Goal: Transaction & Acquisition: Purchase product/service

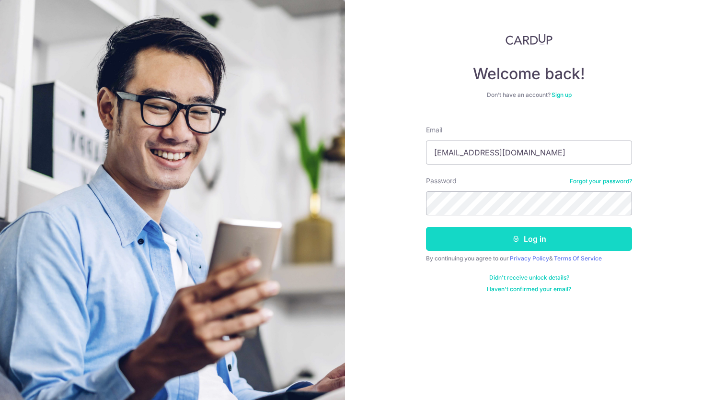
drag, startPoint x: 513, startPoint y: 247, endPoint x: 515, endPoint y: 242, distance: 6.1
click at [514, 245] on button "Log in" at bounding box center [529, 239] width 206 height 24
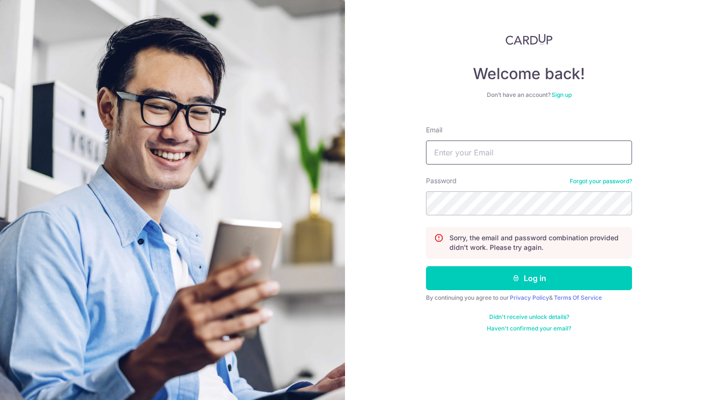
click at [515, 152] on input "Email" at bounding box center [529, 152] width 206 height 24
type input "cherylashleyc@gmail.com"
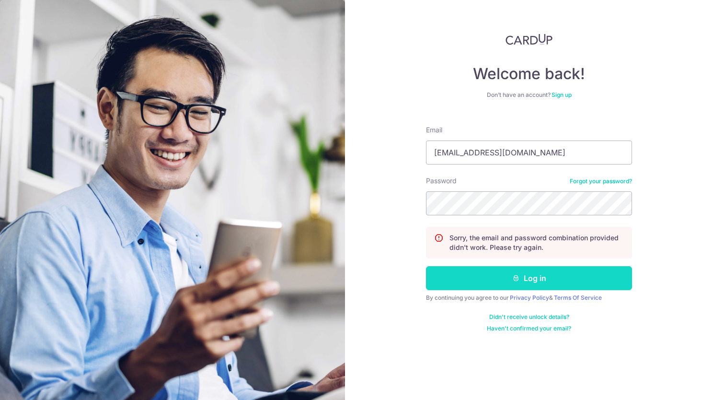
click at [565, 280] on button "Log in" at bounding box center [529, 278] width 206 height 24
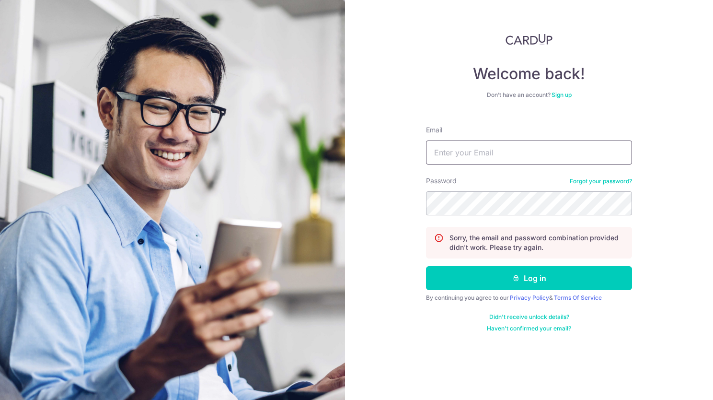
click at [487, 154] on input "Email" at bounding box center [529, 152] width 206 height 24
type input "[EMAIL_ADDRESS][DOMAIN_NAME]"
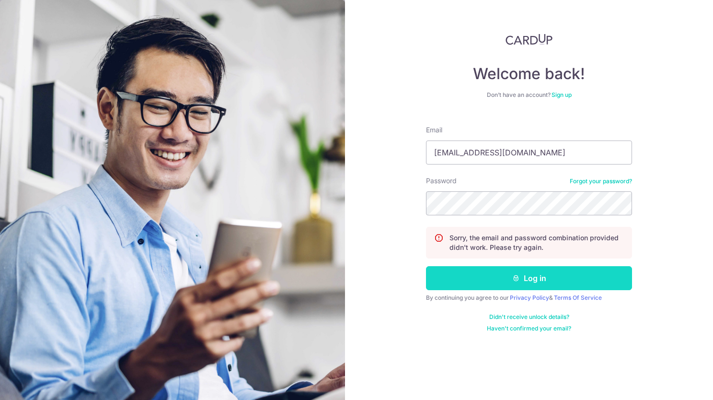
click at [555, 280] on button "Log in" at bounding box center [529, 278] width 206 height 24
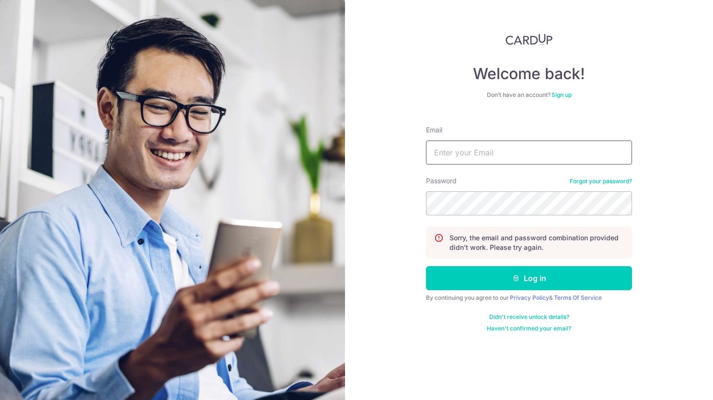
click at [529, 150] on input "Email" at bounding box center [529, 152] width 206 height 24
click at [698, 212] on div "Welcome back! Don’t have an account? Sign up Email Password Forgot your passwor…" at bounding box center [529, 200] width 368 height 400
drag, startPoint x: 581, startPoint y: 151, endPoint x: 585, endPoint y: 159, distance: 8.1
click at [581, 151] on input "Email" at bounding box center [529, 152] width 206 height 24
click at [604, 182] on link "Forgot your password?" at bounding box center [601, 181] width 62 height 8
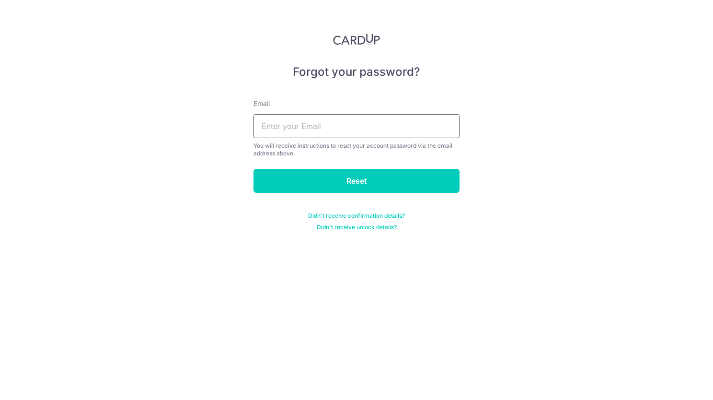
drag, startPoint x: 364, startPoint y: 116, endPoint x: 362, endPoint y: 128, distance: 12.2
click at [365, 117] on input "text" at bounding box center [356, 126] width 206 height 24
type input "[EMAIL_ADDRESS][DOMAIN_NAME]"
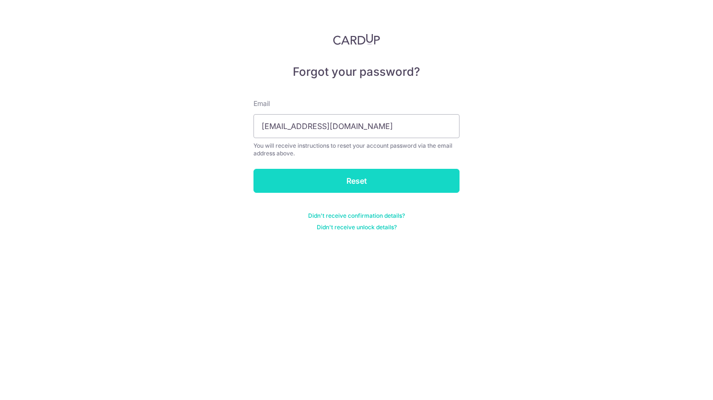
click at [351, 175] on input "Reset" at bounding box center [356, 181] width 206 height 24
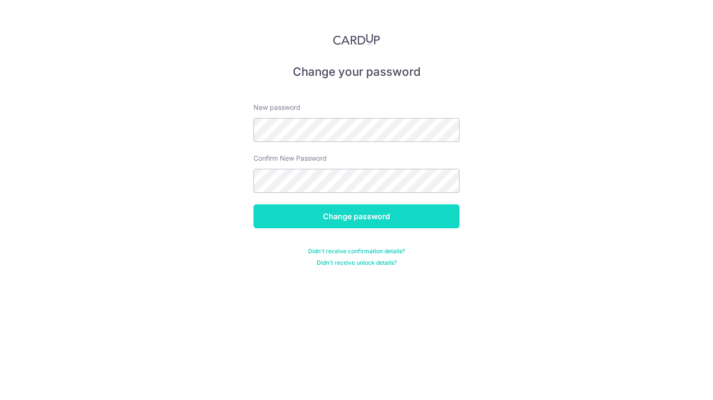
click at [412, 227] on input "Change password" at bounding box center [356, 216] width 206 height 24
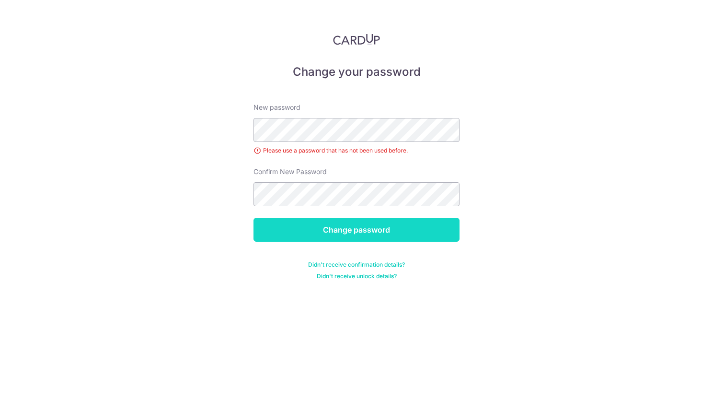
click at [427, 228] on input "Change password" at bounding box center [356, 230] width 206 height 24
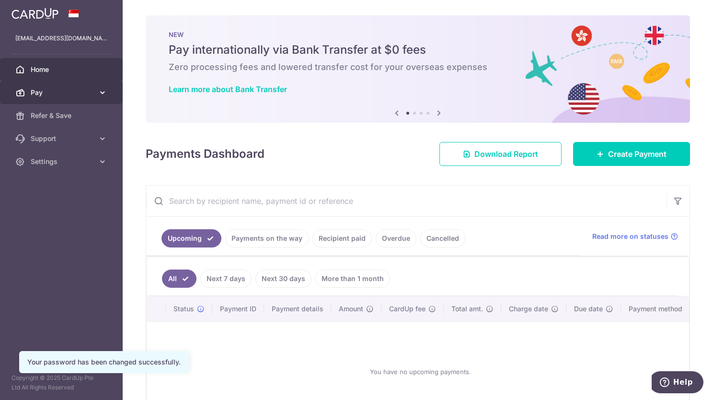
click at [94, 93] on link "Pay" at bounding box center [61, 92] width 123 height 23
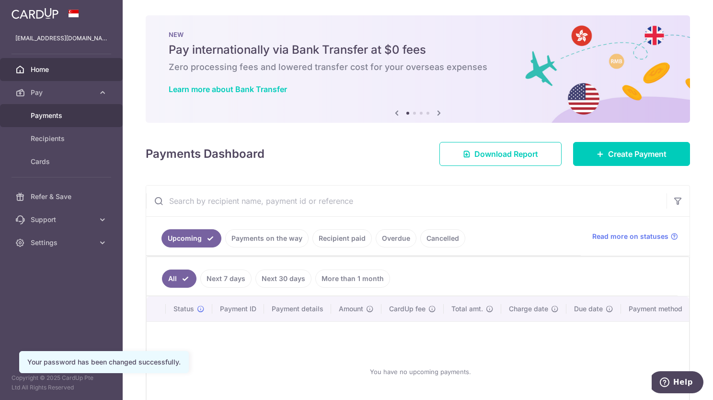
click at [87, 112] on span "Payments" at bounding box center [62, 116] width 63 height 10
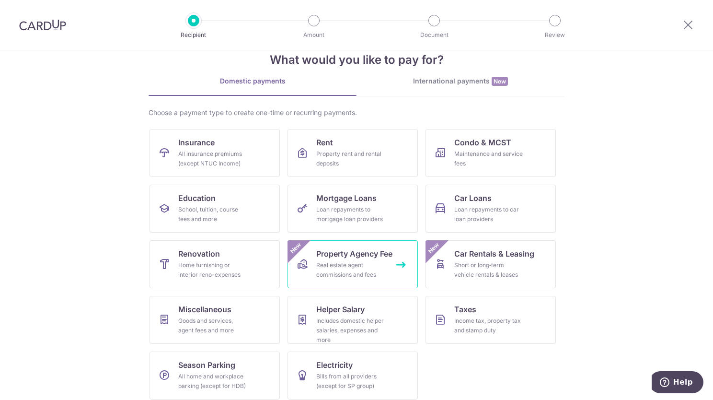
scroll to position [29, 0]
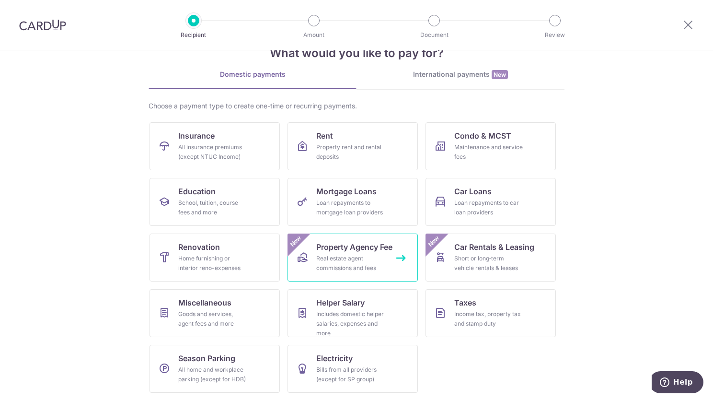
click at [327, 254] on div "Real estate agent commissions and fees" at bounding box center [350, 262] width 69 height 19
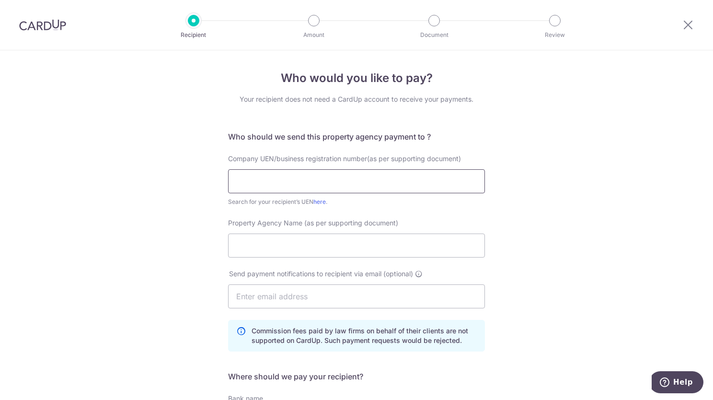
click at [376, 183] on input "text" at bounding box center [356, 181] width 257 height 24
click at [523, 238] on div "Who would you like to pay? Your recipient does not need a CardUp account to rec…" at bounding box center [356, 315] width 713 height 530
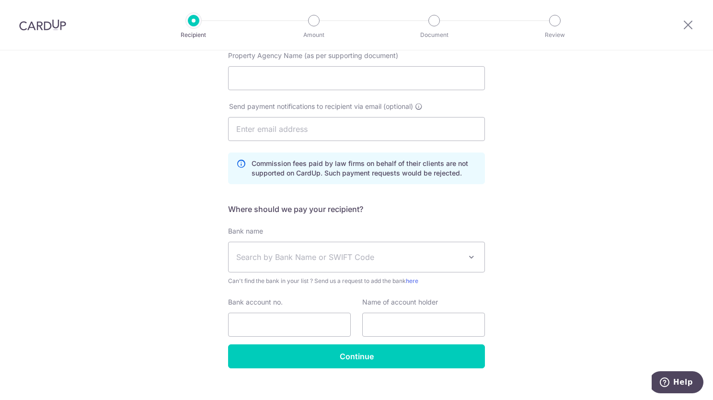
scroll to position [180, 0]
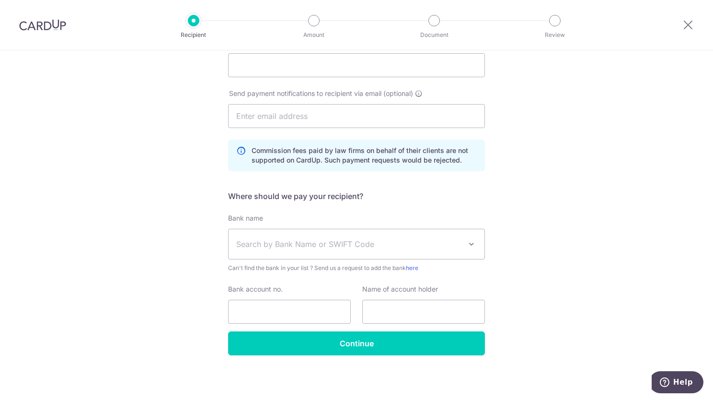
click at [461, 250] on span "Search by Bank Name or SWIFT Code" at bounding box center [357, 244] width 256 height 30
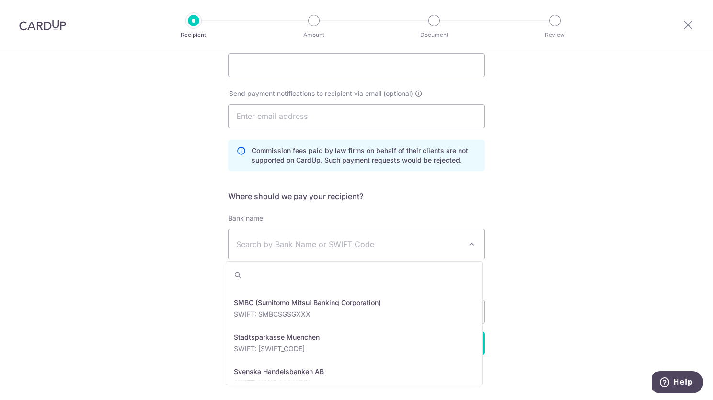
scroll to position [1946, 0]
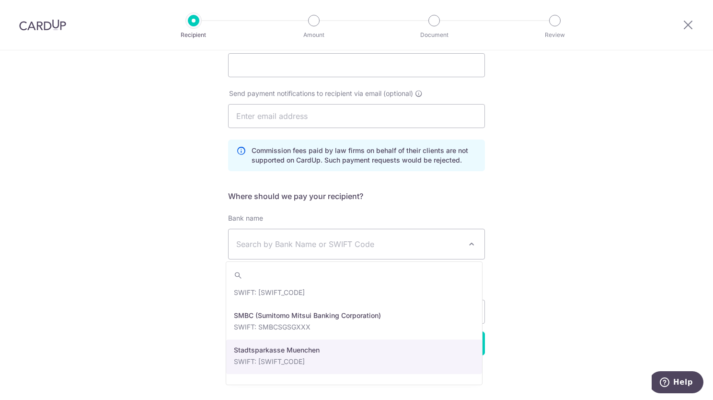
click at [557, 322] on div "Who would you like to pay? Your recipient does not need a CardUp account to rec…" at bounding box center [356, 135] width 713 height 530
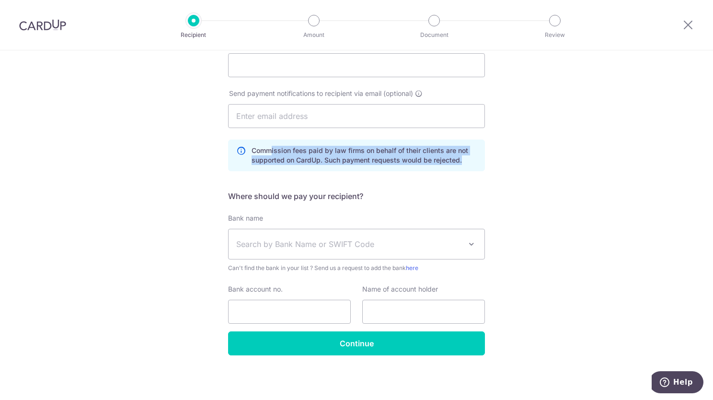
drag, startPoint x: 269, startPoint y: 149, endPoint x: 465, endPoint y: 156, distance: 196.6
click at [465, 156] on p "Commission fees paid by law firms on behalf of their clients are not supported …" at bounding box center [364, 155] width 225 height 19
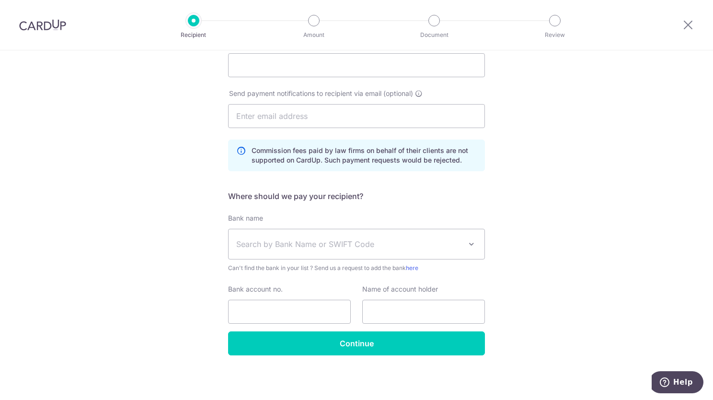
click at [382, 149] on p "Commission fees paid by law firms on behalf of their clients are not supported …" at bounding box center [364, 155] width 225 height 19
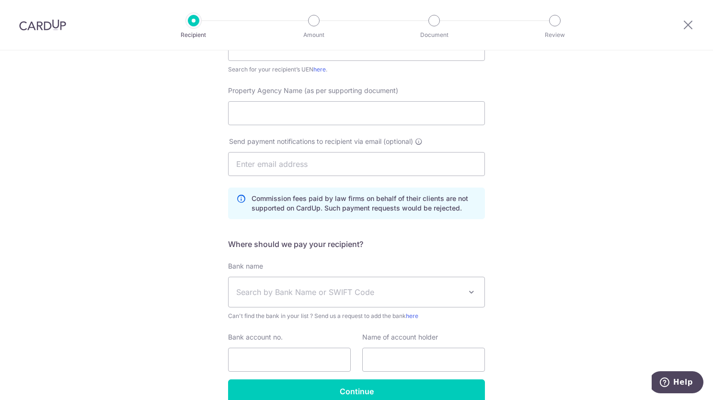
scroll to position [84, 0]
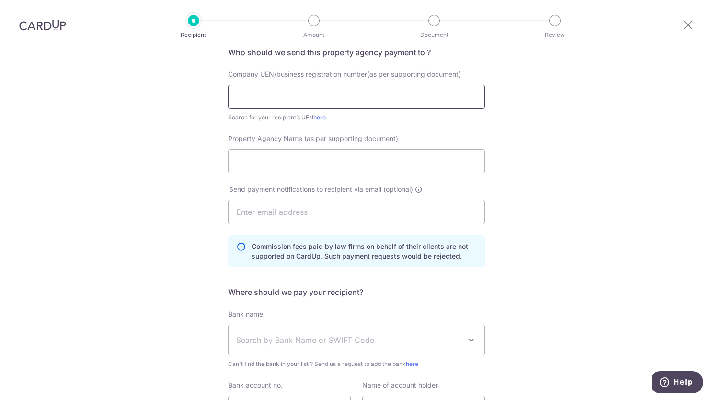
click at [401, 100] on input "text" at bounding box center [356, 97] width 257 height 24
click at [518, 220] on div "Who would you like to pay? Your recipient does not need a CardUp account to rec…" at bounding box center [356, 231] width 713 height 530
click at [317, 115] on link "here" at bounding box center [319, 117] width 12 height 7
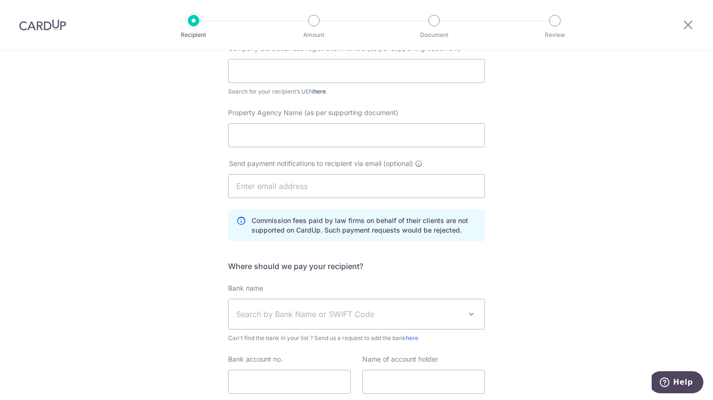
scroll to position [0, 0]
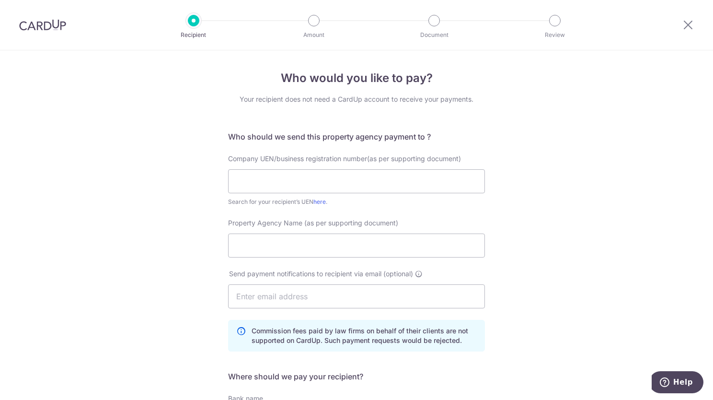
click at [43, 27] on img at bounding box center [42, 25] width 47 height 12
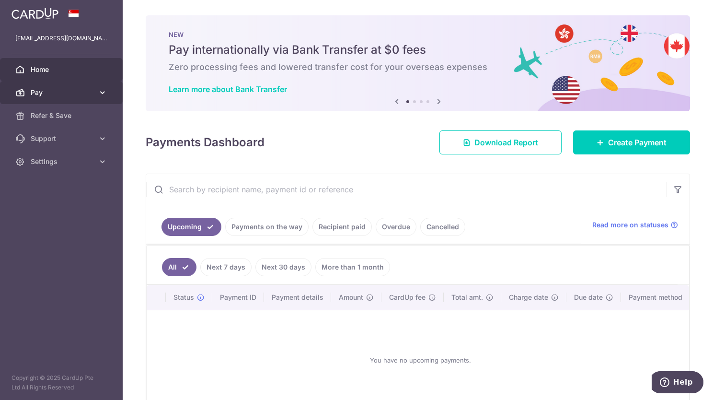
click at [62, 86] on link "Pay" at bounding box center [61, 92] width 123 height 23
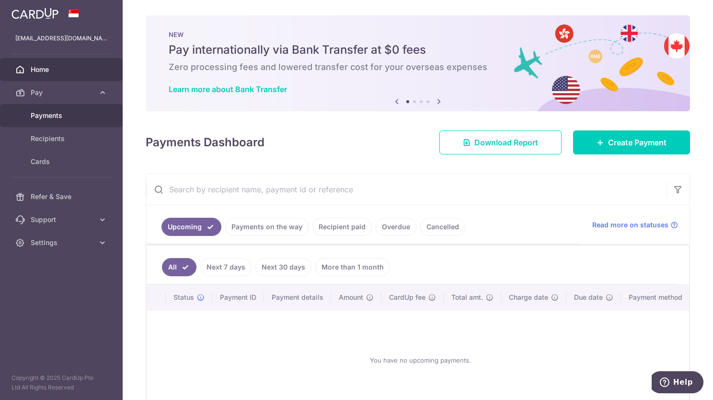
click at [54, 115] on span "Payments" at bounding box center [62, 116] width 63 height 10
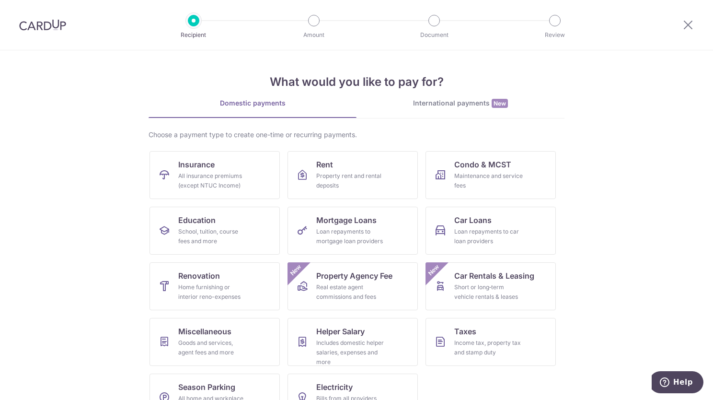
scroll to position [29, 0]
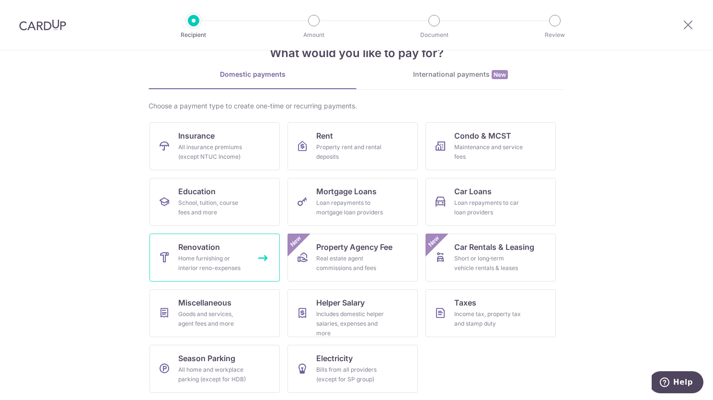
click at [190, 246] on span "Renovation" at bounding box center [199, 247] width 42 height 12
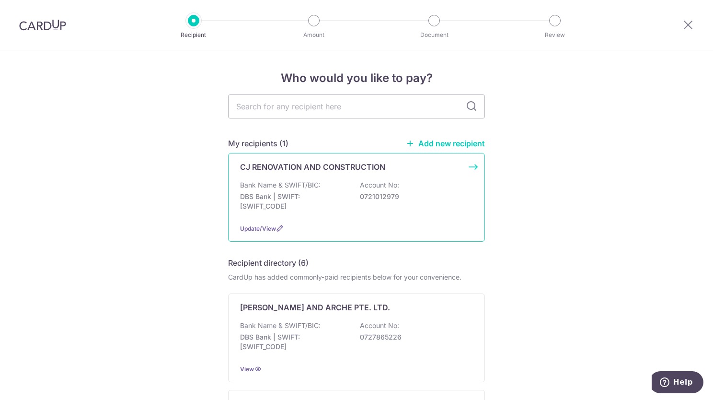
click at [340, 189] on div "Bank Name & SWIFT/BIC: DBS Bank | SWIFT: DBSSSGSGXXX Account No: 0721012979" at bounding box center [356, 197] width 233 height 35
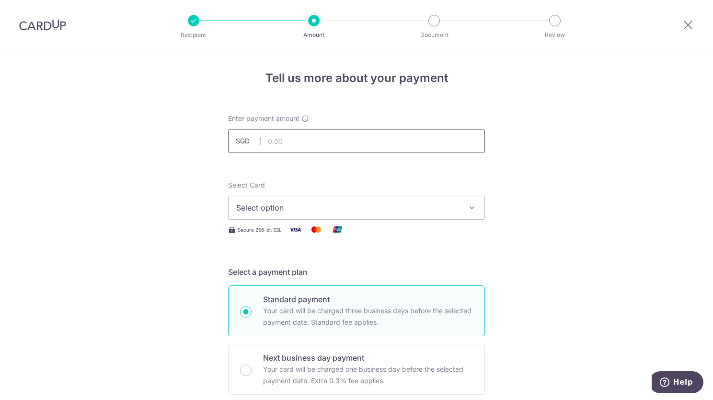
click at [327, 139] on input "text" at bounding box center [356, 141] width 257 height 24
type input "6,880.00"
click at [312, 208] on span "Select option" at bounding box center [347, 208] width 223 height 12
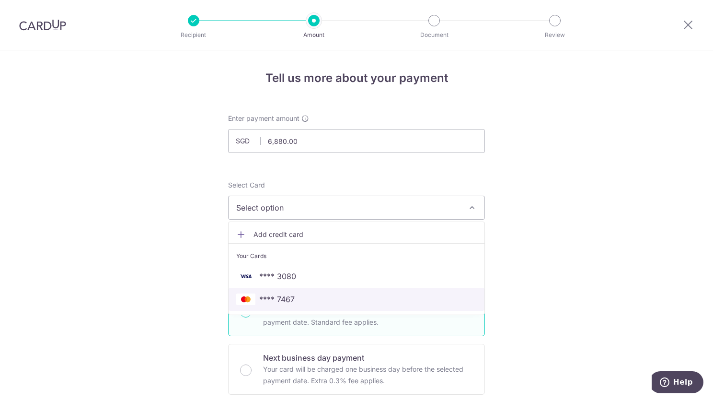
click at [320, 292] on link "**** 7467" at bounding box center [357, 299] width 256 height 23
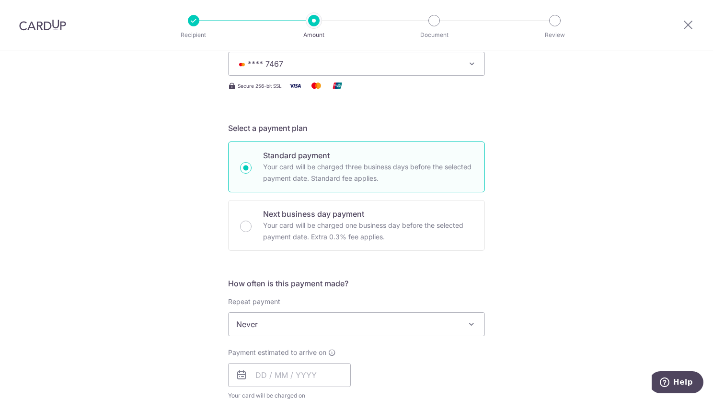
scroll to position [240, 0]
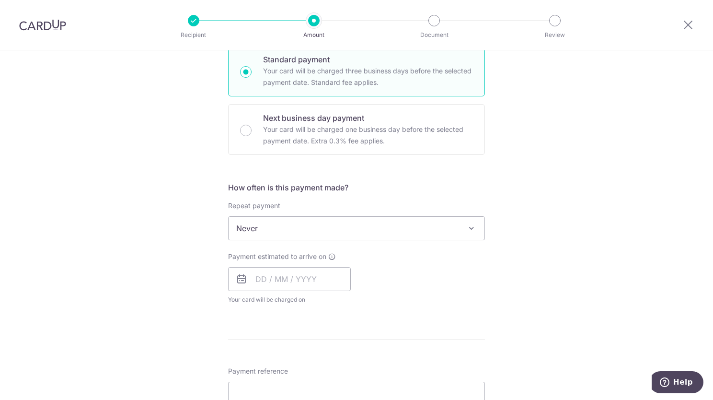
click at [448, 225] on span "Never" at bounding box center [357, 228] width 256 height 23
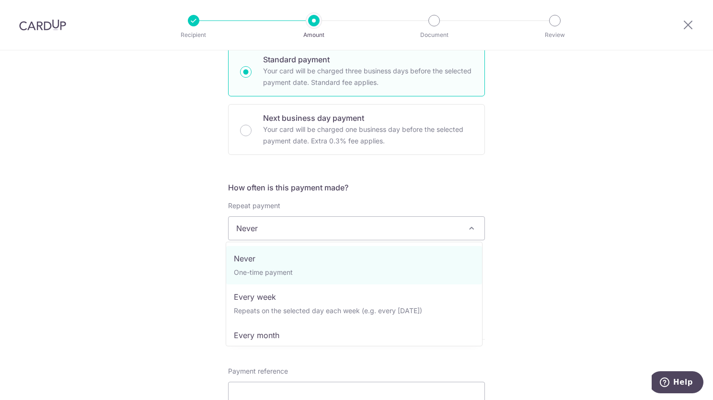
click at [448, 225] on span "Never" at bounding box center [357, 228] width 256 height 23
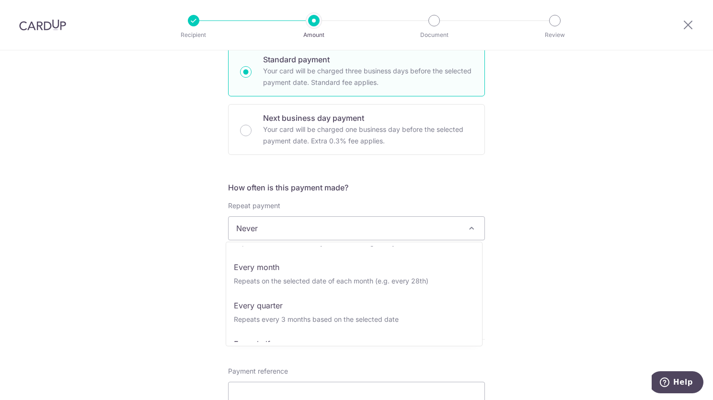
scroll to position [95, 0]
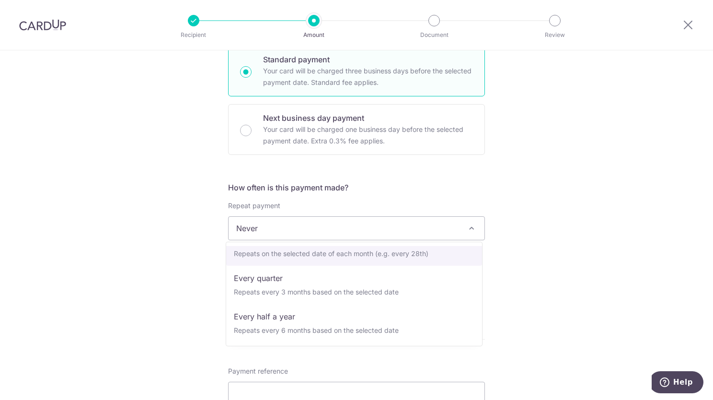
select select "3"
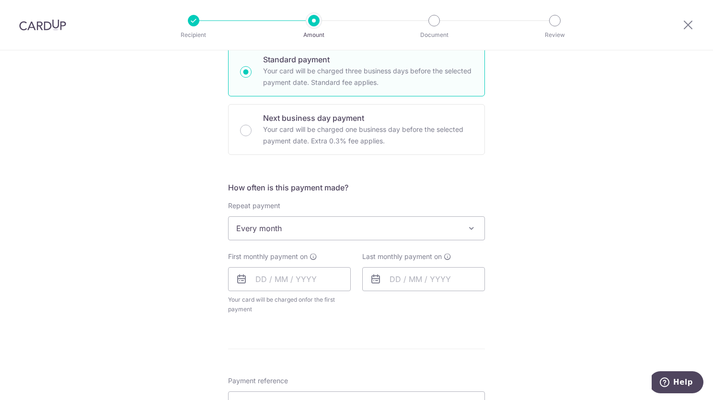
click at [553, 280] on div "Tell us more about your payment Enter payment amount SGD 6,880.00 6880.00 Selec…" at bounding box center [356, 281] width 713 height 941
click at [301, 277] on input "text" at bounding box center [289, 279] width 123 height 24
click at [530, 267] on div "Tell us more about your payment Enter payment amount SGD 6,880.00 6880.00 Selec…" at bounding box center [356, 281] width 713 height 941
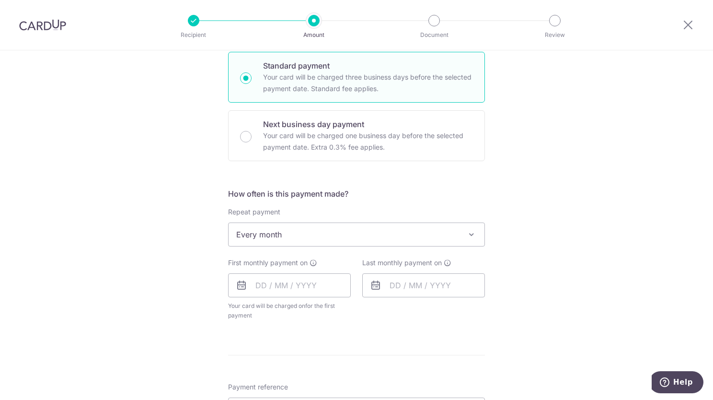
scroll to position [240, 0]
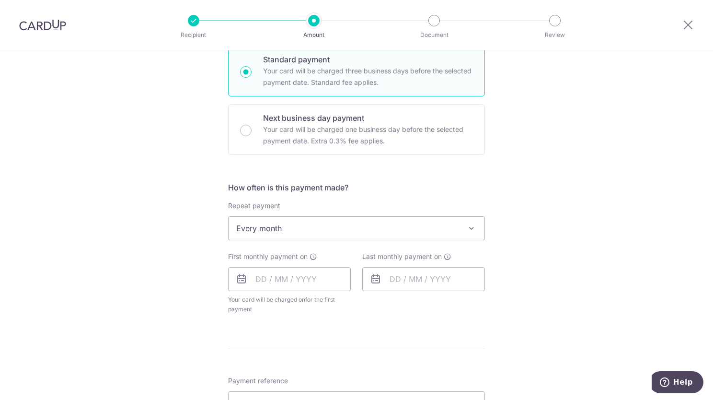
click at [291, 223] on span "Every month" at bounding box center [357, 228] width 256 height 23
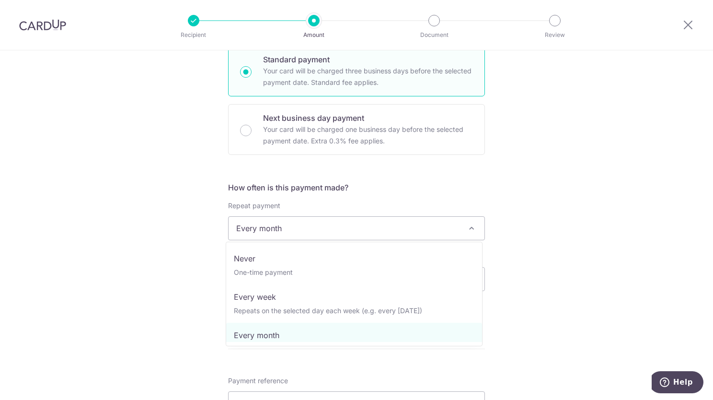
click at [291, 223] on span "Every month" at bounding box center [357, 228] width 256 height 23
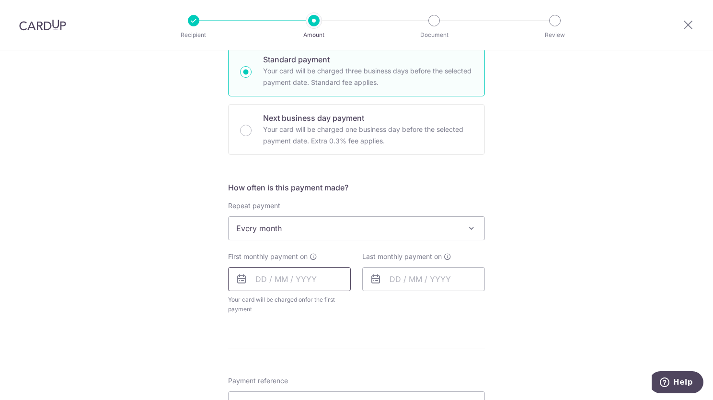
click at [296, 284] on input "text" at bounding box center [289, 279] width 123 height 24
click at [496, 324] on div "Tell us more about your payment Enter payment amount SGD 6,880.00 6880.00 Selec…" at bounding box center [356, 281] width 713 height 941
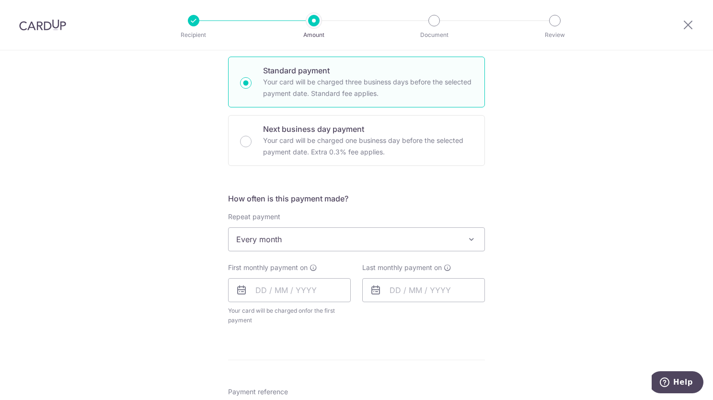
scroll to position [335, 0]
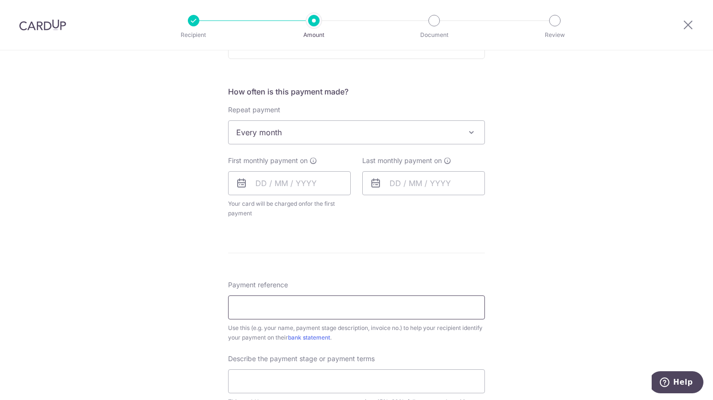
click at [270, 314] on input "Payment reference" at bounding box center [356, 307] width 257 height 24
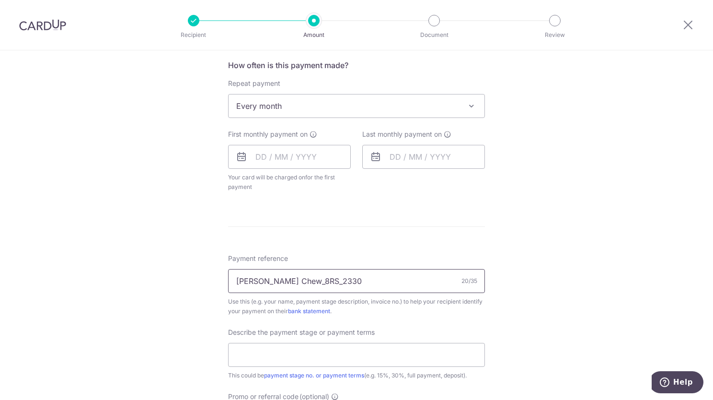
scroll to position [383, 0]
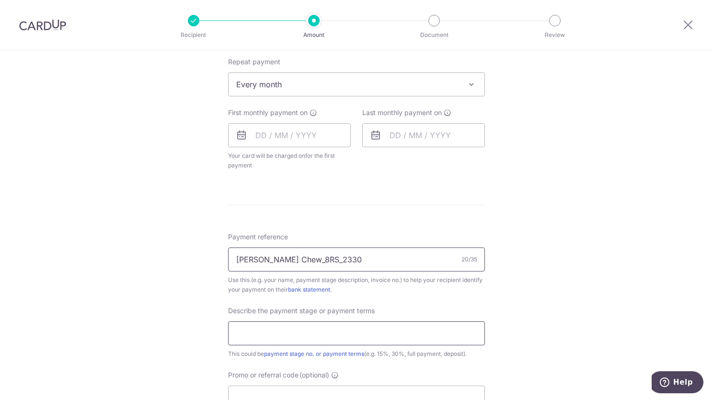
type input "Cheryl Chew_8RS_2330"
click at [299, 336] on input "text" at bounding box center [356, 333] width 257 height 24
type input "P"
type input "progressive"
click at [292, 386] on input "Promo or referral code (optional)" at bounding box center [356, 397] width 257 height 24
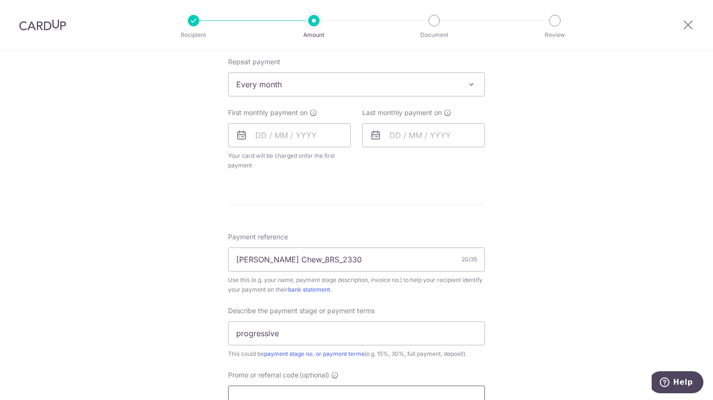
paste input "3HOME25R"
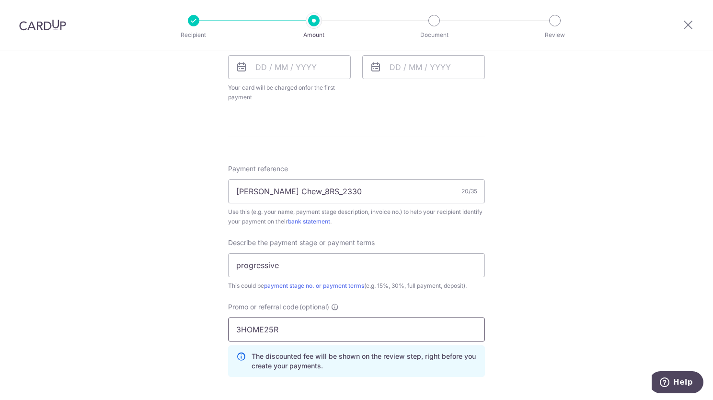
scroll to position [481, 0]
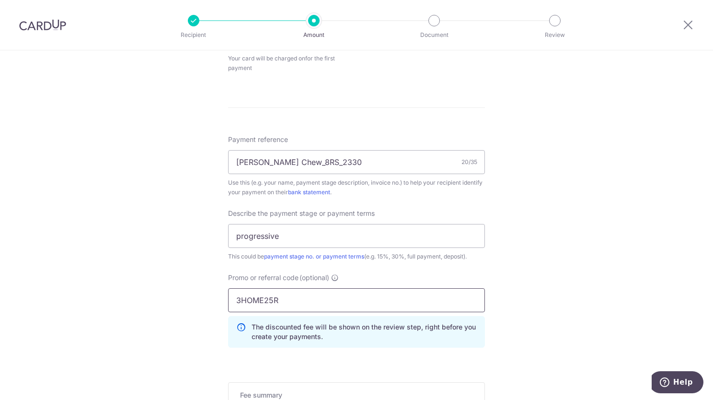
type input "3HOME25R"
click at [546, 330] on div "Tell us more about your payment Enter payment amount SGD 6,880.00 6880.00 Selec…" at bounding box center [356, 62] width 713 height 984
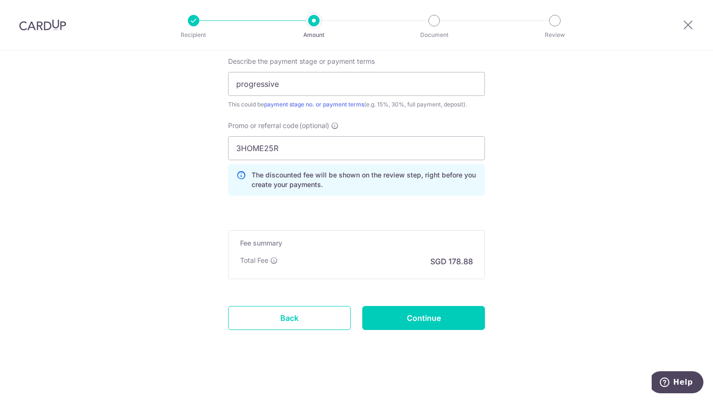
scroll to position [633, 0]
click at [353, 246] on h5 "Fee summary" at bounding box center [356, 243] width 233 height 10
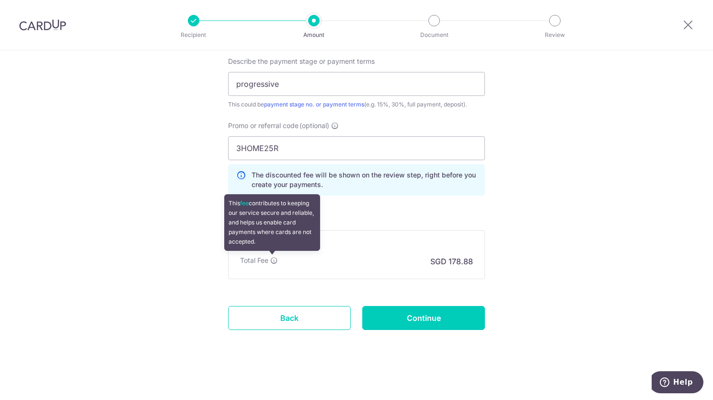
click at [273, 258] on icon at bounding box center [274, 260] width 8 height 8
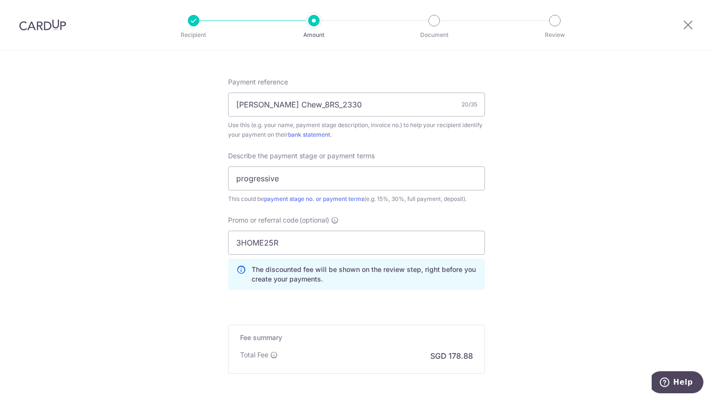
scroll to position [575, 0]
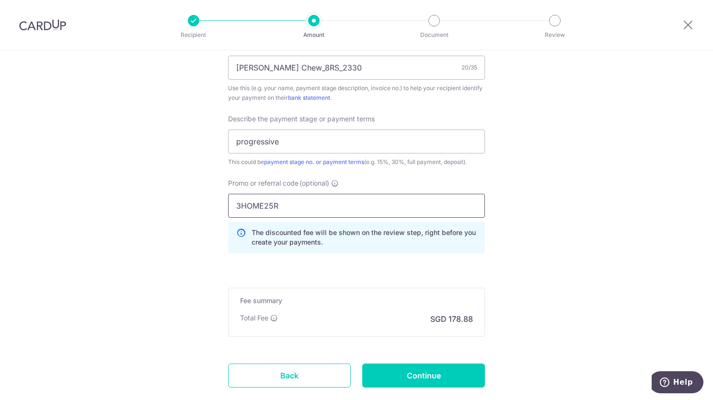
click at [322, 206] on input "3HOME25R" at bounding box center [356, 206] width 257 height 24
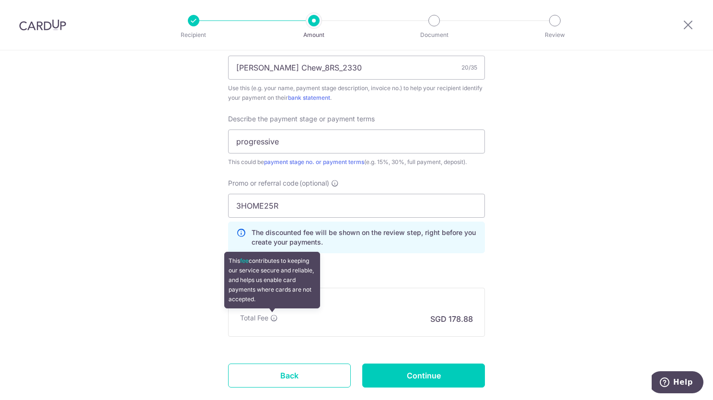
click at [273, 318] on icon at bounding box center [274, 318] width 8 height 8
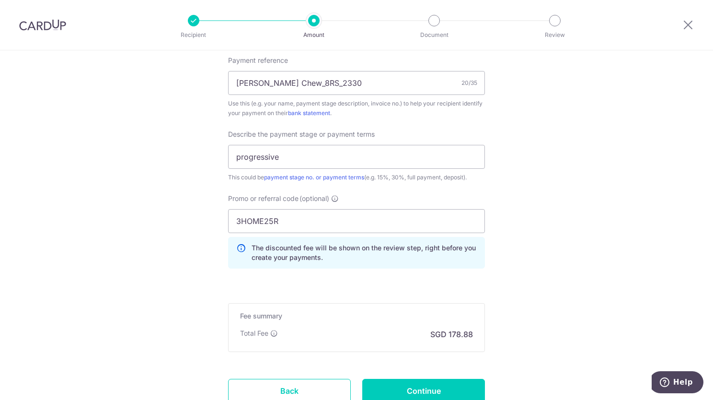
scroll to position [633, 0]
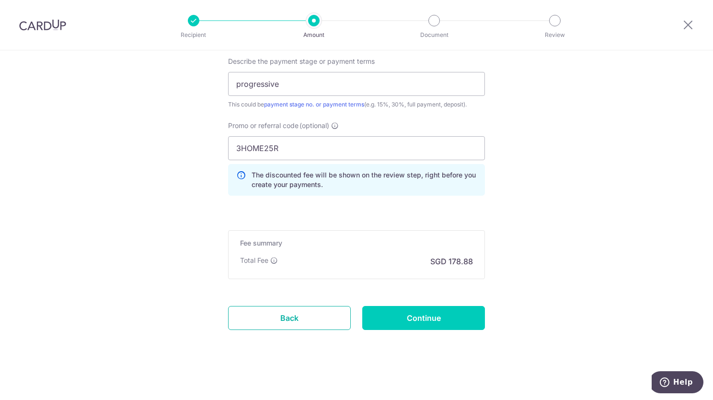
drag, startPoint x: 301, startPoint y: 317, endPoint x: 401, endPoint y: 50, distance: 284.7
click at [301, 317] on link "Back" at bounding box center [289, 318] width 123 height 24
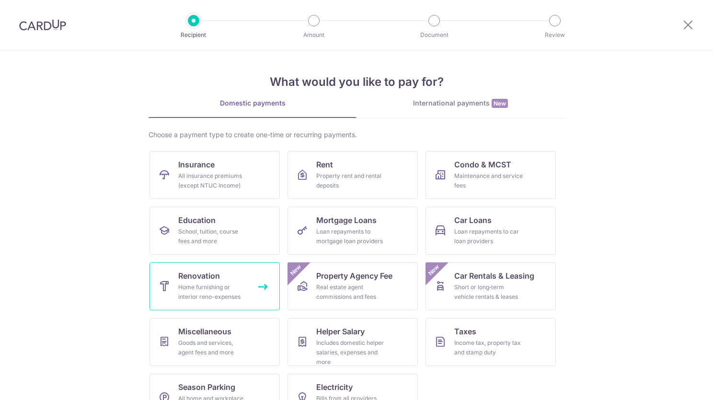
click at [190, 284] on div "Home furnishing or interior reno-expenses" at bounding box center [212, 291] width 69 height 19
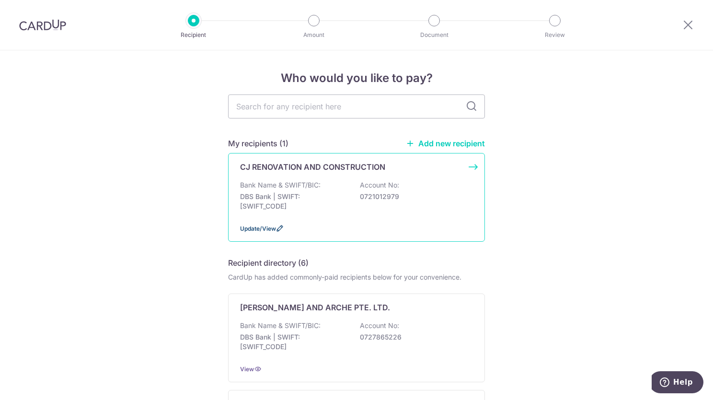
click at [276, 227] on icon at bounding box center [280, 228] width 8 height 8
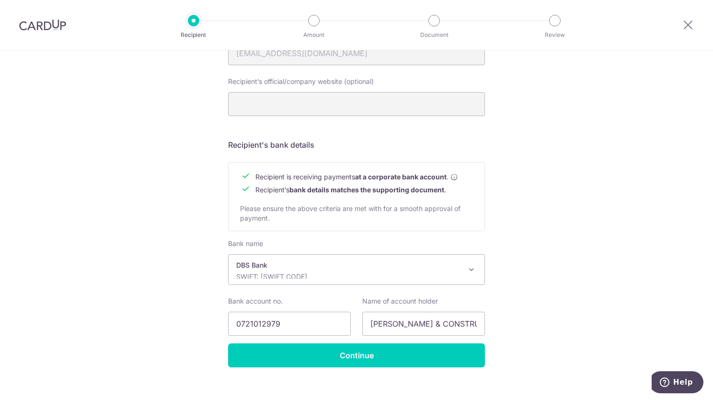
scroll to position [357, 0]
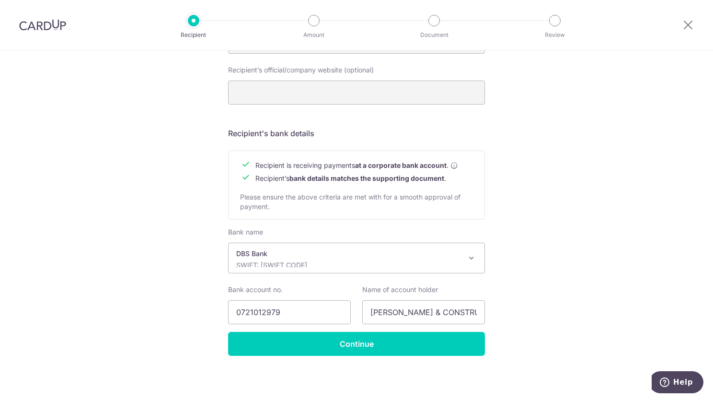
click at [458, 254] on p "DBS Bank" at bounding box center [348, 254] width 225 height 10
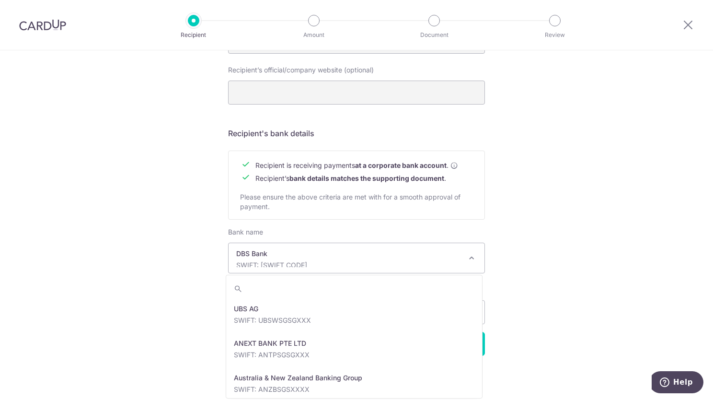
scroll to position [794, 0]
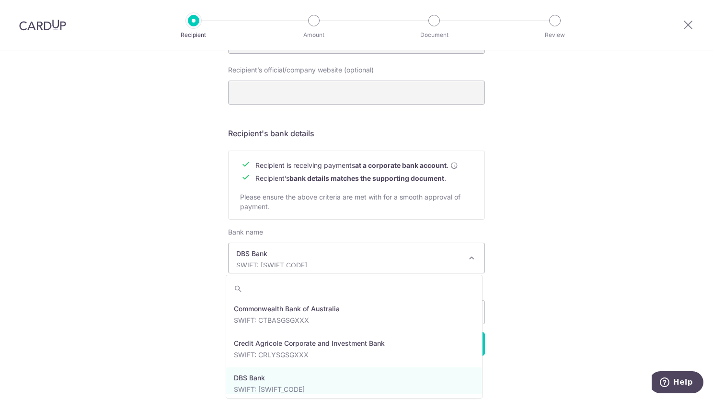
click at [458, 254] on p "DBS Bank" at bounding box center [348, 254] width 225 height 10
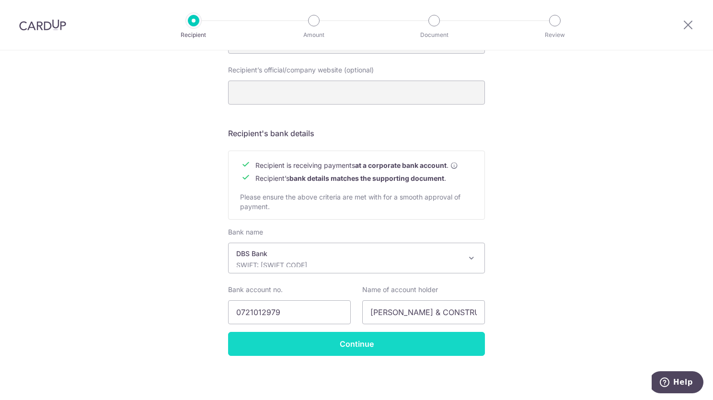
click at [352, 342] on input "Continue" at bounding box center [356, 344] width 257 height 24
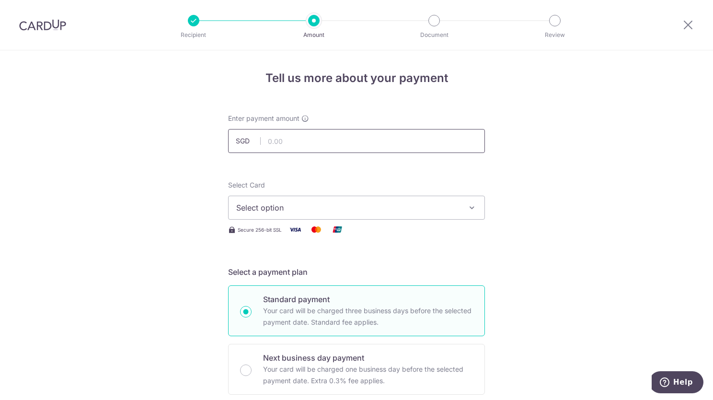
click at [301, 145] on input "text" at bounding box center [356, 141] width 257 height 24
type input "6,880.00"
click at [414, 207] on span "Select option" at bounding box center [347, 208] width 223 height 12
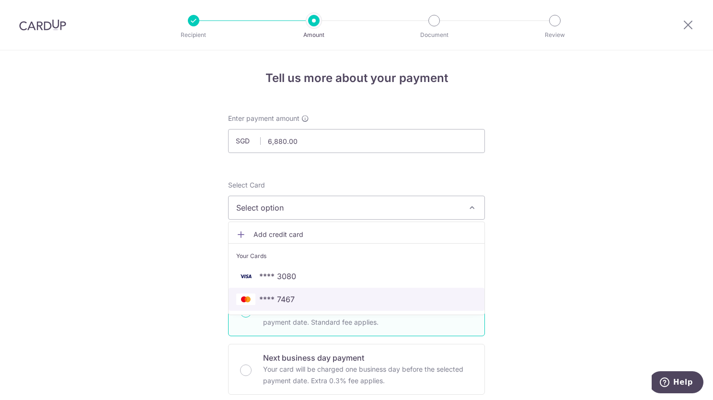
click at [305, 288] on link "**** 7467" at bounding box center [357, 299] width 256 height 23
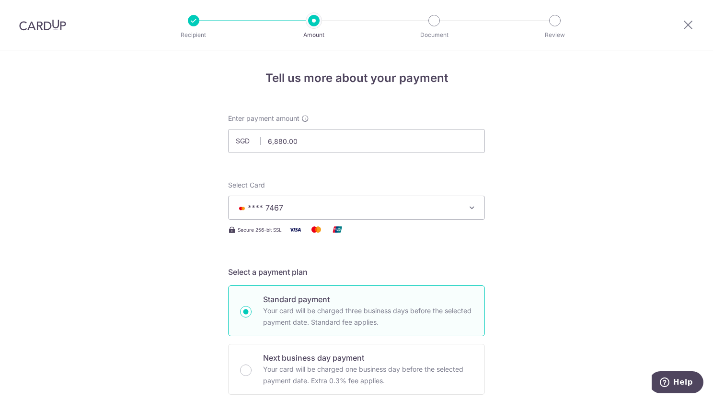
click at [456, 286] on div "Standard payment Your card will be charged three business days before the selec…" at bounding box center [356, 310] width 257 height 51
radio input "true"
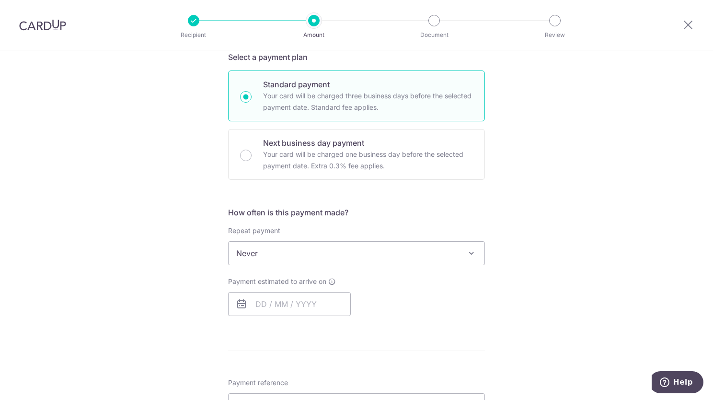
scroll to position [240, 0]
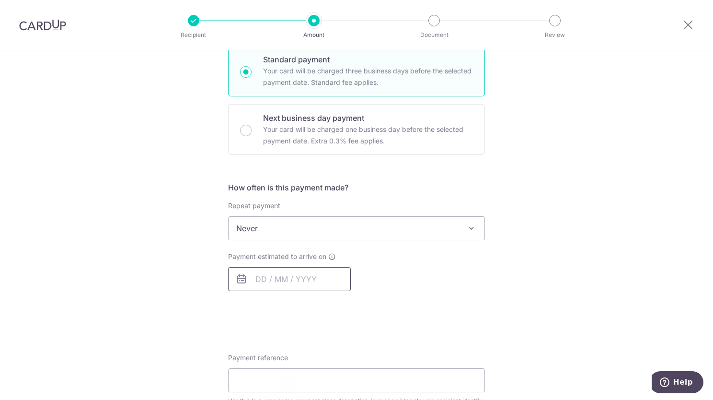
click at [275, 279] on input "text" at bounding box center [289, 279] width 123 height 24
click at [307, 234] on span "Never" at bounding box center [357, 228] width 256 height 23
click at [539, 299] on div "Tell us more about your payment Enter payment amount SGD 6,880.00 6880.00 Selec…" at bounding box center [356, 270] width 713 height 918
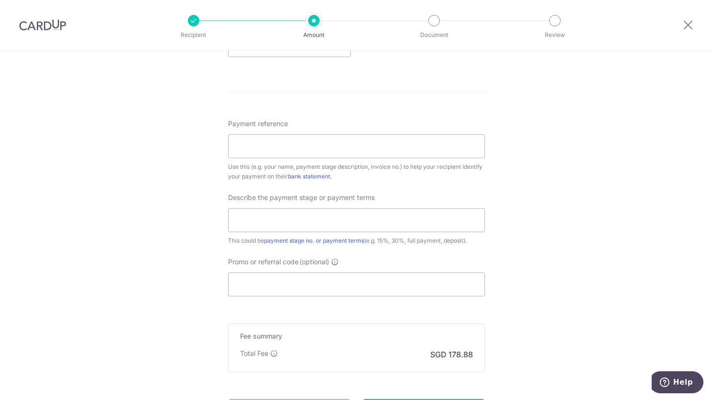
scroll to position [479, 0]
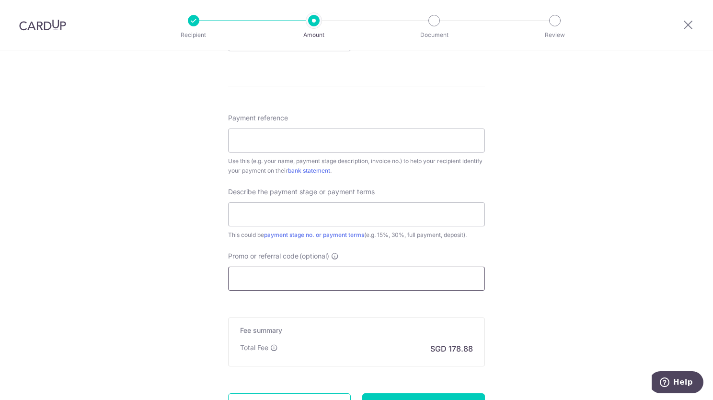
click at [276, 275] on input "Promo or referral code (optional)" at bounding box center [356, 278] width 257 height 24
paste input "3HOME25R"
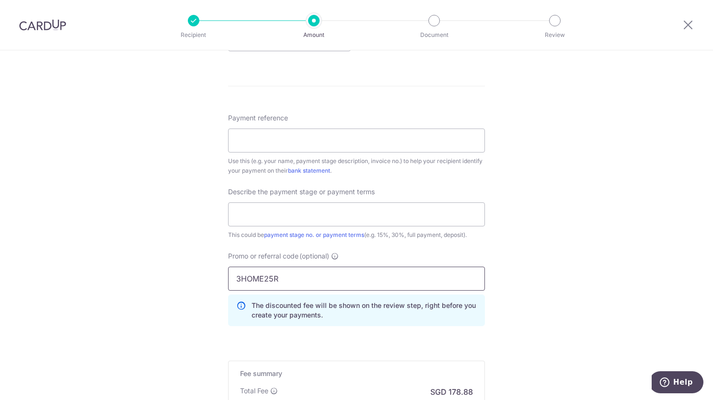
type input "3HOME25R"
click at [512, 305] on div "Tell us more about your payment Enter payment amount SGD 6,880.00 6880.00 Selec…" at bounding box center [356, 51] width 713 height 961
click at [189, 226] on div "Tell us more about your payment Enter payment amount SGD 6,880.00 6880.00 Selec…" at bounding box center [356, 51] width 713 height 961
click at [270, 208] on input "text" at bounding box center [356, 214] width 257 height 24
type input "progressive"
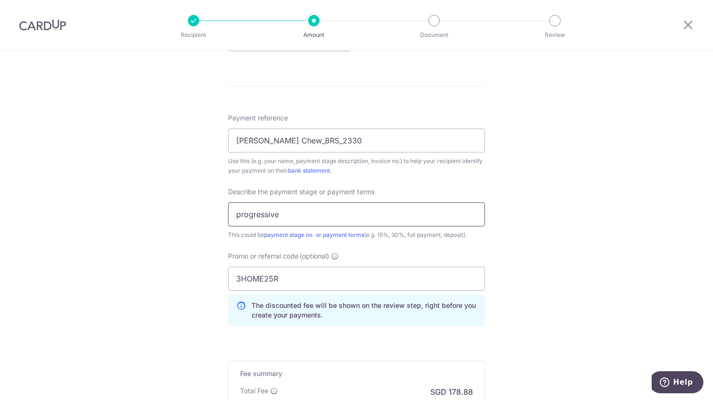
scroll to position [242, 0]
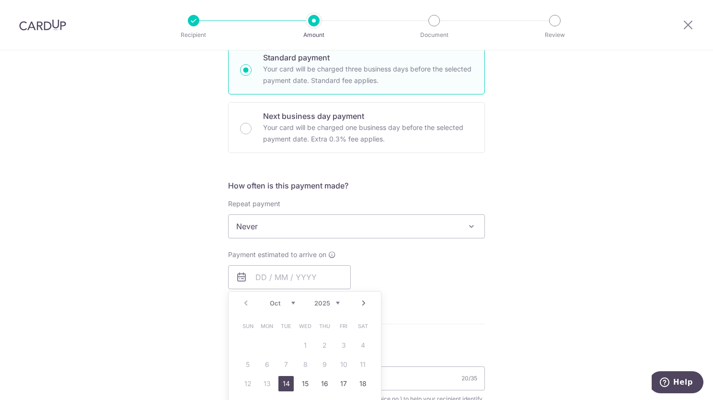
click at [518, 265] on div "Tell us more about your payment Enter payment amount SGD 6,880.00 6880.00 Selec…" at bounding box center [356, 289] width 713 height 961
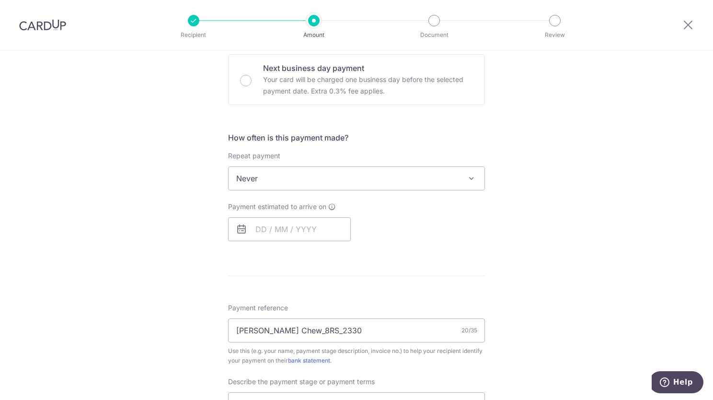
scroll to position [337, 0]
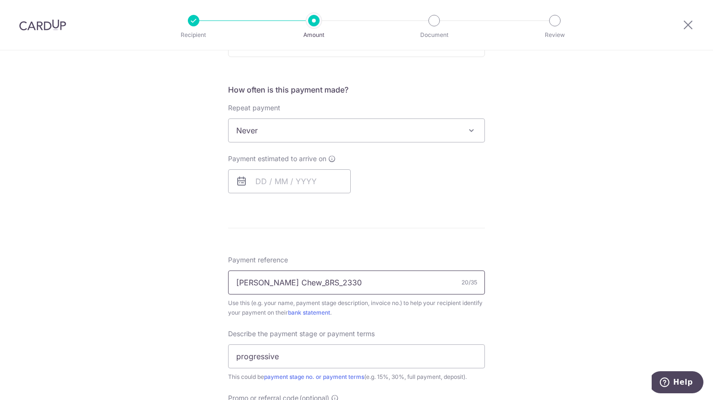
click at [302, 286] on input "Cheryl Chew_8RS_2330" at bounding box center [356, 282] width 257 height 24
drag, startPoint x: 281, startPoint y: 280, endPoint x: 343, endPoint y: 280, distance: 61.8
click at [343, 280] on input "Cheryl Chew_8RS_2330" at bounding box center [356, 282] width 257 height 24
drag, startPoint x: 284, startPoint y: 279, endPoint x: 390, endPoint y: 287, distance: 105.7
click at [389, 287] on input "Cheryl Chew_Progressive" at bounding box center [356, 282] width 257 height 24
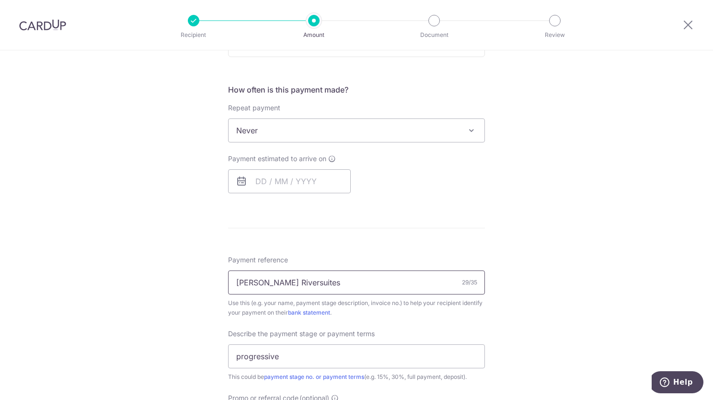
type input "[PERSON_NAME] Riversuites"
click at [529, 316] on div "Tell us more about your payment Enter payment amount SGD 6,880.00 6880.00 Selec…" at bounding box center [356, 193] width 713 height 961
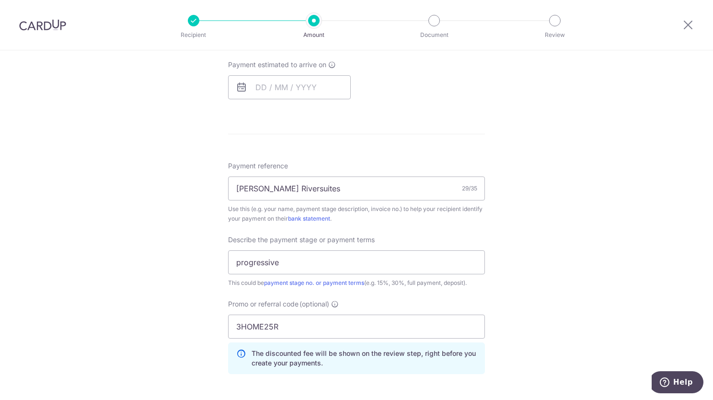
scroll to position [433, 0]
click at [237, 260] on input "progressive" at bounding box center [356, 260] width 257 height 24
type input "2nd Progressive"
click at [615, 238] on div "Tell us more about your payment Enter payment amount SGD 6,880.00 6880.00 Selec…" at bounding box center [356, 97] width 713 height 961
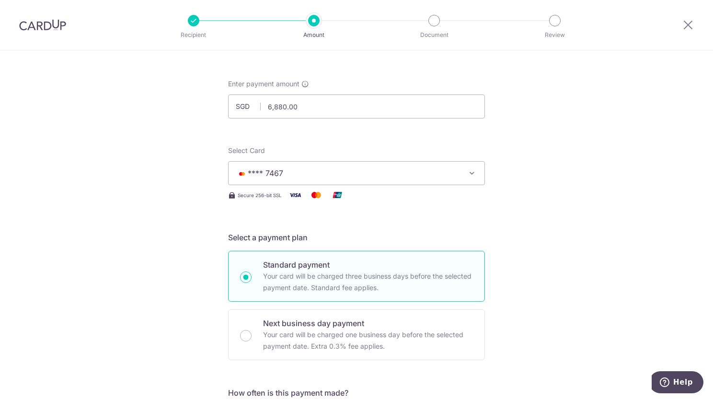
scroll to position [274, 0]
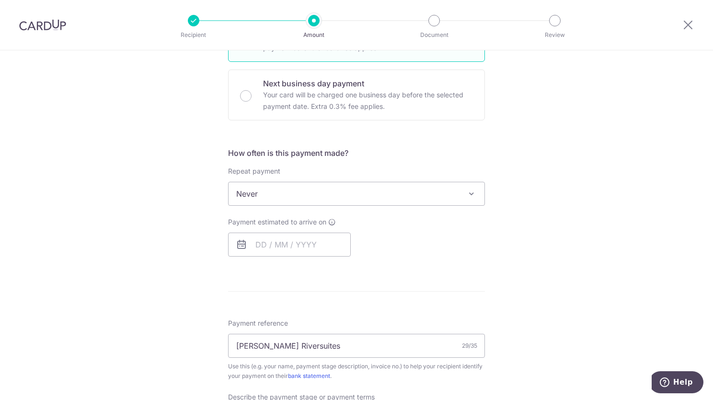
click at [351, 193] on span "Never" at bounding box center [357, 193] width 256 height 23
click at [586, 219] on div "Tell us more about your payment Enter payment amount SGD 6,880.00 6880.00 Selec…" at bounding box center [356, 256] width 713 height 961
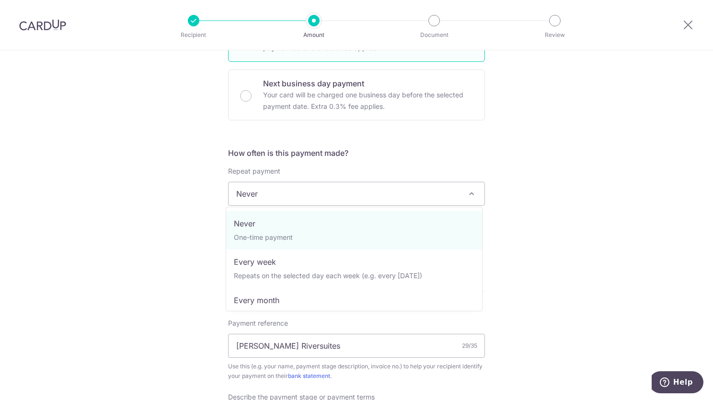
click at [355, 192] on span "Never" at bounding box center [357, 193] width 256 height 23
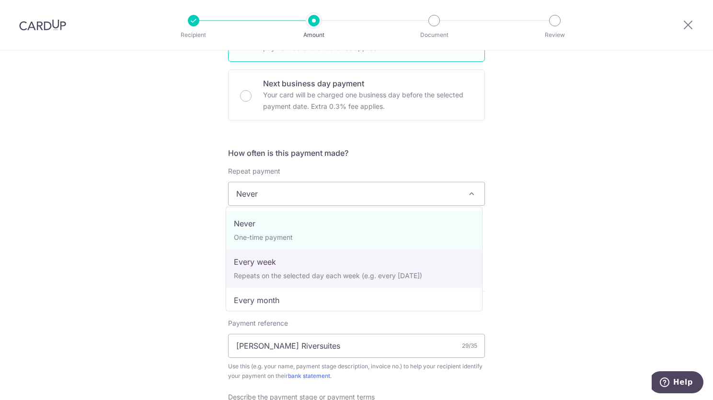
select select "2"
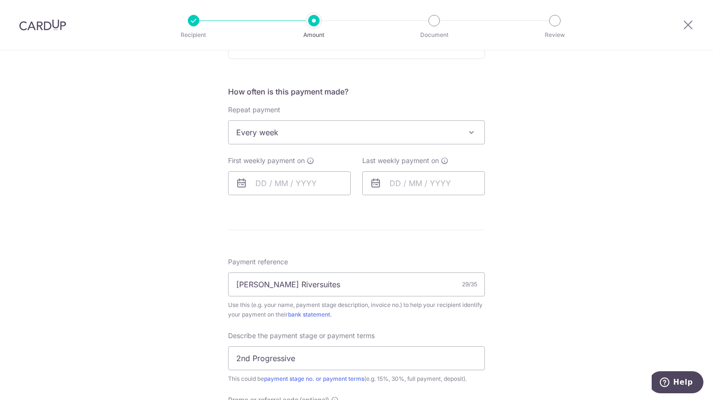
scroll to position [322, 0]
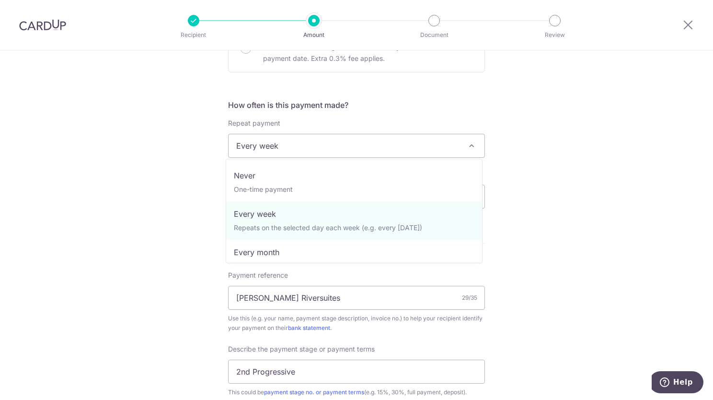
click at [313, 146] on span "Every week" at bounding box center [357, 145] width 256 height 23
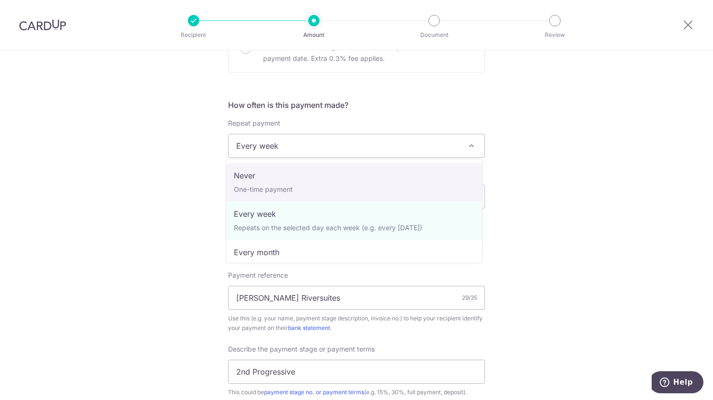
click at [546, 221] on div "Tell us more about your payment Enter payment amount SGD 6,880.00 6880.00 Selec…" at bounding box center [356, 208] width 713 height 961
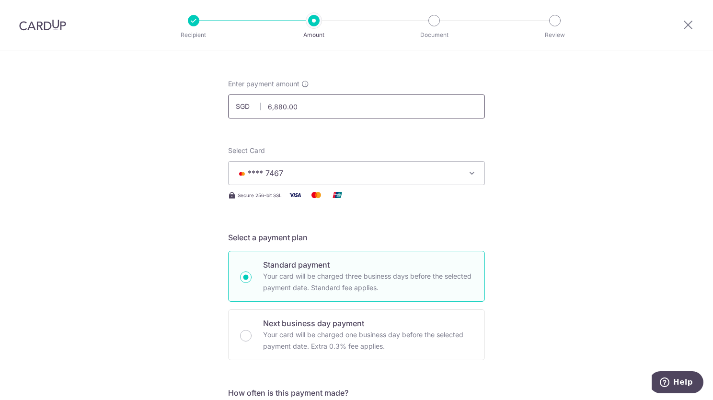
scroll to position [0, 0]
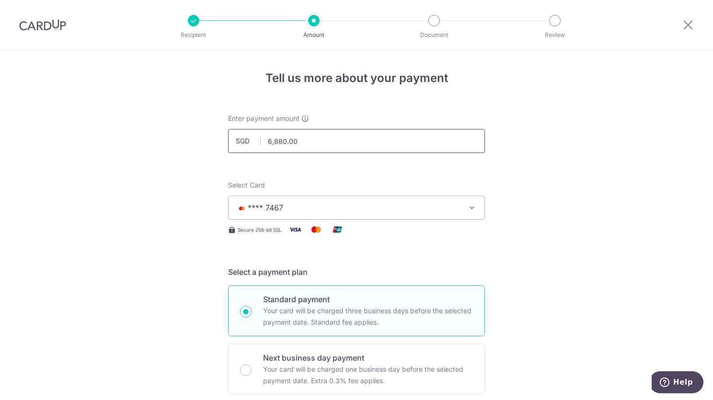
drag, startPoint x: 308, startPoint y: 146, endPoint x: 262, endPoint y: 142, distance: 46.2
click at [262, 142] on input "6,880.00" at bounding box center [356, 141] width 257 height 24
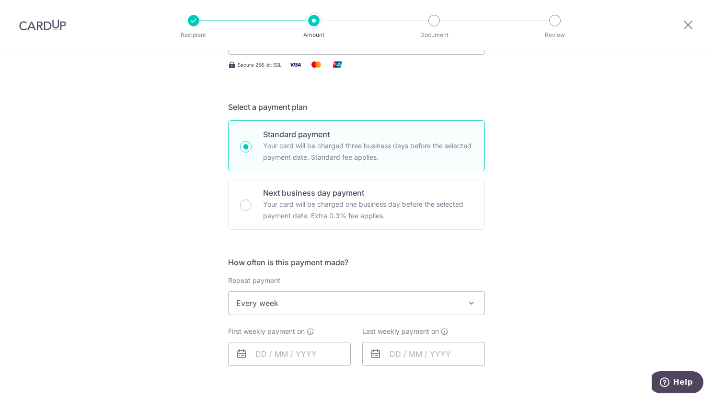
scroll to position [74, 0]
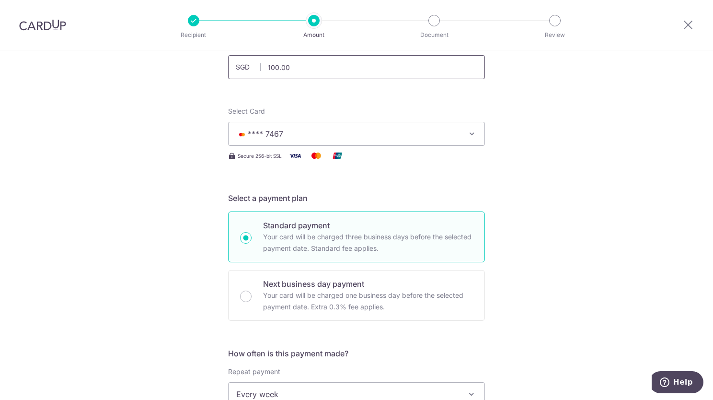
click at [263, 59] on input "100.00" at bounding box center [356, 67] width 257 height 24
type input "200.00"
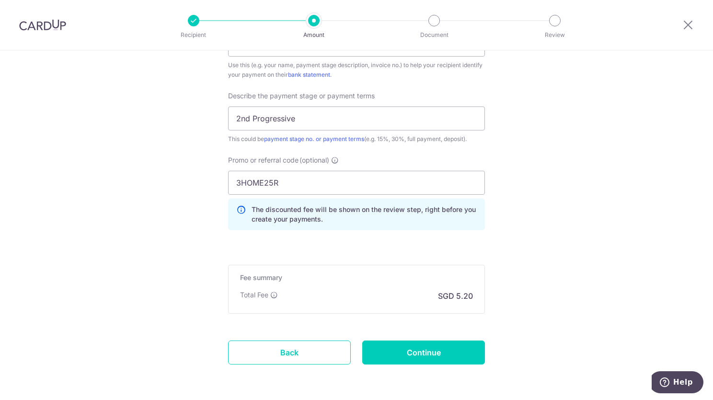
scroll to position [610, 0]
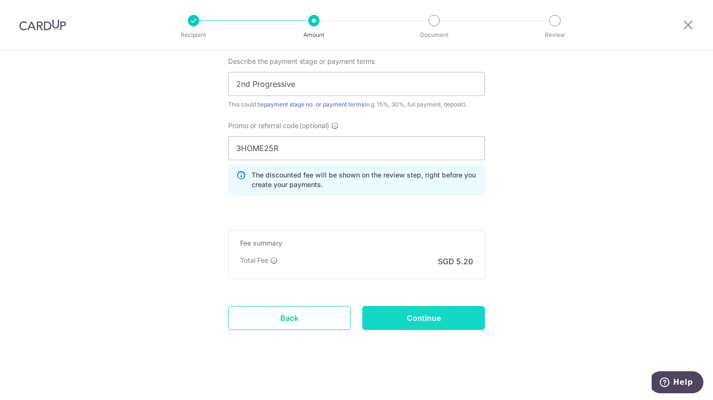
click at [446, 319] on input "Continue" at bounding box center [423, 318] width 123 height 24
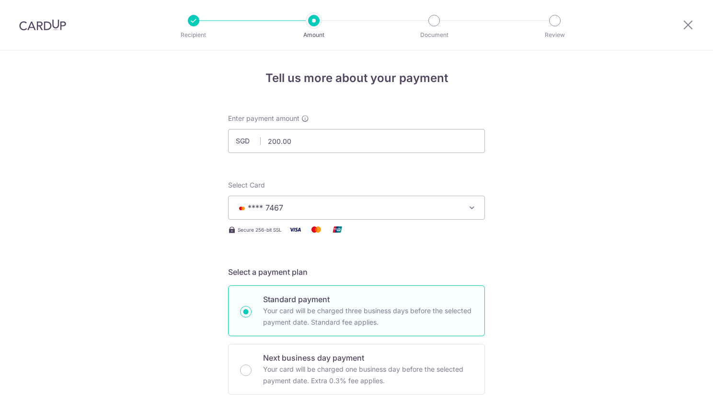
scroll to position [483, 0]
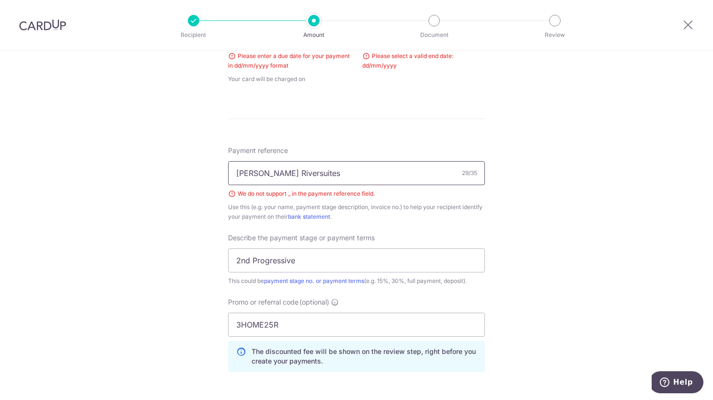
drag, startPoint x: 282, startPoint y: 172, endPoint x: 360, endPoint y: 182, distance: 78.7
click at [283, 172] on input "[PERSON_NAME] Riversuites" at bounding box center [356, 173] width 257 height 24
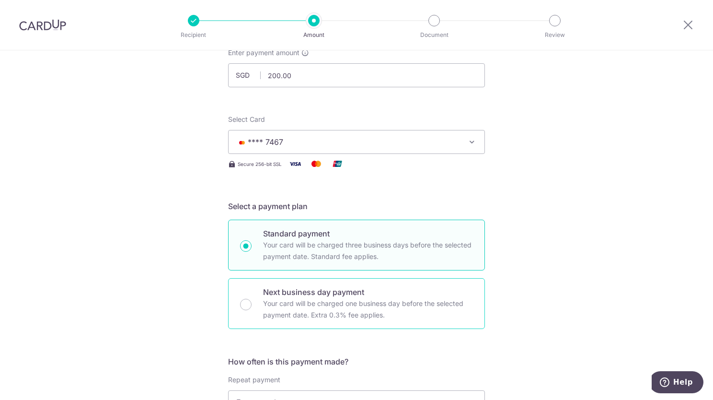
scroll to position [0, 0]
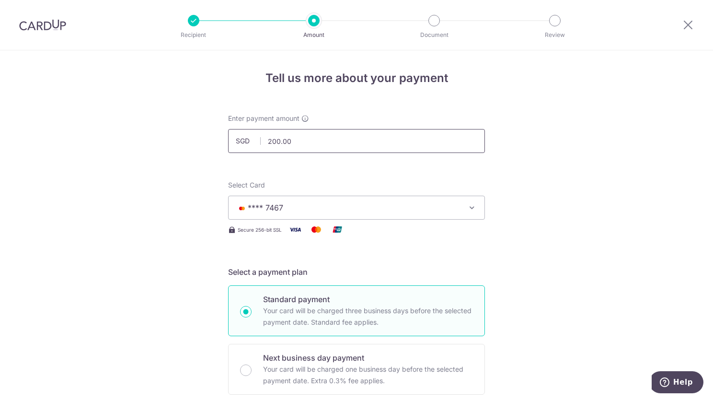
type input "[PERSON_NAME] Eight Riversuites"
drag, startPoint x: 311, startPoint y: 141, endPoint x: 225, endPoint y: 136, distance: 86.4
click at [228, 136] on input "200.00" at bounding box center [356, 141] width 257 height 24
drag, startPoint x: 326, startPoint y: 141, endPoint x: 232, endPoint y: 140, distance: 93.9
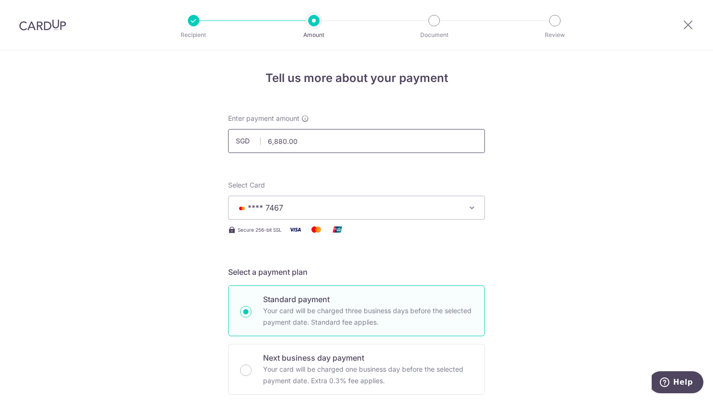
click at [232, 140] on input "6,880.00" at bounding box center [356, 141] width 257 height 24
drag, startPoint x: 291, startPoint y: 135, endPoint x: 238, endPoint y: 137, distance: 53.7
click at [238, 137] on div "SGD 12 6880.00" at bounding box center [356, 141] width 257 height 24
type input "200.00"
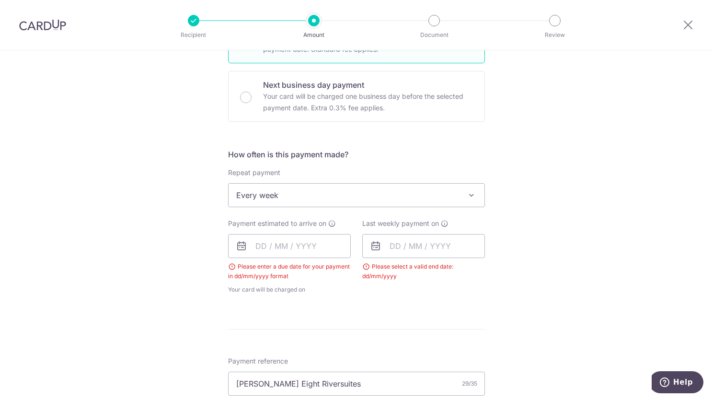
scroll to position [288, 0]
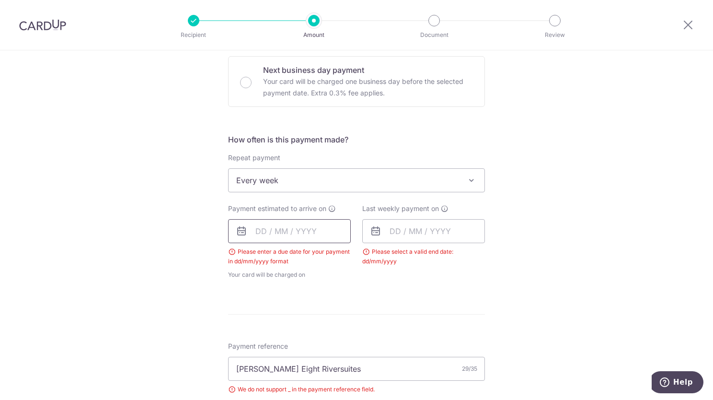
click at [286, 231] on input "text" at bounding box center [289, 231] width 123 height 24
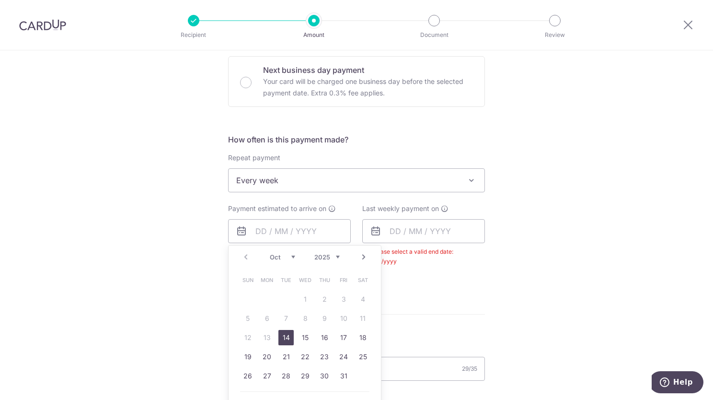
click at [283, 339] on link "14" at bounding box center [285, 337] width 15 height 15
type input "[DATE]"
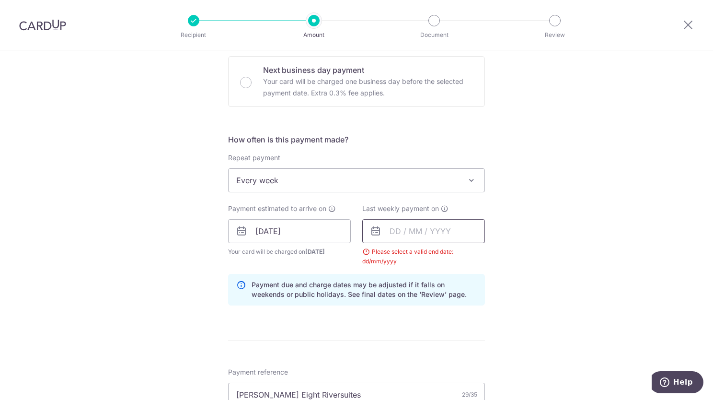
click at [404, 235] on input "text" at bounding box center [423, 231] width 123 height 24
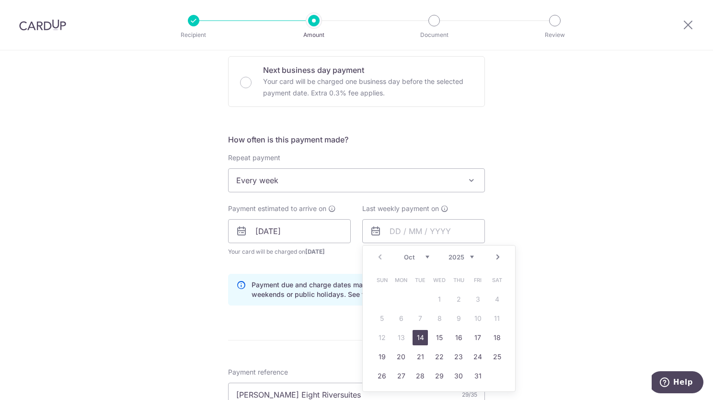
click at [623, 257] on div "Tell us more about your payment Enter payment amount SGD 200.00 200.00 Select C…" at bounding box center [356, 281] width 713 height 1036
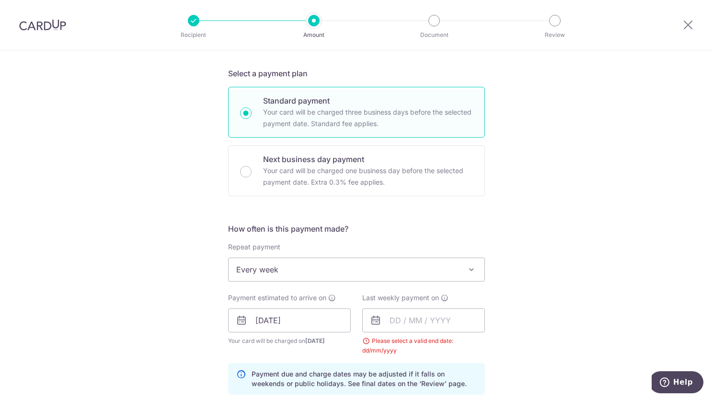
scroll to position [335, 0]
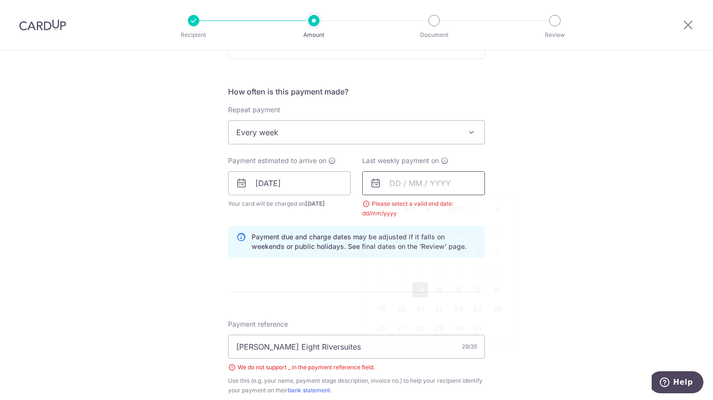
click at [407, 185] on input "text" at bounding box center [423, 183] width 123 height 24
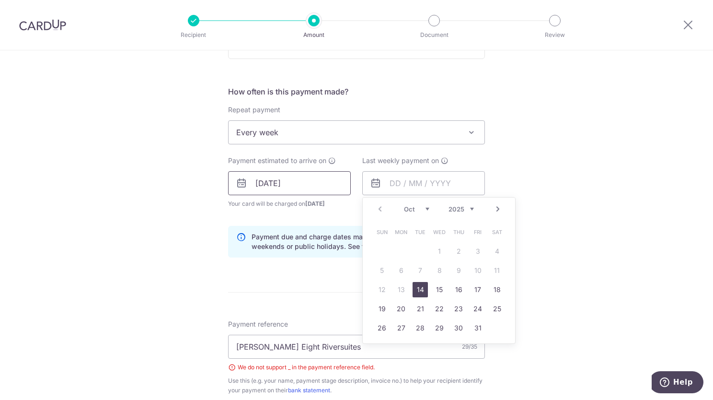
click at [314, 185] on input "[DATE]" at bounding box center [289, 183] width 123 height 24
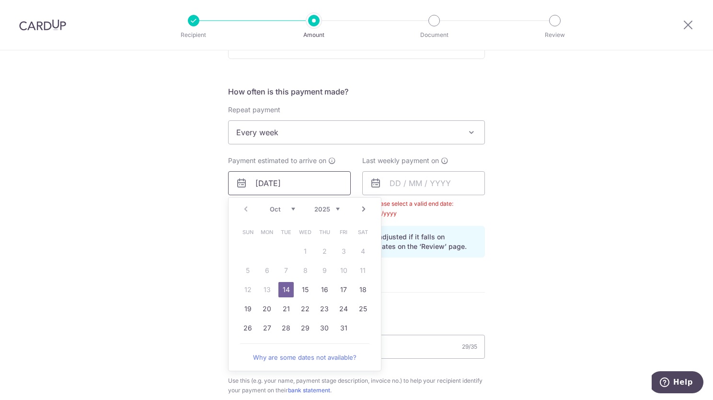
click at [314, 185] on input "[DATE]" at bounding box center [289, 183] width 123 height 24
click at [403, 183] on input "text" at bounding box center [423, 183] width 123 height 24
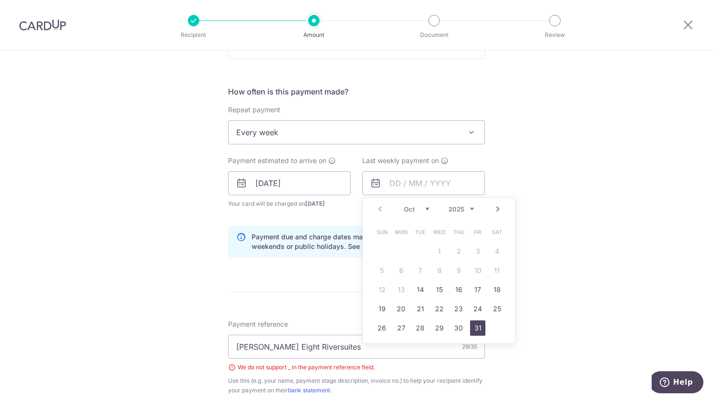
click at [473, 325] on link "31" at bounding box center [477, 327] width 15 height 15
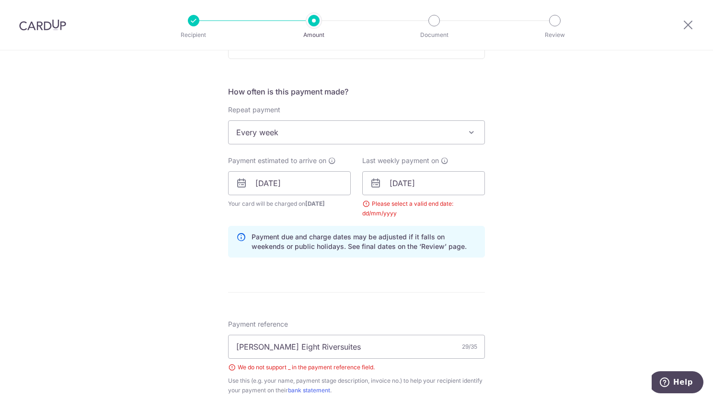
click at [589, 234] on div "Tell us more about your payment Enter payment amount SGD 200.00 200.00 Select C…" at bounding box center [356, 233] width 713 height 1036
click at [422, 181] on input "31/10/2025" at bounding box center [423, 183] width 123 height 24
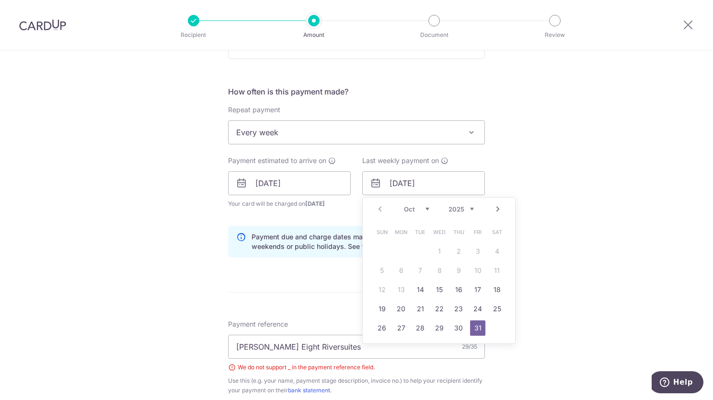
click at [412, 207] on select "Oct Nov Dec" at bounding box center [416, 209] width 25 height 8
click at [418, 322] on link "25" at bounding box center [420, 327] width 15 height 15
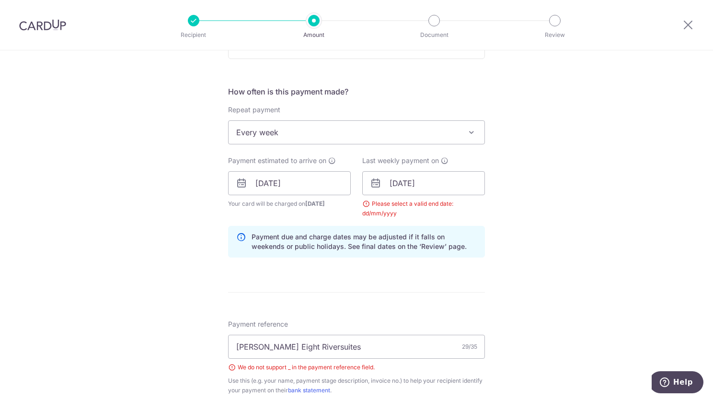
click at [592, 288] on div "Tell us more about your payment Enter payment amount SGD 200.00 200.00 Select C…" at bounding box center [356, 233] width 713 height 1036
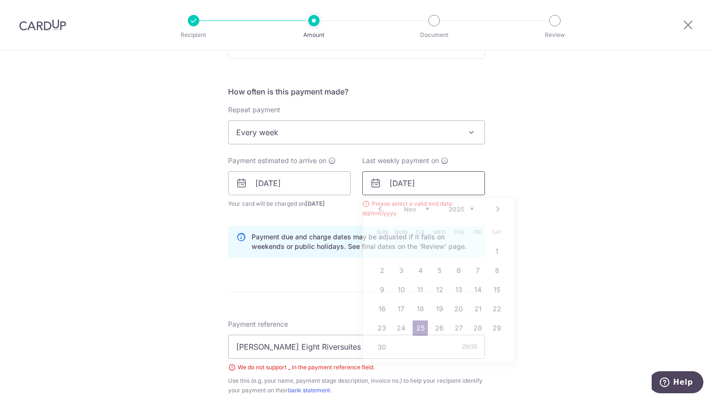
click at [438, 187] on input "25/11/2025" at bounding box center [423, 183] width 123 height 24
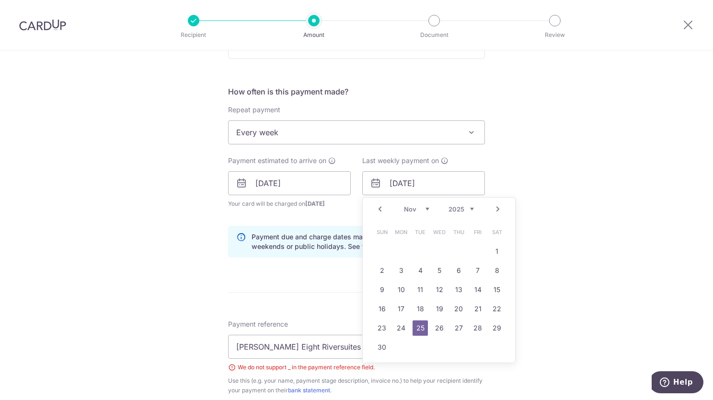
click at [380, 207] on link "Prev" at bounding box center [380, 209] width 12 height 12
click at [422, 290] on link "14" at bounding box center [420, 289] width 15 height 15
type input "[DATE]"
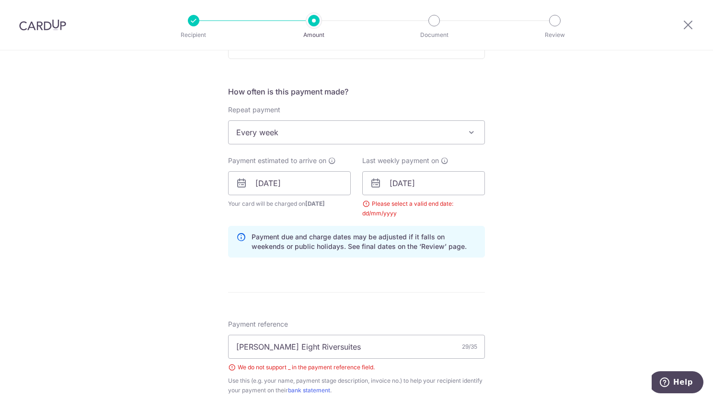
click at [504, 263] on div "Tell us more about your payment Enter payment amount SGD 200.00 200.00 Select C…" at bounding box center [356, 233] width 713 height 1036
click at [401, 188] on input "[DATE]" at bounding box center [423, 183] width 123 height 24
click at [320, 187] on input "[DATE]" at bounding box center [289, 183] width 123 height 24
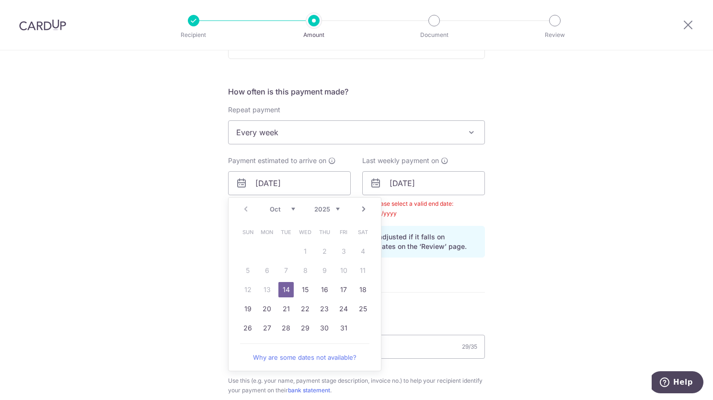
click at [339, 140] on span "Every week" at bounding box center [357, 132] width 256 height 23
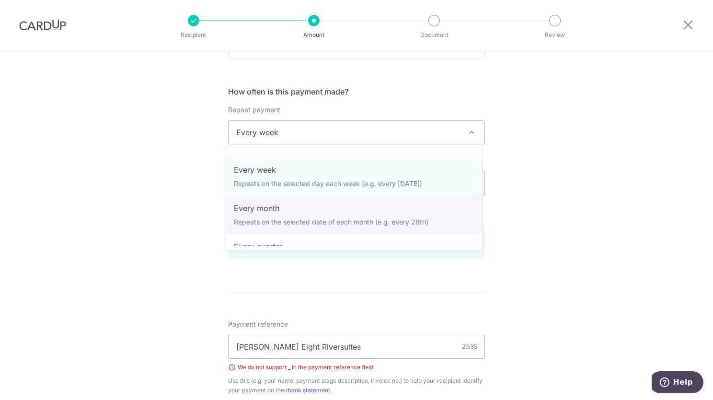
scroll to position [48, 0]
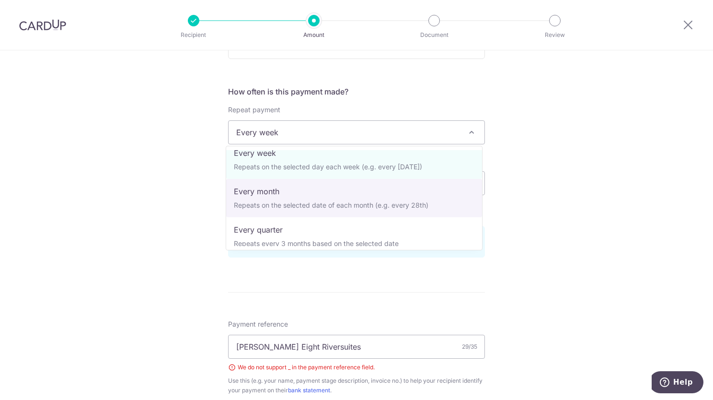
select select "3"
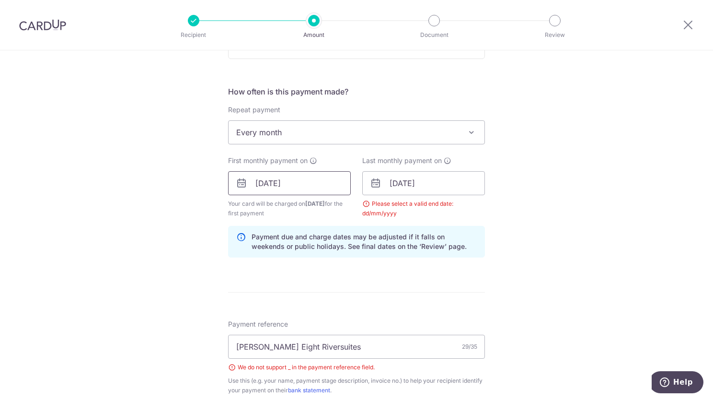
click at [272, 187] on input "[DATE]" at bounding box center [289, 183] width 123 height 24
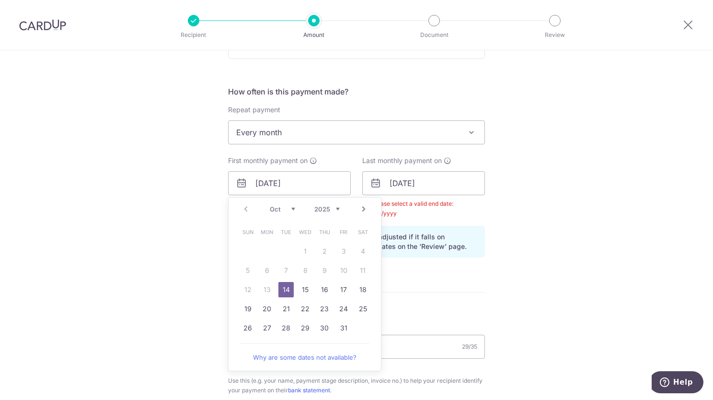
click at [282, 285] on link "14" at bounding box center [285, 289] width 15 height 15
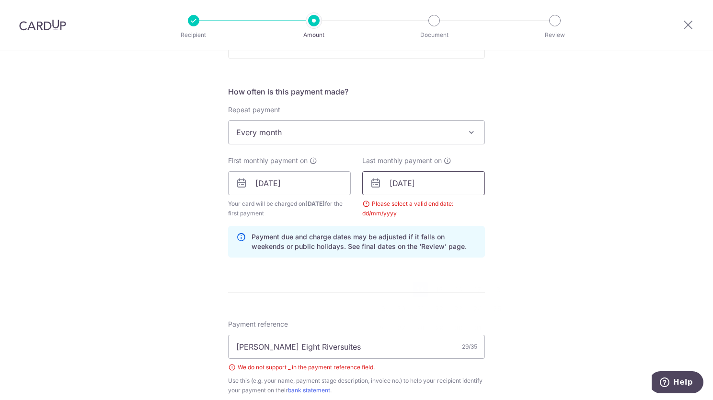
click at [410, 171] on input "[DATE]" at bounding box center [423, 183] width 123 height 24
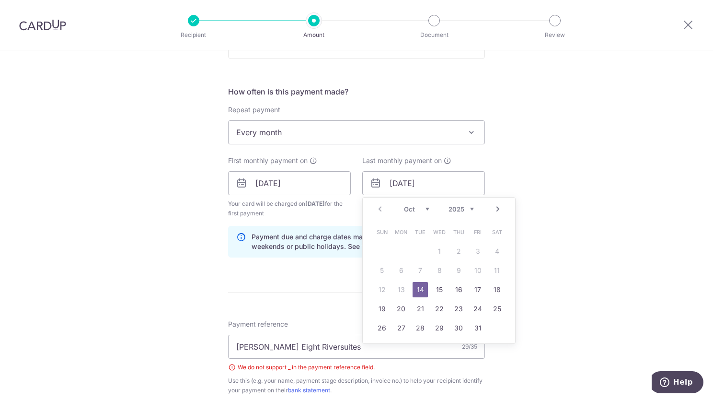
click at [413, 206] on select "Oct Nov Dec" at bounding box center [416, 209] width 25 height 8
click at [381, 287] on link "14" at bounding box center [381, 289] width 15 height 15
type input "[DATE]"
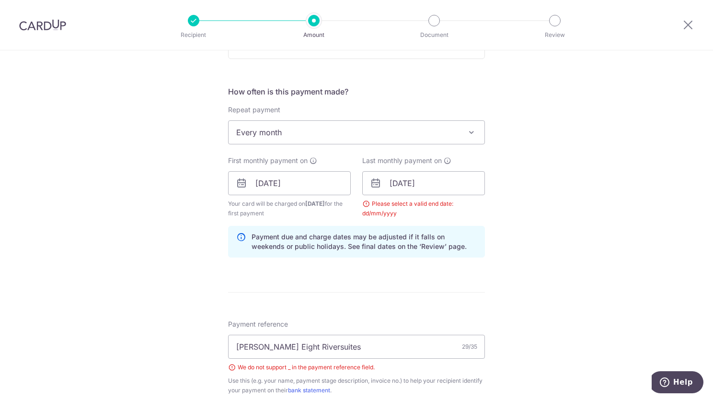
click at [575, 252] on div "Tell us more about your payment Enter payment amount SGD 200.00 200.00 Select C…" at bounding box center [356, 233] width 713 height 1036
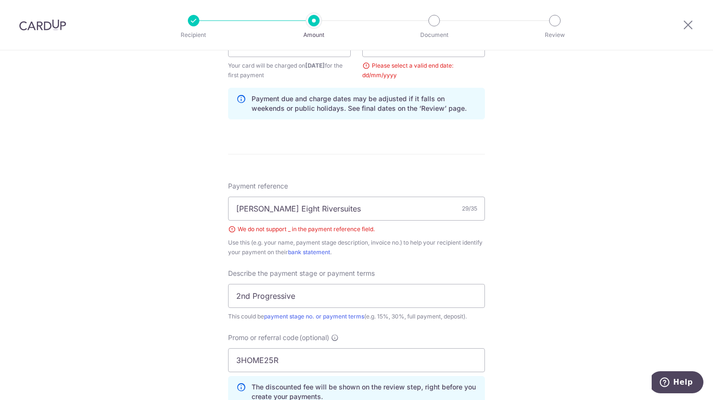
scroll to position [479, 0]
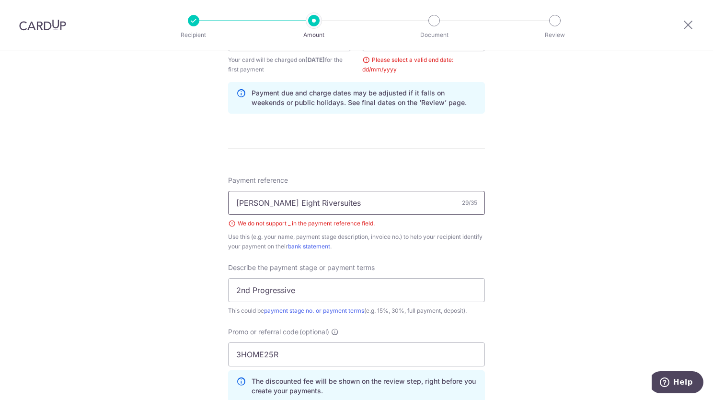
click at [299, 207] on input "[PERSON_NAME] Eight Riversuites" at bounding box center [356, 203] width 257 height 24
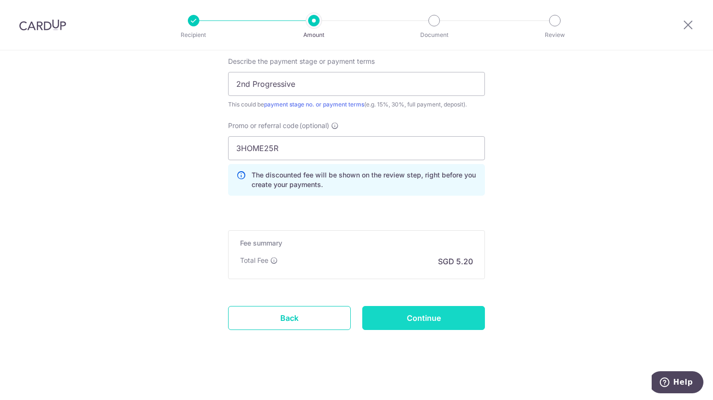
click at [459, 322] on input "Continue" at bounding box center [423, 318] width 123 height 24
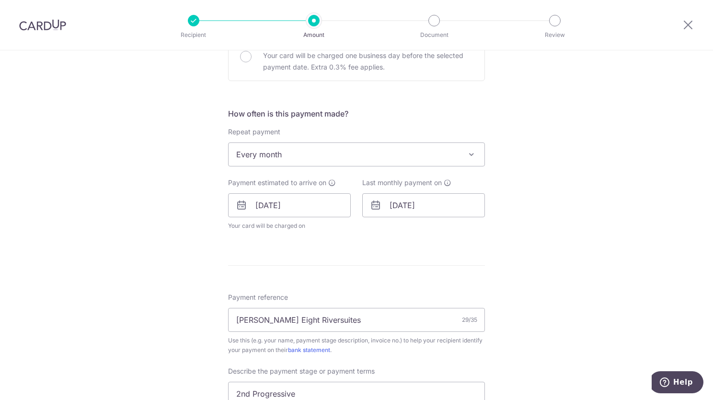
scroll to position [301, 0]
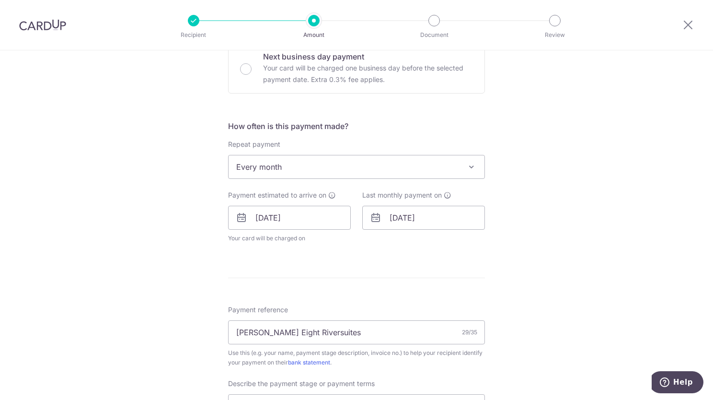
click at [283, 173] on span "Every month" at bounding box center [357, 166] width 256 height 23
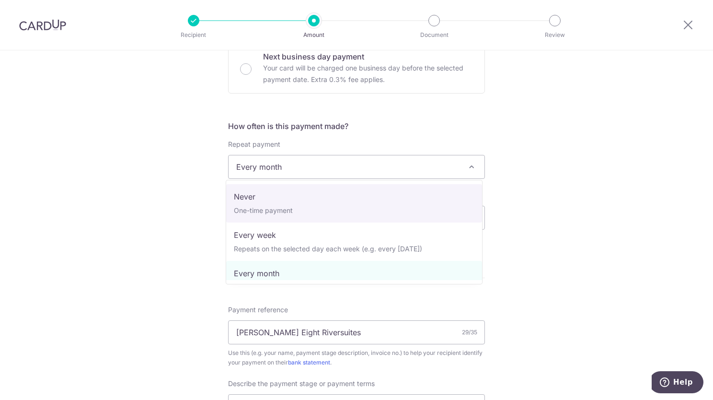
select select "1"
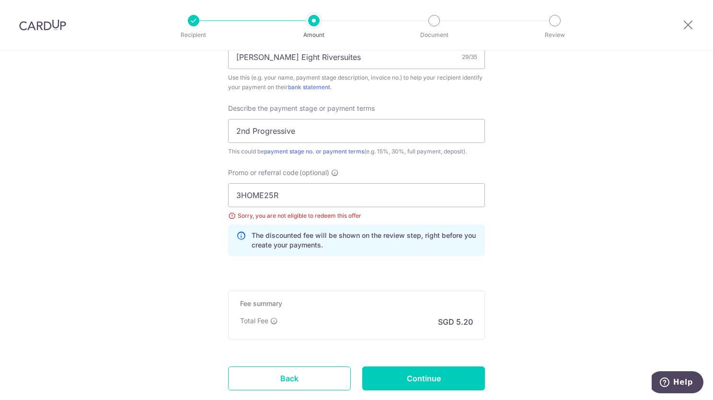
scroll to position [676, 0]
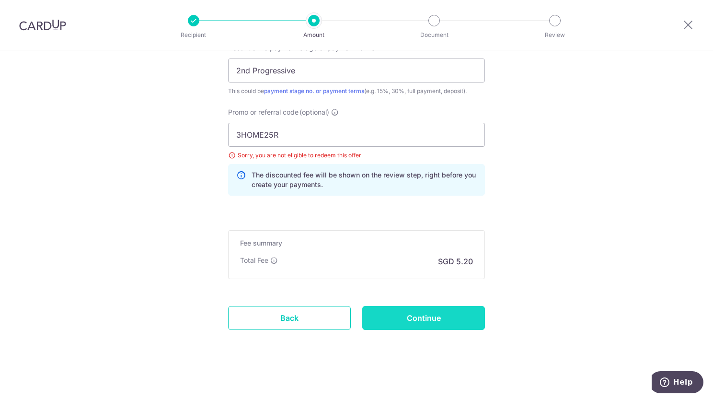
click at [443, 312] on input "Continue" at bounding box center [423, 318] width 123 height 24
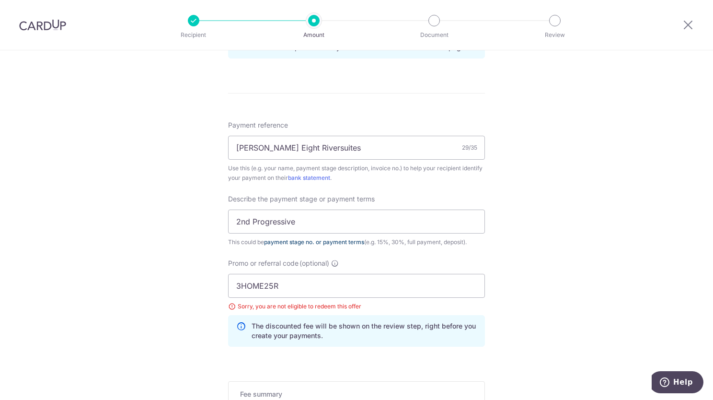
scroll to position [527, 0]
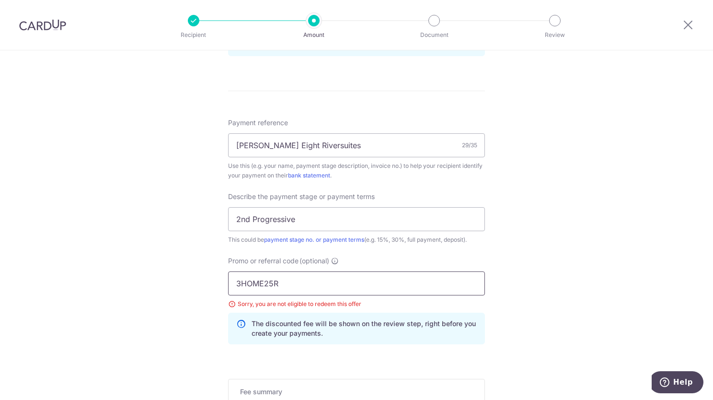
click at [307, 283] on input "3HOME25R" at bounding box center [356, 283] width 257 height 24
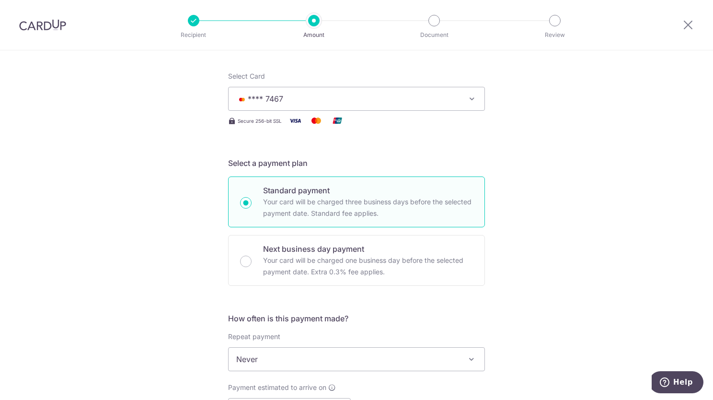
scroll to position [101, 0]
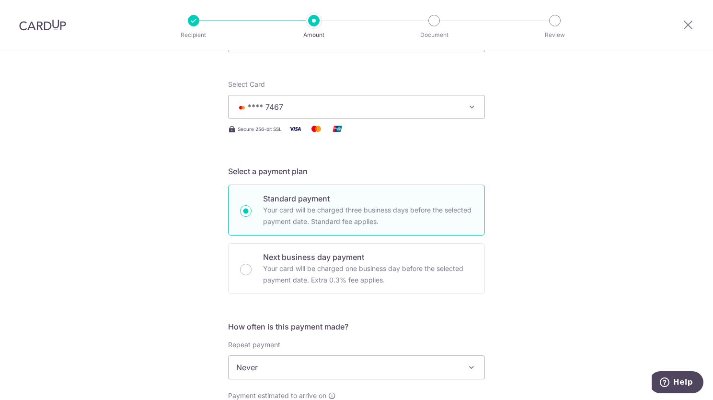
click at [309, 97] on button "**** 7467" at bounding box center [356, 107] width 257 height 24
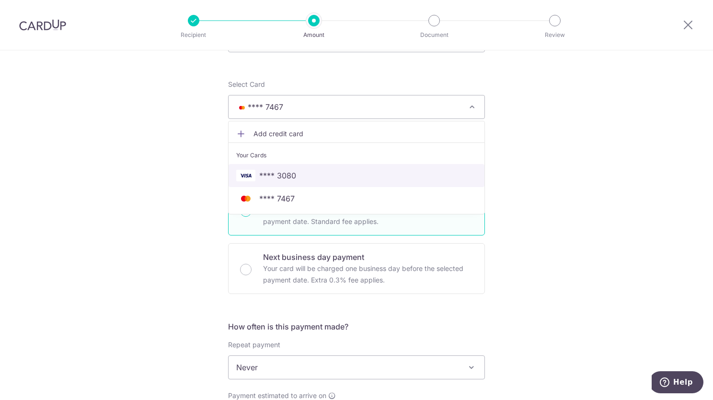
drag, startPoint x: 284, startPoint y: 171, endPoint x: 474, endPoint y: 208, distance: 194.3
click at [284, 171] on span "**** 3080" at bounding box center [277, 176] width 37 height 12
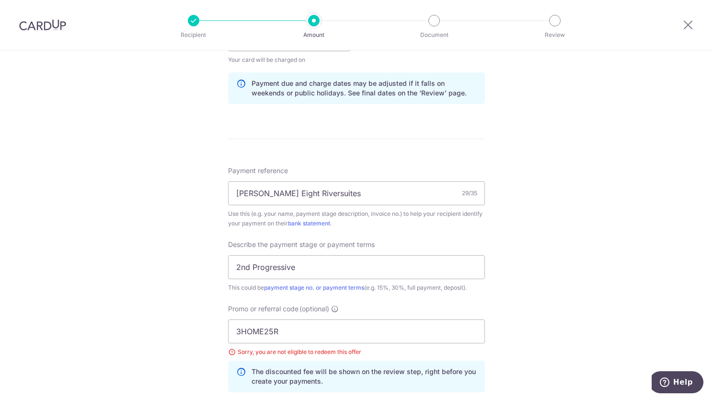
scroll to position [676, 0]
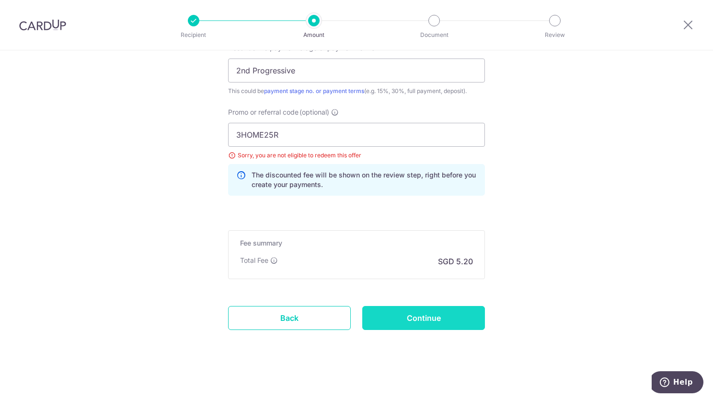
click at [403, 311] on input "Continue" at bounding box center [423, 318] width 123 height 24
drag, startPoint x: 288, startPoint y: 132, endPoint x: 0, endPoint y: 105, distance: 288.8
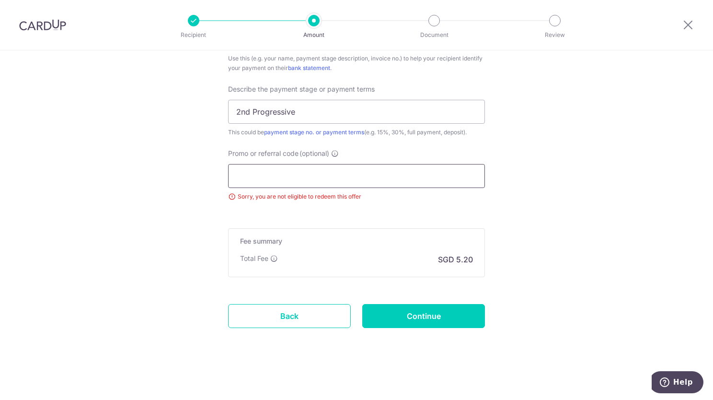
scroll to position [633, 0]
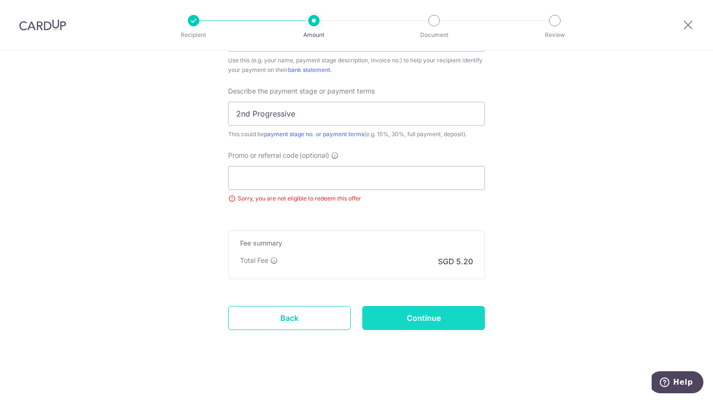
click at [402, 315] on input "Continue" at bounding box center [423, 318] width 123 height 24
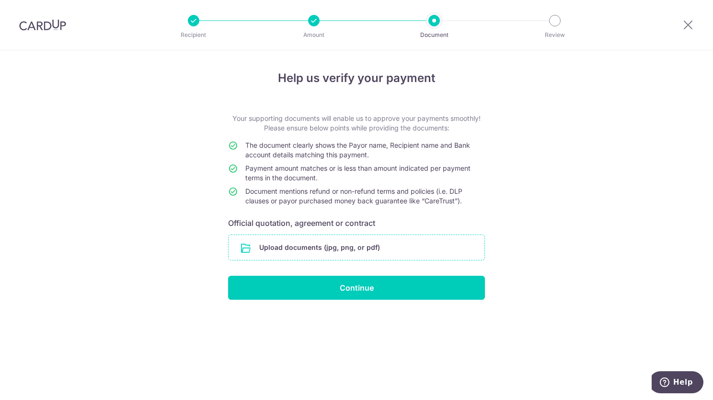
click at [370, 246] on input "file" at bounding box center [357, 247] width 256 height 25
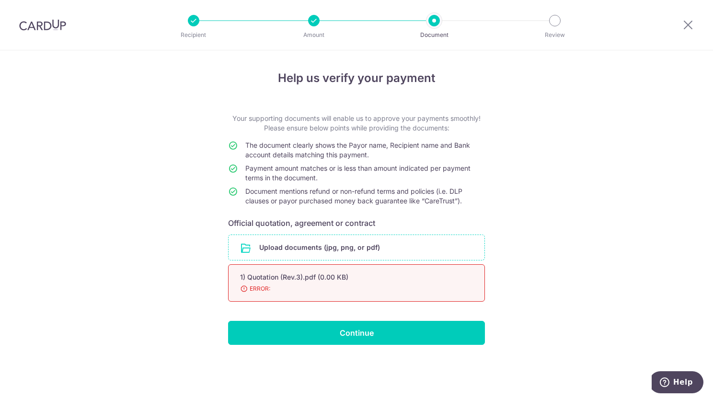
click at [339, 287] on span "ERROR:" at bounding box center [345, 289] width 210 height 10
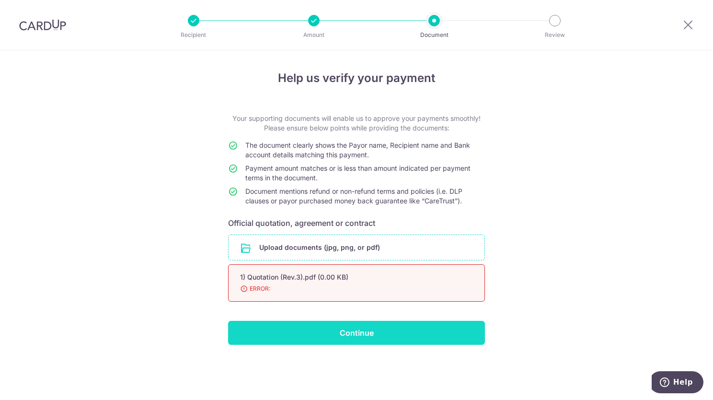
click at [364, 334] on input "Continue" at bounding box center [356, 333] width 257 height 24
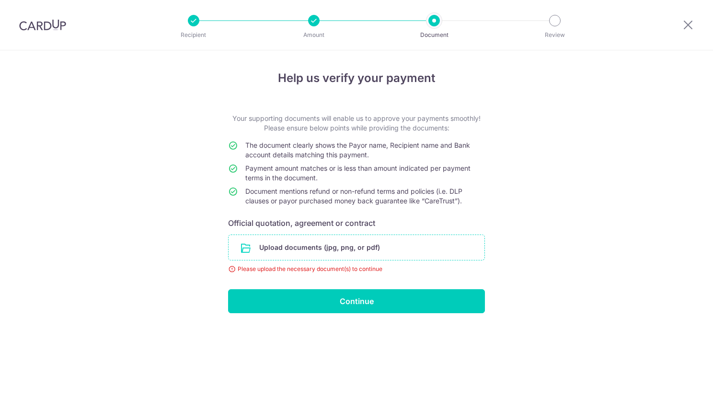
click at [369, 256] on input "file" at bounding box center [357, 247] width 256 height 25
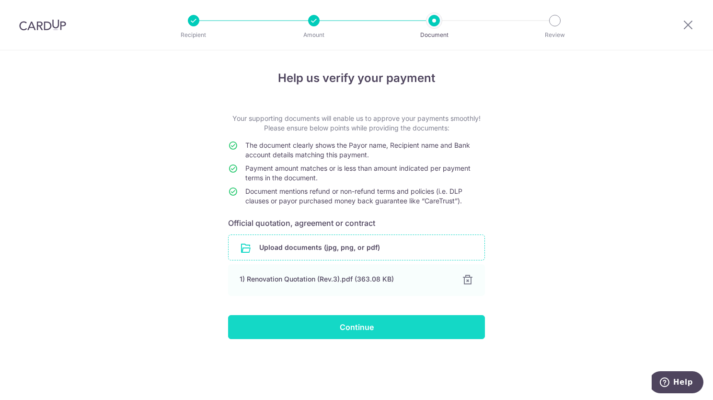
click at [405, 332] on input "Continue" at bounding box center [356, 327] width 257 height 24
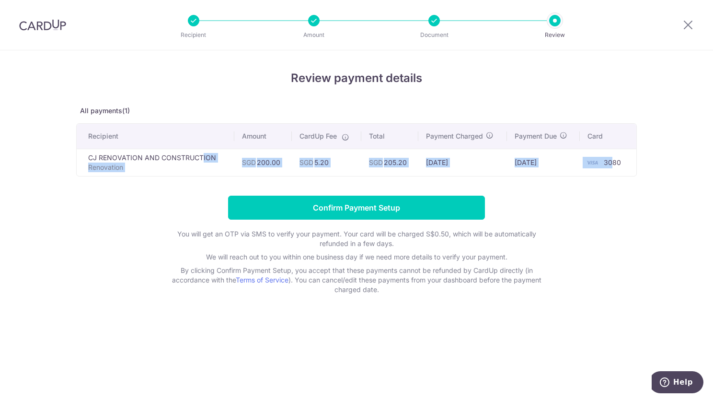
drag, startPoint x: 123, startPoint y: 159, endPoint x: 611, endPoint y: 165, distance: 488.3
click at [611, 165] on tr "CJ RENOVATION AND CONSTRUCTION Renovation SGD 200.00 SGD 5.20 SGD 205.20 [DATE]…" at bounding box center [357, 162] width 560 height 27
drag, startPoint x: 611, startPoint y: 165, endPoint x: 610, endPoint y: 195, distance: 29.2
click at [613, 195] on div "Review payment details All payments(1) Recipient Amount CardUp Fee Total Paymen…" at bounding box center [356, 181] width 561 height 225
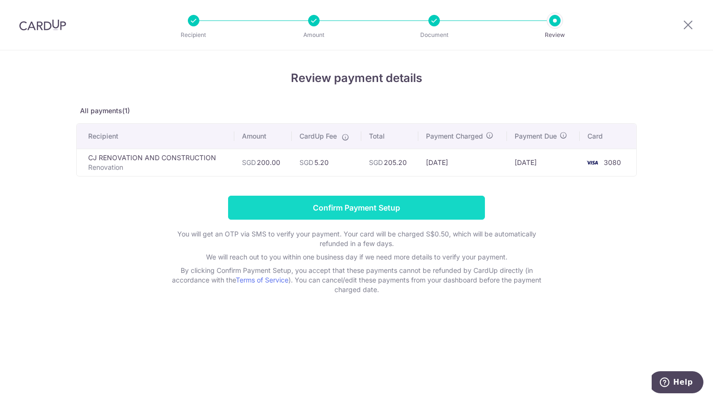
click at [401, 206] on input "Confirm Payment Setup" at bounding box center [356, 208] width 257 height 24
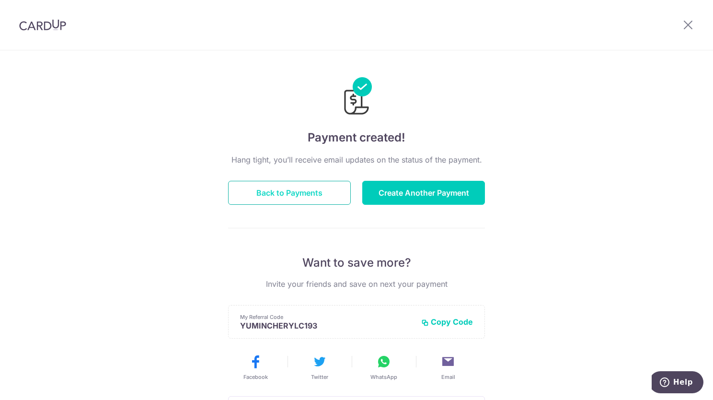
click at [287, 183] on button "Back to Payments" at bounding box center [289, 193] width 123 height 24
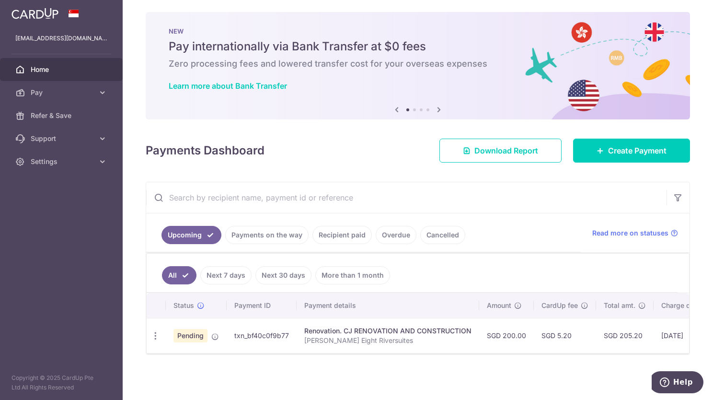
click at [312, 335] on p "[PERSON_NAME] Eight Riversuites" at bounding box center [387, 340] width 167 height 10
click at [151, 333] on icon "button" at bounding box center [155, 336] width 10 height 10
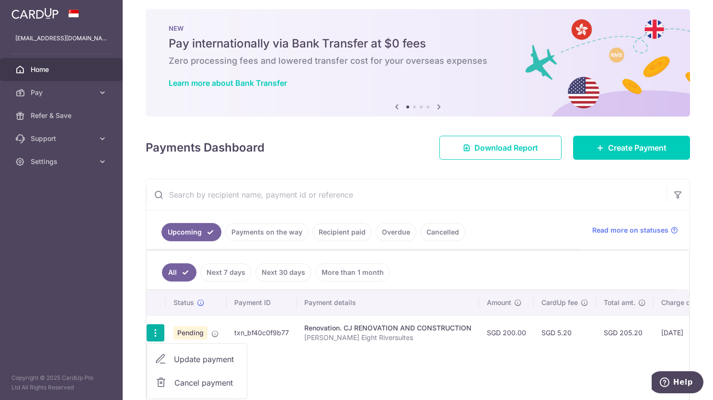
click at [188, 353] on span "Update payment" at bounding box center [206, 359] width 65 height 12
radio input "true"
type input "200.00"
type input "[DATE]"
type input "[PERSON_NAME] Eight Riversuites"
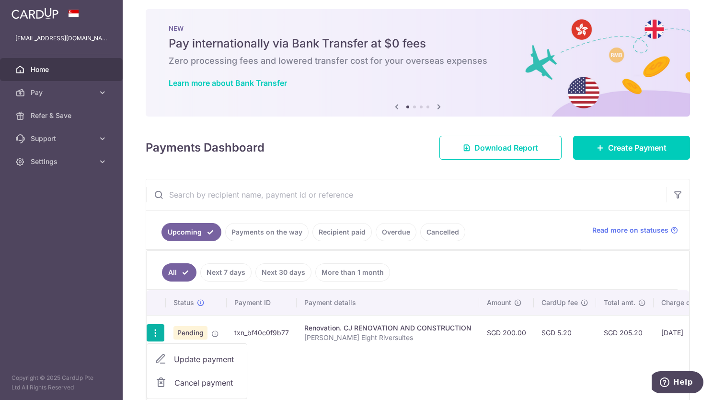
type input "2nd Progressive"
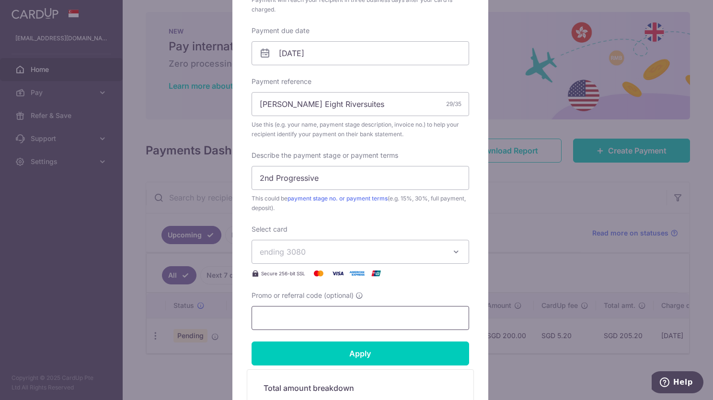
scroll to position [335, 0]
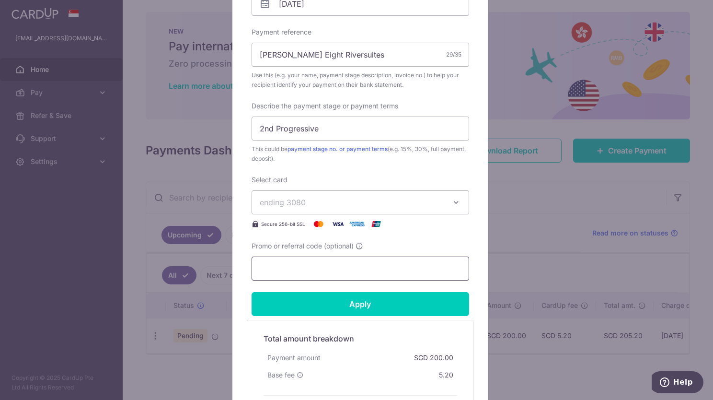
click at [302, 268] on input "Promo or referral code (optional)" at bounding box center [361, 268] width 218 height 24
click at [343, 265] on input "Promo or referral code (optional)" at bounding box center [361, 268] width 218 height 24
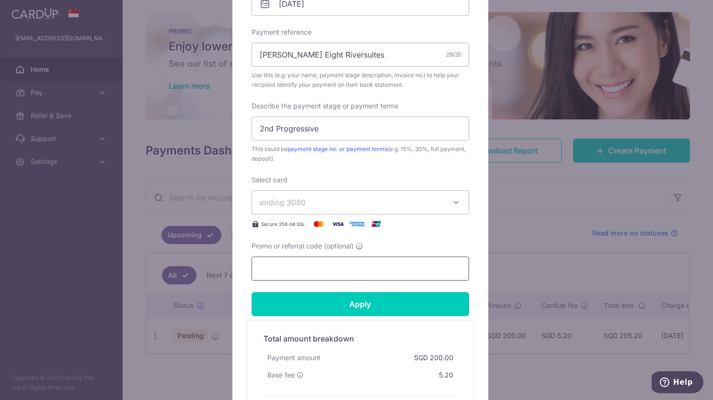
click at [301, 266] on input "Promo or referral code (optional)" at bounding box center [361, 268] width 218 height 24
paste input "VTAX25R"
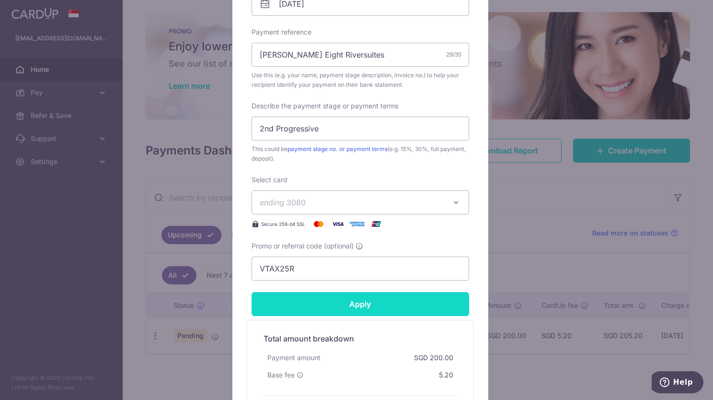
click at [315, 298] on input "Apply" at bounding box center [361, 304] width 218 height 24
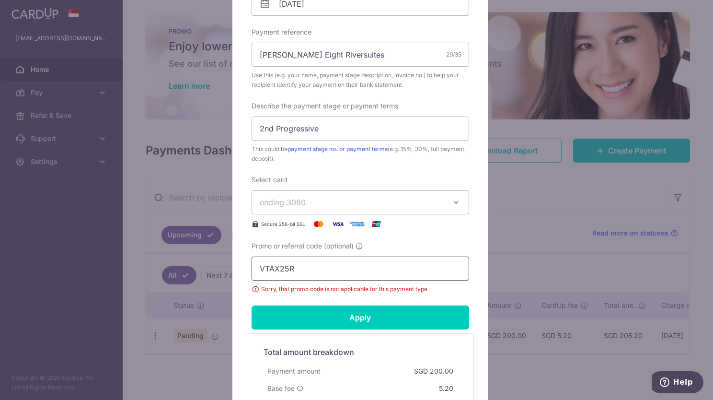
click at [323, 268] on input "VTAX25R" at bounding box center [361, 268] width 218 height 24
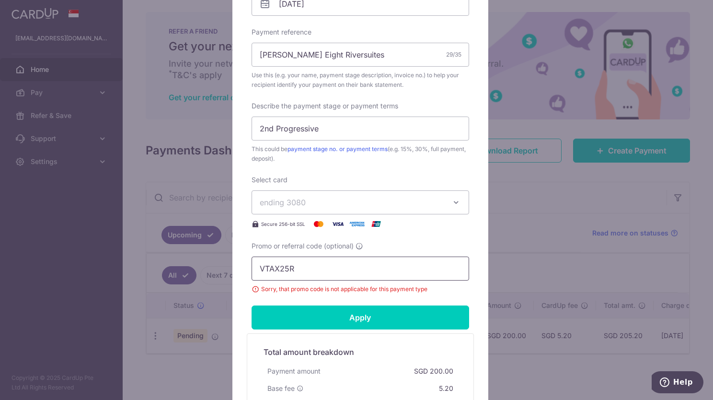
drag, startPoint x: 295, startPoint y: 271, endPoint x: 183, endPoint y: 267, distance: 111.7
click at [183, 267] on div "Edit payment By clicking apply, you will make changes to all payments to CJ REN…" at bounding box center [356, 200] width 713 height 400
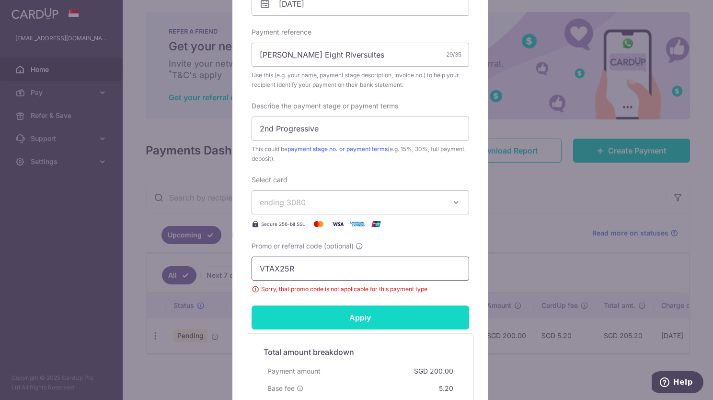
paste input "3HOME"
click at [332, 317] on input "Apply" at bounding box center [361, 317] width 218 height 24
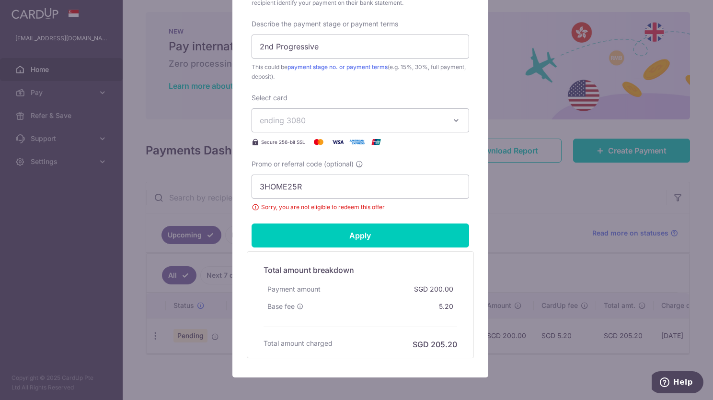
scroll to position [415, 0]
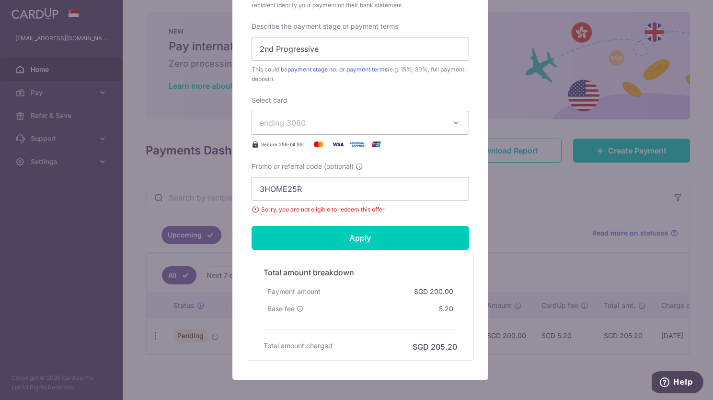
click at [297, 302] on div "Base fee" at bounding box center [286, 308] width 44 height 17
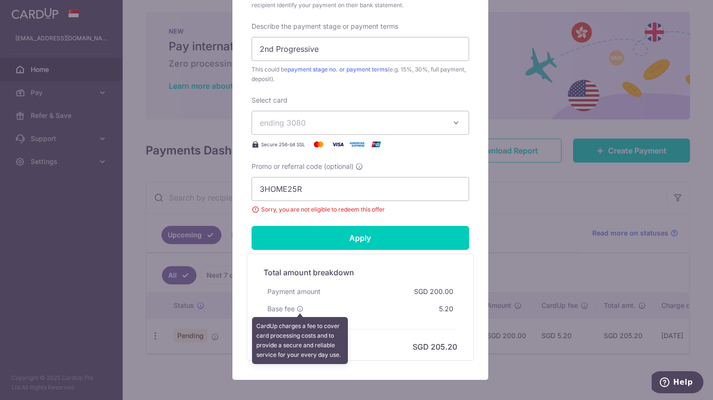
click at [297, 306] on icon at bounding box center [300, 308] width 7 height 7
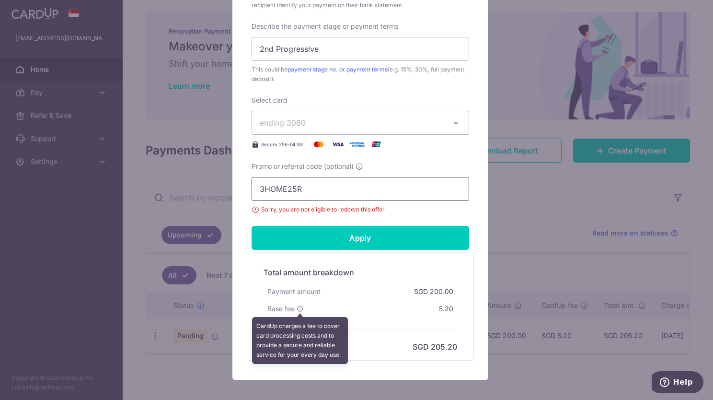
drag, startPoint x: 313, startPoint y: 186, endPoint x: 181, endPoint y: 187, distance: 131.8
click at [146, 177] on div "Edit payment By clicking apply, you will make changes to all payments to CJ REN…" at bounding box center [356, 200] width 713 height 400
paste input "RENO25ONE"
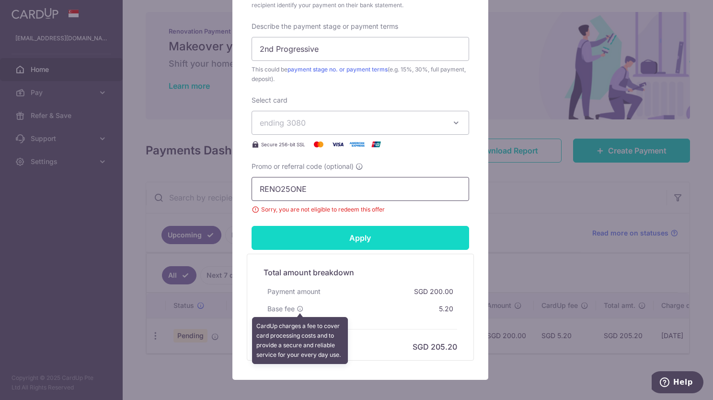
type input "RENO25ONE"
click at [318, 234] on input "Apply" at bounding box center [361, 238] width 218 height 24
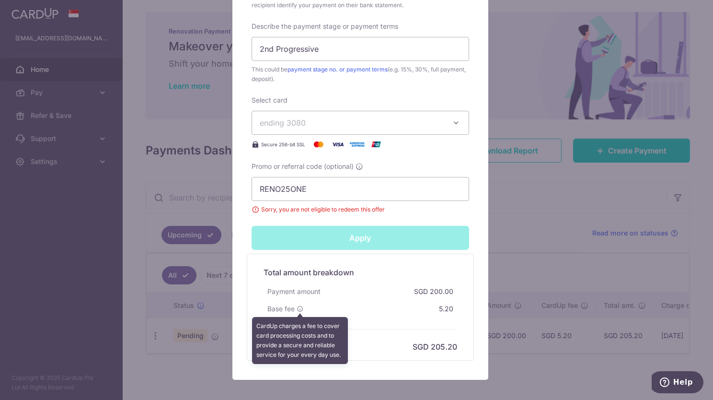
type input "Successfully Applied"
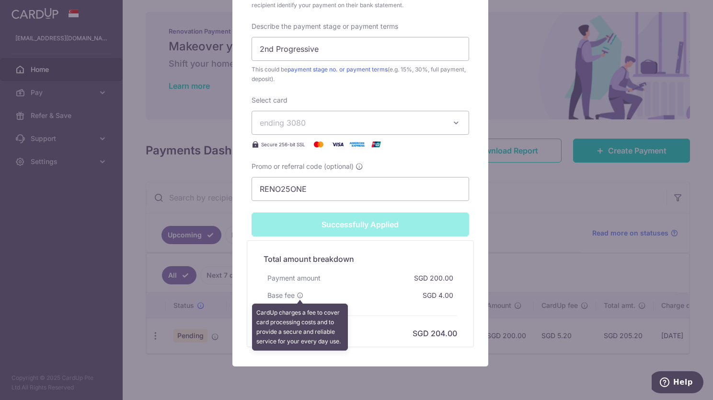
click at [340, 295] on div "Base fee CardUp charges a fee to cover card processing costs and to provide a s…" at bounding box center [361, 295] width 194 height 17
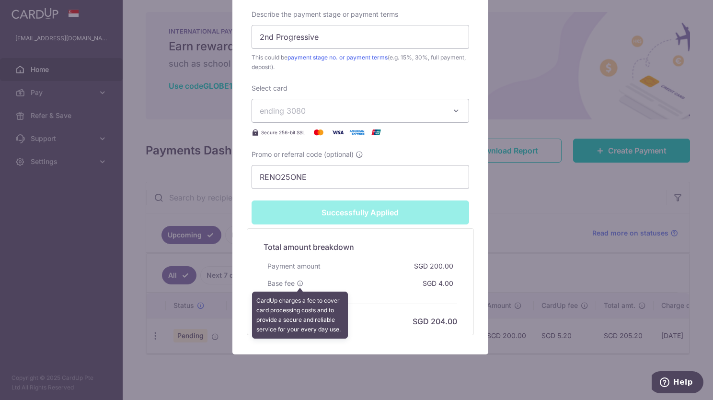
scroll to position [483, 0]
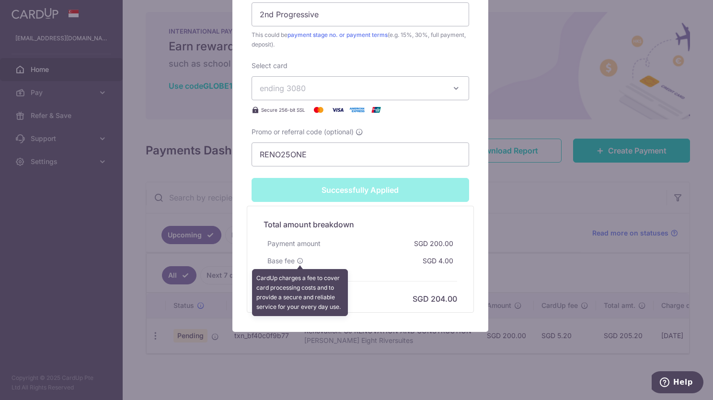
click at [366, 250] on div "Payment amount SGD 200.00" at bounding box center [361, 243] width 194 height 17
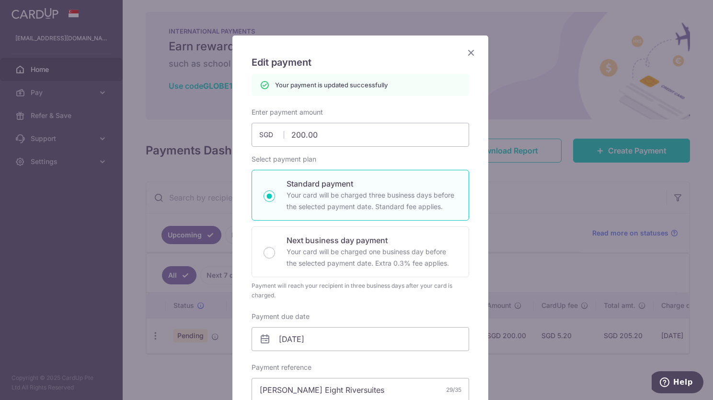
scroll to position [0, 0]
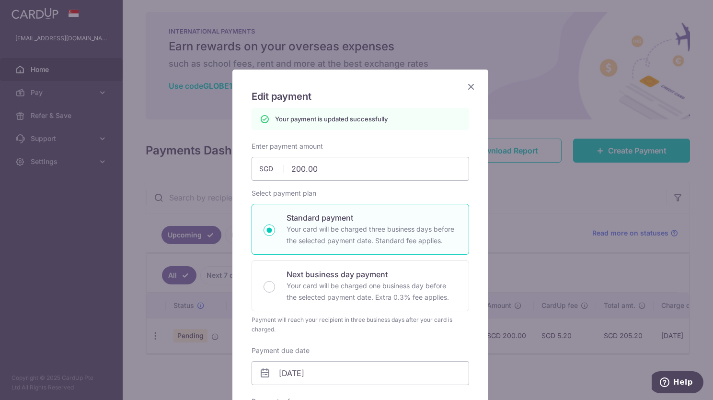
click at [467, 89] on icon "Close" at bounding box center [471, 87] width 12 height 12
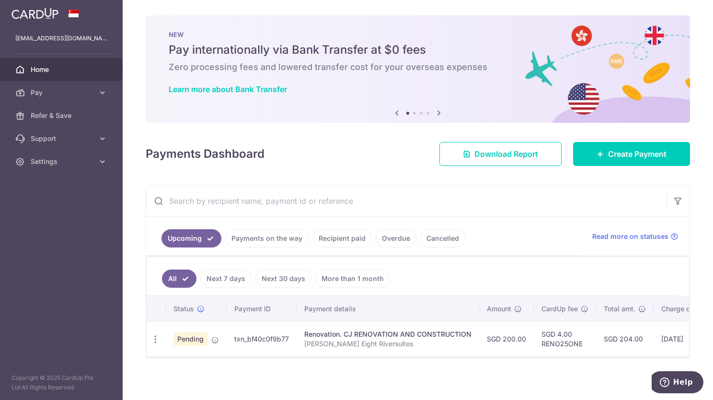
click at [515, 345] on td "SGD 200.00" at bounding box center [506, 338] width 55 height 35
drag, startPoint x: 495, startPoint y: 359, endPoint x: 324, endPoint y: 356, distance: 171.1
click at [324, 356] on div "Status Payment ID Payment details Amount CardUp fee Total amt. Charge date Due …" at bounding box center [418, 326] width 542 height 61
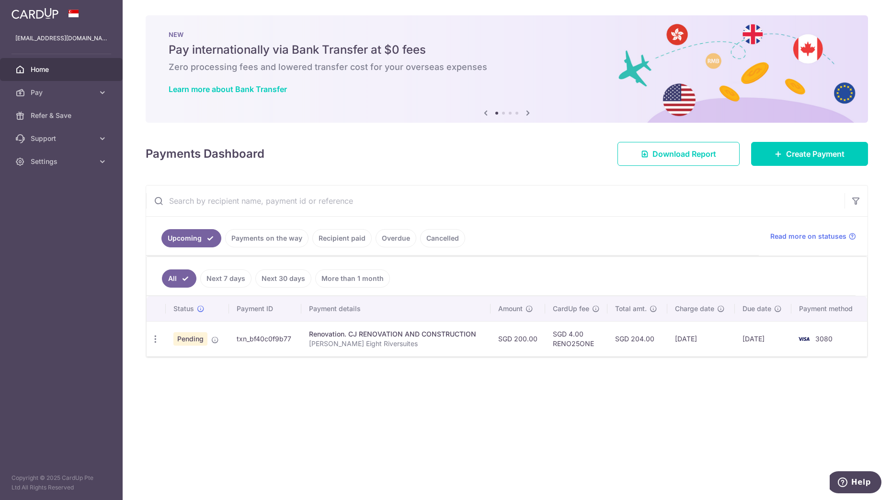
click at [583, 376] on div "× Pause Schedule Pause all future payments in this series Pause just this one p…" at bounding box center [507, 250] width 769 height 500
click at [561, 341] on td "SGD 4.00 RENO25ONE" at bounding box center [576, 338] width 62 height 35
drag, startPoint x: 605, startPoint y: 335, endPoint x: 844, endPoint y: 334, distance: 239.6
click at [713, 334] on tr "Update payment Cancel payment Pending txn_bf40c0f9b77 Renovation. CJ RENOVATION…" at bounding box center [507, 338] width 721 height 35
drag, startPoint x: 844, startPoint y: 334, endPoint x: 845, endPoint y: 359, distance: 24.9
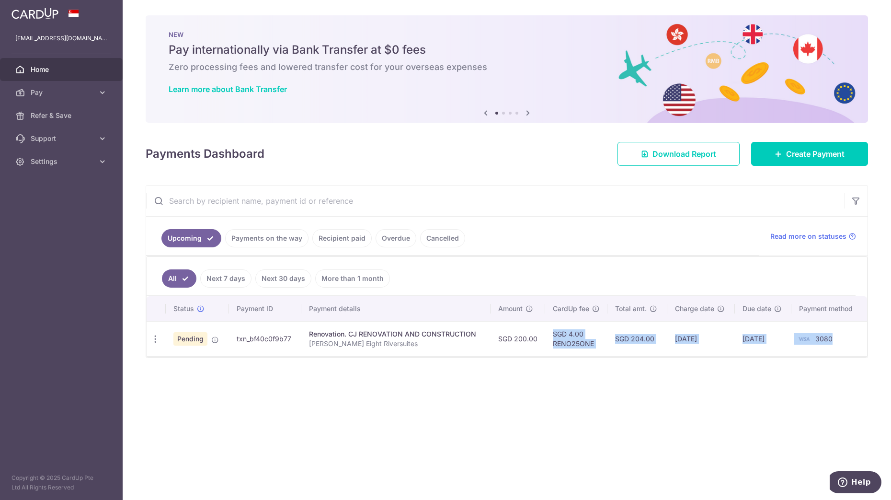
click at [713, 359] on div "× Pause Schedule Pause all future payments in this series Pause just this one p…" at bounding box center [507, 250] width 769 height 500
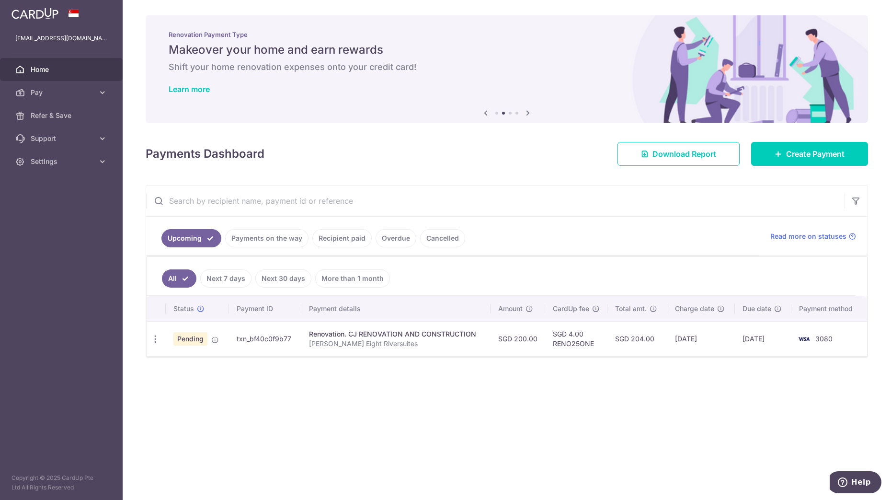
click at [369, 335] on div "Renovation. CJ RENOVATION AND CONSTRUCTION" at bounding box center [396, 334] width 174 height 10
click at [155, 343] on icon "button" at bounding box center [155, 339] width 10 height 10
click at [202, 369] on span "Update payment" at bounding box center [206, 365] width 65 height 12
radio input "true"
type input "200.00"
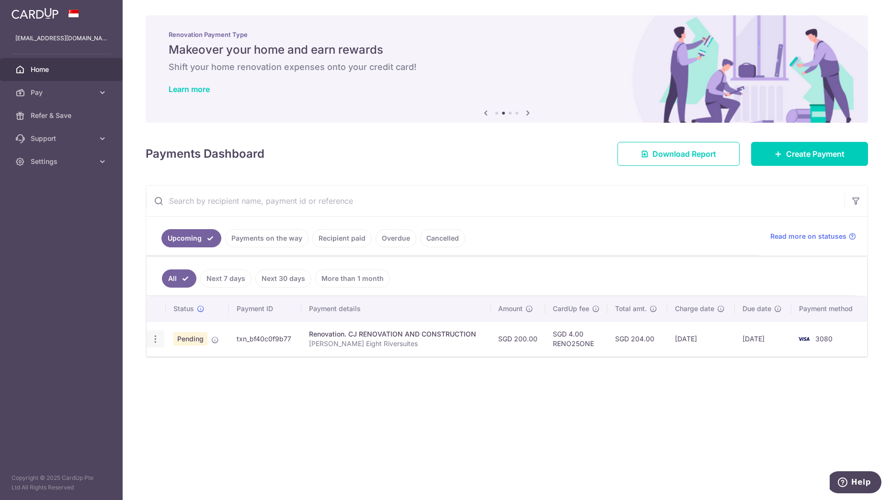
type input "[DATE]"
type input "[PERSON_NAME] Eight Riversuites"
type input "2nd Progressive"
type input "RENO25ONE"
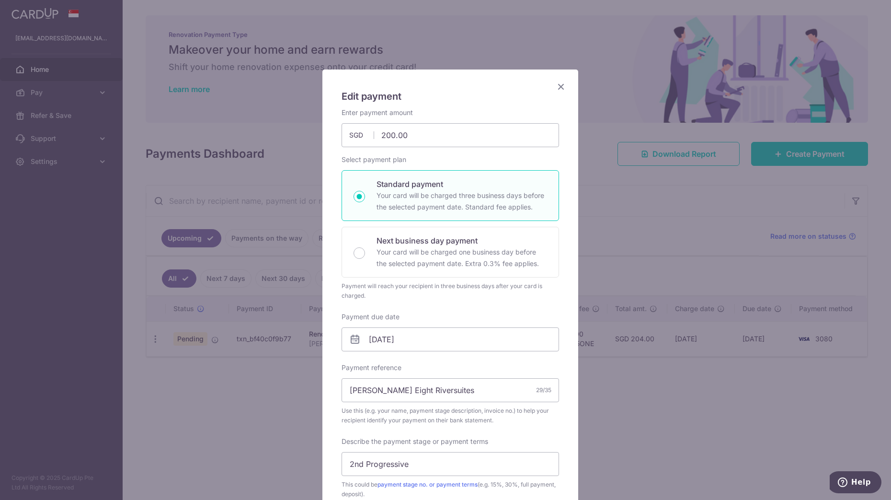
click at [557, 84] on icon "Close" at bounding box center [561, 87] width 12 height 12
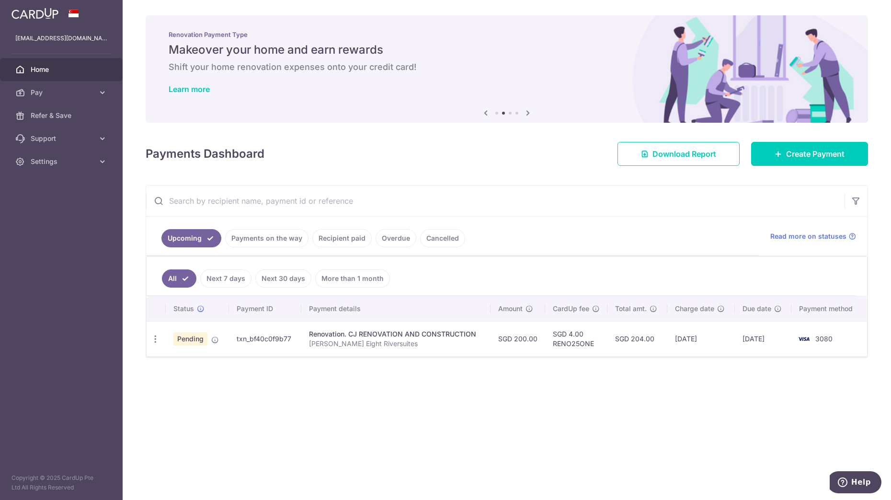
click at [408, 342] on p "[PERSON_NAME] Eight Riversuites" at bounding box center [396, 344] width 174 height 10
click at [677, 146] on link "Download Report" at bounding box center [679, 154] width 122 height 24
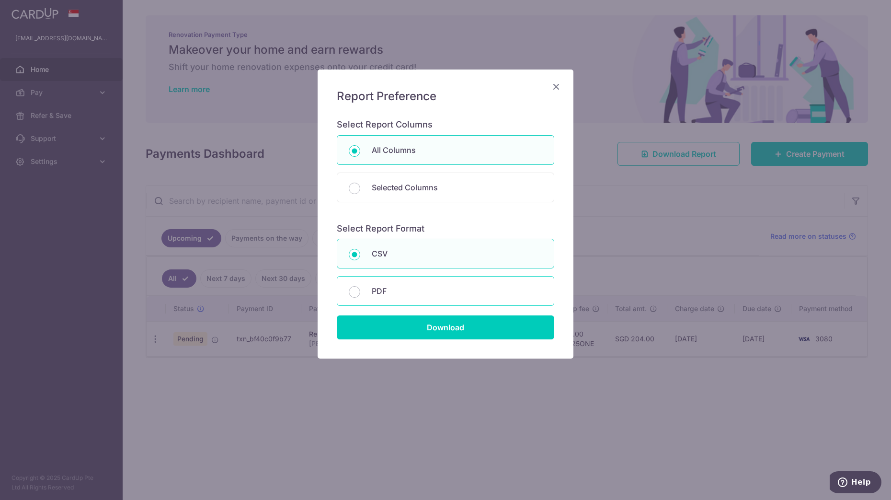
click at [374, 295] on p "PDF" at bounding box center [457, 291] width 171 height 12
click at [360, 295] on input "PDF" at bounding box center [355, 292] width 12 height 12
radio input "false"
radio input "true"
click at [393, 251] on p "CSV" at bounding box center [457, 254] width 171 height 12
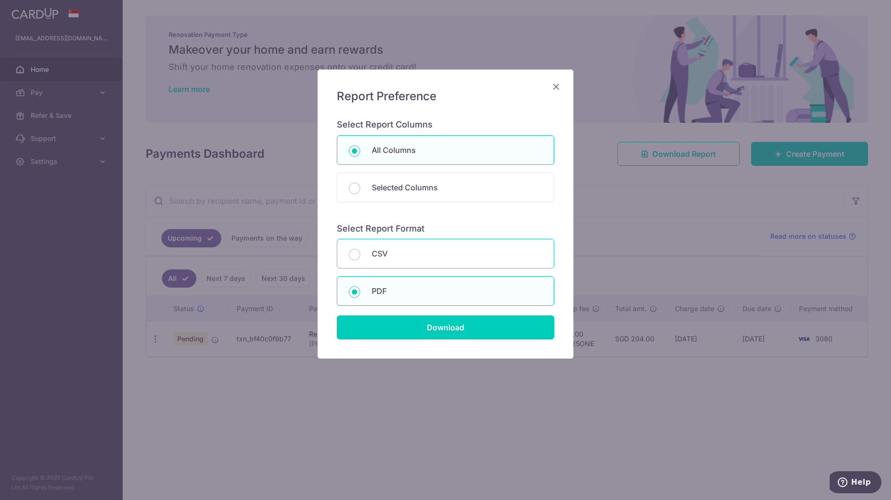
click at [360, 251] on input "CSV" at bounding box center [355, 255] width 12 height 12
radio input "true"
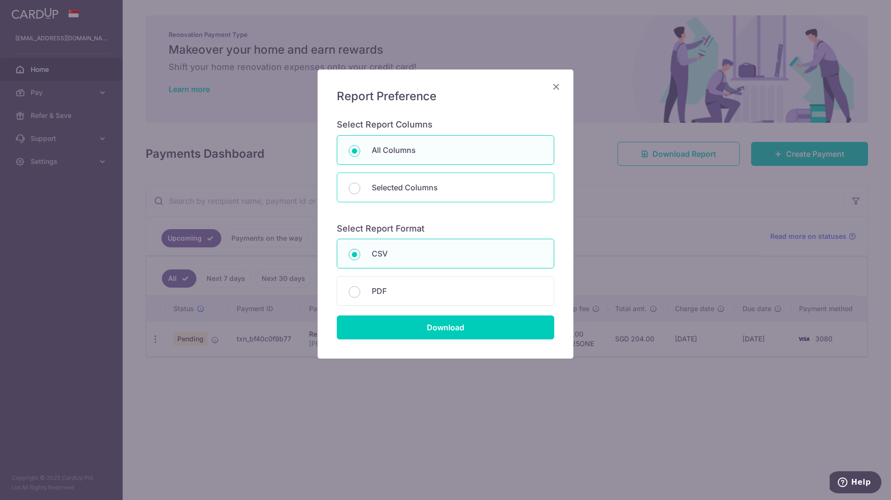
click at [426, 180] on div "Selected Columns" at bounding box center [446, 188] width 218 height 30
radio input "false"
radio input "true"
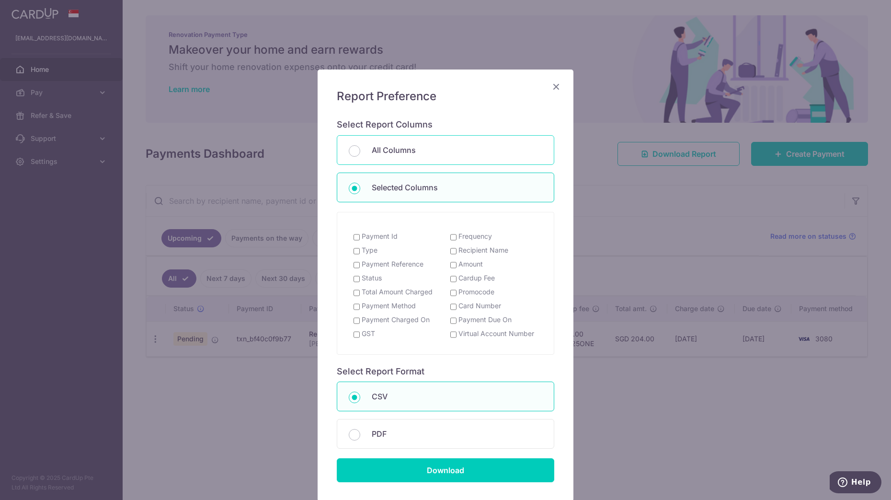
click at [433, 145] on p "All Columns" at bounding box center [457, 150] width 171 height 12
click at [360, 145] on input "All Columns" at bounding box center [355, 151] width 12 height 12
radio input "true"
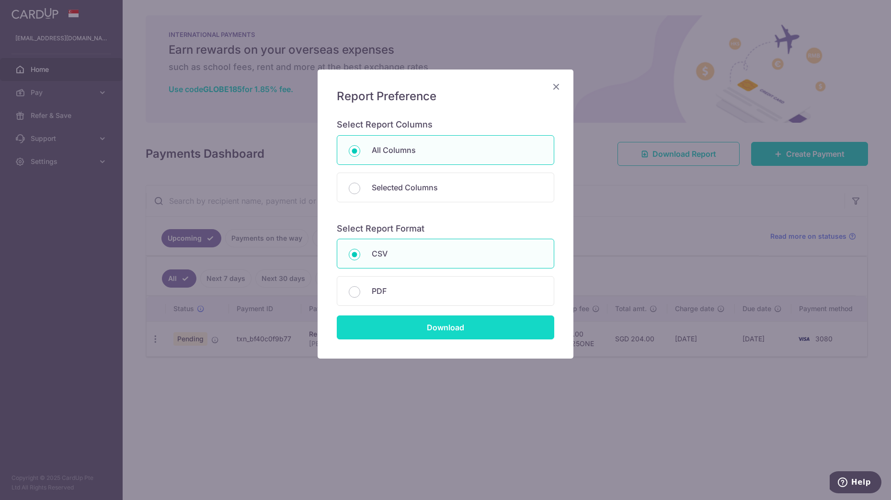
click at [444, 335] on input "Download" at bounding box center [446, 327] width 218 height 24
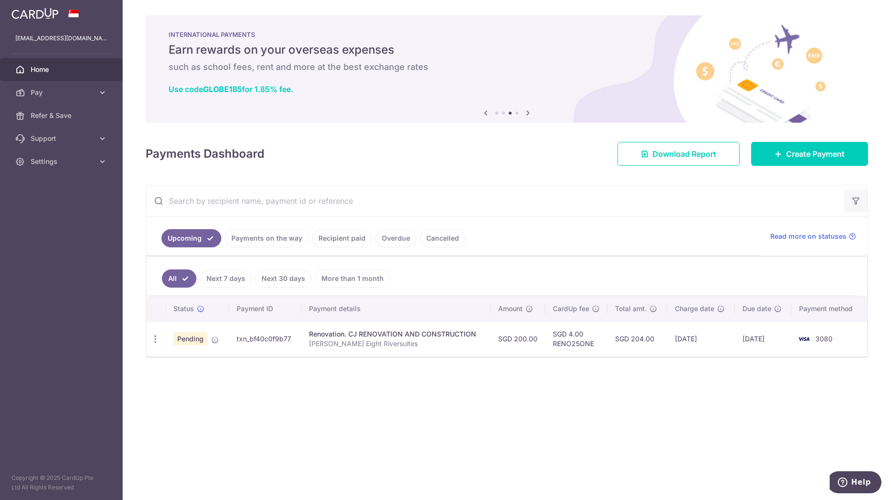
click at [713, 205] on icon "button" at bounding box center [857, 201] width 10 height 10
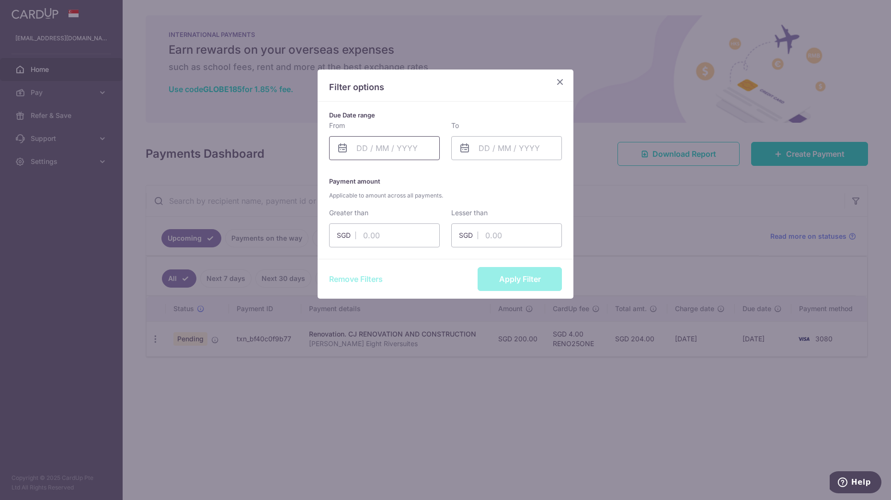
click at [401, 156] on input "text" at bounding box center [384, 148] width 111 height 24
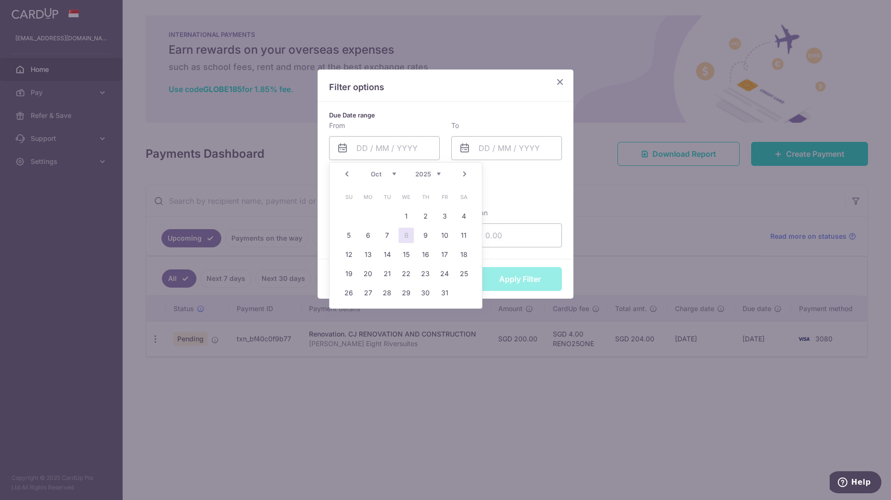
click at [383, 173] on select "Jan Feb Mar Apr May Jun Jul Aug Sep Oct Nov Dec" at bounding box center [383, 174] width 25 height 8
click at [403, 214] on link "1" at bounding box center [406, 215] width 15 height 15
type input "01/01/2025"
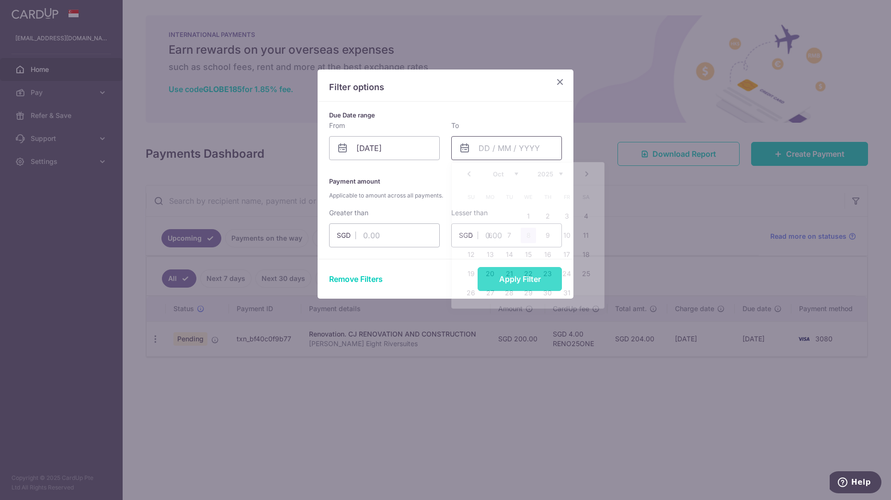
click at [479, 152] on input "text" at bounding box center [506, 148] width 111 height 24
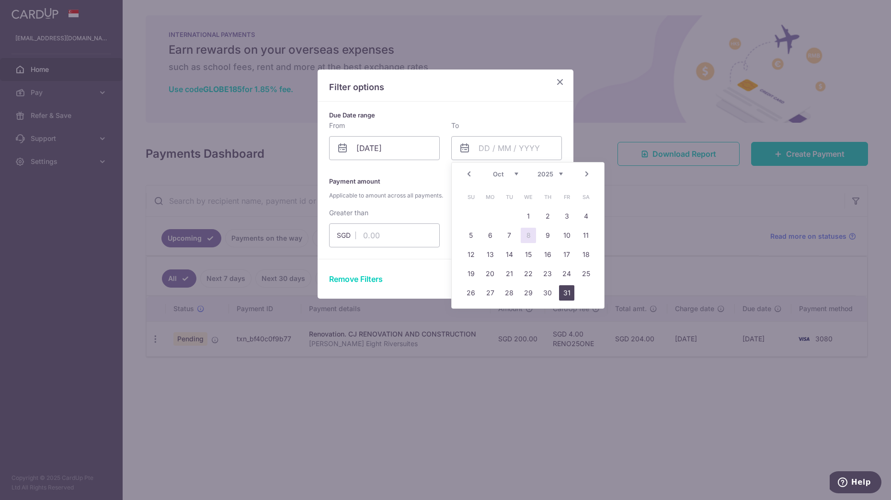
click at [563, 293] on link "31" at bounding box center [566, 292] width 15 height 15
type input "31/10/2025"
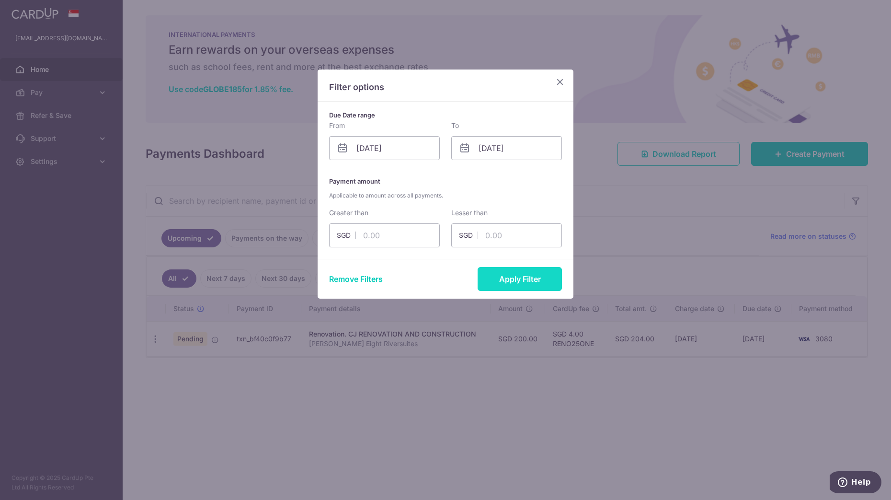
click at [519, 275] on button "Apply Filter" at bounding box center [520, 279] width 84 height 24
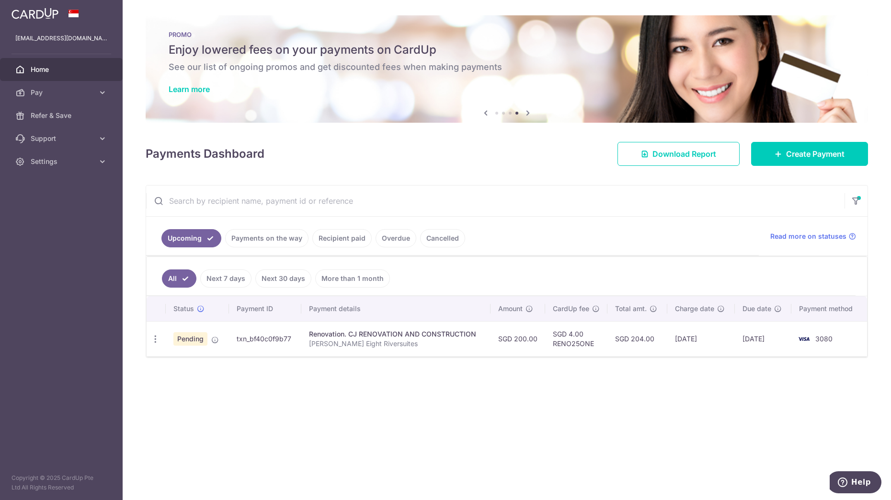
click at [343, 229] on link "Recipient paid" at bounding box center [341, 238] width 59 height 18
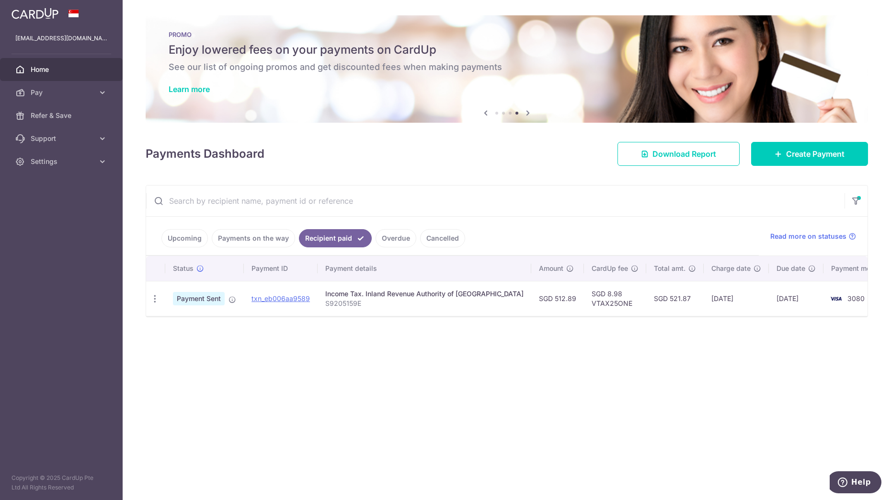
click at [184, 234] on link "Upcoming" at bounding box center [184, 238] width 46 height 18
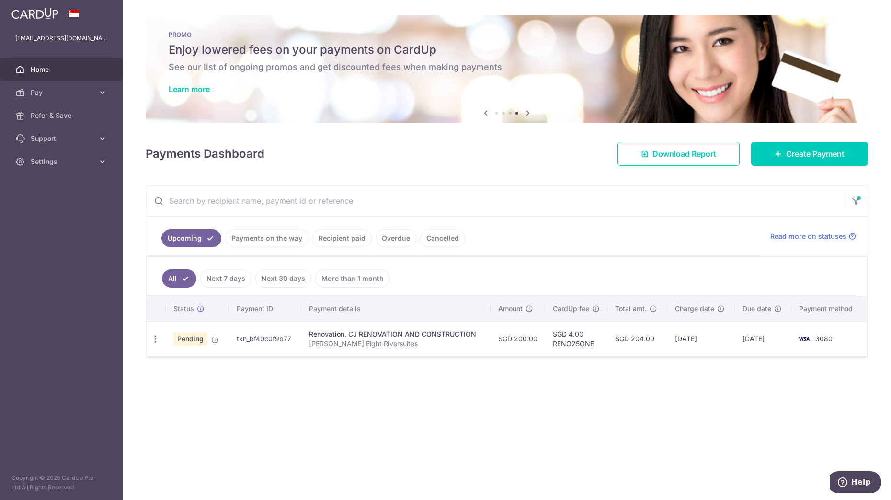
click at [284, 237] on link "Payments on the way" at bounding box center [266, 238] width 83 height 18
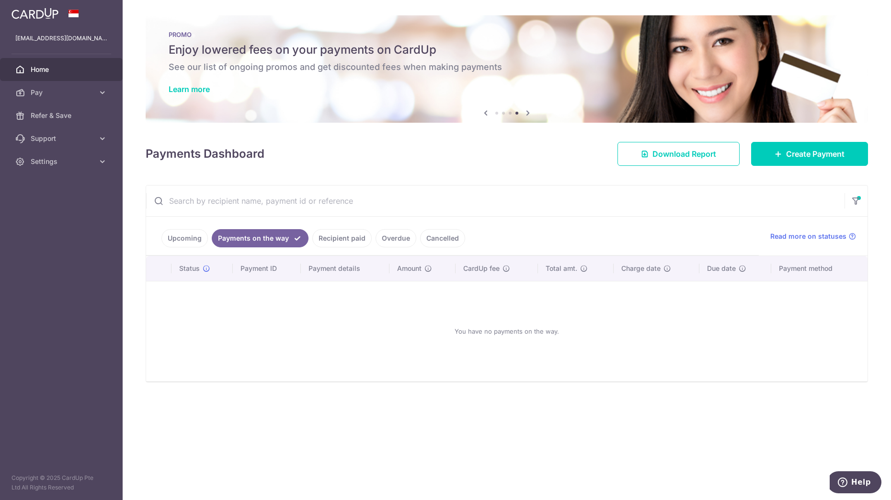
click at [426, 233] on link "Cancelled" at bounding box center [442, 238] width 45 height 18
click at [713, 200] on icon "button" at bounding box center [857, 198] width 10 height 4
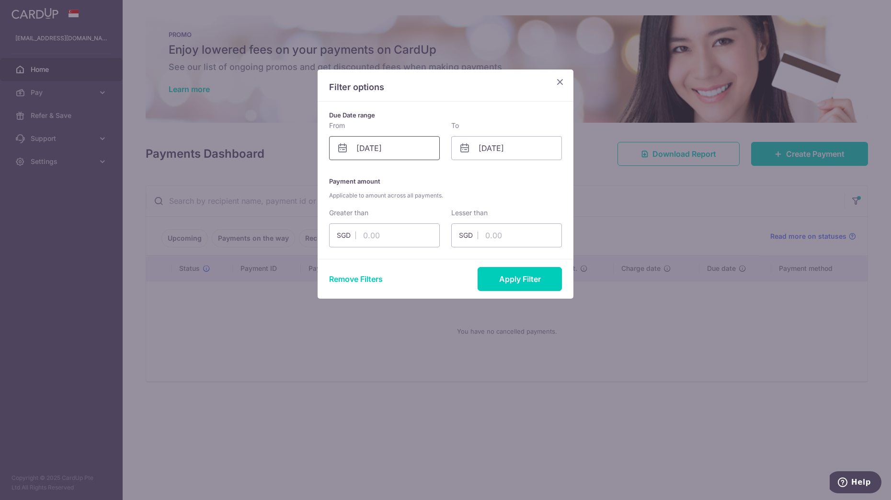
click at [403, 146] on input "01/01/2025" at bounding box center [384, 148] width 111 height 24
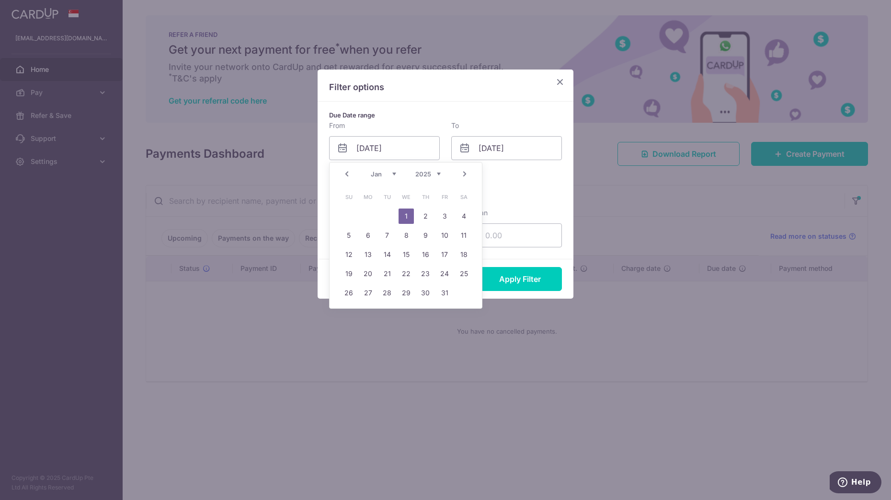
click at [349, 174] on link "Prev" at bounding box center [347, 174] width 12 height 12
click at [379, 172] on select "Jan Feb Mar Apr May Jun Jul Aug Sep Oct Nov Dec" at bounding box center [383, 174] width 25 height 8
drag, startPoint x: 380, startPoint y: 178, endPoint x: 430, endPoint y: 174, distance: 50.5
click at [430, 174] on select "2014 2015 2016 2017 2018 2019 2020 2021 2022 2023 2024 2025 2026 2027 2028 2029…" at bounding box center [427, 174] width 25 height 8
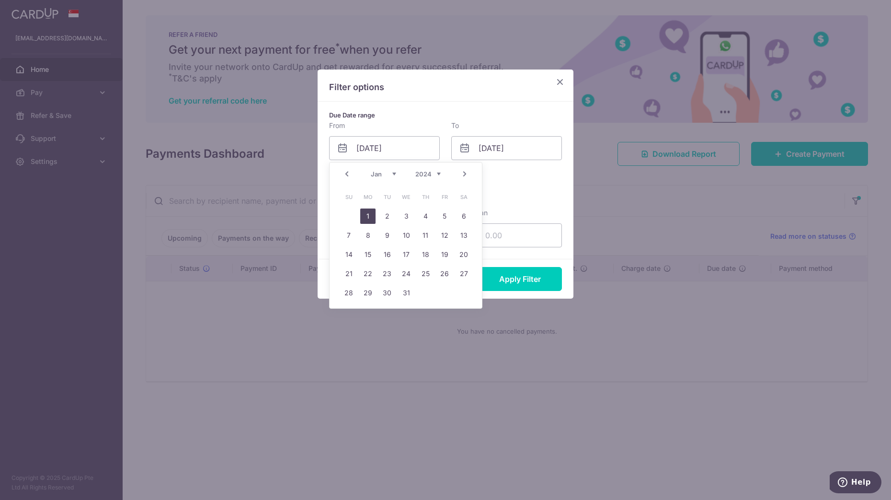
click at [368, 216] on link "1" at bounding box center [367, 215] width 15 height 15
type input "01/01/2024"
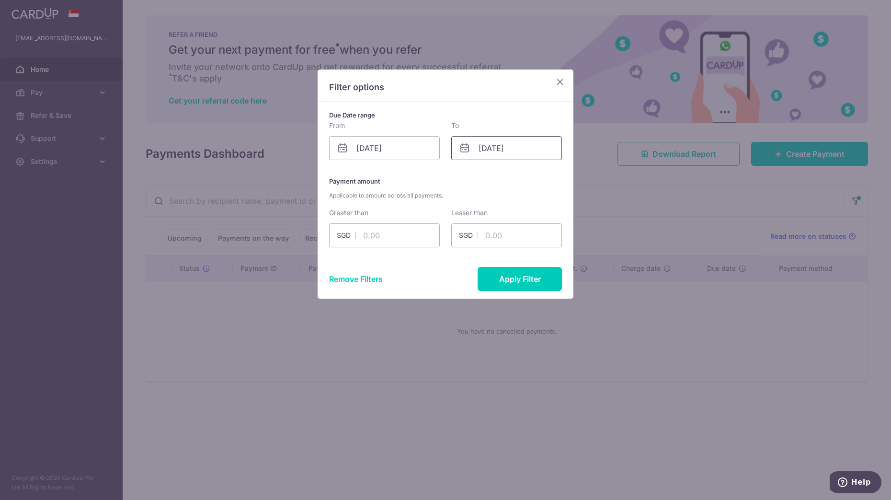
click at [520, 155] on input "31/10/2025" at bounding box center [506, 148] width 111 height 24
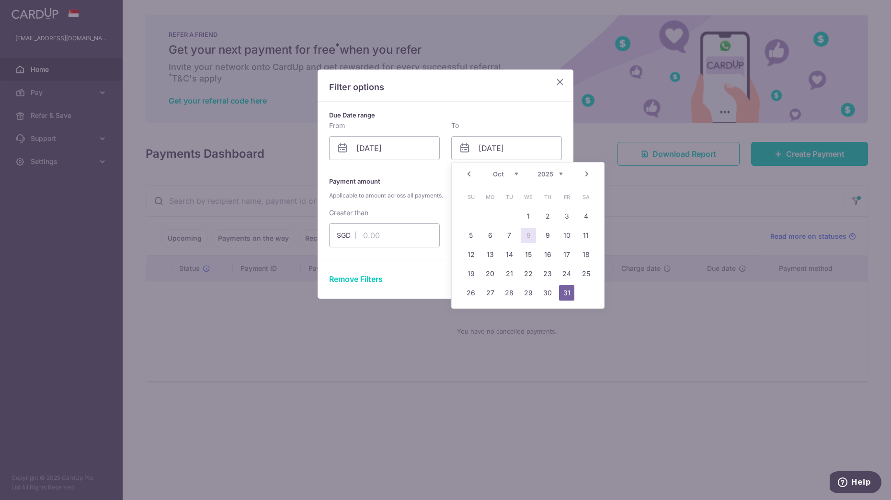
click at [514, 171] on select "Jan Feb Mar Apr May Jun Jul Aug Sep Oct Nov Dec" at bounding box center [505, 174] width 25 height 8
click at [563, 172] on div "Prev Next Jan Feb Mar Apr May Jun Jul Aug Sep Oct Nov Dec 2015 2016 2017 2018 2…" at bounding box center [528, 173] width 152 height 23
click at [555, 174] on select "2015 2016 2017 2018 2019 2020 2021 2022 2023 2024 2025 2026 2027 2028 2029 2030…" at bounding box center [550, 174] width 25 height 8
click at [424, 180] on p "Payment amount Applicable to amount across all payments." at bounding box center [445, 187] width 233 height 25
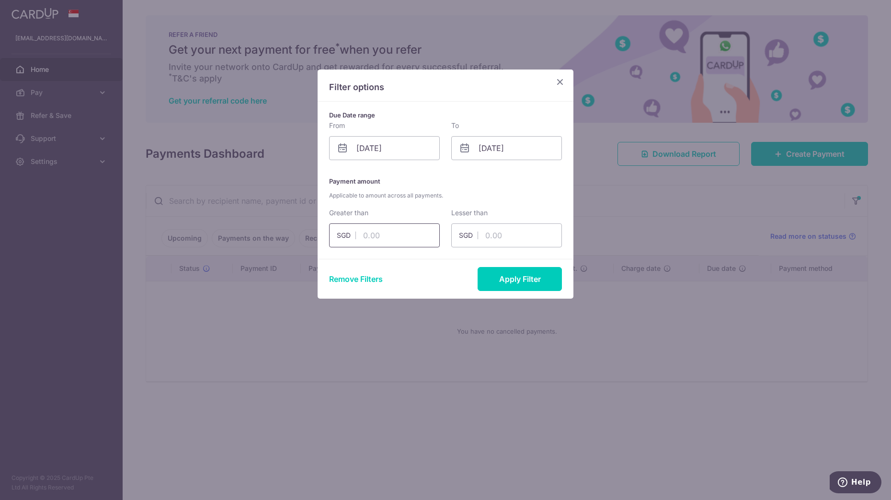
click at [411, 228] on input "text" at bounding box center [384, 235] width 111 height 24
click at [517, 273] on button "Apply Filter" at bounding box center [520, 279] width 84 height 24
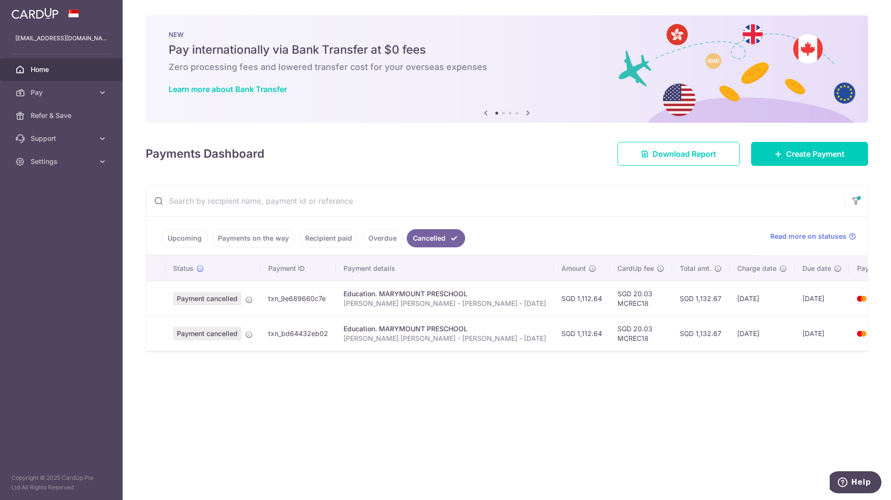
click at [691, 394] on div "× Pause Schedule Pause all future payments in this series Pause just this one p…" at bounding box center [507, 250] width 769 height 500
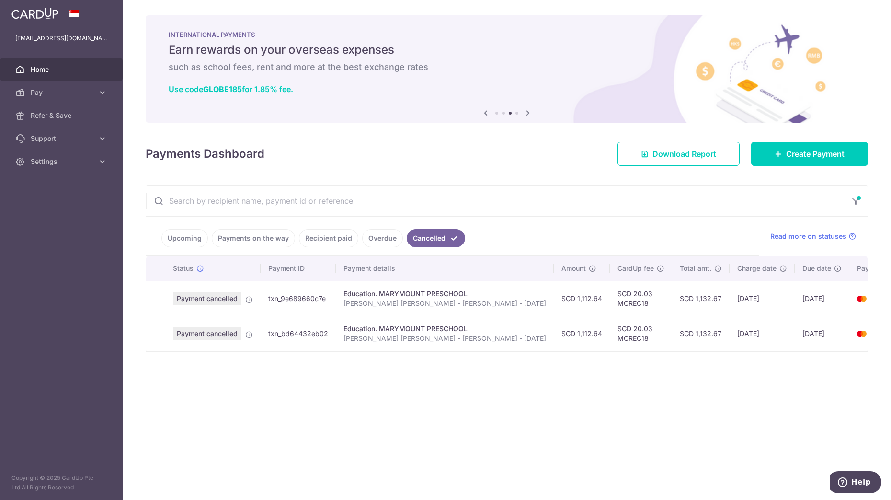
click at [362, 239] on link "Overdue" at bounding box center [382, 238] width 41 height 18
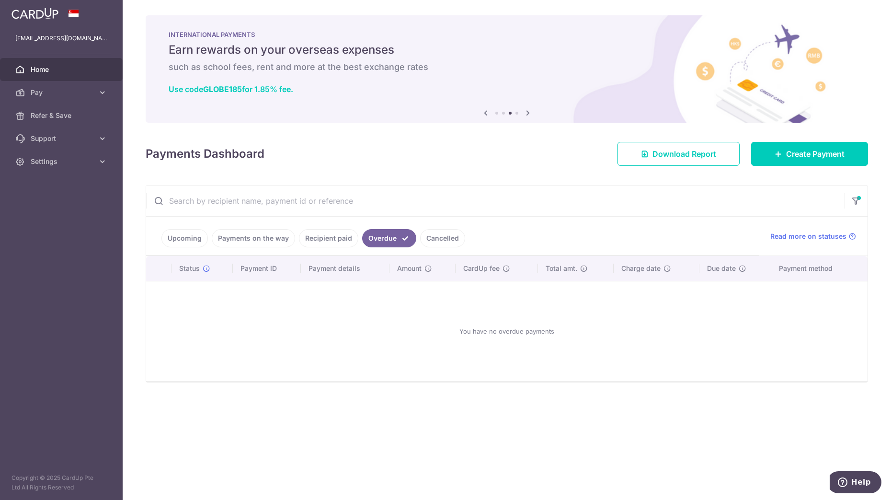
click at [331, 242] on link "Recipient paid" at bounding box center [328, 238] width 59 height 18
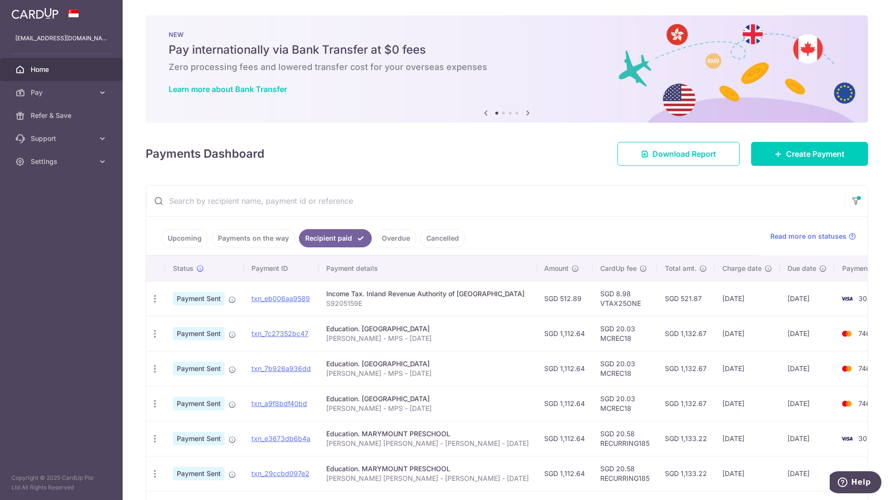
click at [70, 67] on span "Home" at bounding box center [62, 70] width 63 height 10
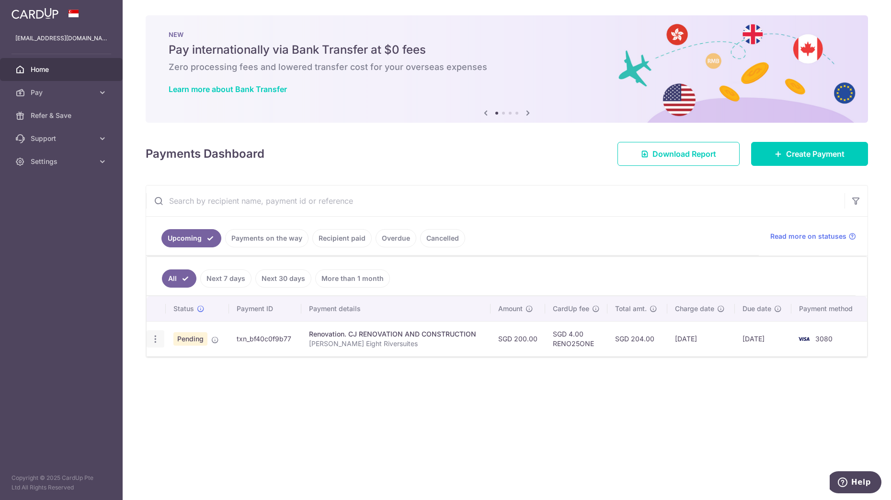
click at [156, 338] on icon "button" at bounding box center [155, 339] width 10 height 10
click at [202, 370] on span "Update payment" at bounding box center [206, 365] width 65 height 12
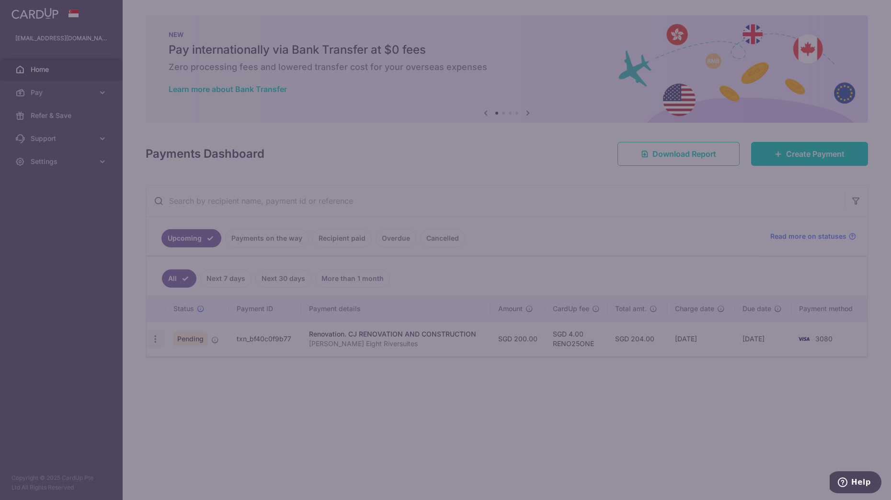
type input "RENO25ONE"
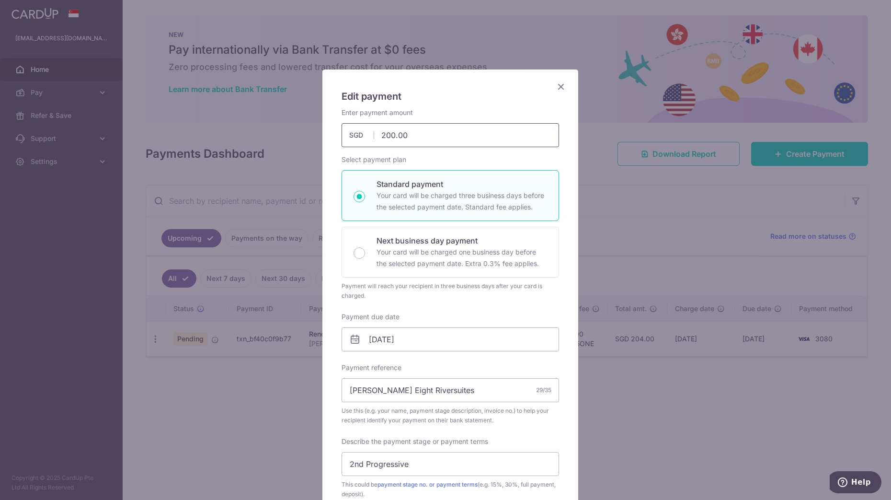
drag, startPoint x: 420, startPoint y: 137, endPoint x: 278, endPoint y: 142, distance: 141.9
click at [280, 142] on div "Edit payment By clicking apply, you will make changes to all payments to CJ REN…" at bounding box center [445, 250] width 891 height 500
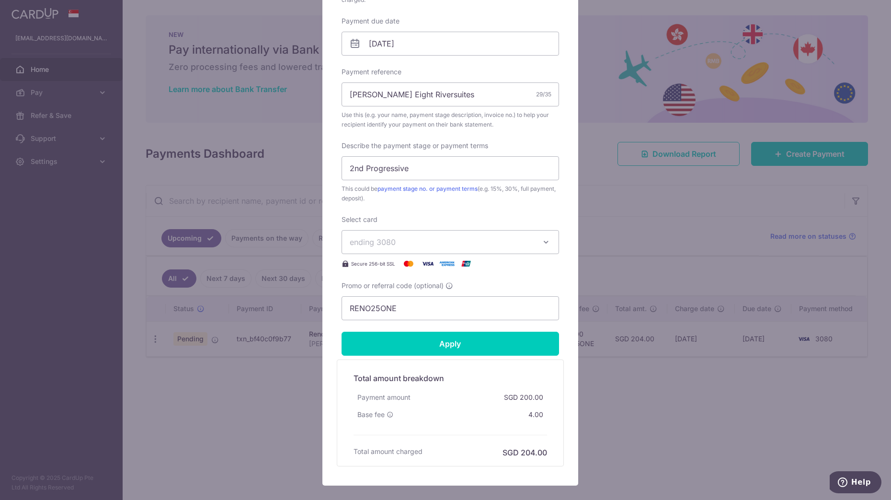
scroll to position [299, 0]
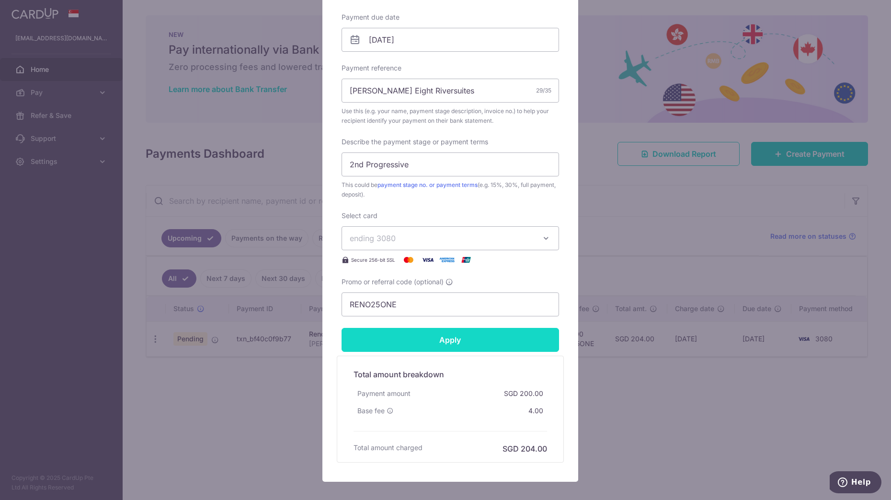
type input "6,880.00"
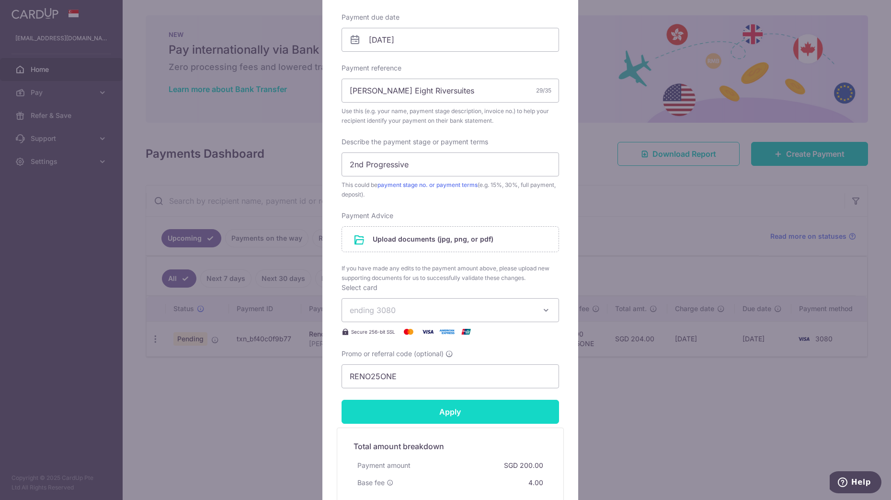
click at [464, 342] on form "By clicking apply, you will make changes to all payments to CJ RENOVATION AND C…" at bounding box center [451, 171] width 218 height 726
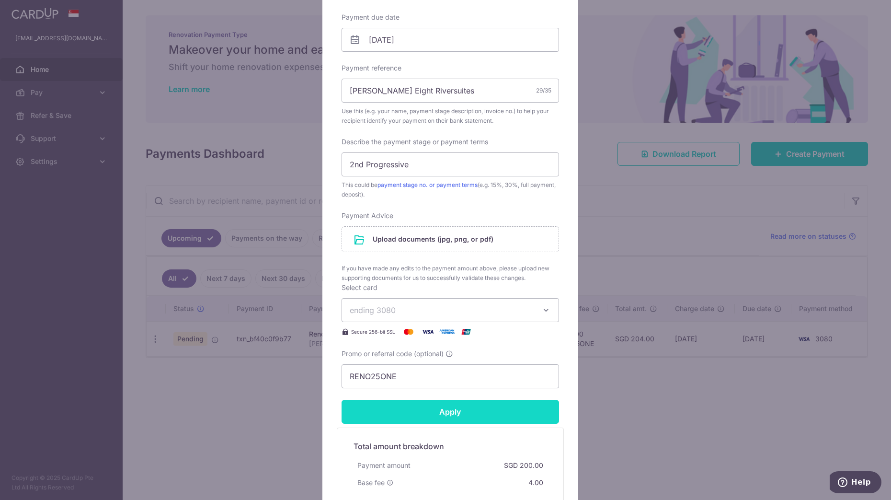
click at [463, 413] on input "Apply" at bounding box center [451, 412] width 218 height 24
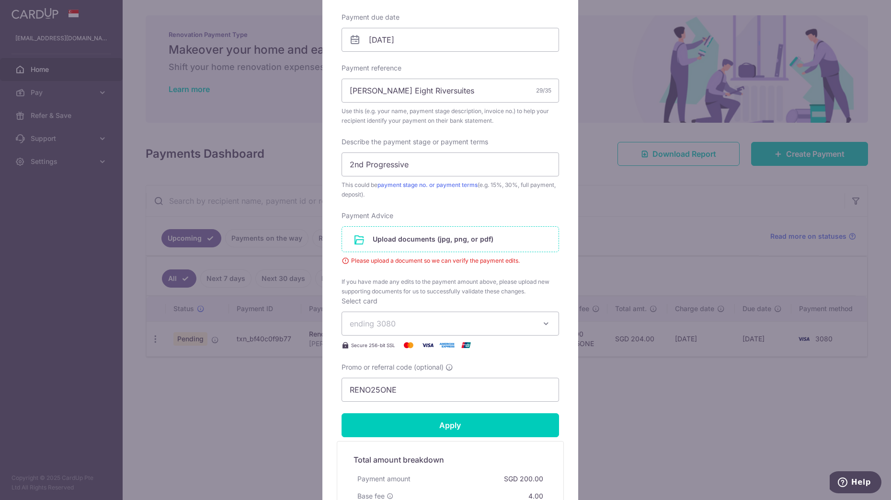
click at [474, 242] on input "file" at bounding box center [450, 239] width 217 height 25
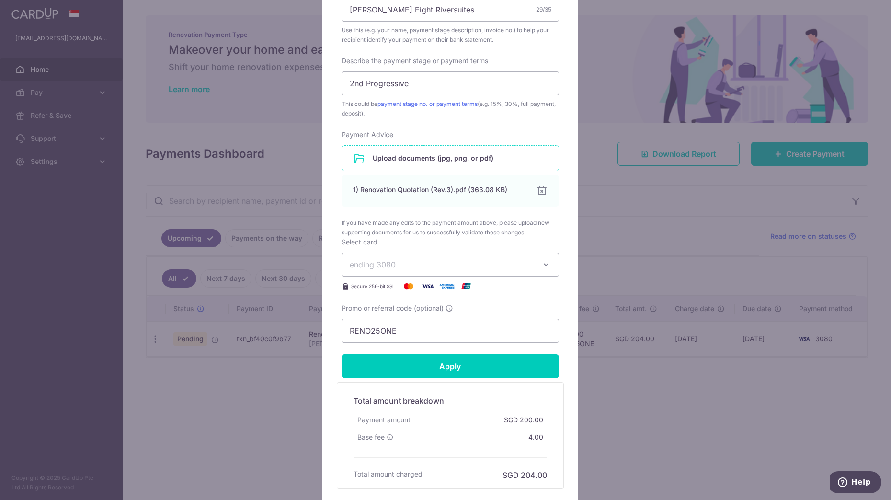
scroll to position [419, 0]
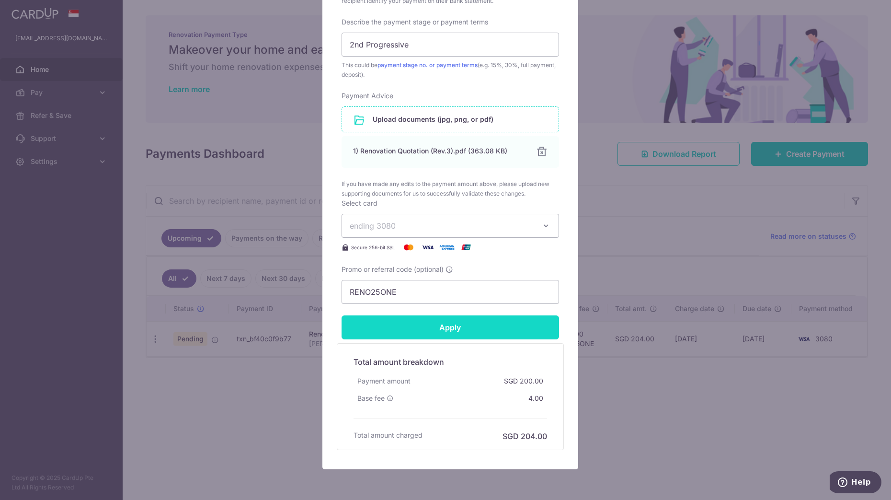
click at [462, 329] on input "Apply" at bounding box center [451, 327] width 218 height 24
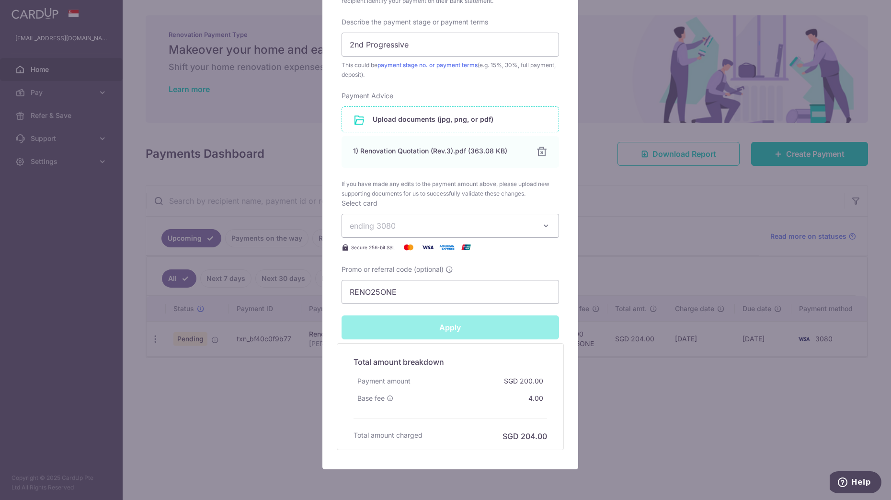
type input "Successfully Applied"
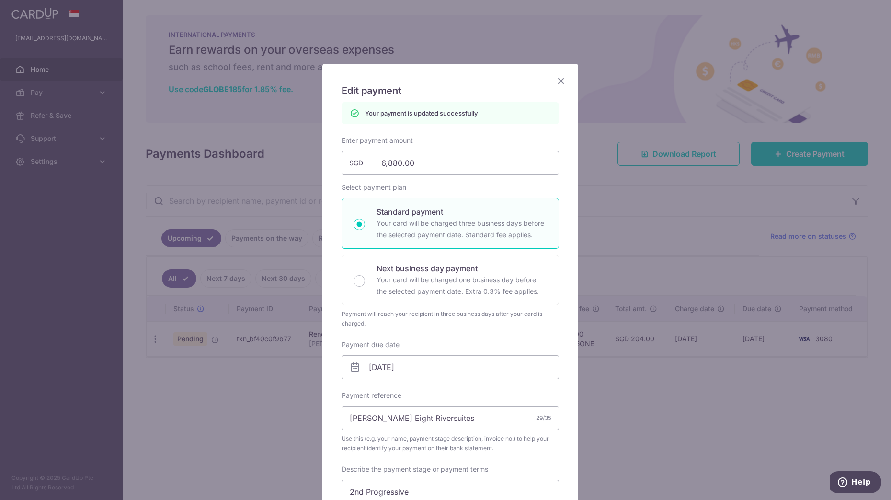
scroll to position [0, 0]
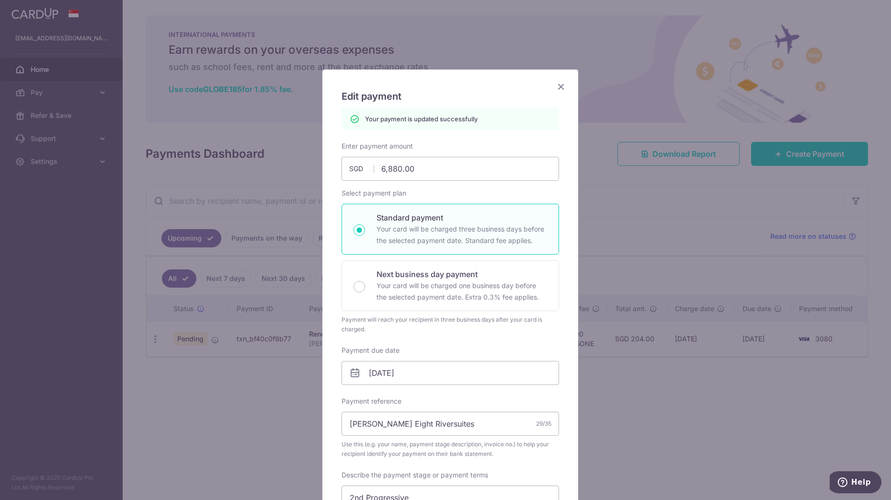
click at [556, 86] on icon "Close" at bounding box center [561, 87] width 12 height 12
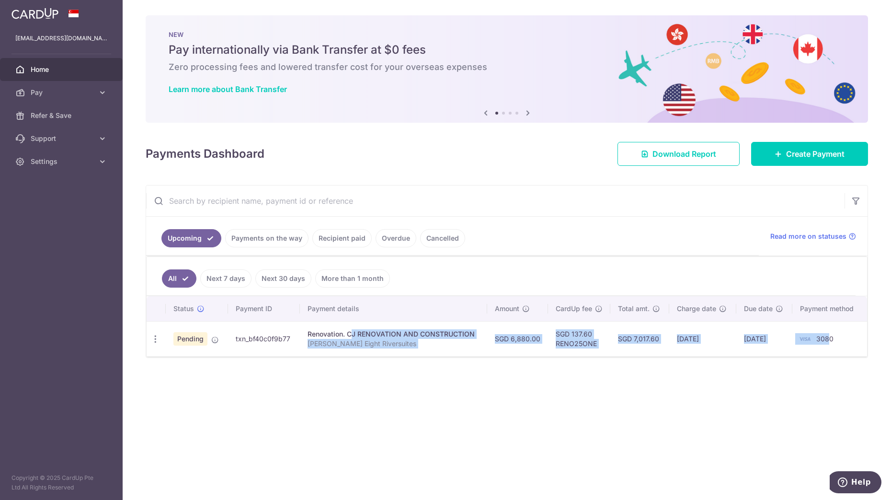
drag, startPoint x: 325, startPoint y: 334, endPoint x: 834, endPoint y: 340, distance: 508.5
click at [833, 339] on tr "Update payment Cancel payment Pending txn_bf40c0f9b77 Renovation. CJ RENOVATION…" at bounding box center [507, 338] width 721 height 35
drag, startPoint x: 834, startPoint y: 340, endPoint x: 842, endPoint y: 345, distance: 10.0
click at [842, 345] on td "3080" at bounding box center [830, 338] width 75 height 35
drag, startPoint x: 841, startPoint y: 339, endPoint x: 202, endPoint y: 347, distance: 639.3
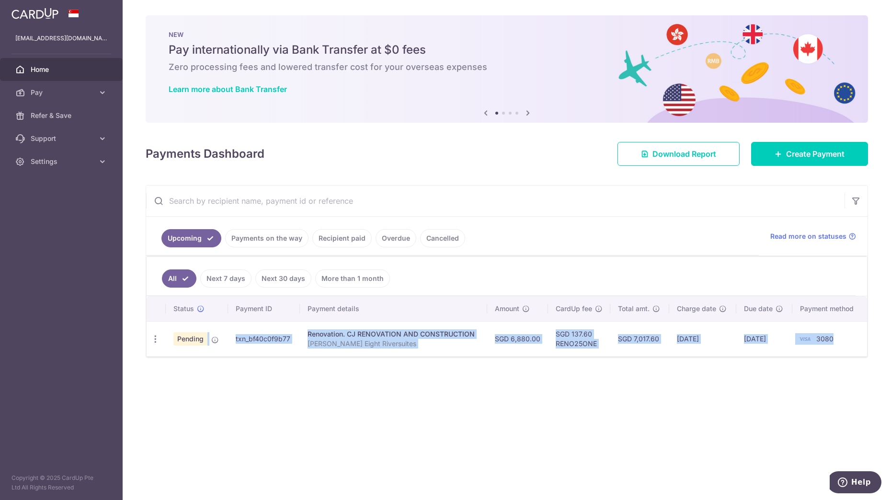
click at [202, 347] on tr "Update payment Cancel payment Pending txn_bf40c0f9b77 Renovation. CJ RENOVATION…" at bounding box center [507, 338] width 721 height 35
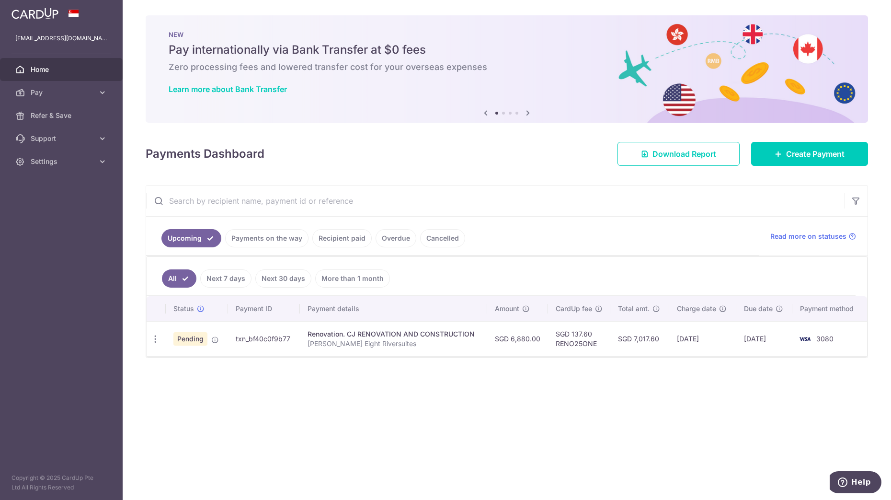
drag, startPoint x: 202, startPoint y: 347, endPoint x: 394, endPoint y: 380, distance: 194.4
click at [394, 380] on div "× Pause Schedule Pause all future payments in this series Pause just this one p…" at bounding box center [507, 250] width 769 height 500
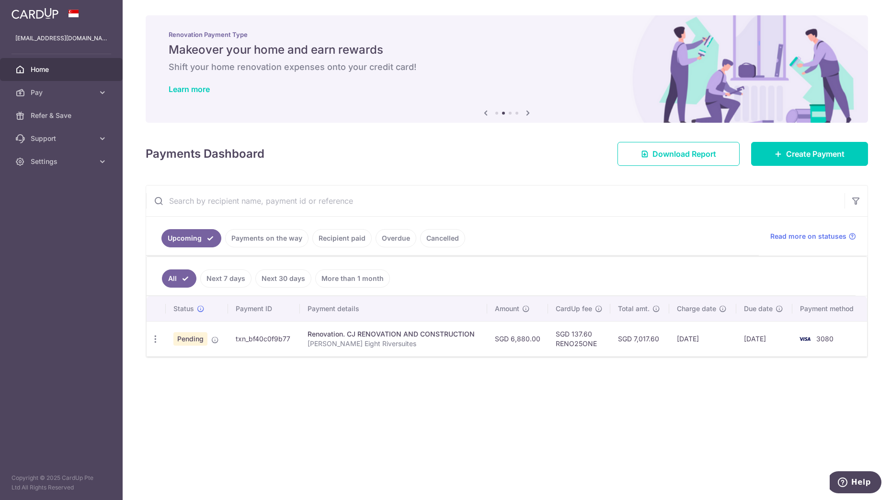
click at [777, 388] on div "× Pause Schedule Pause all future payments in this series Pause just this one p…" at bounding box center [507, 250] width 769 height 500
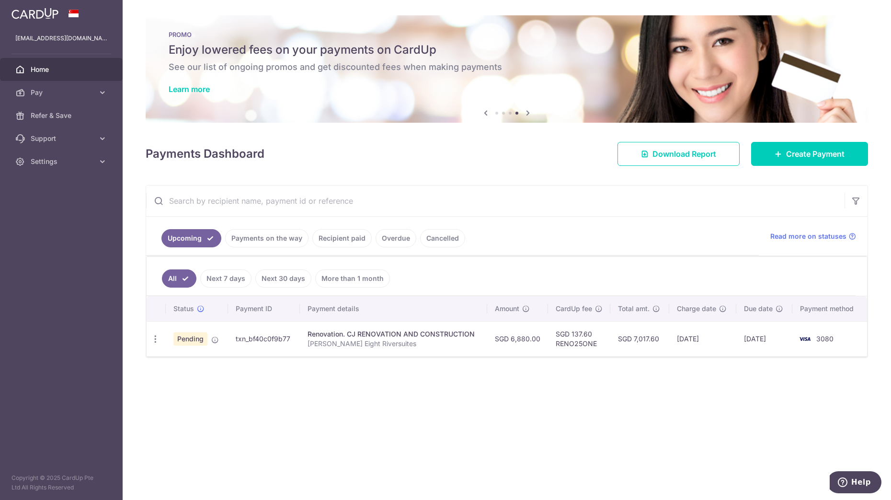
click at [545, 424] on div "× Pause Schedule Pause all future payments in this series Pause just this one p…" at bounding box center [507, 250] width 769 height 500
click at [159, 336] on icon "button" at bounding box center [155, 339] width 10 height 10
click at [167, 364] on link "Update payment" at bounding box center [197, 365] width 100 height 23
radio input "true"
type input "6,880.00"
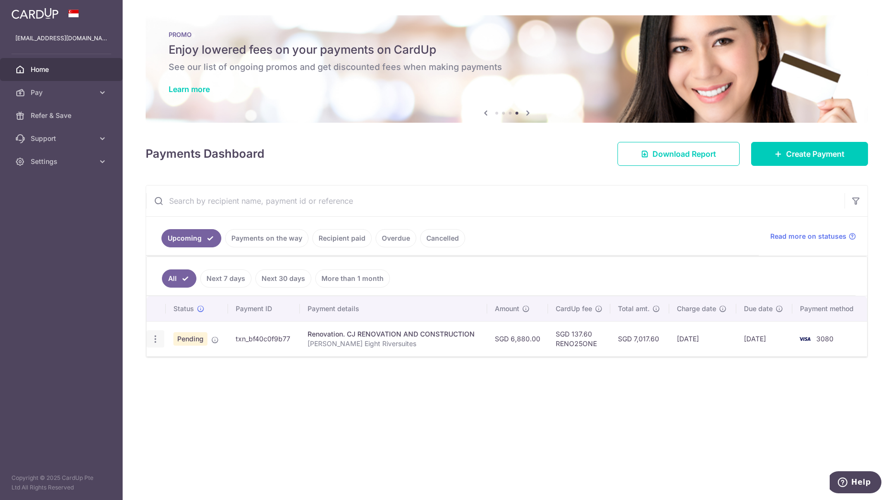
type input "[DATE]"
type input "[PERSON_NAME] Eight Riversuites"
type input "2nd Progressive"
type input "RENO25ONE"
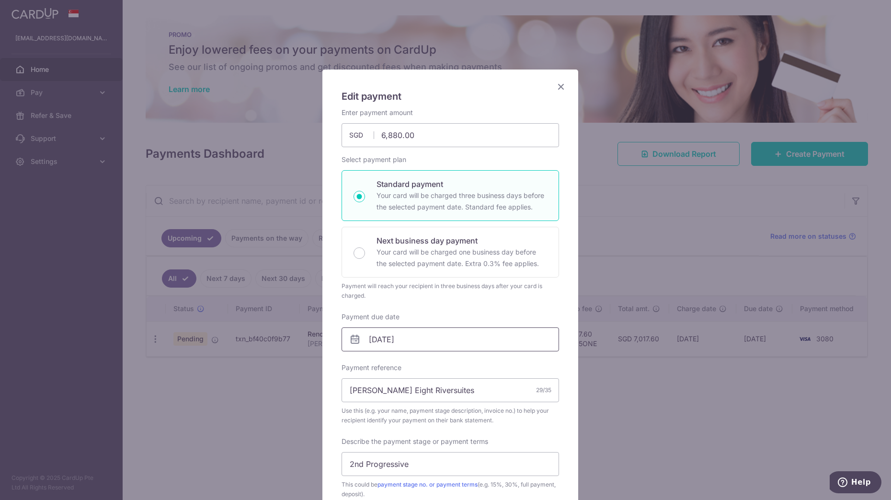
click at [392, 340] on input "[DATE]" at bounding box center [451, 339] width 218 height 24
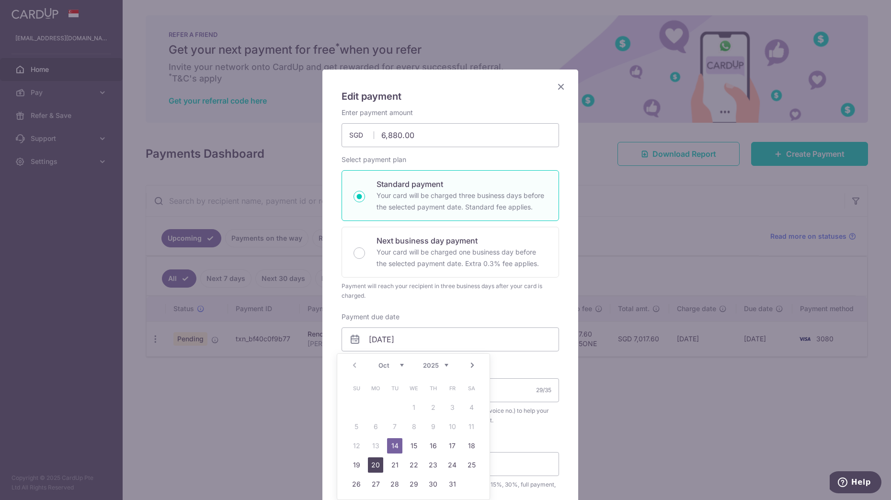
click at [378, 466] on link "20" at bounding box center [375, 464] width 15 height 15
type input "[DATE]"
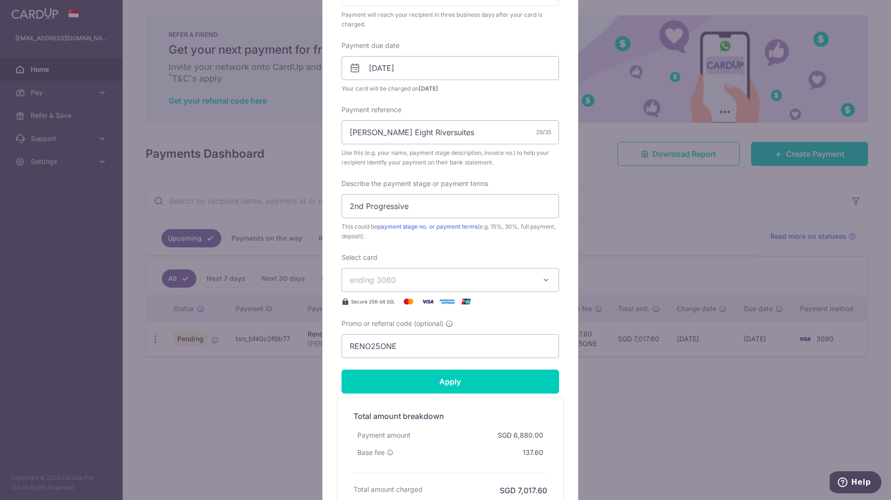
scroll to position [299, 0]
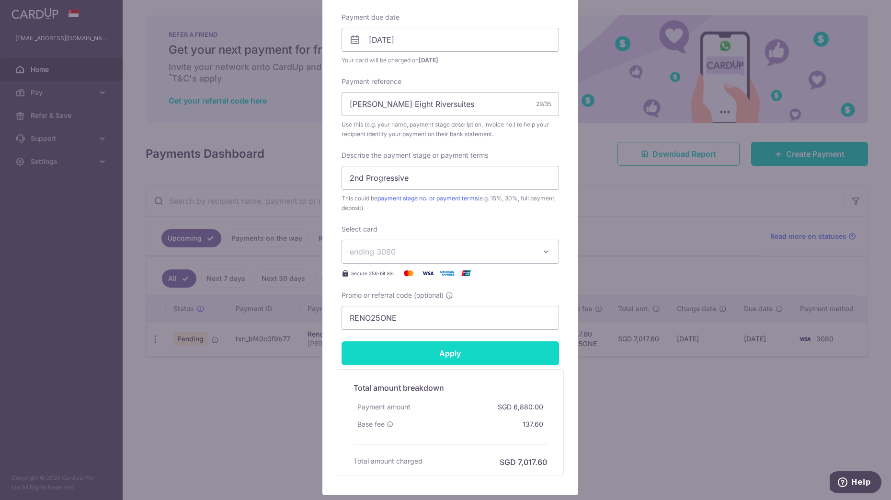
click at [461, 354] on input "Apply" at bounding box center [451, 353] width 218 height 24
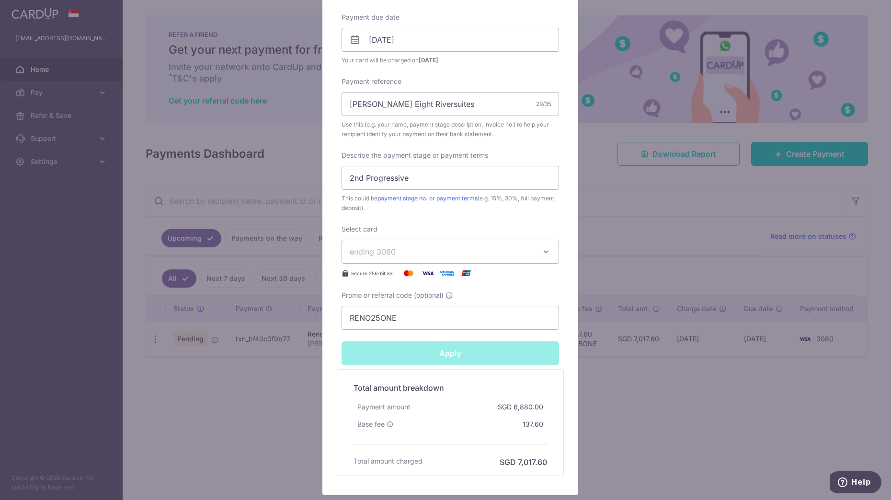
type input "Successfully Applied"
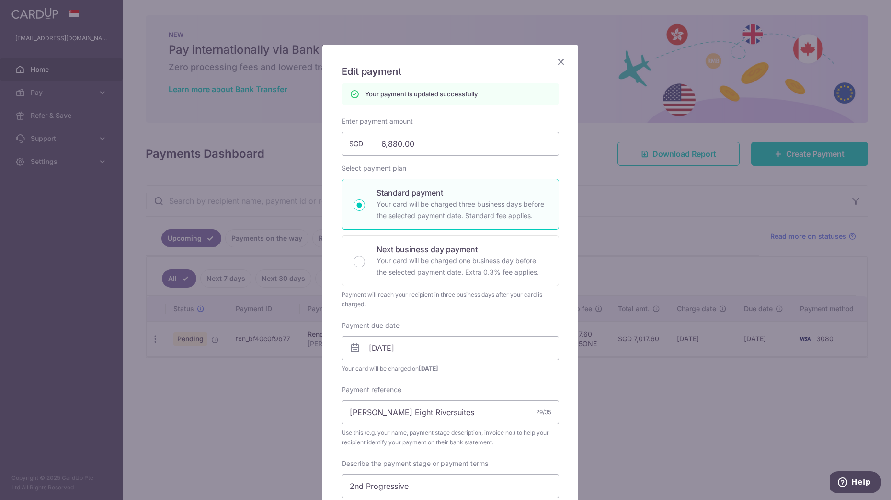
scroll to position [0, 0]
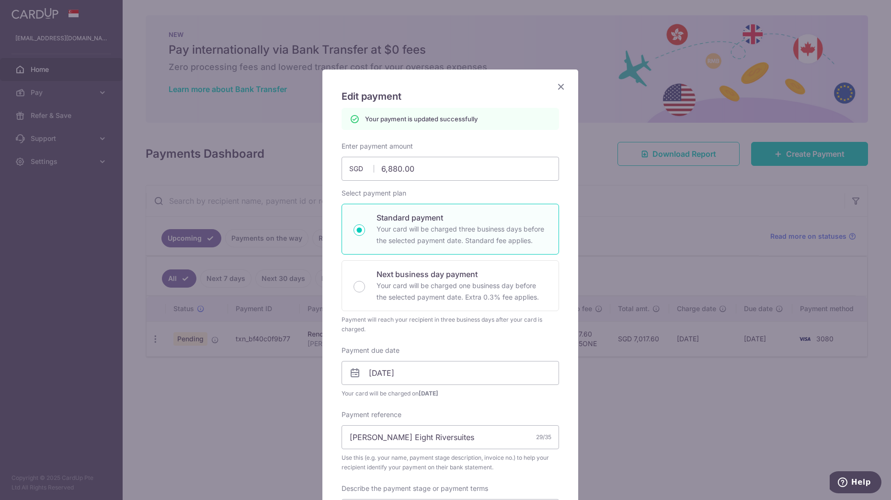
click at [559, 90] on icon "Close" at bounding box center [561, 87] width 12 height 12
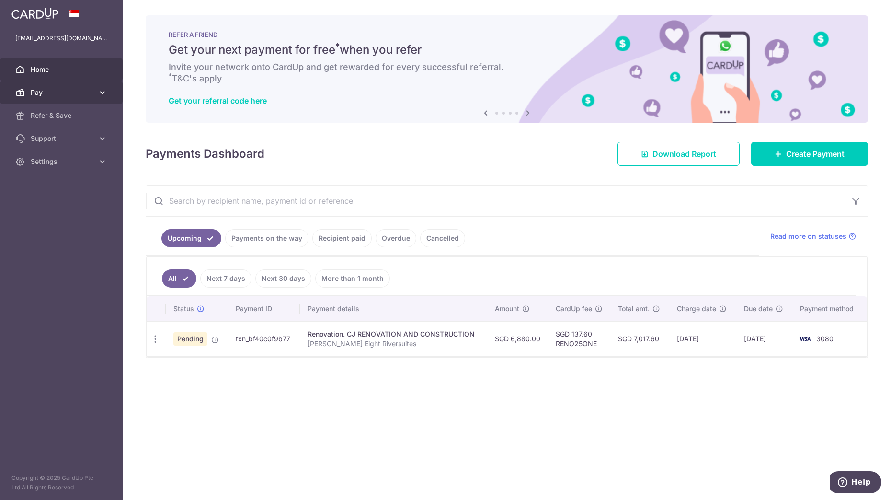
click at [98, 89] on icon at bounding box center [103, 93] width 10 height 10
click at [69, 136] on span "Recipients" at bounding box center [62, 139] width 63 height 10
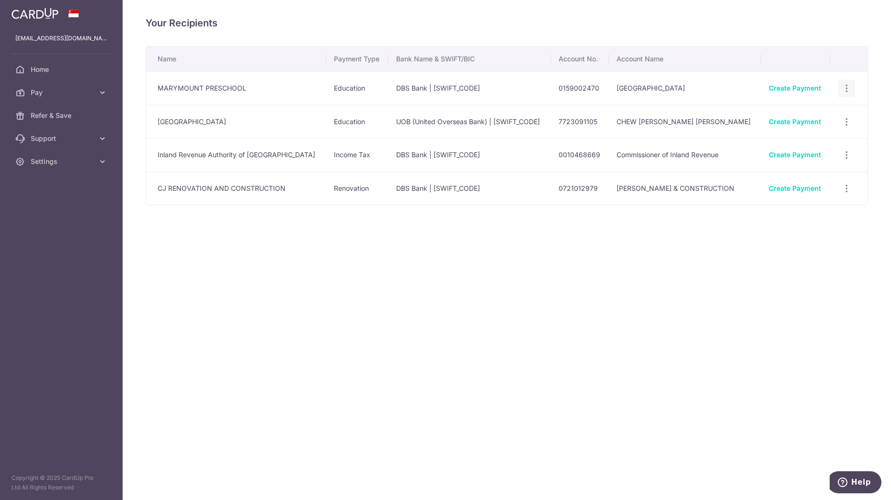
click at [842, 92] on icon "button" at bounding box center [847, 88] width 10 height 10
click at [816, 119] on span "View/Edit" at bounding box center [814, 115] width 65 height 12
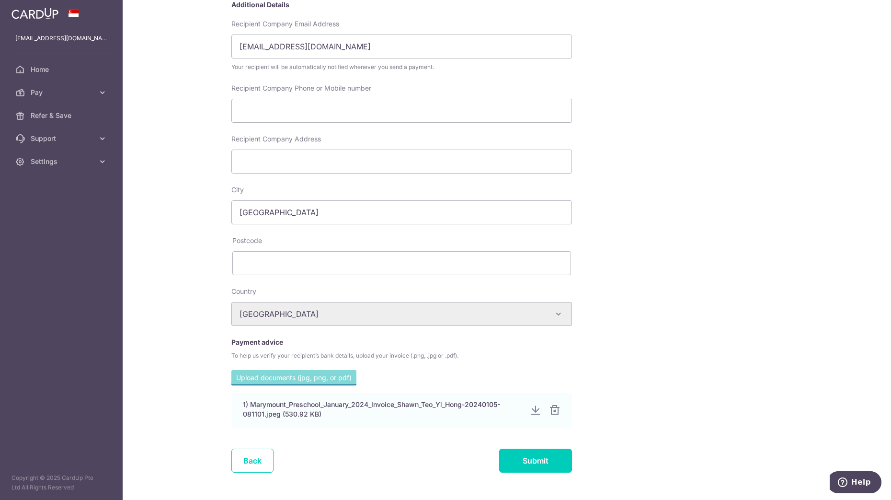
scroll to position [232, 0]
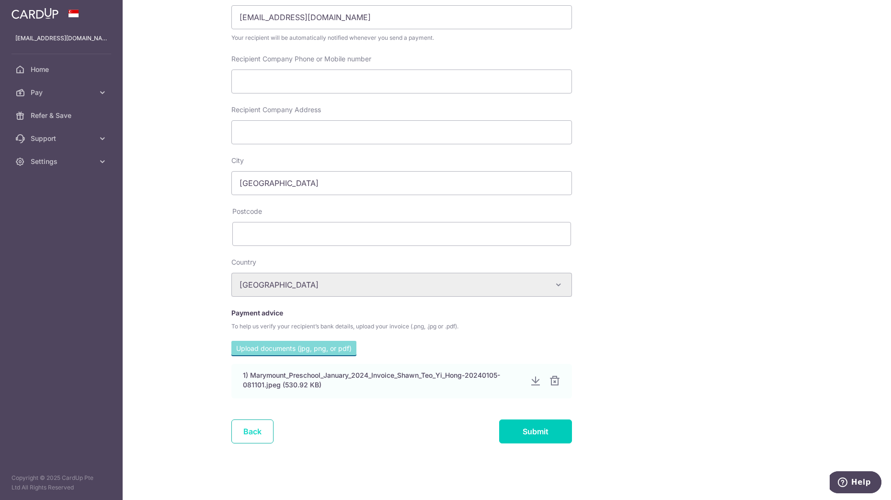
click at [257, 430] on link "Back" at bounding box center [252, 431] width 42 height 24
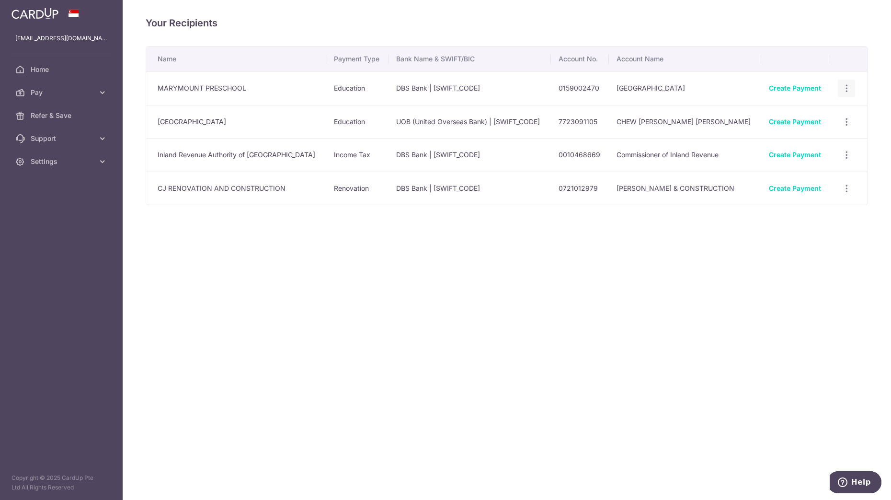
click at [838, 90] on div "View/Edit Linked Payments" at bounding box center [847, 89] width 18 height 18
click at [844, 83] on icon "button" at bounding box center [847, 88] width 10 height 10
click at [699, 295] on div "Your Recipients Name Payment Type Bank Name & SWIFT/BIC Account No. Account Nam…" at bounding box center [507, 250] width 769 height 500
click at [844, 117] on icon "button" at bounding box center [847, 122] width 10 height 10
click at [815, 144] on span "View/Edit" at bounding box center [814, 148] width 65 height 12
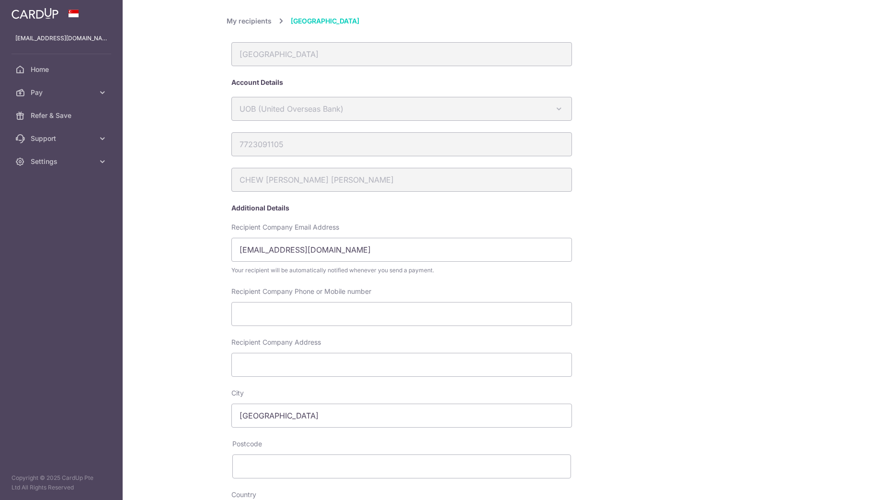
click at [334, 58] on div "[GEOGRAPHIC_DATA]" at bounding box center [401, 54] width 341 height 24
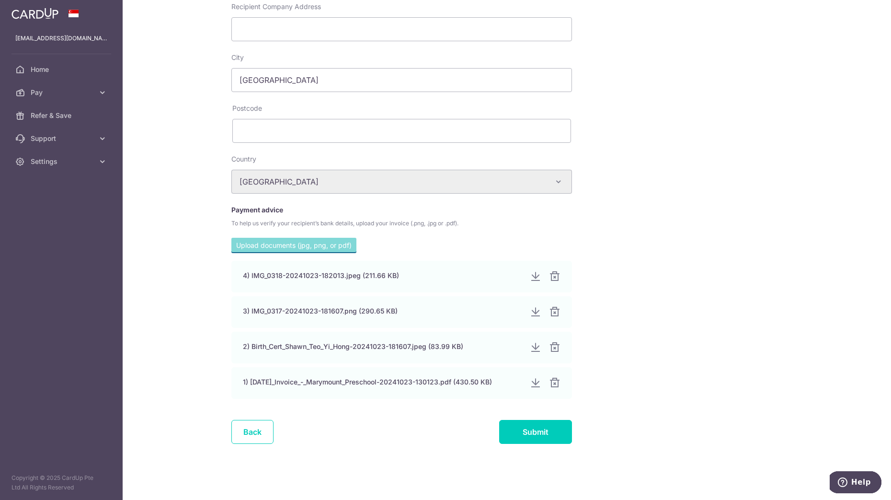
scroll to position [336, 0]
click at [243, 430] on link "Back" at bounding box center [252, 431] width 42 height 24
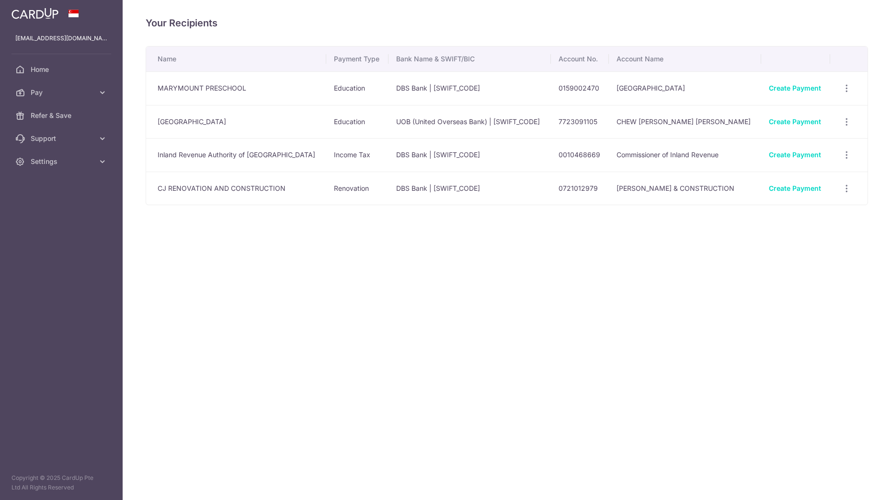
click at [391, 332] on div "Your Recipients Name Payment Type Bank Name & SWIFT/BIC Account No. Account Nam…" at bounding box center [507, 250] width 769 height 500
click at [846, 190] on icon "button" at bounding box center [847, 189] width 10 height 10
click at [816, 214] on span "View/Edit" at bounding box center [814, 215] width 65 height 12
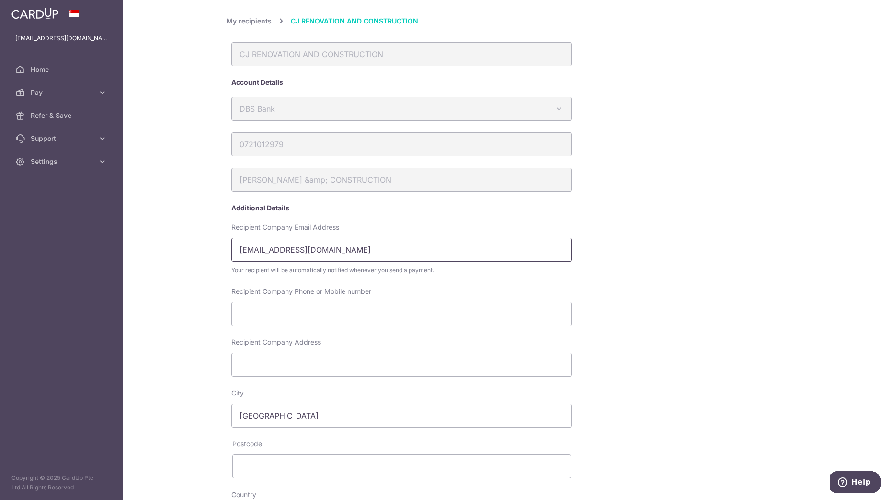
drag, startPoint x: 357, startPoint y: 253, endPoint x: 136, endPoint y: 247, distance: 221.9
click at [136, 247] on div "My recipients CJ RENOVATION AND CONSTRUCTION CJ RENOVATION AND CONSTRUCTION Acc…" at bounding box center [507, 250] width 769 height 500
paste input "text"
click at [240, 249] on input "sales@cjrenoconstruct.com" at bounding box center [401, 250] width 341 height 24
type input "sales@cjrenoconstruct.com"
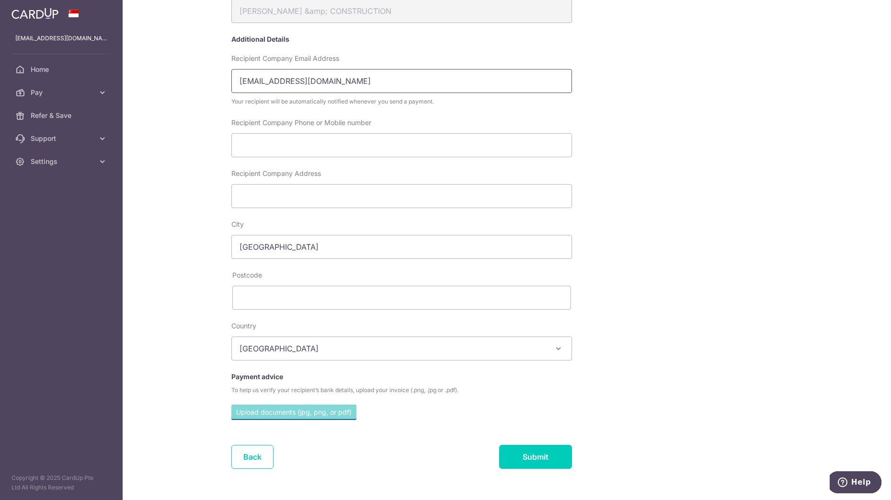
scroll to position [194, 0]
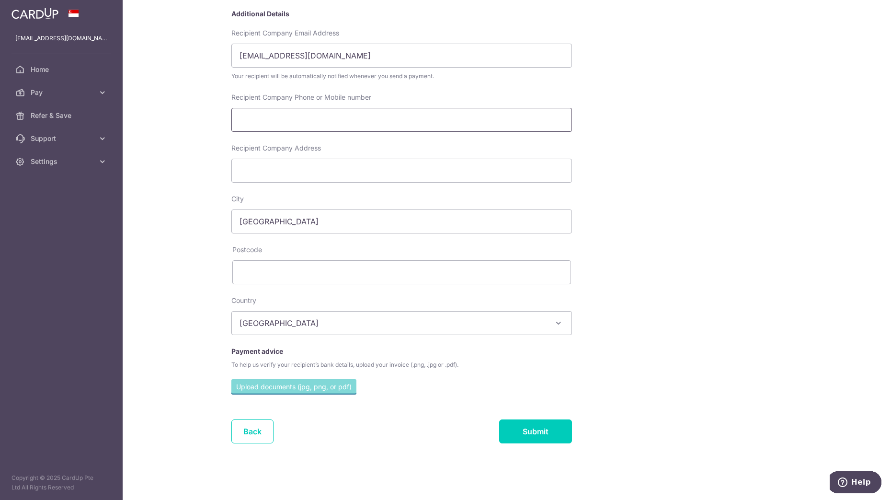
click at [285, 117] on input "Recipient Company Phone or Mobile number" at bounding box center [401, 120] width 341 height 24
click at [352, 119] on input "Recipient Company Phone or Mobile number" at bounding box center [401, 120] width 341 height 24
drag, startPoint x: 719, startPoint y: 121, endPoint x: 518, endPoint y: 133, distance: 201.6
click at [719, 121] on div "My recipients CJ RENOVATION AND CONSTRUCTION CJ RENOVATION AND CONSTRUCTION Acc…" at bounding box center [507, 137] width 561 height 633
click at [283, 173] on input "Recipient Company Address" at bounding box center [401, 171] width 341 height 24
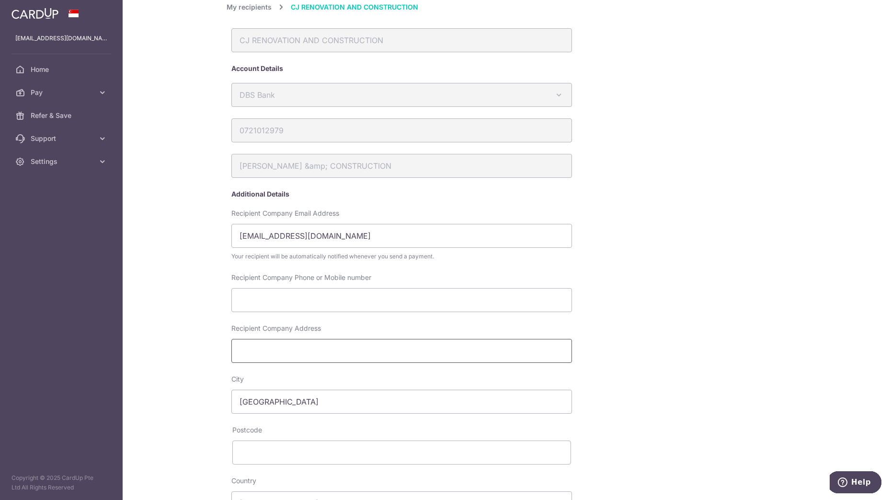
scroll to position [0, 0]
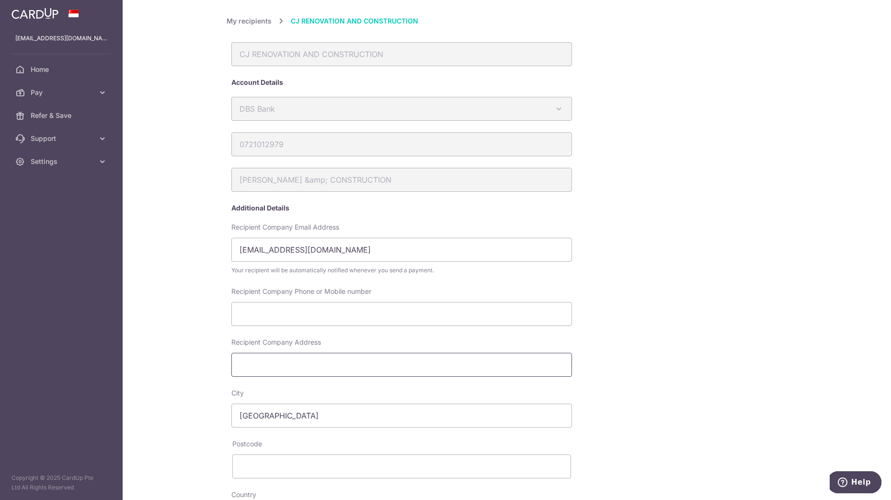
click at [297, 371] on input "Recipient Company Address" at bounding box center [401, 365] width 341 height 24
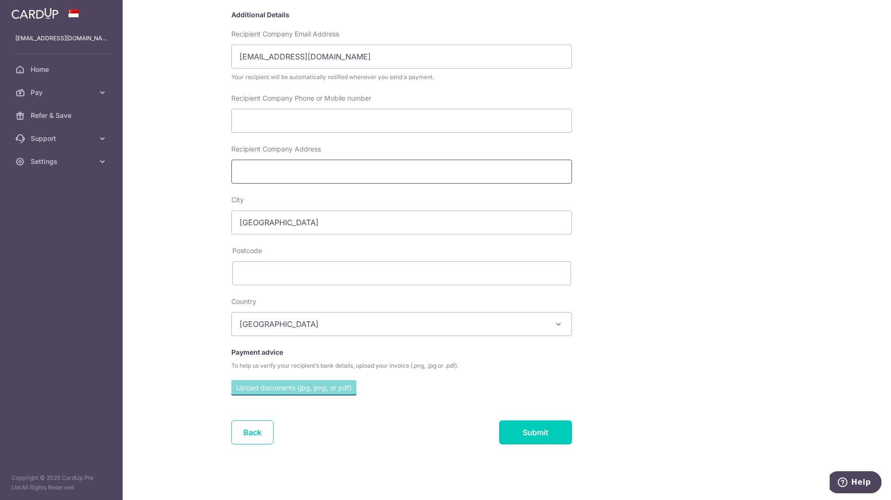
scroll to position [194, 0]
click at [509, 428] on input "Submit" at bounding box center [535, 431] width 73 height 24
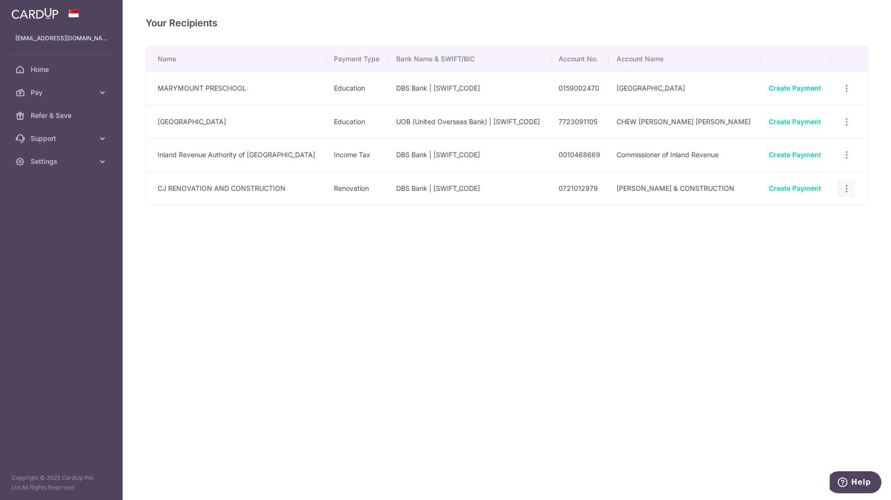
click at [842, 190] on icon "button" at bounding box center [847, 189] width 10 height 10
click at [829, 215] on span "View/Edit" at bounding box center [814, 215] width 65 height 12
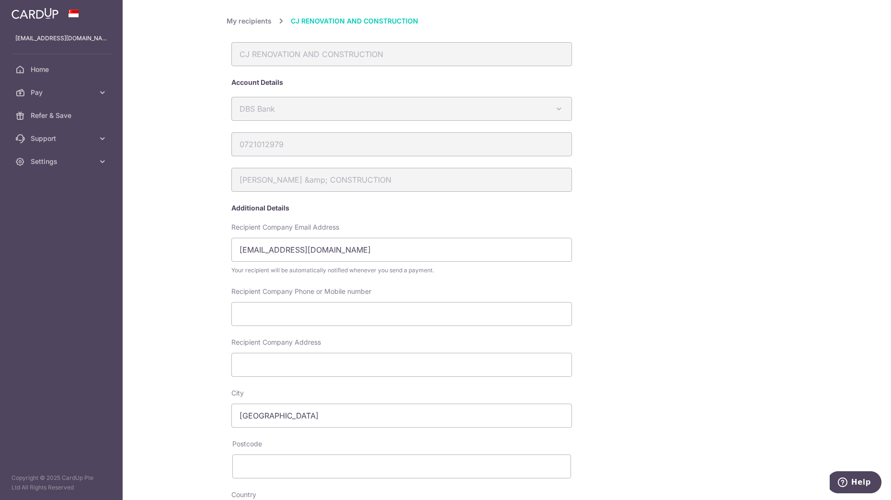
click at [242, 24] on link "My recipients" at bounding box center [249, 21] width 45 height 12
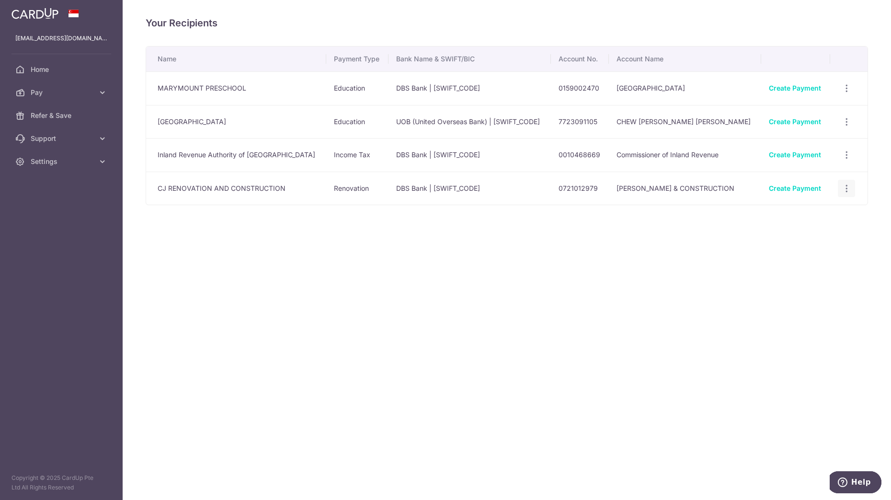
click at [847, 189] on icon "button" at bounding box center [847, 189] width 10 height 10
click at [472, 290] on div "Your Recipients Name Payment Type Bank Name & SWIFT/BIC Account No. Account Nam…" at bounding box center [507, 250] width 769 height 500
click at [845, 190] on icon "button" at bounding box center [847, 189] width 10 height 10
click at [804, 219] on span "View/Edit" at bounding box center [814, 215] width 65 height 12
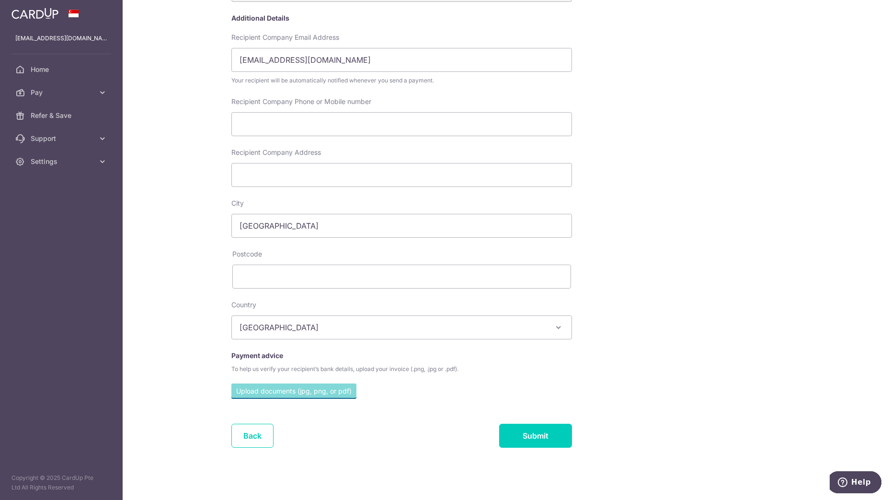
scroll to position [194, 0]
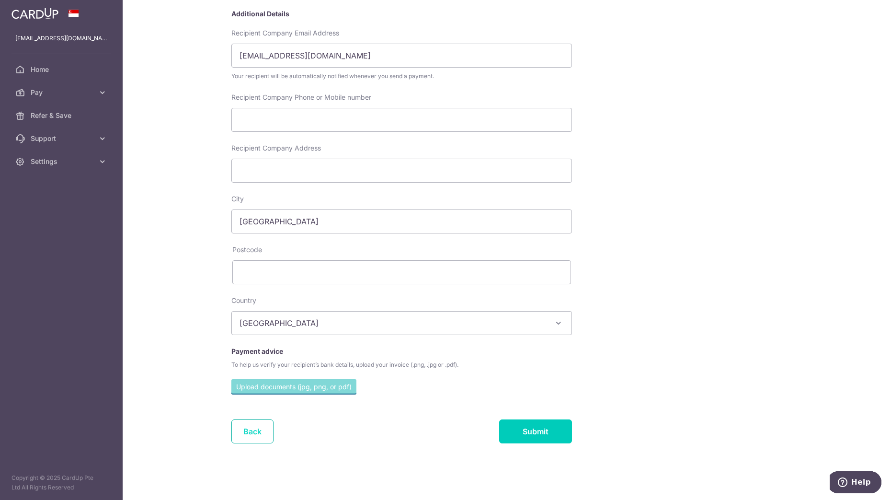
click at [234, 437] on link "Back" at bounding box center [252, 431] width 42 height 24
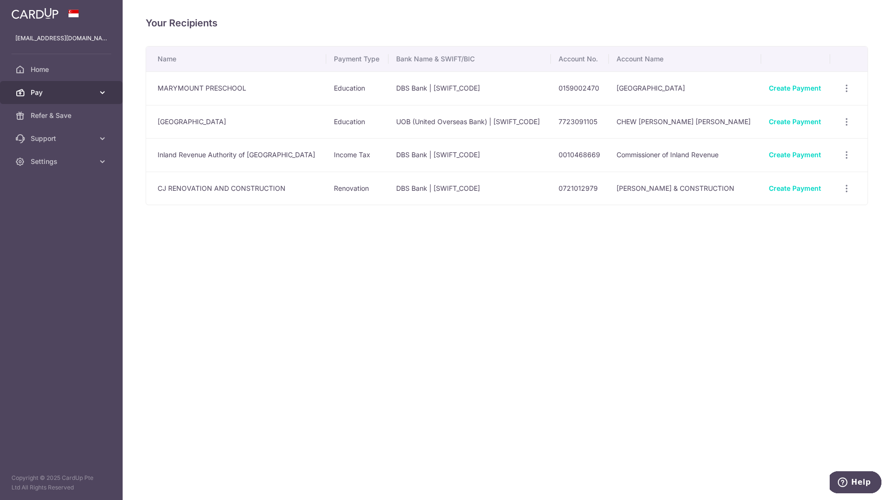
click at [51, 85] on link "Pay" at bounding box center [61, 92] width 123 height 23
click at [720, 238] on div "Your Recipients Name Payment Type Bank Name & SWIFT/BIC Account No. Account Nam…" at bounding box center [507, 250] width 769 height 500
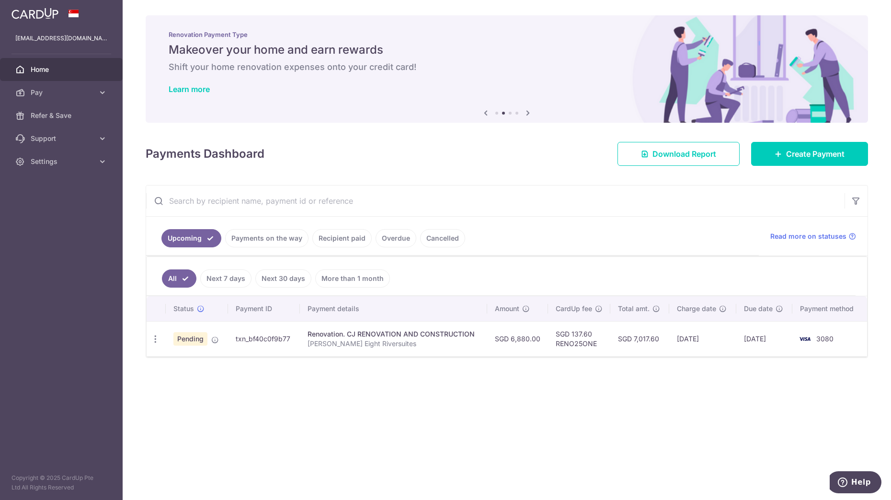
click at [512, 375] on div "× Pause Schedule Pause all future payments in this series Pause just this one p…" at bounding box center [507, 250] width 769 height 500
click at [155, 342] on icon "button" at bounding box center [155, 339] width 10 height 10
click at [214, 367] on span "Update payment" at bounding box center [206, 365] width 65 height 12
radio input "true"
type input "6,880.00"
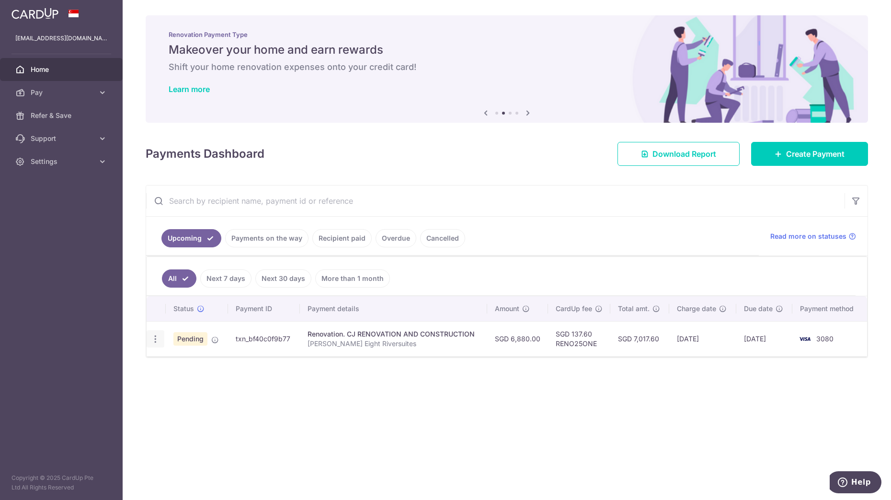
type input "[DATE]"
type input "[PERSON_NAME] Eight Riversuites"
type input "2nd Progressive"
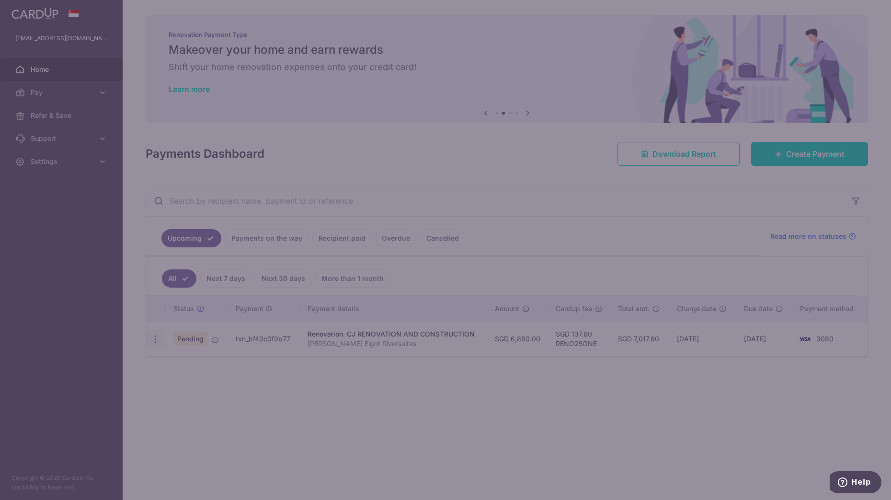
type input "RENO25ONE"
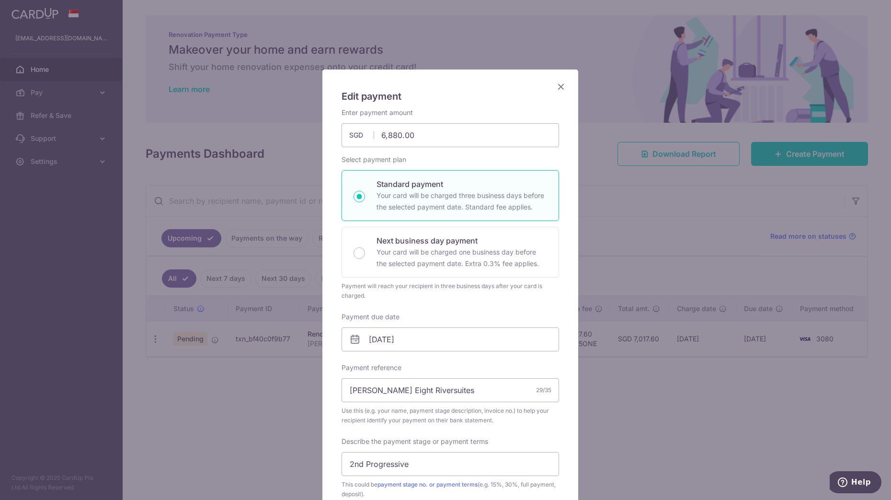
click at [557, 89] on icon "Close" at bounding box center [561, 87] width 12 height 12
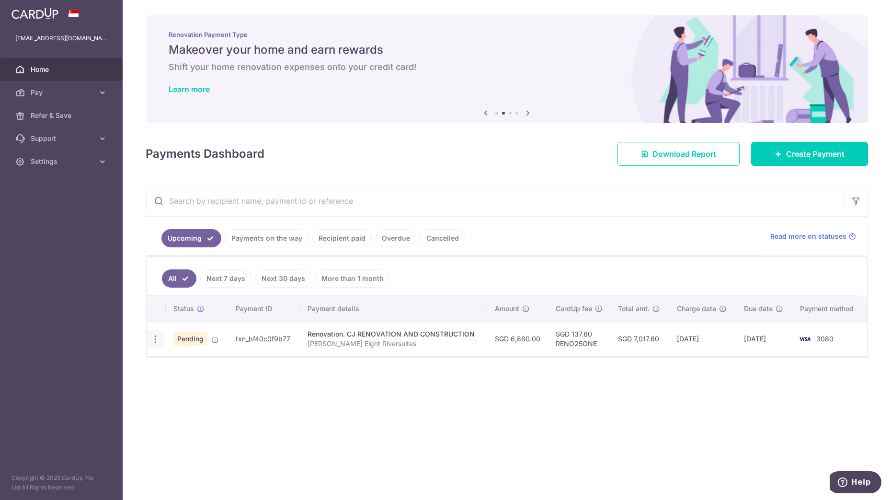
click at [153, 341] on icon "button" at bounding box center [155, 339] width 10 height 10
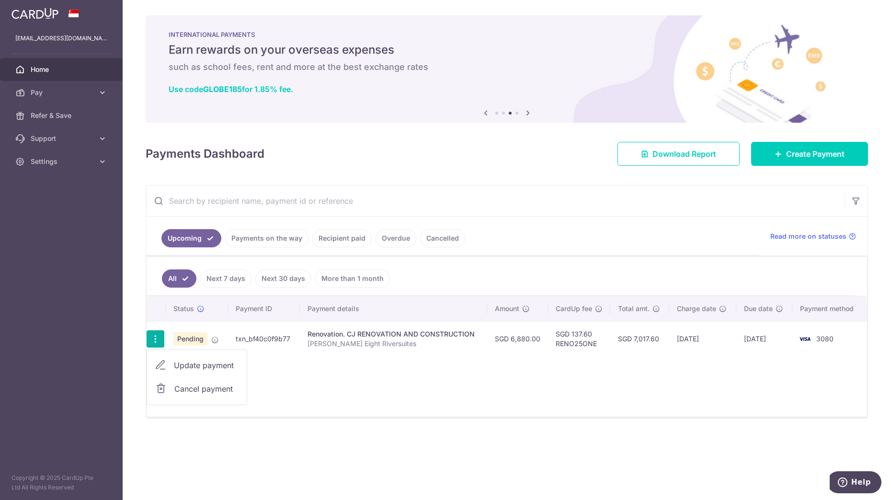
click at [505, 264] on ul "All Next 7 days Next 30 days More than 1 month" at bounding box center [501, 276] width 709 height 39
click at [51, 75] on link "Home" at bounding box center [61, 69] width 123 height 23
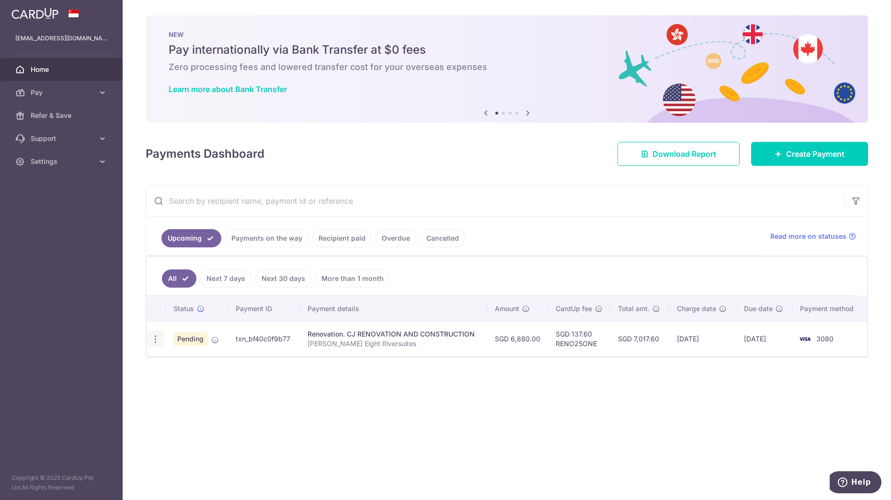
click at [153, 337] on icon "button" at bounding box center [155, 339] width 10 height 10
click at [496, 449] on div "× Pause Schedule Pause all future payments in this series Pause just this one p…" at bounding box center [507, 250] width 769 height 500
click at [97, 97] on link "Pay" at bounding box center [61, 92] width 123 height 23
click at [58, 134] on span "Recipients" at bounding box center [62, 139] width 63 height 10
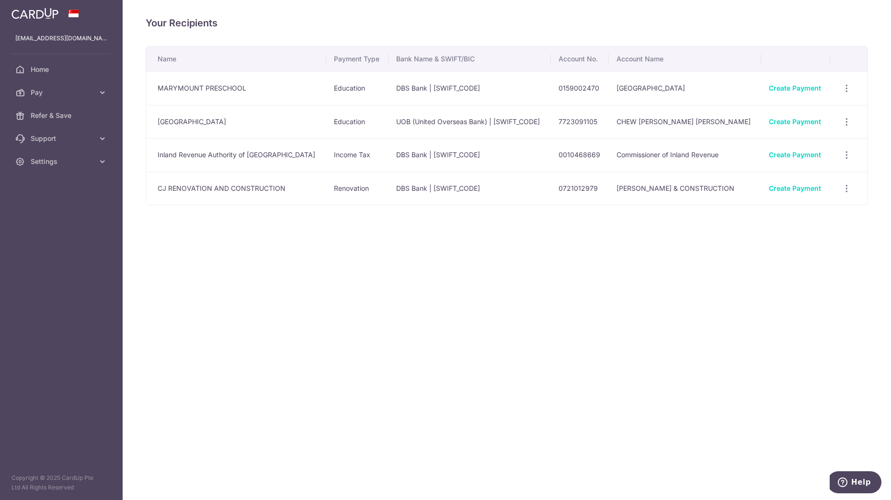
click at [630, 285] on div "Your Recipients Name Payment Type Bank Name & SWIFT/BIC Account No. Account Nam…" at bounding box center [507, 250] width 769 height 500
click at [843, 190] on icon "button" at bounding box center [847, 189] width 10 height 10
click at [819, 210] on span "View/Edit" at bounding box center [814, 215] width 65 height 12
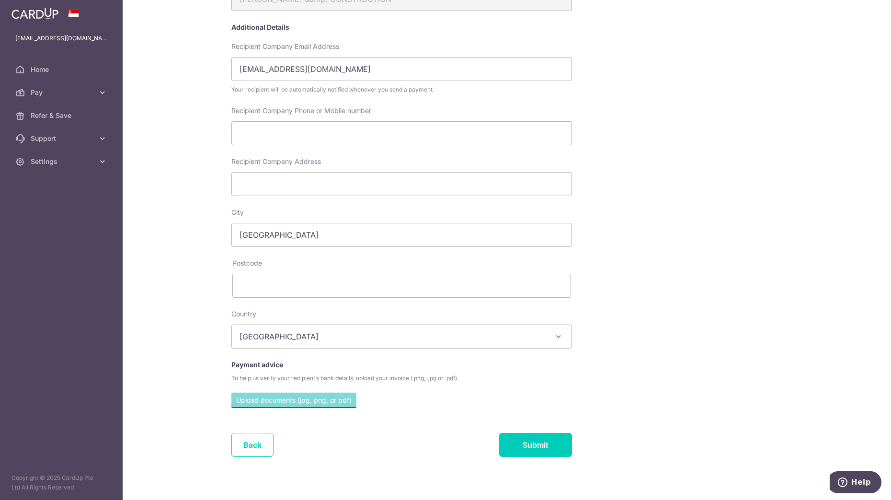
scroll to position [194, 0]
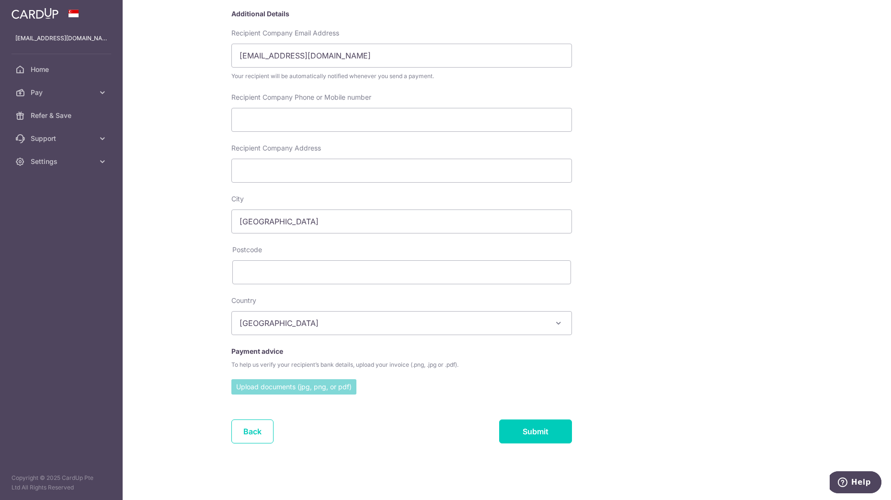
click at [276, 380] on input "file" at bounding box center [293, 386] width 125 height 14
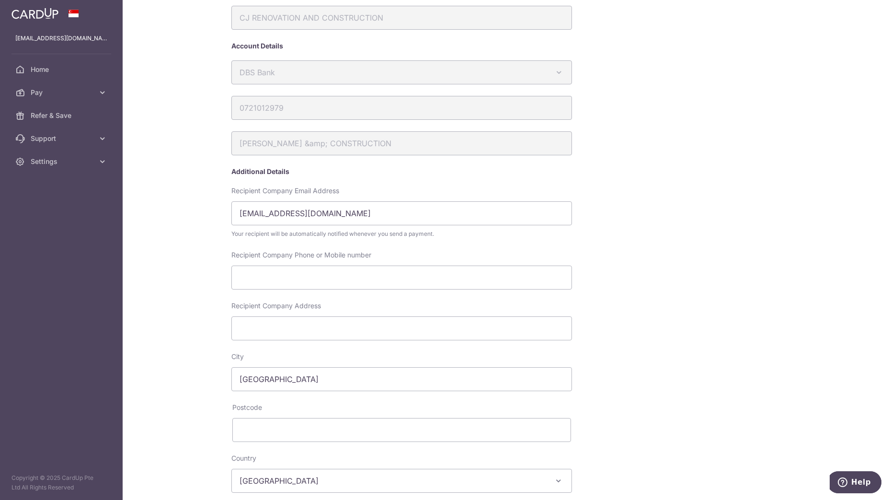
scroll to position [0, 0]
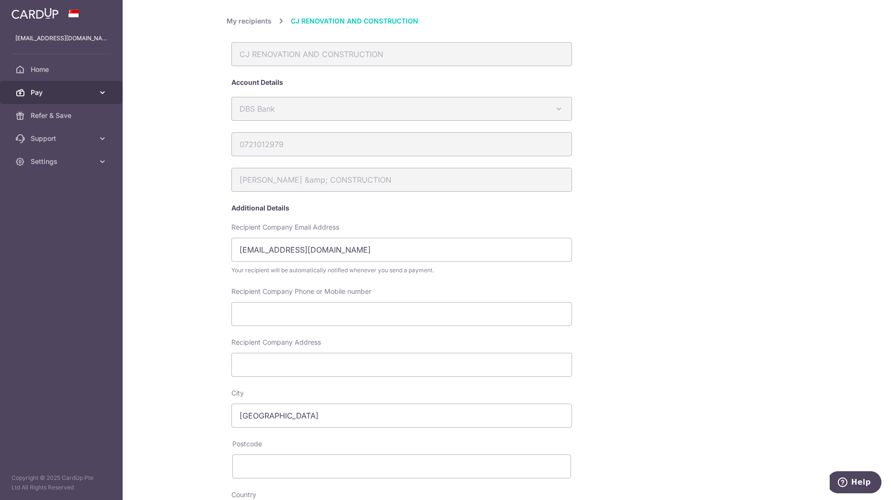
click at [54, 93] on span "Pay" at bounding box center [62, 93] width 63 height 10
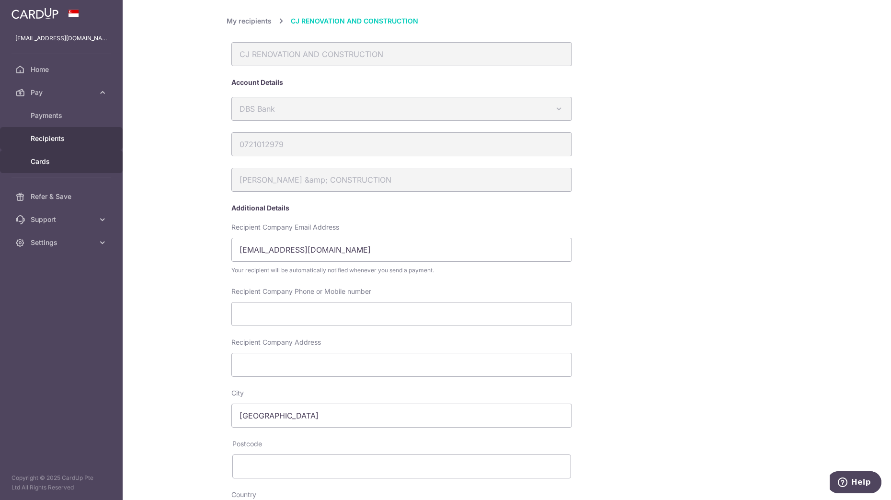
click at [55, 159] on span "Cards" at bounding box center [62, 162] width 63 height 10
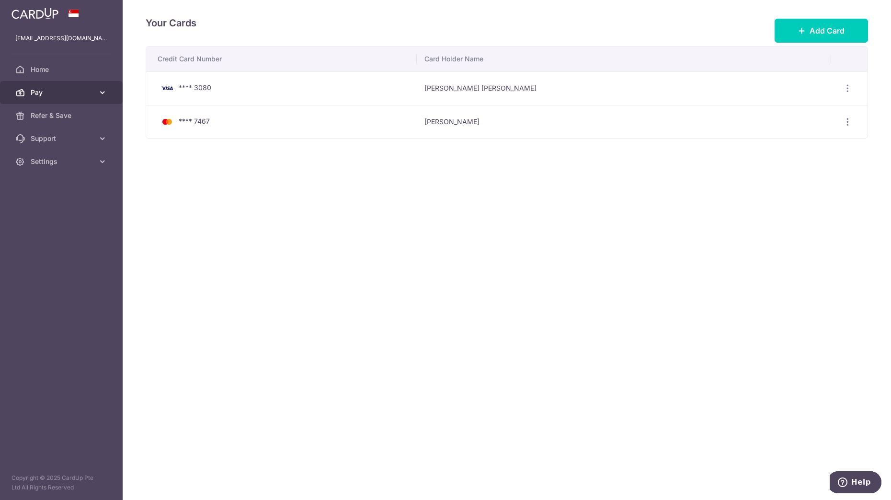
click at [82, 92] on span "Pay" at bounding box center [62, 93] width 63 height 10
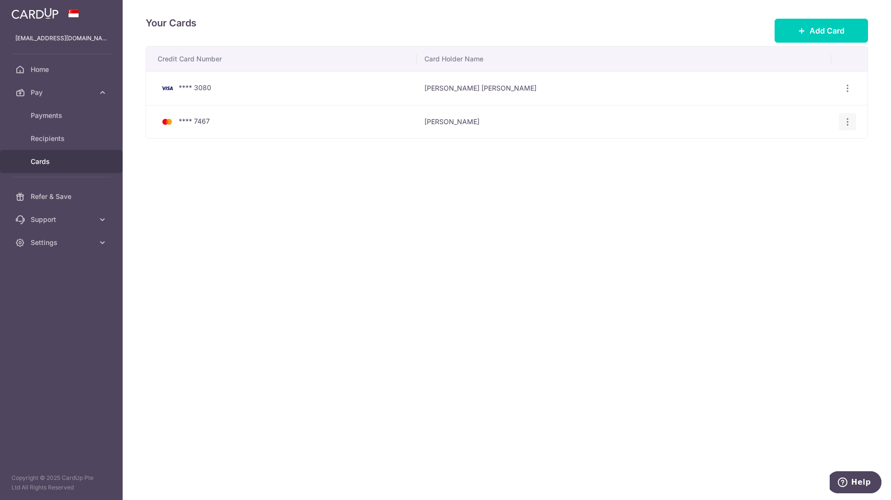
click at [847, 119] on icon "button" at bounding box center [848, 122] width 10 height 10
click at [221, 198] on div "Credit Card Number Card Holder Name **** 3080 Yu Min Cheryl Chew View/Edit Dele…" at bounding box center [507, 122] width 723 height 152
click at [64, 134] on span "Recipients" at bounding box center [62, 139] width 63 height 10
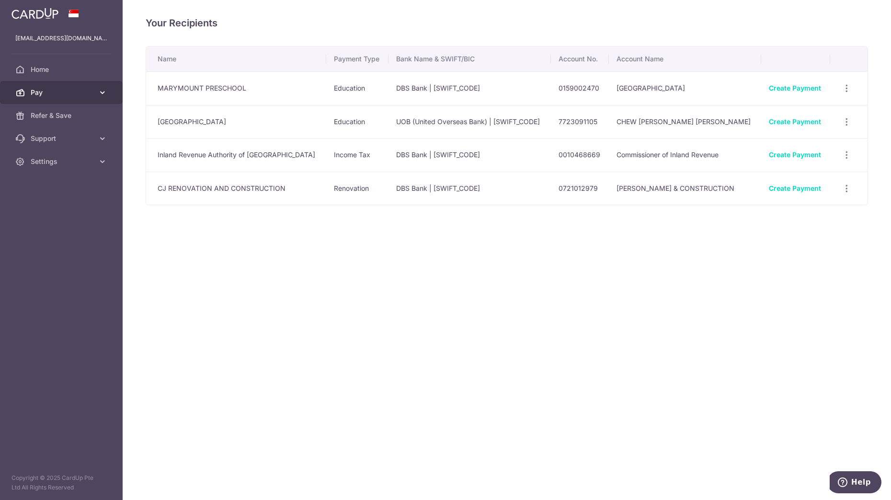
click at [59, 96] on span "Pay" at bounding box center [62, 93] width 63 height 10
click at [50, 93] on span "Pay" at bounding box center [62, 93] width 63 height 10
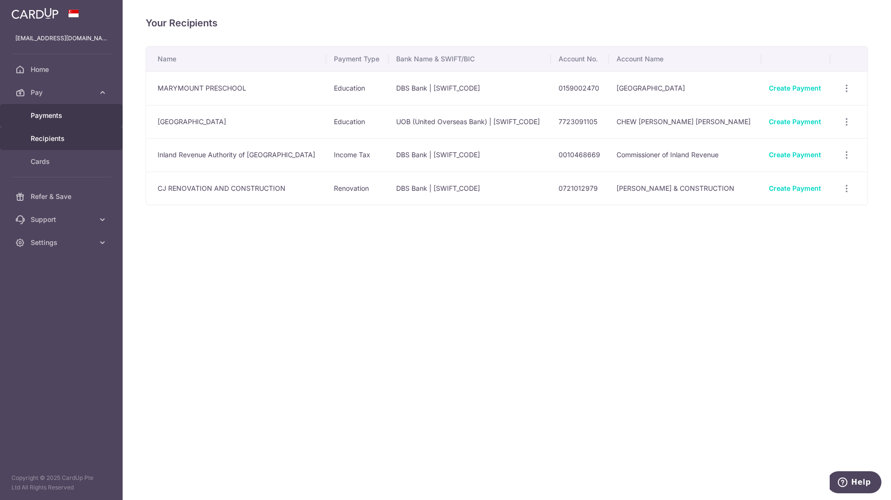
click at [39, 113] on span "Payments" at bounding box center [62, 116] width 63 height 10
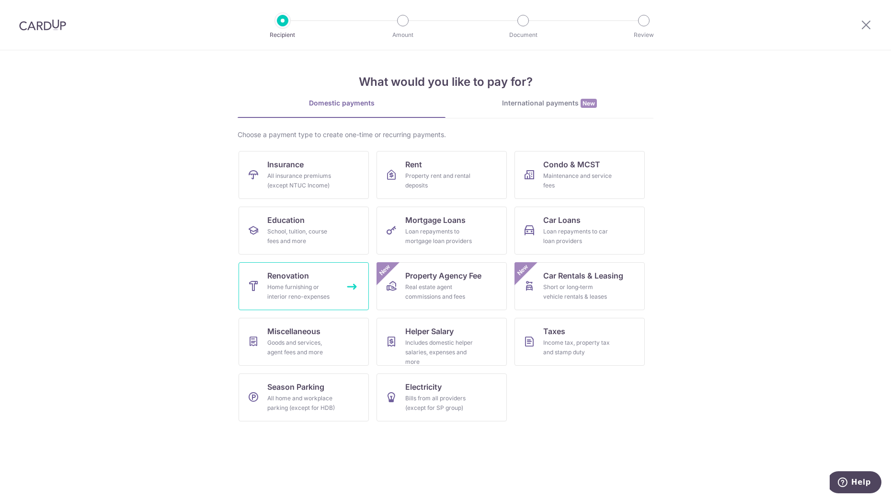
click at [311, 288] on div "Home furnishing or interior reno-expenses" at bounding box center [301, 291] width 69 height 19
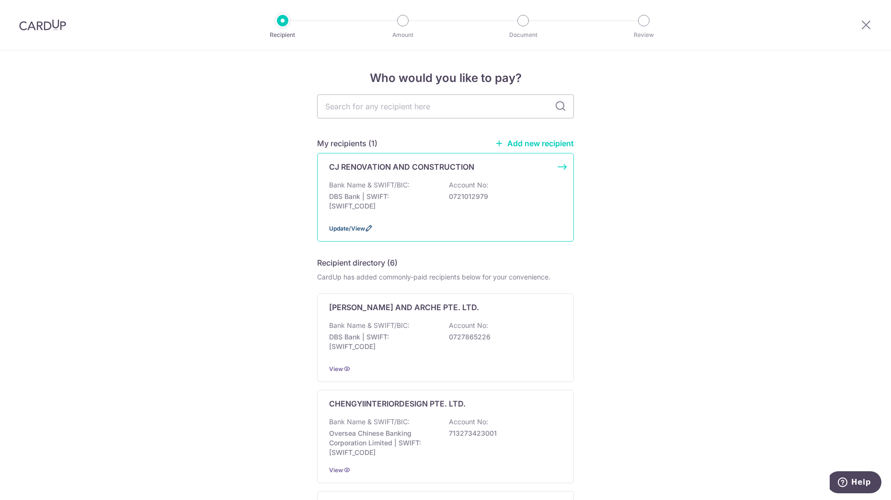
click at [353, 227] on span "Update/View" at bounding box center [347, 228] width 36 height 7
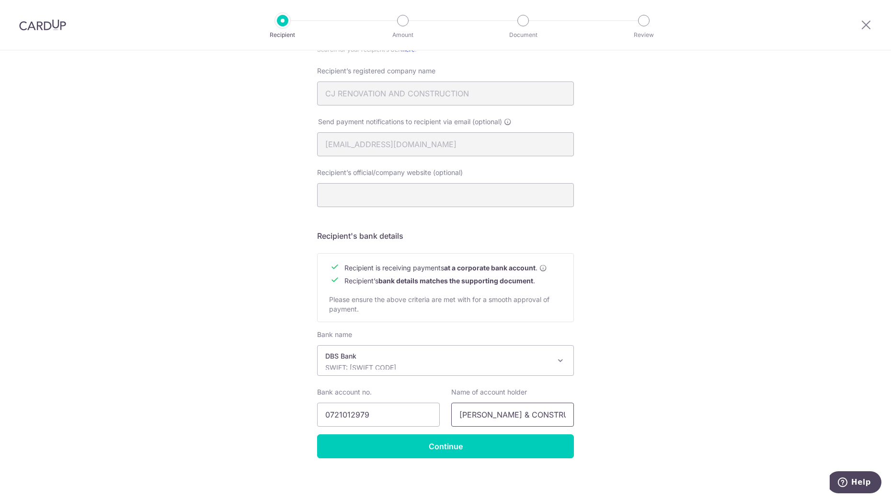
scroll to position [258, 0]
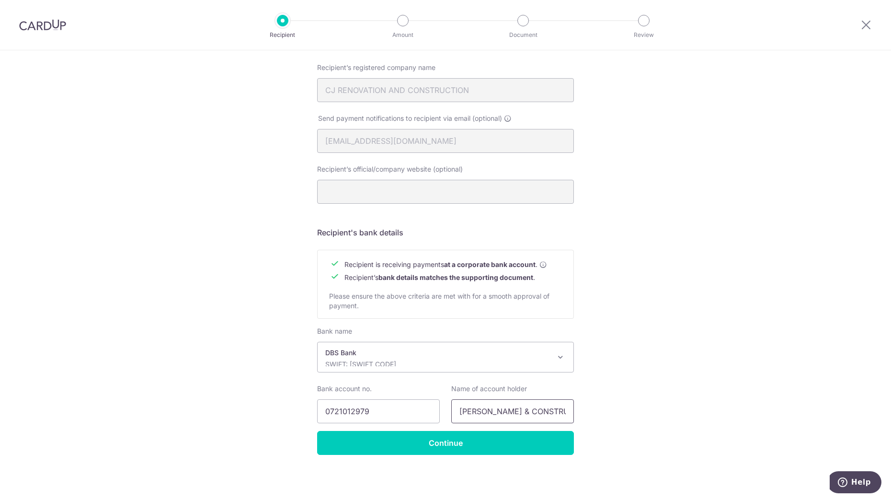
click at [489, 411] on input "[PERSON_NAME] & CONSTRUCTION" at bounding box center [512, 411] width 123 height 24
drag, startPoint x: 499, startPoint y: 409, endPoint x: 581, endPoint y: 413, distance: 82.0
click at [581, 413] on div "Recipient Details Your recipient does not need a CardUp account to receive your…" at bounding box center [445, 146] width 891 height 707
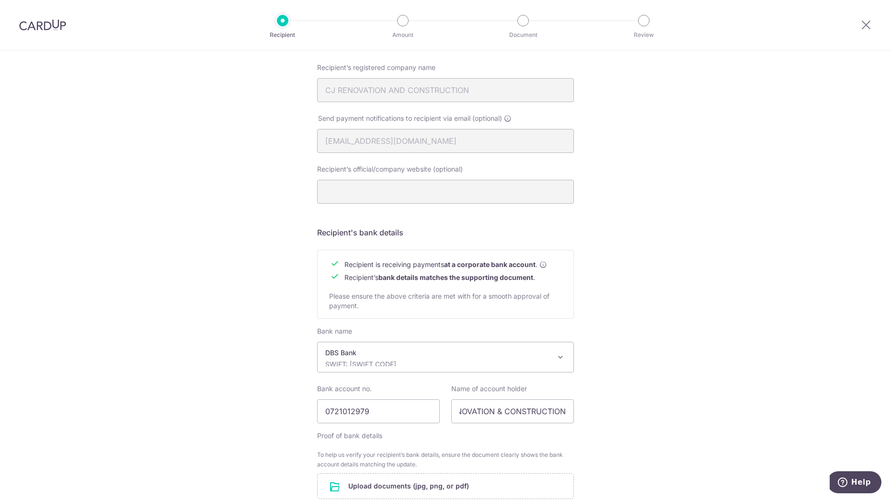
scroll to position [0, 0]
click at [634, 426] on div "Recipient Details Your recipient does not need a CardUp account to receive your…" at bounding box center [445, 200] width 891 height 815
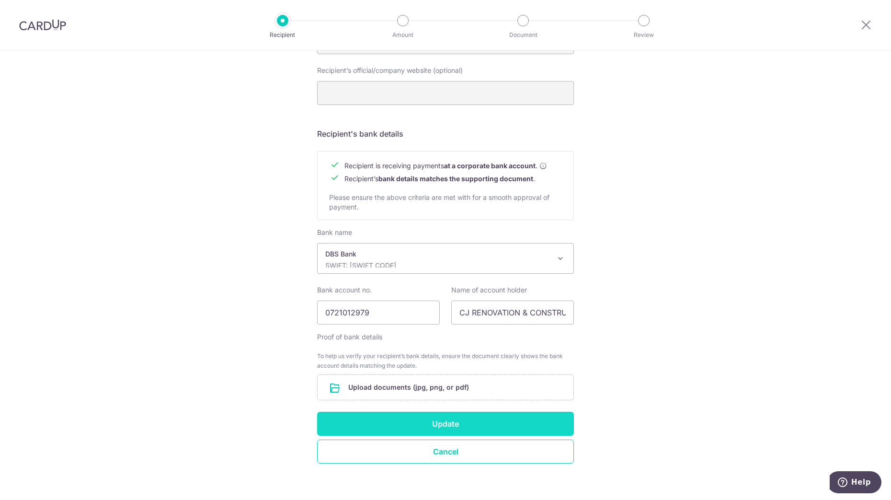
scroll to position [365, 0]
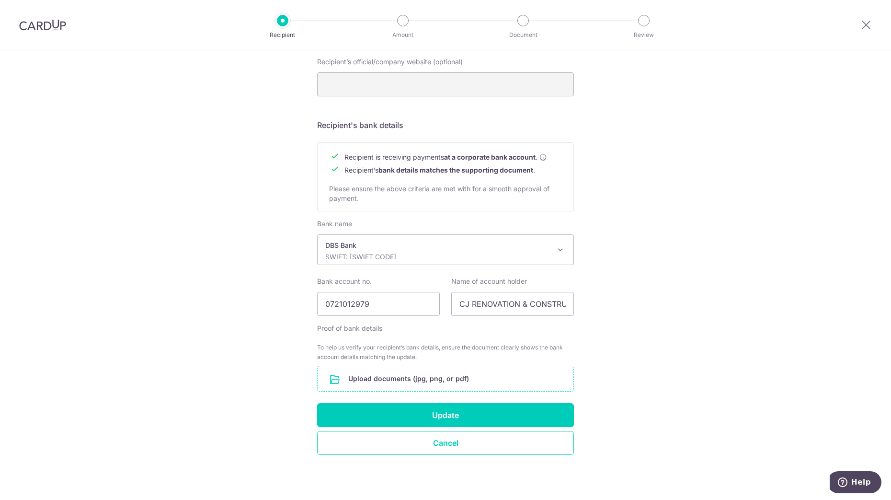
click at [454, 381] on input "file" at bounding box center [446, 378] width 256 height 25
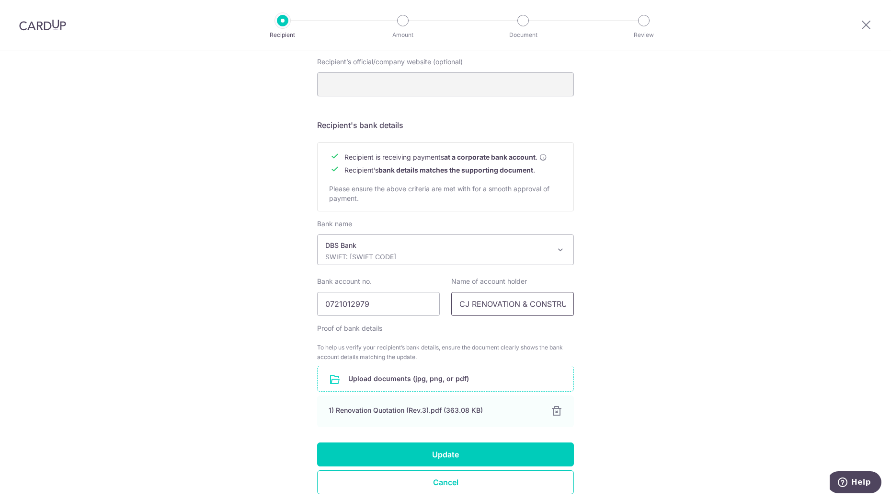
click at [474, 304] on input "CJ RENOVATION & CONSTRUCTION" at bounding box center [512, 304] width 123 height 24
drag, startPoint x: 480, startPoint y: 301, endPoint x: 382, endPoint y: 317, distance: 99.0
click at [382, 317] on div "Bank name UBS AG ANEXT BANK PTE LTD Australia & New Zealand Banking Group BANGK…" at bounding box center [445, 271] width 257 height 104
type input "CJ Renovation and Construction"
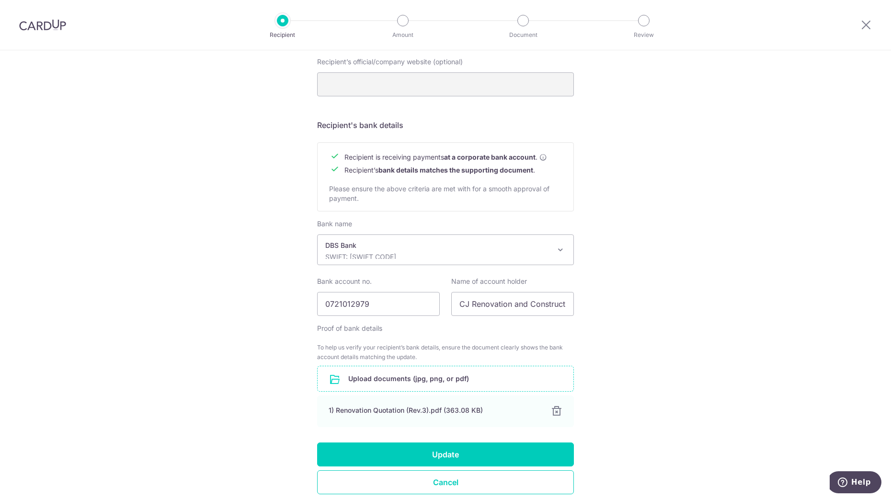
click at [600, 318] on div "Recipient Details Your recipient does not need a CardUp account to receive your…" at bounding box center [445, 112] width 891 height 854
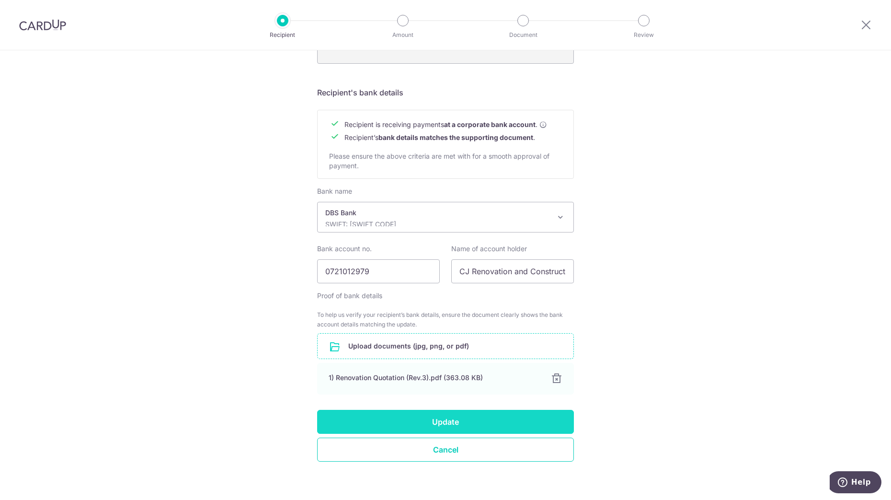
scroll to position [404, 0]
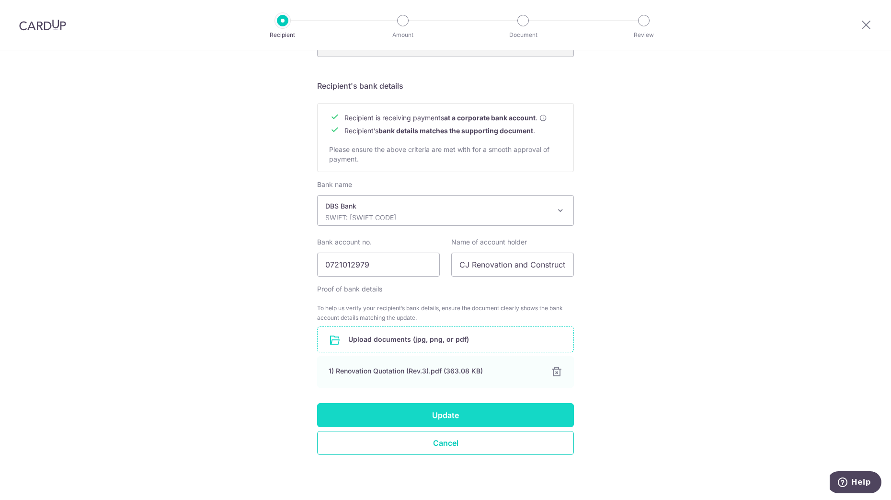
click at [494, 409] on button "Update" at bounding box center [445, 415] width 257 height 24
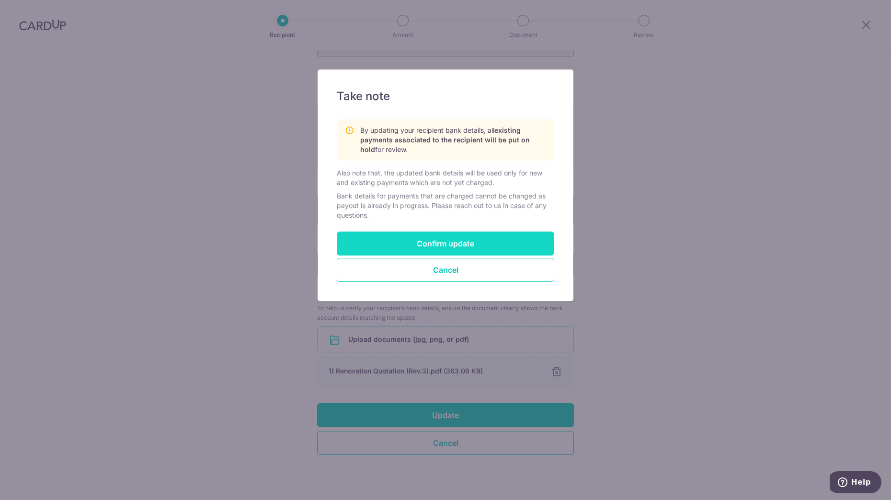
click at [472, 241] on button "Confirm update" at bounding box center [446, 243] width 218 height 24
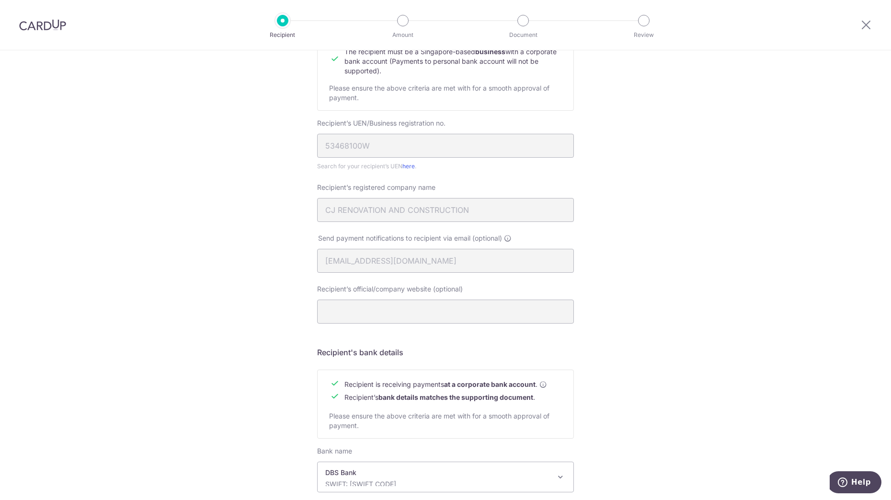
scroll to position [258, 0]
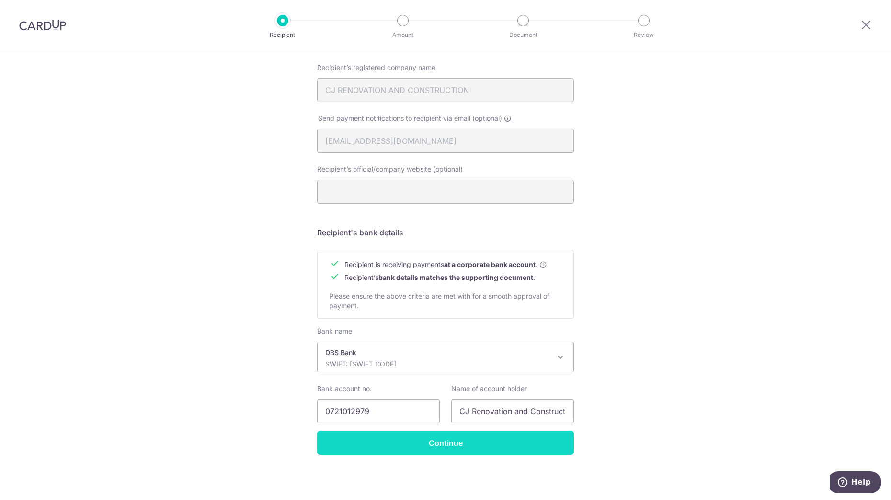
click at [427, 450] on input "Continue" at bounding box center [445, 443] width 257 height 24
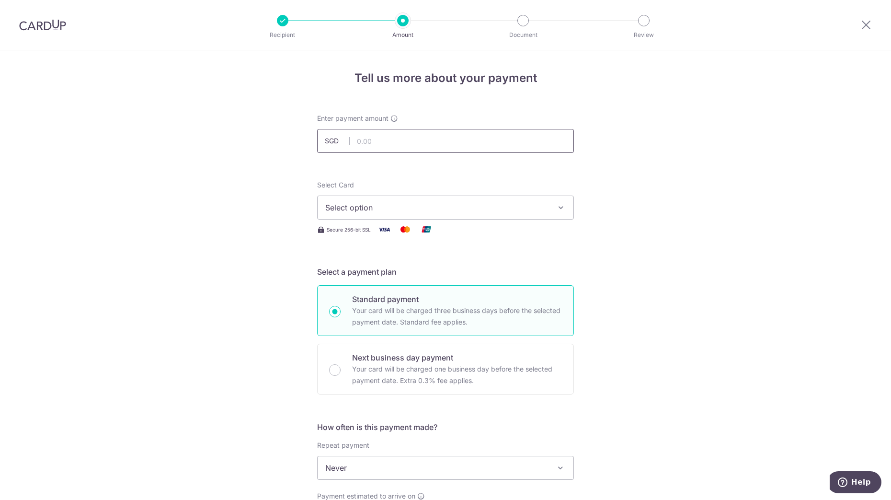
click at [398, 144] on input "text" at bounding box center [445, 141] width 257 height 24
type input "6,880.00"
click at [405, 209] on span "Select option" at bounding box center [436, 208] width 223 height 12
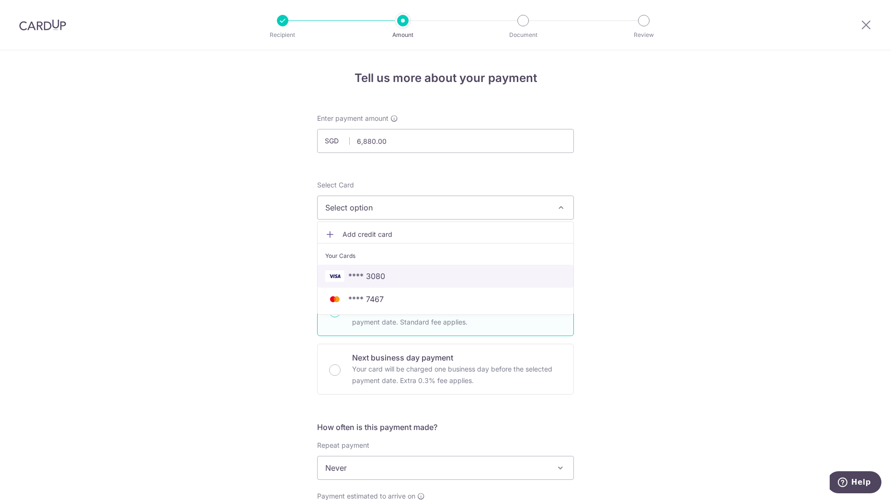
click at [370, 282] on link "**** 3080" at bounding box center [446, 276] width 256 height 23
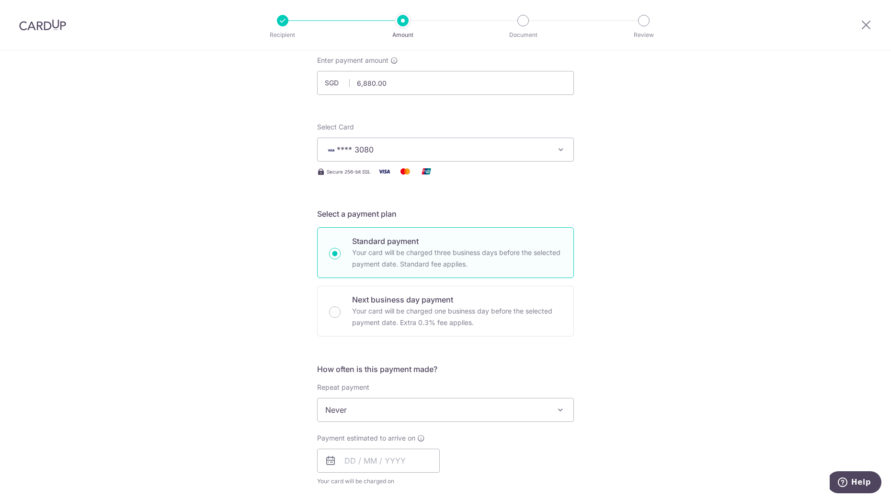
scroll to position [60, 0]
click at [326, 410] on span "Never" at bounding box center [446, 407] width 256 height 23
click at [347, 460] on input "text" at bounding box center [378, 459] width 123 height 24
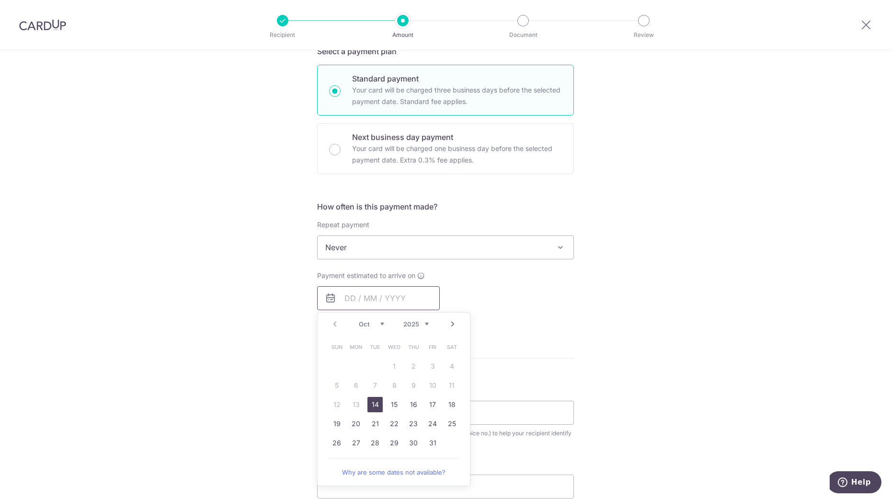
scroll to position [240, 0]
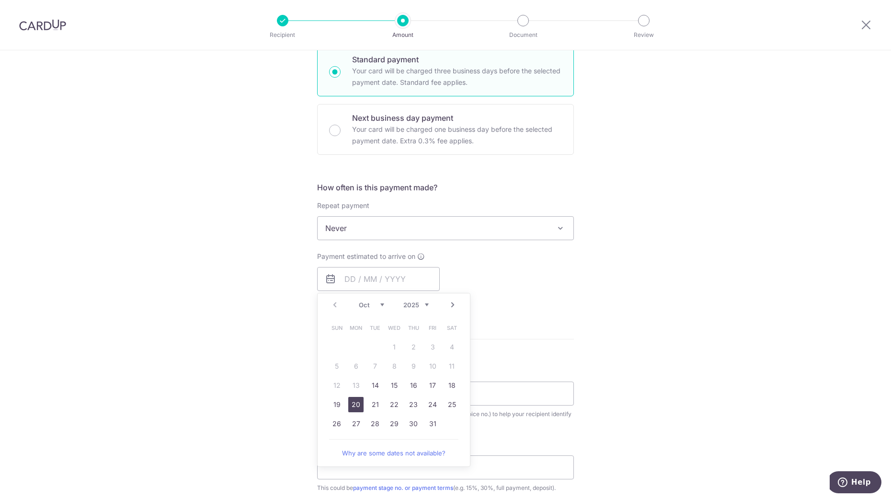
click at [354, 410] on link "20" at bounding box center [355, 404] width 15 height 15
type input "[DATE]"
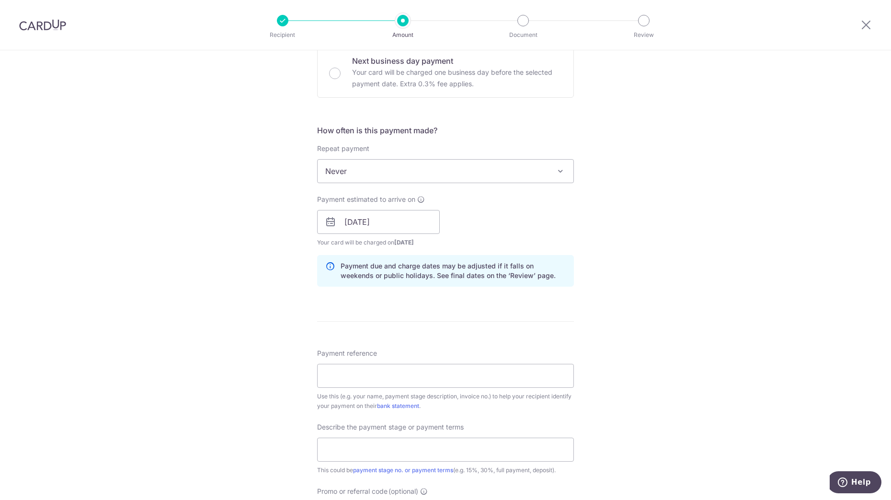
scroll to position [299, 0]
click at [375, 377] on input "Payment reference" at bounding box center [445, 373] width 257 height 24
type input "Cheryl Chew Eight Riversuites"
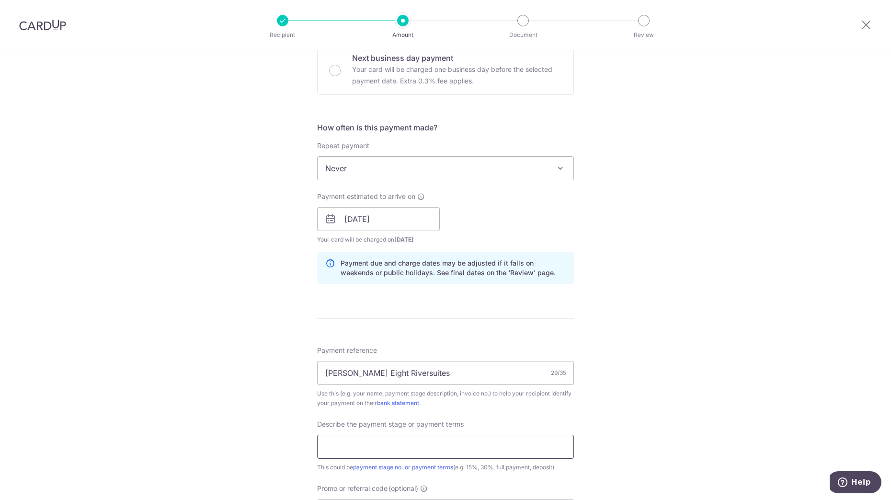
click at [377, 451] on input "text" at bounding box center [445, 447] width 257 height 24
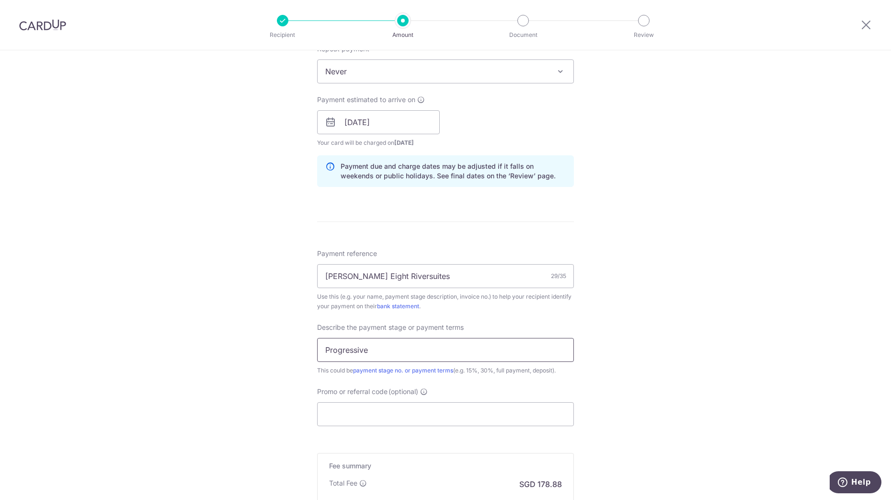
scroll to position [479, 0]
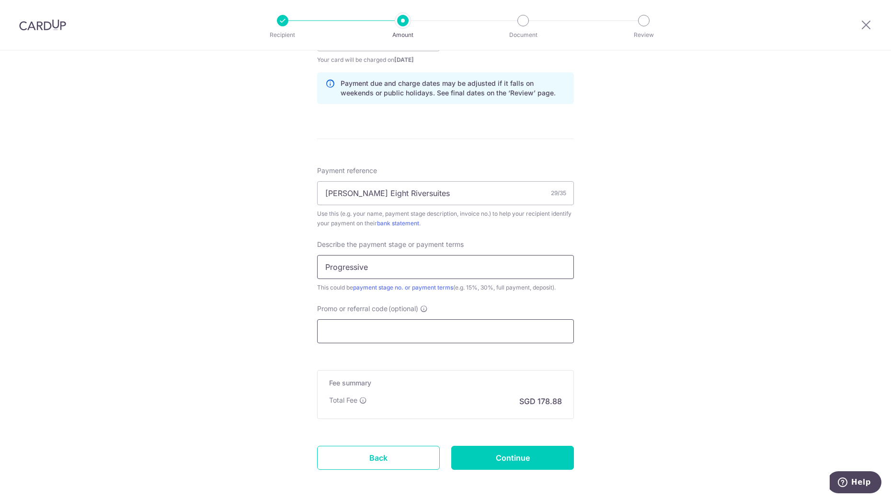
type input "Progressive"
click at [412, 330] on input "Promo or referral code (optional)" at bounding box center [445, 331] width 257 height 24
paste input "+65 8157 3003"
type input "+65 8157 3003"
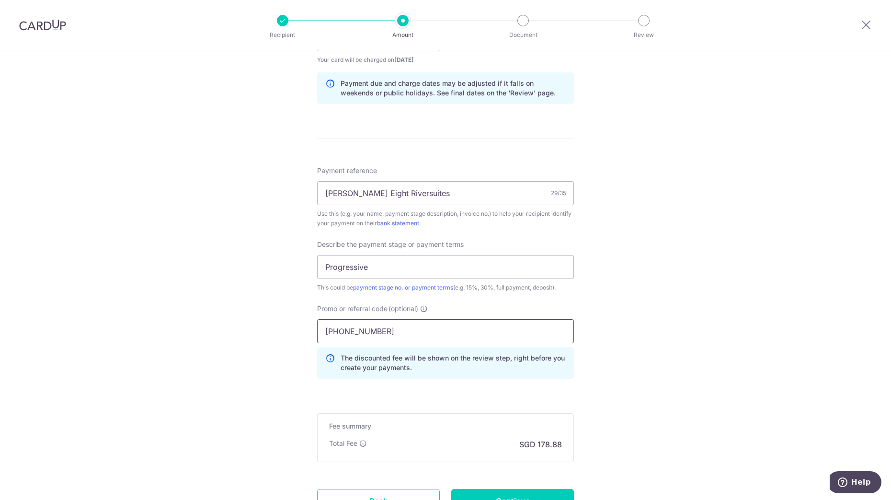
drag, startPoint x: 412, startPoint y: 330, endPoint x: 161, endPoint y: 325, distance: 251.6
click at [161, 325] on div "Tell us more about your payment Enter payment amount SGD 6,880.00 6880.00 Selec…" at bounding box center [445, 77] width 891 height 1013
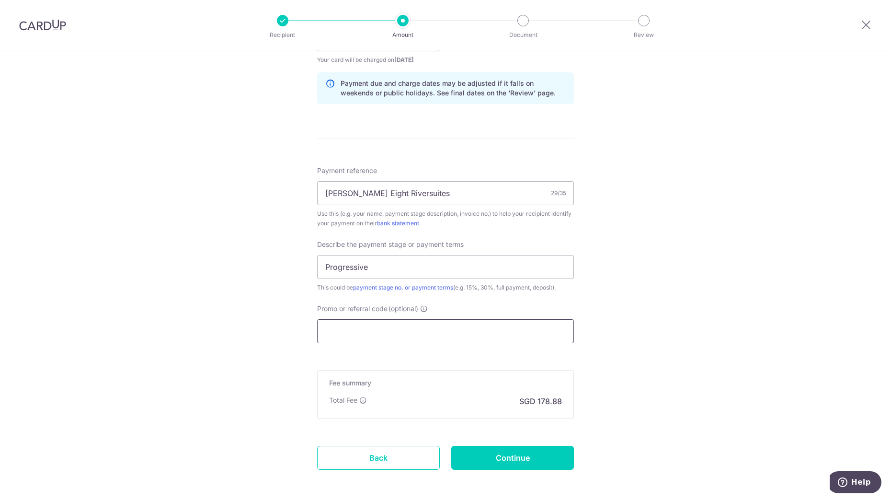
click at [376, 326] on input "Promo or referral code (optional)" at bounding box center [445, 331] width 257 height 24
paste input "RENO25ONE"
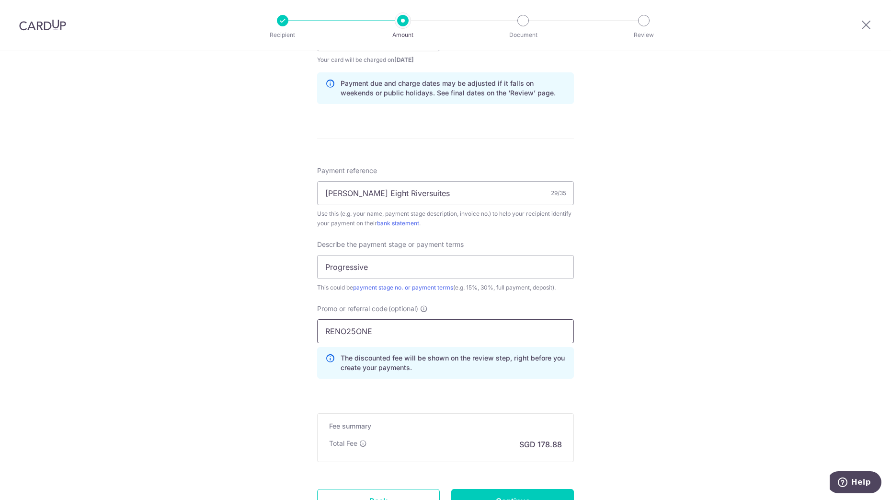
click at [328, 332] on input "RENO25ONE" at bounding box center [445, 331] width 257 height 24
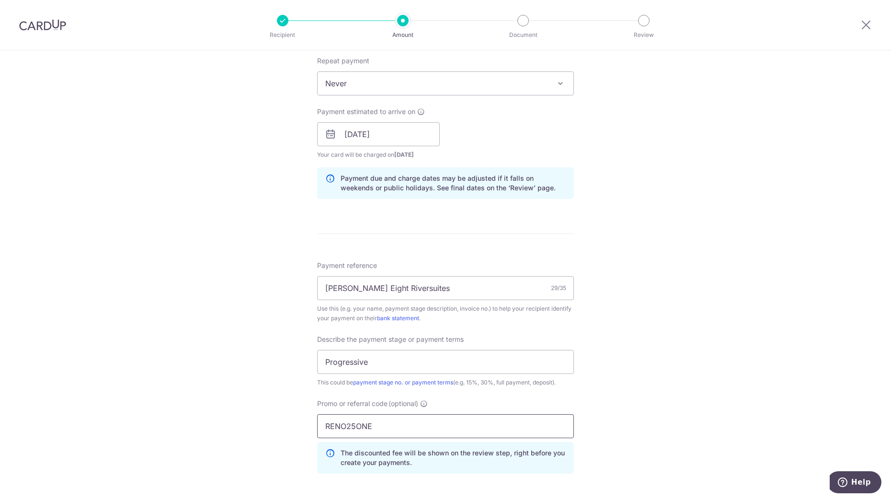
scroll to position [564, 0]
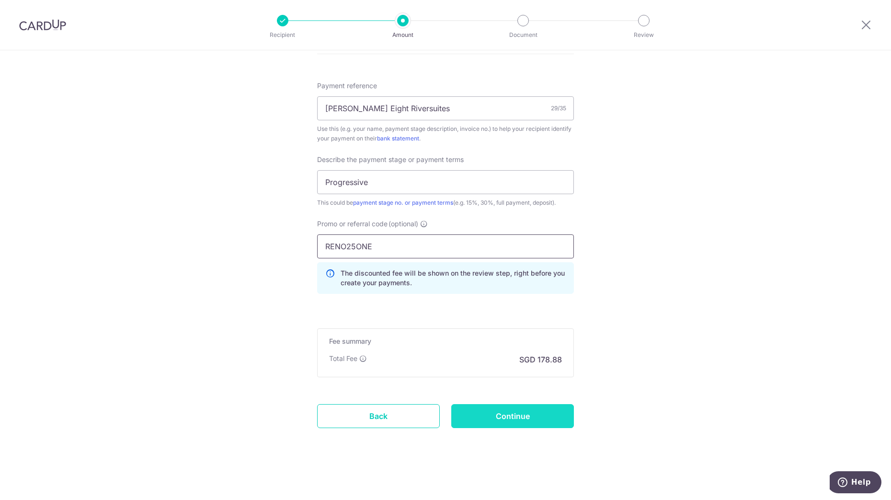
type input "RENO25ONE"
click at [535, 416] on input "Continue" at bounding box center [512, 416] width 123 height 24
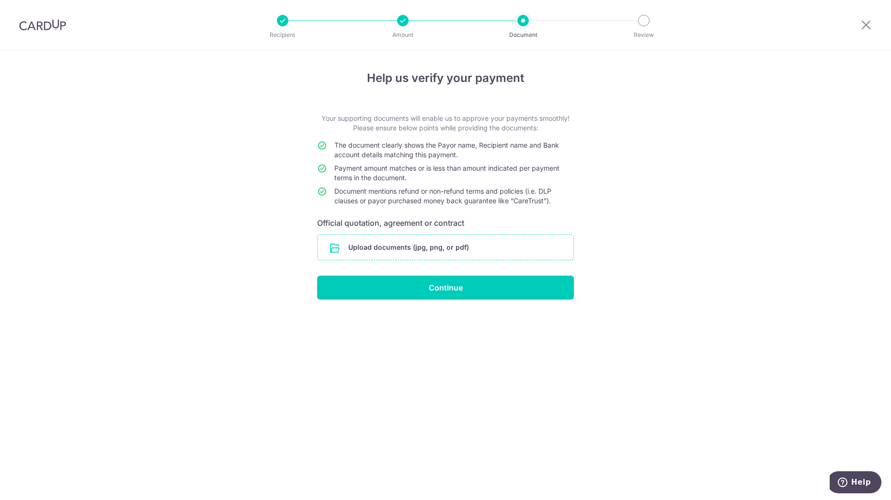
click at [444, 247] on input "file" at bounding box center [446, 247] width 256 height 25
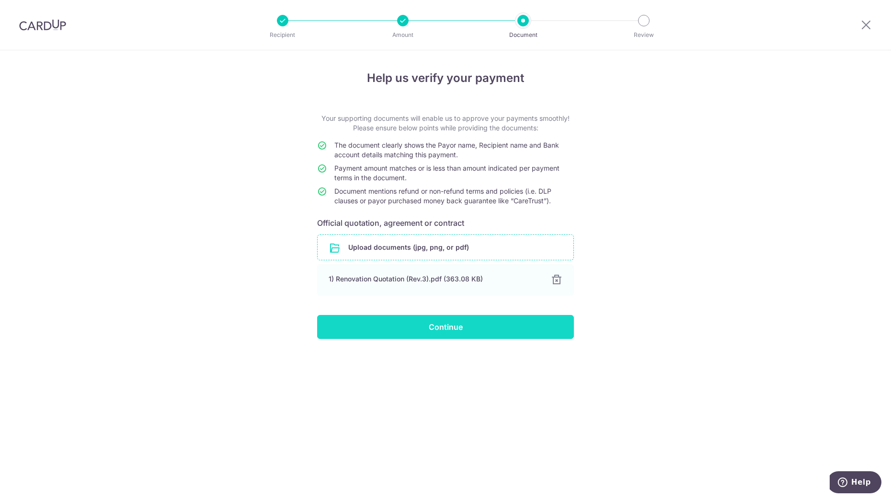
click at [465, 332] on input "Continue" at bounding box center [445, 327] width 257 height 24
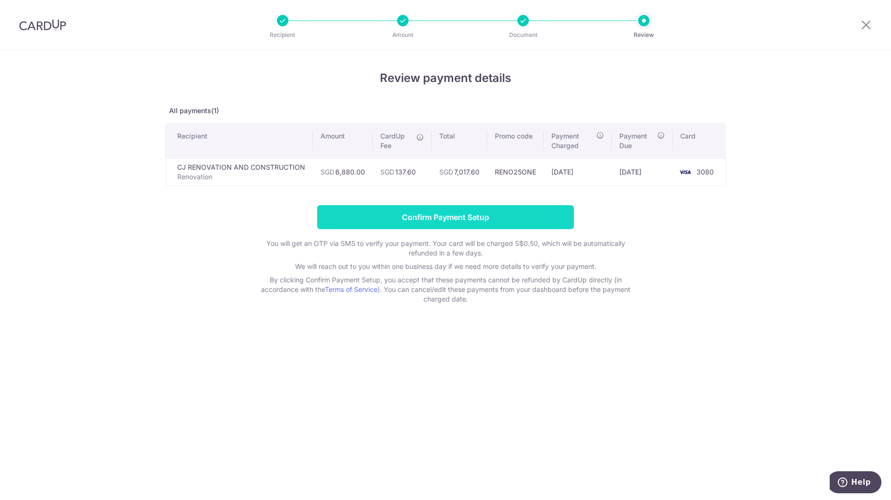
click at [516, 223] on input "Confirm Payment Setup" at bounding box center [445, 217] width 257 height 24
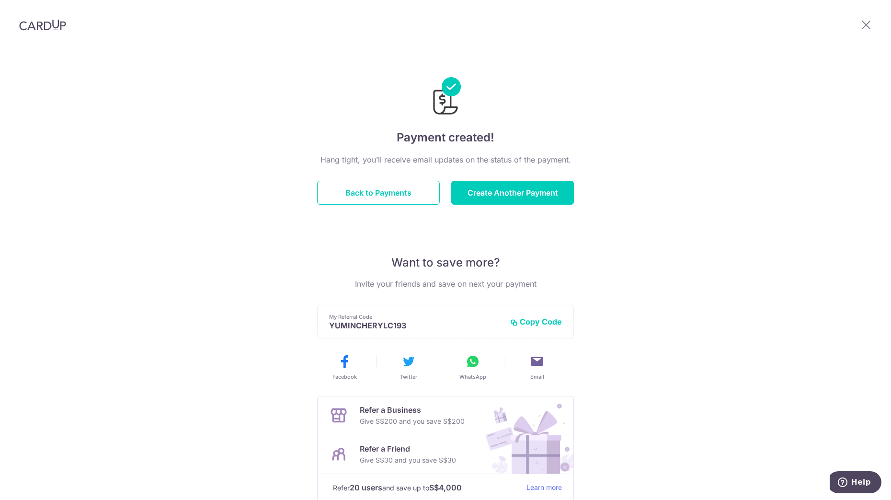
click at [388, 179] on div "Hang tight, you’ll receive email updates on the status of the payment. Back to …" at bounding box center [445, 335] width 257 height 363
click at [391, 195] on button "Back to Payments" at bounding box center [378, 193] width 123 height 24
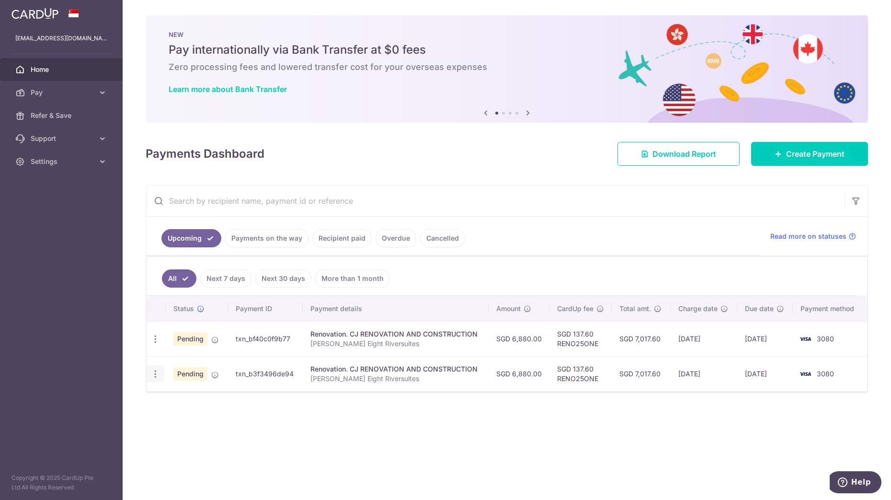
click at [154, 375] on icon "button" at bounding box center [155, 374] width 10 height 10
click at [172, 397] on link "Update payment" at bounding box center [197, 400] width 100 height 23
radio input "true"
type input "6,880.00"
type input "[DATE]"
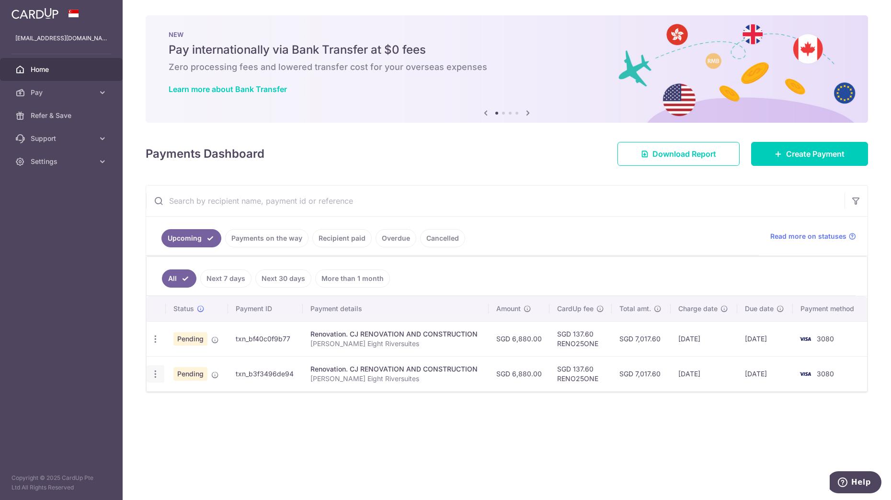
type input "[PERSON_NAME] Eight Riversuites"
type input "Progressive"
type input "RENO25ONE"
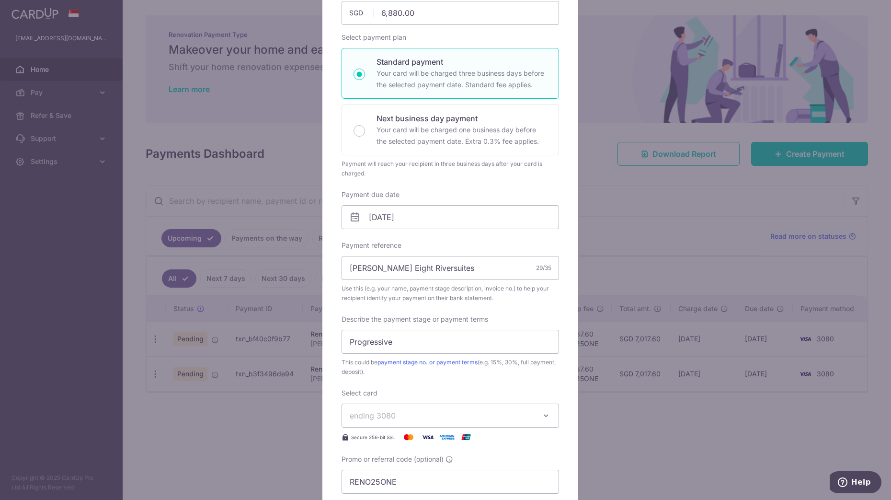
scroll to position [51, 0]
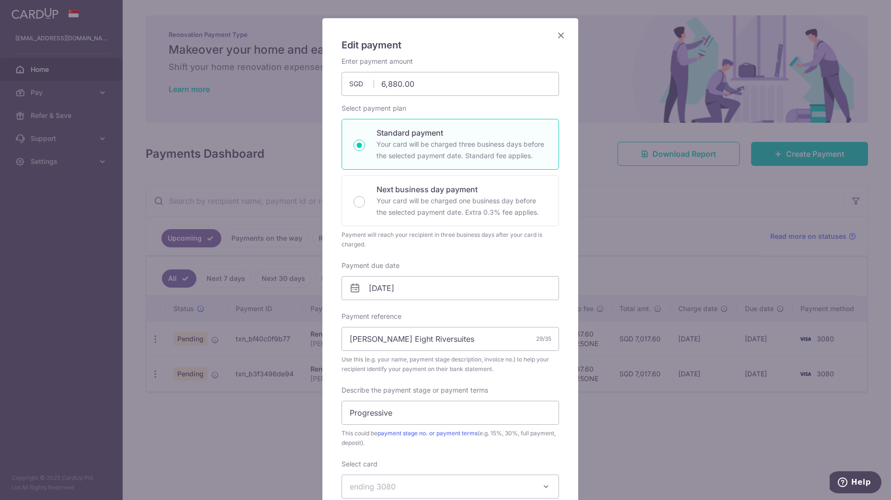
click at [738, 400] on div "Edit payment By clicking apply, you will make changes to all payments to CJ REN…" at bounding box center [445, 250] width 891 height 500
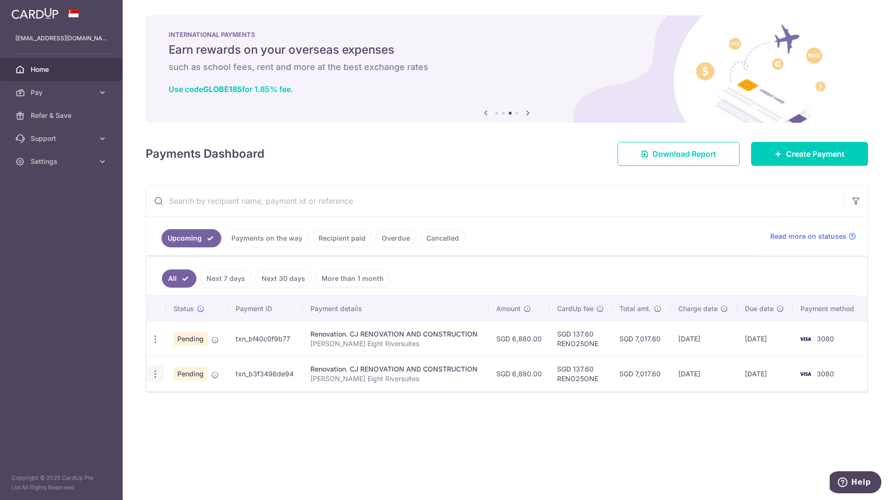
click at [160, 377] on icon "button" at bounding box center [155, 374] width 10 height 10
click at [210, 402] on span "Update payment" at bounding box center [206, 400] width 65 height 12
radio input "true"
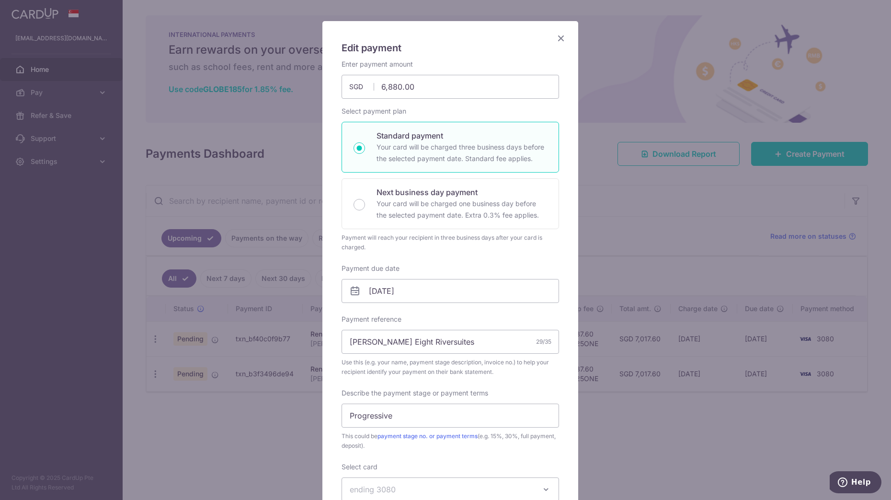
scroll to position [0, 0]
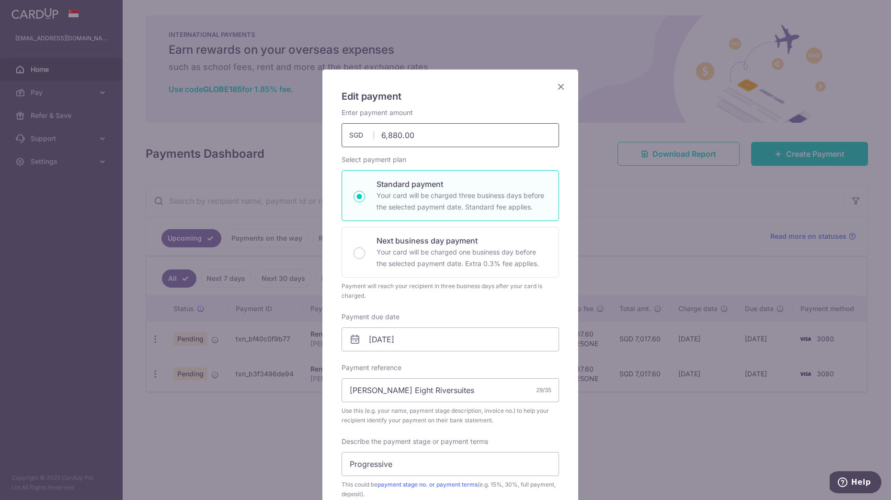
drag, startPoint x: 415, startPoint y: 136, endPoint x: 232, endPoint y: 165, distance: 185.8
click at [241, 162] on div "Edit payment By clicking apply, you will make changes to all payments to CJ REN…" at bounding box center [445, 250] width 891 height 500
type input "200.00"
click at [387, 336] on input "[DATE]" at bounding box center [451, 339] width 218 height 24
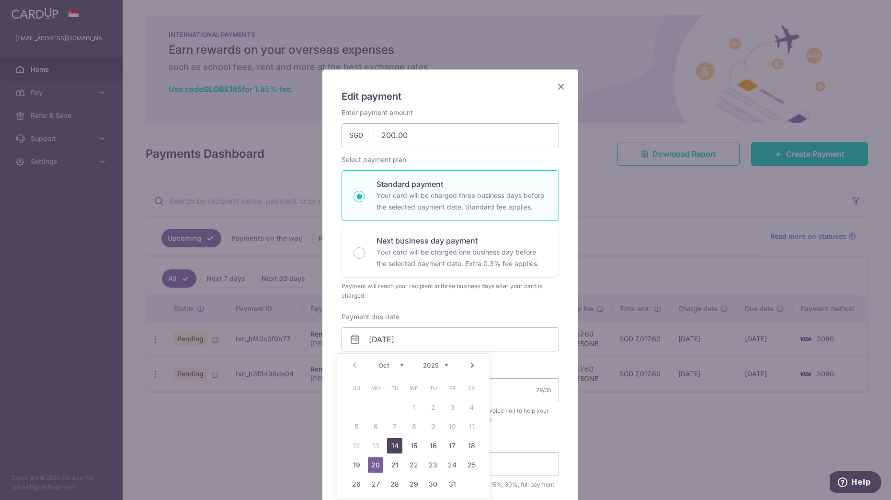
click at [398, 442] on link "14" at bounding box center [394, 445] width 15 height 15
type input "[DATE]"
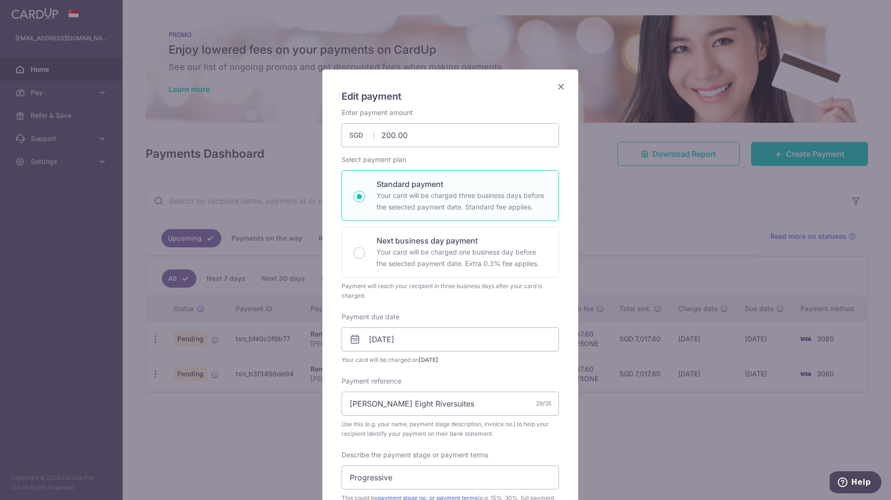
click at [644, 418] on div "Edit payment By clicking apply, you will make changes to all payments to CJ REN…" at bounding box center [445, 250] width 891 height 500
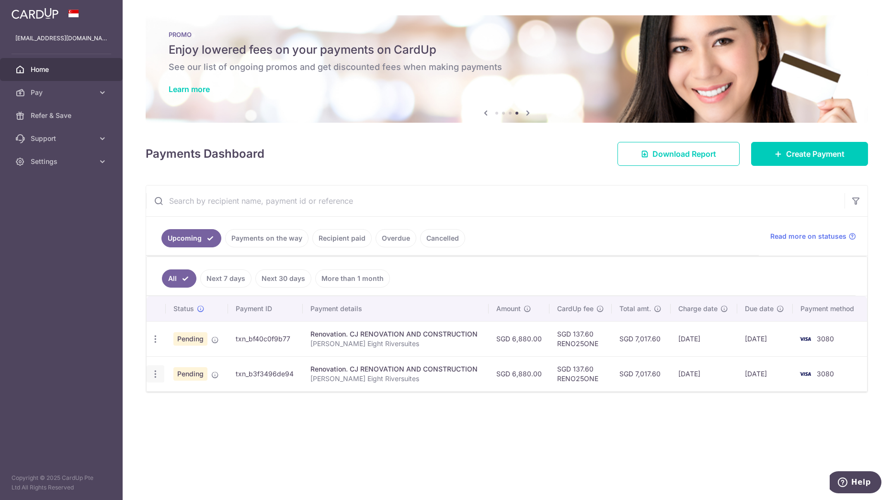
click at [156, 372] on icon "button" at bounding box center [155, 374] width 10 height 10
click at [202, 401] on span "Update payment" at bounding box center [206, 400] width 65 height 12
type input "6,880.00"
radio input "true"
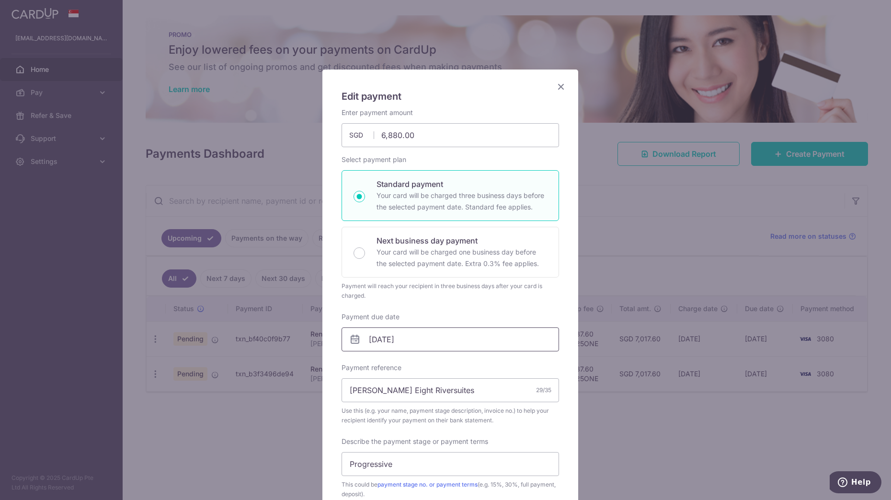
click at [418, 348] on input "[DATE]" at bounding box center [451, 339] width 218 height 24
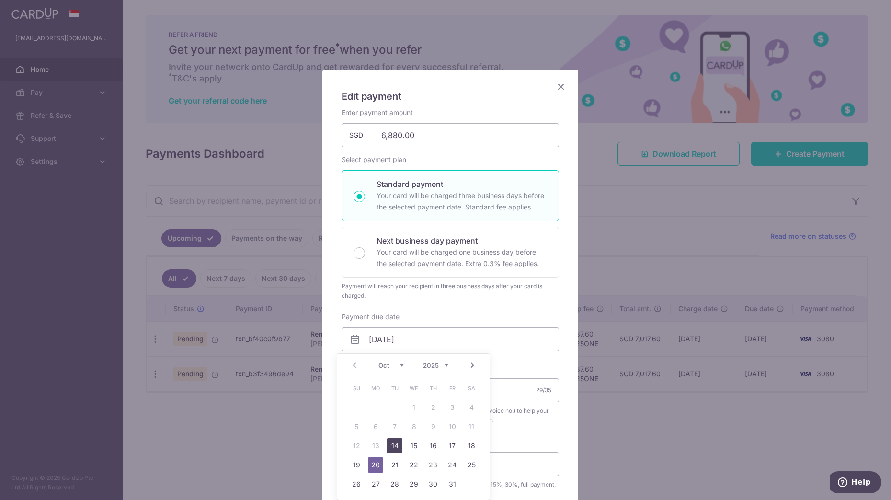
click at [389, 442] on link "14" at bounding box center [394, 445] width 15 height 15
type input "[DATE]"
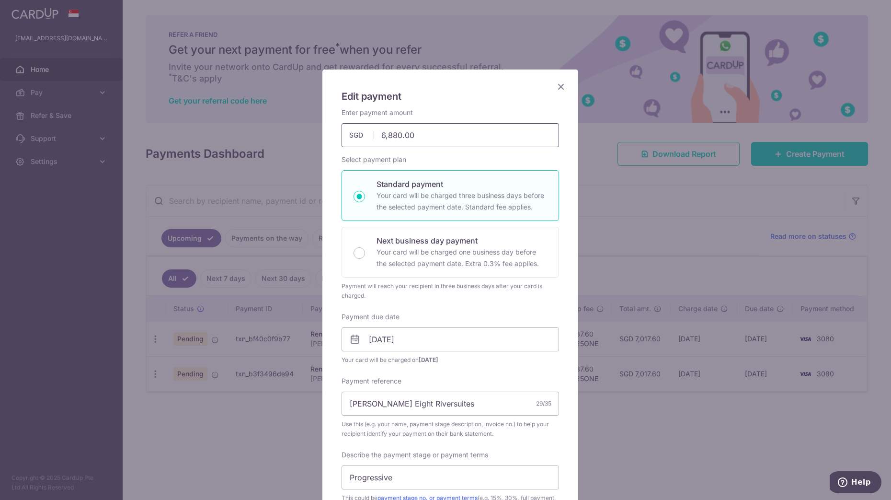
drag, startPoint x: 420, startPoint y: 129, endPoint x: 310, endPoint y: 130, distance: 110.2
click at [311, 129] on div "Edit payment By clicking apply, you will make changes to all payments to CJ REN…" at bounding box center [445, 250] width 891 height 500
type input "150.00"
click at [440, 308] on div "Enter payment amount 150.00 150.00 SGD To change the payment amount, please can…" at bounding box center [451, 368] width 218 height 521
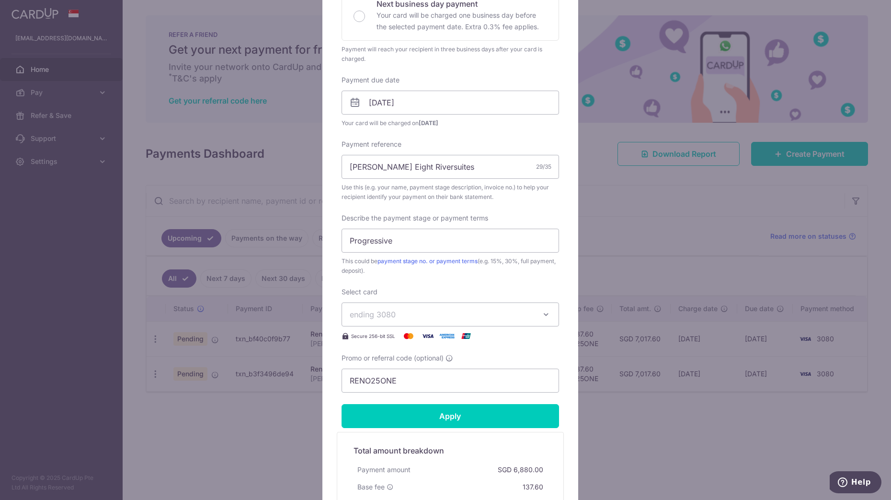
scroll to position [240, 0]
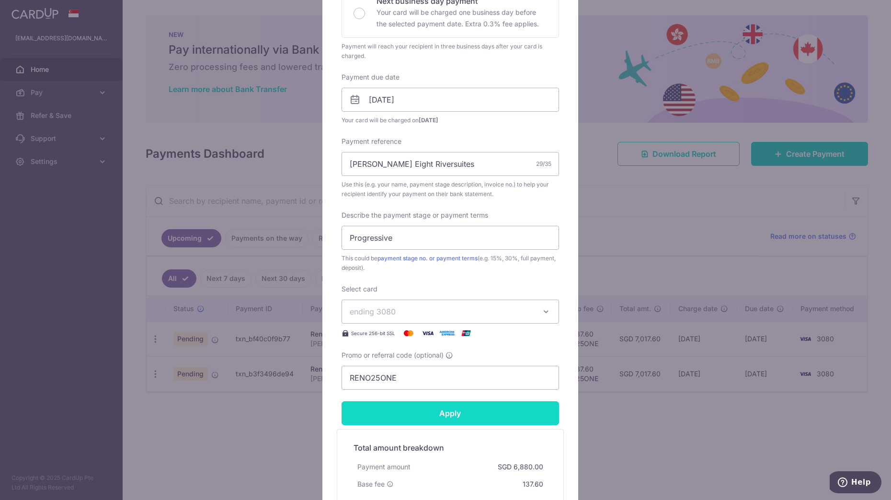
click at [435, 413] on input "Apply" at bounding box center [451, 413] width 218 height 24
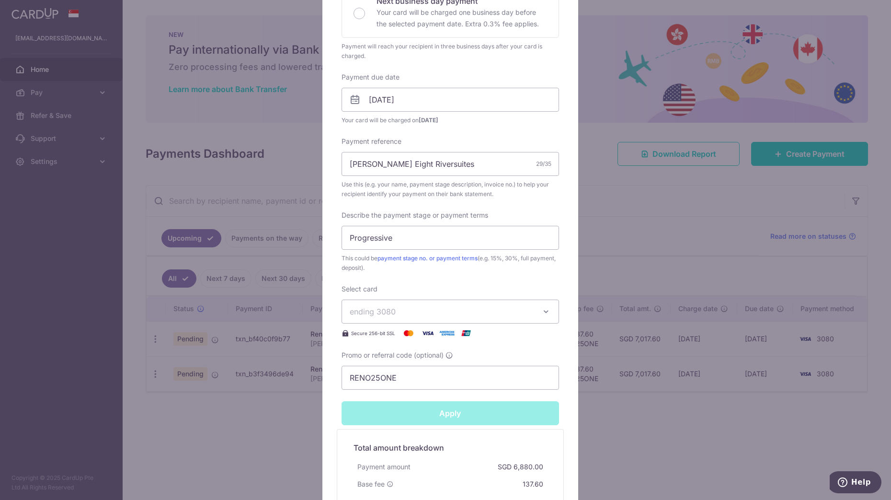
type input "Successfully Applied"
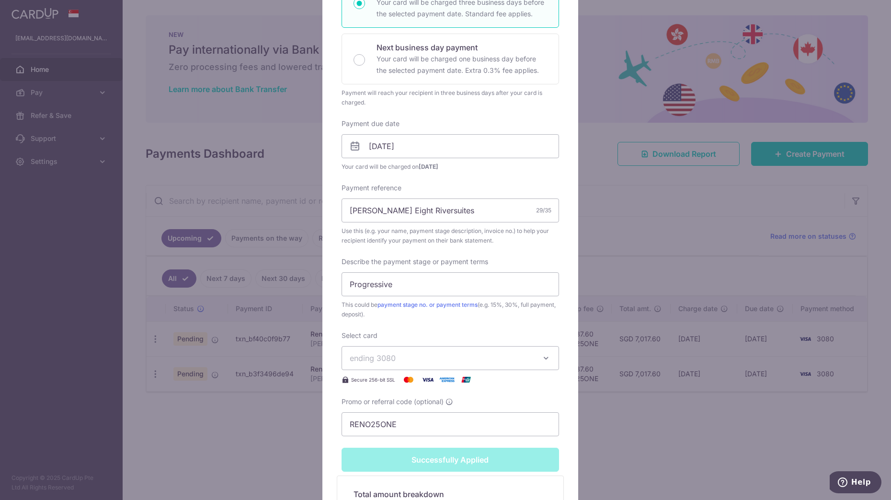
scroll to position [153, 0]
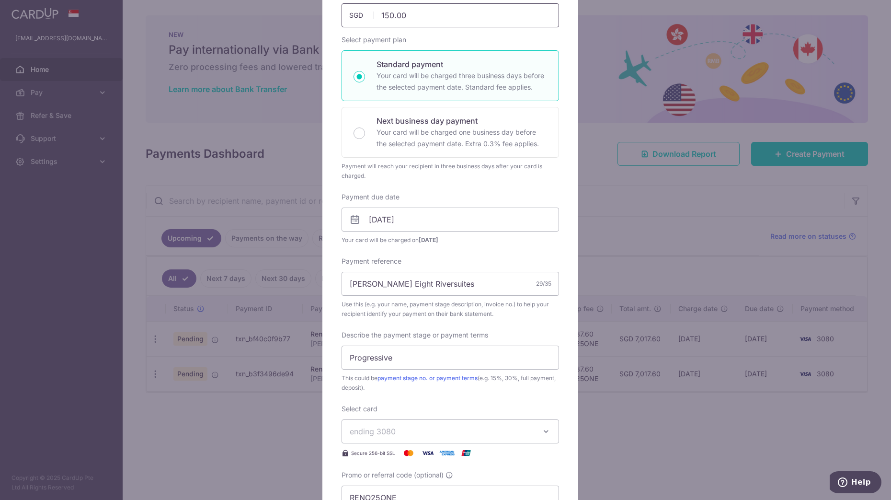
drag, startPoint x: 426, startPoint y: 19, endPoint x: 224, endPoint y: 23, distance: 201.8
click at [224, 23] on div "Edit payment By clicking apply, you will make changes to all payments to CJ REN…" at bounding box center [445, 250] width 891 height 500
type input "2"
type input "Apply"
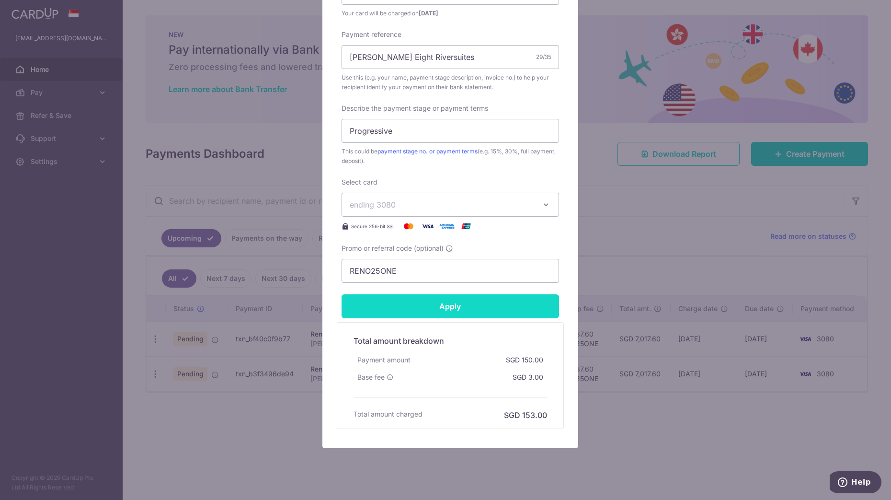
scroll to position [364, 0]
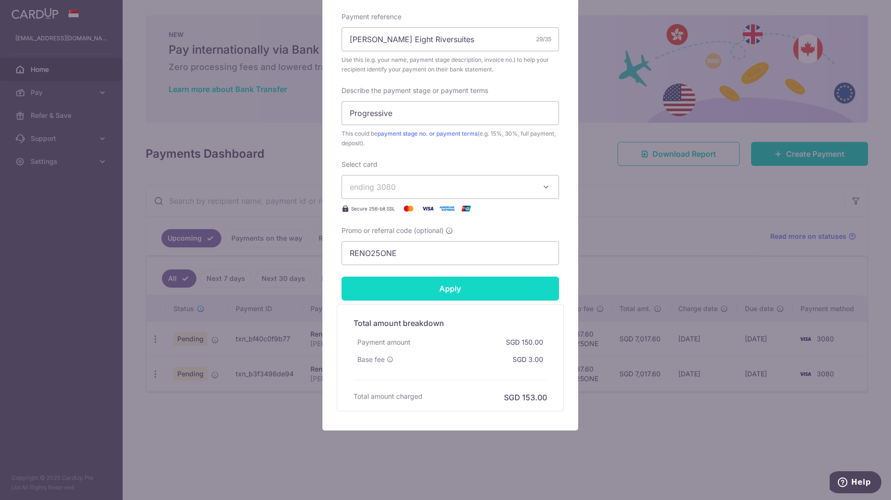
type input "200.00"
click at [392, 292] on input "Apply" at bounding box center [451, 288] width 218 height 24
click at [472, 283] on input "Apply" at bounding box center [451, 288] width 218 height 24
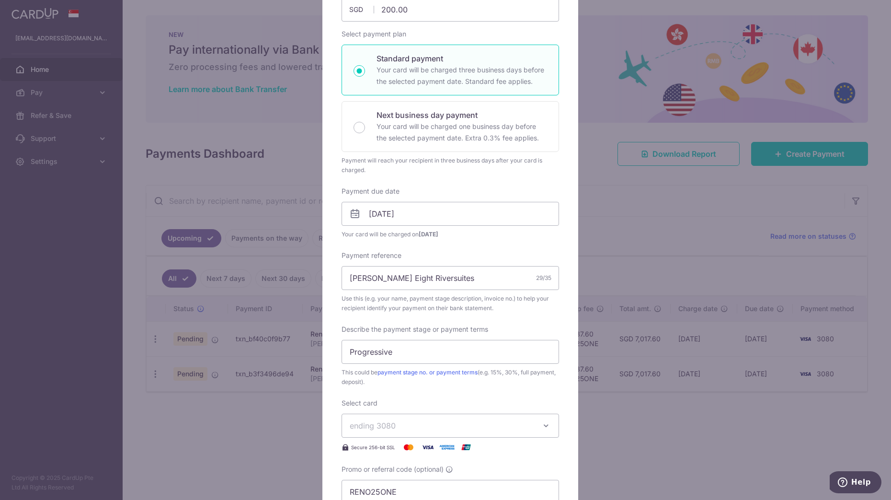
scroll to position [65, 0]
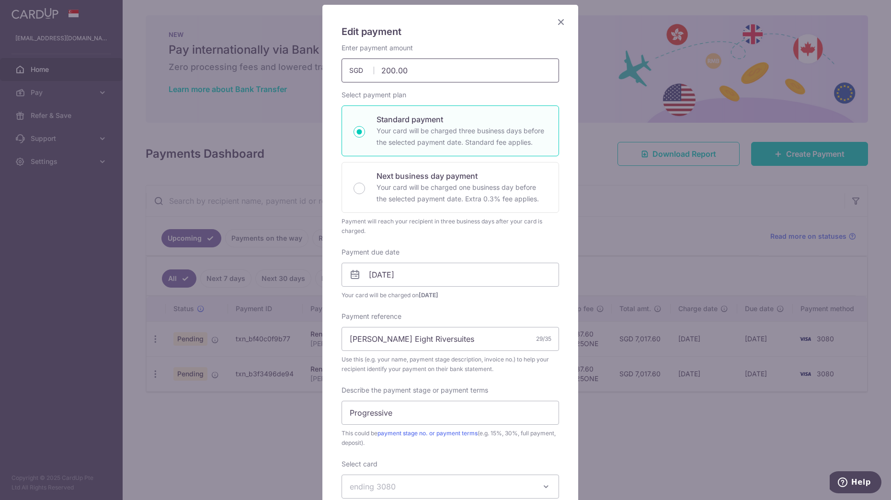
click at [413, 68] on input "200.00" at bounding box center [451, 70] width 218 height 24
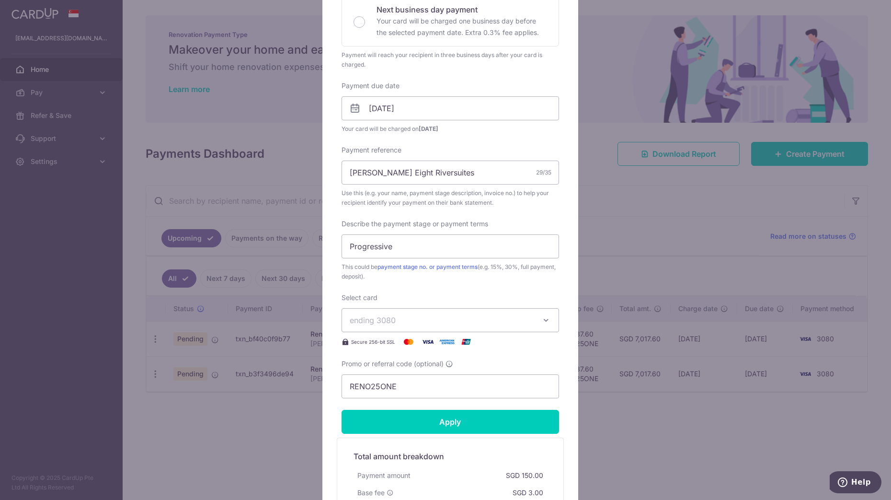
scroll to position [364, 0]
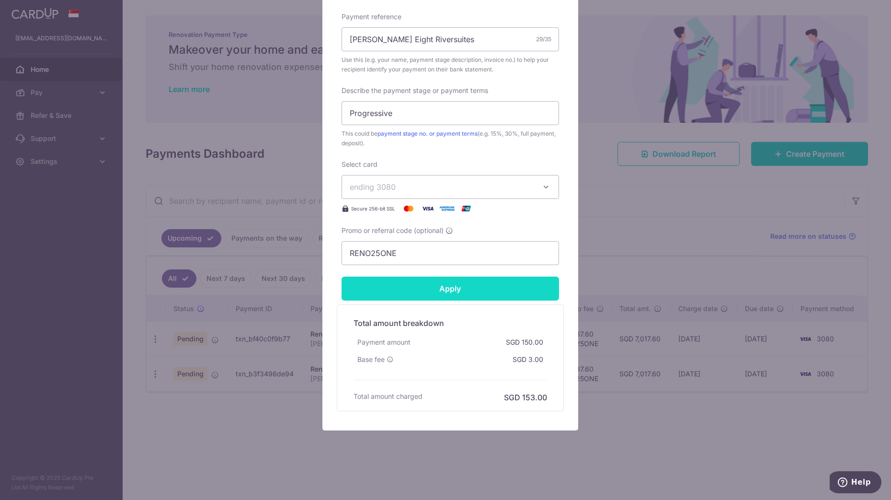
click at [458, 291] on input "Apply" at bounding box center [451, 288] width 218 height 24
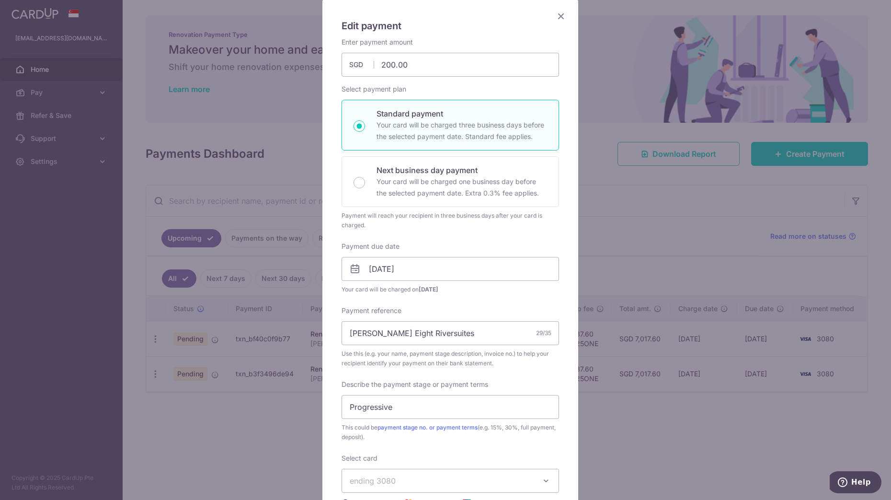
scroll to position [65, 0]
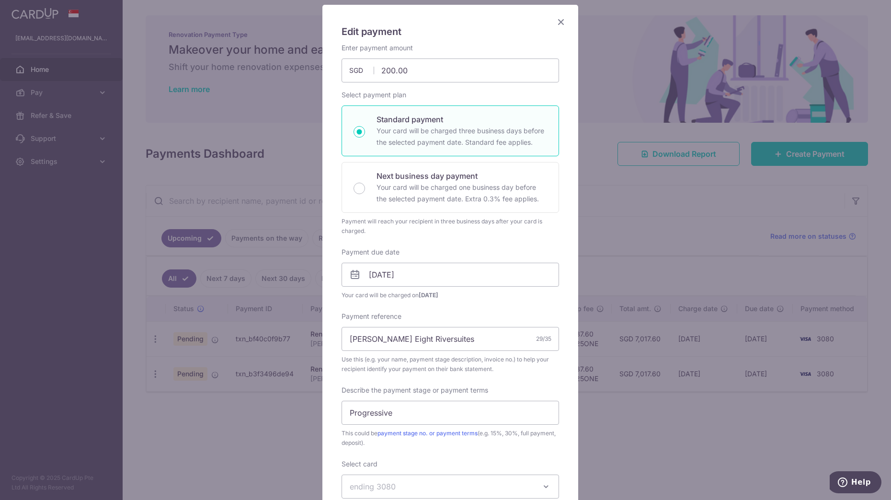
click at [559, 22] on icon "Close" at bounding box center [561, 22] width 12 height 12
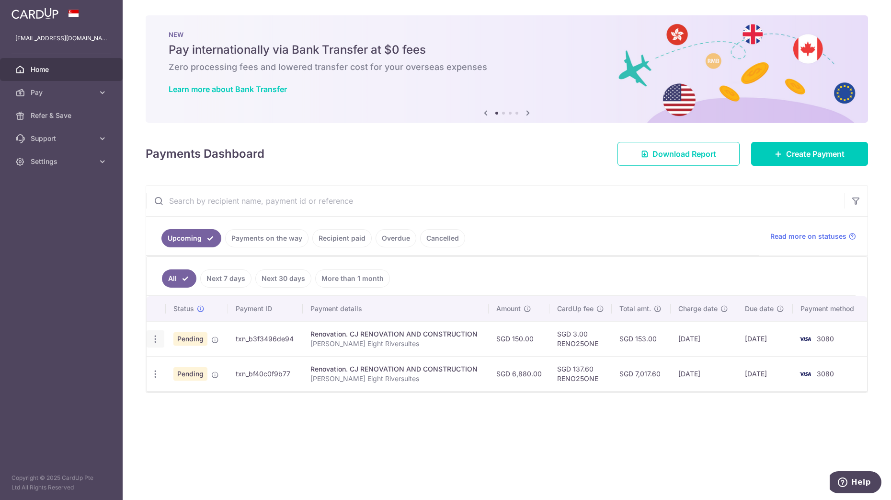
click at [156, 340] on icon "button" at bounding box center [155, 339] width 10 height 10
click at [204, 387] on span "Cancel payment" at bounding box center [206, 389] width 64 height 12
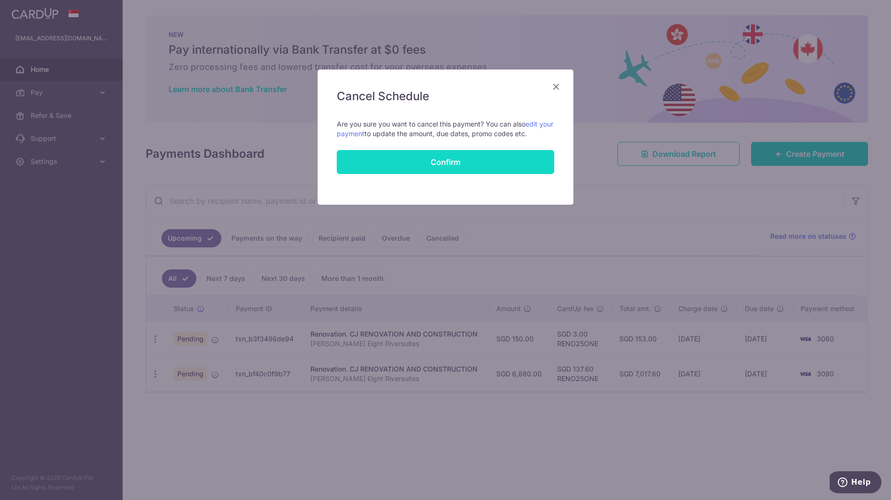
click at [487, 167] on button "Confirm" at bounding box center [446, 162] width 218 height 24
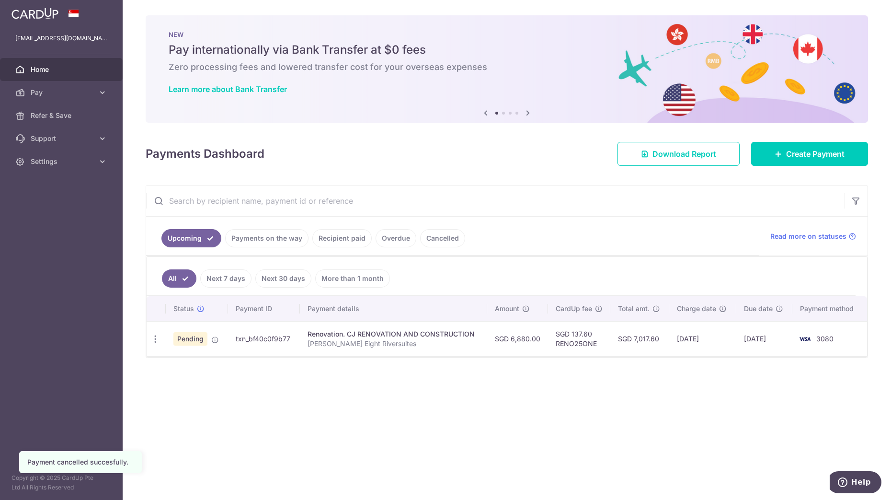
click at [684, 409] on div "× Pause Schedule Pause all future payments in this series Pause just this one p…" at bounding box center [507, 250] width 769 height 500
click at [219, 334] on td "Pending" at bounding box center [197, 338] width 62 height 35
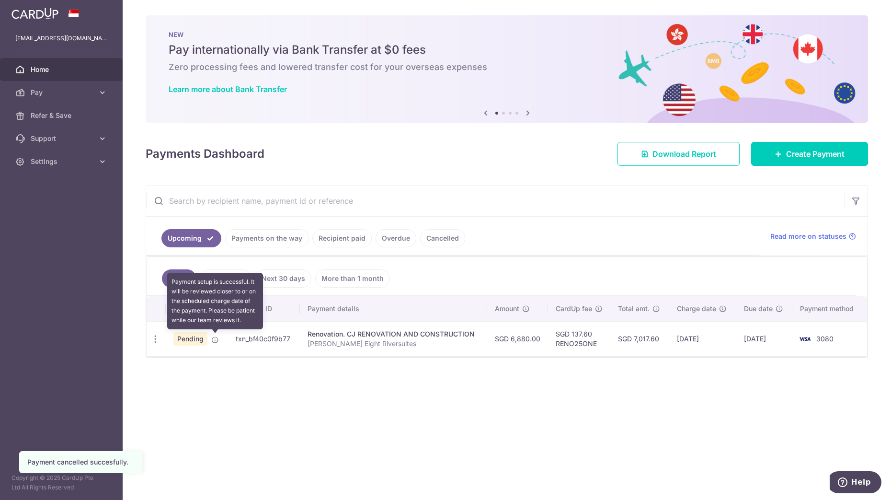
click at [217, 340] on icon at bounding box center [215, 340] width 8 height 8
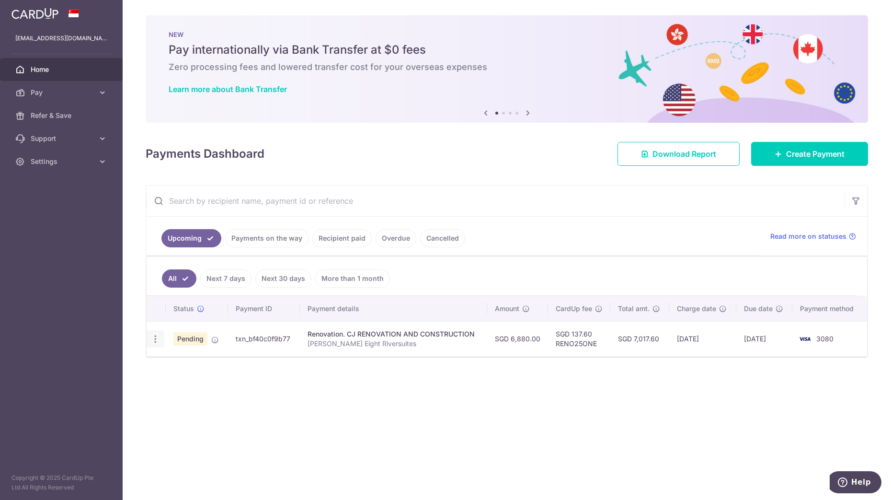
click at [158, 338] on icon "button" at bounding box center [155, 339] width 10 height 10
click at [208, 359] on span "Update payment" at bounding box center [206, 365] width 65 height 12
radio input "true"
type input "6,880.00"
type input "[DATE]"
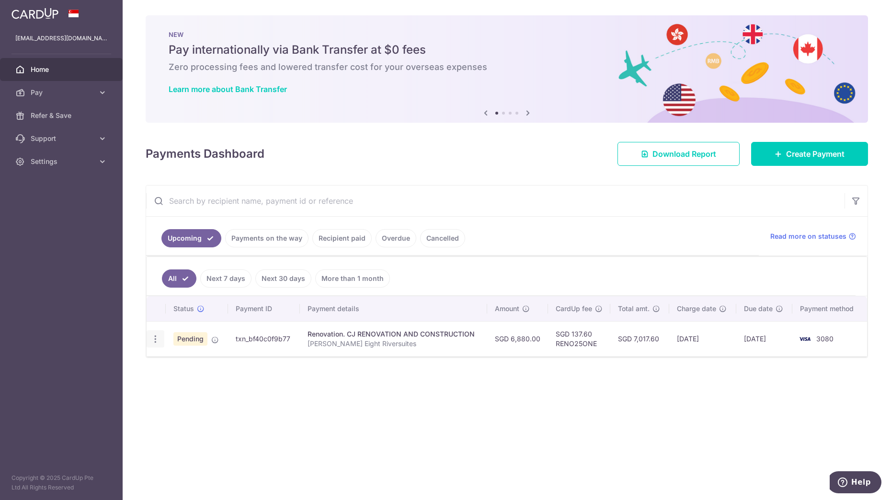
type input "[PERSON_NAME] Eight Riversuites"
type input "2nd Progressive"
type input "RENO25ONE"
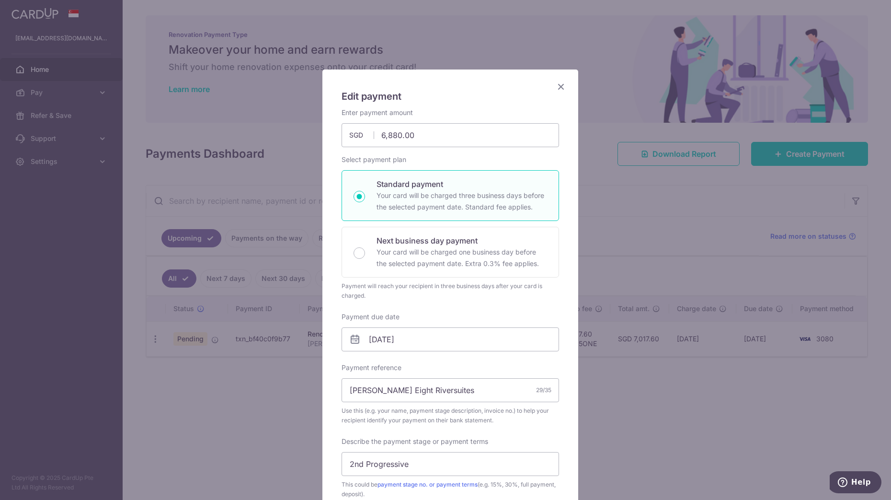
click at [557, 88] on icon "Close" at bounding box center [561, 87] width 12 height 12
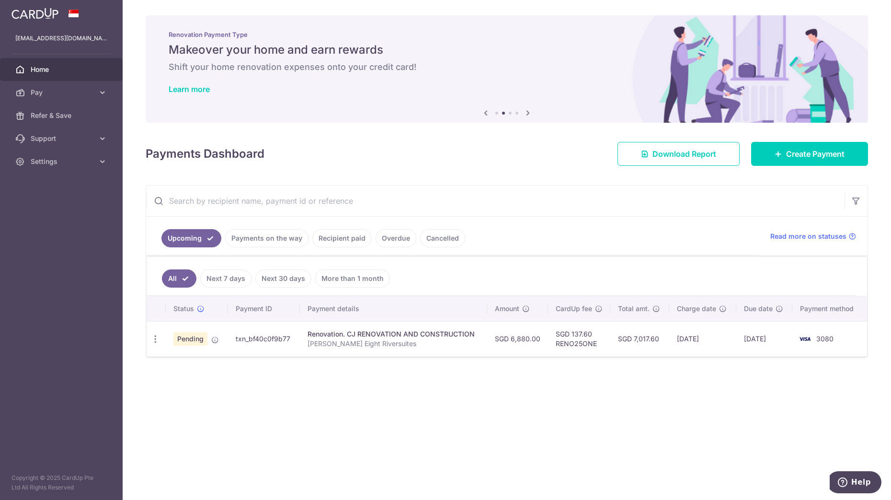
click at [397, 336] on div "Renovation. CJ RENOVATION AND CONSTRUCTION" at bounding box center [394, 334] width 172 height 10
click at [356, 229] on link "Recipient paid" at bounding box center [341, 238] width 59 height 18
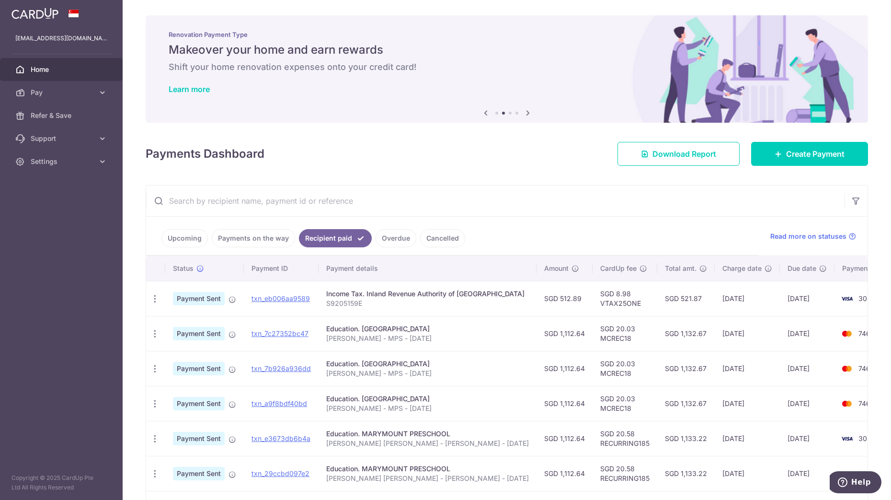
click at [194, 237] on link "Upcoming" at bounding box center [184, 238] width 46 height 18
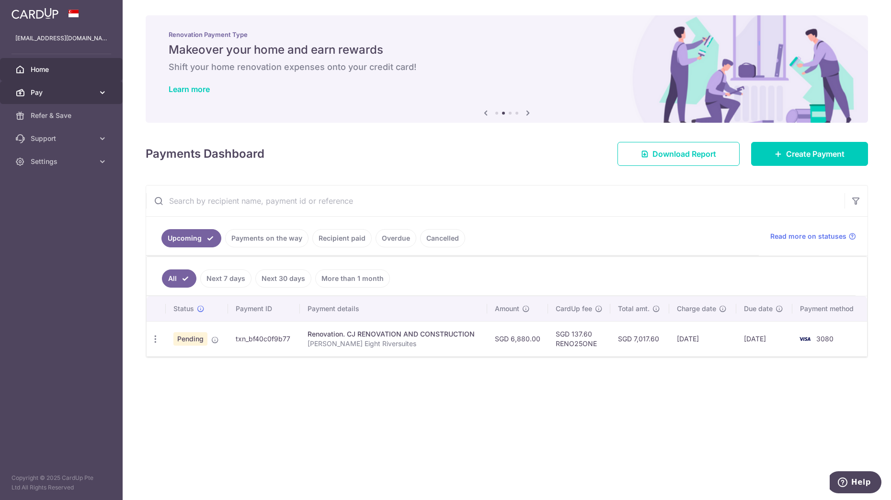
click at [51, 100] on link "Pay" at bounding box center [61, 92] width 123 height 23
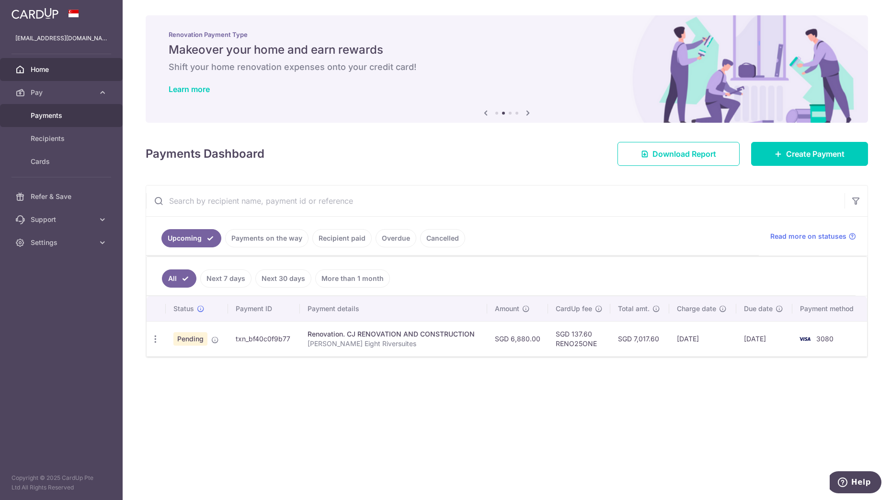
click at [74, 118] on span "Payments" at bounding box center [62, 116] width 63 height 10
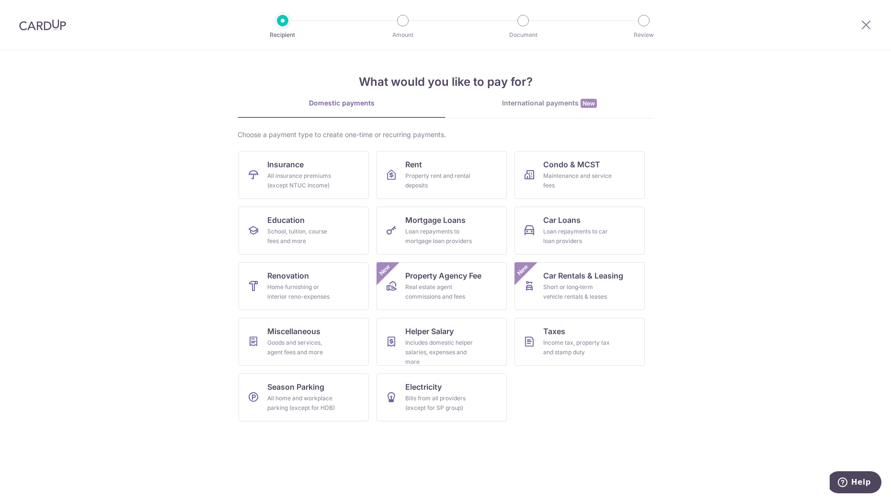
click at [54, 27] on img at bounding box center [42, 25] width 47 height 12
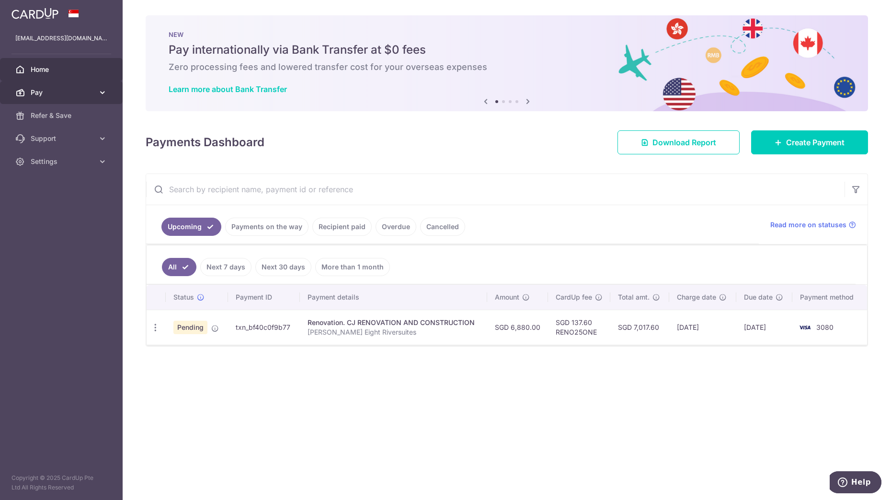
click at [98, 95] on icon at bounding box center [103, 93] width 10 height 10
click at [86, 139] on span "Recipients" at bounding box center [62, 139] width 63 height 10
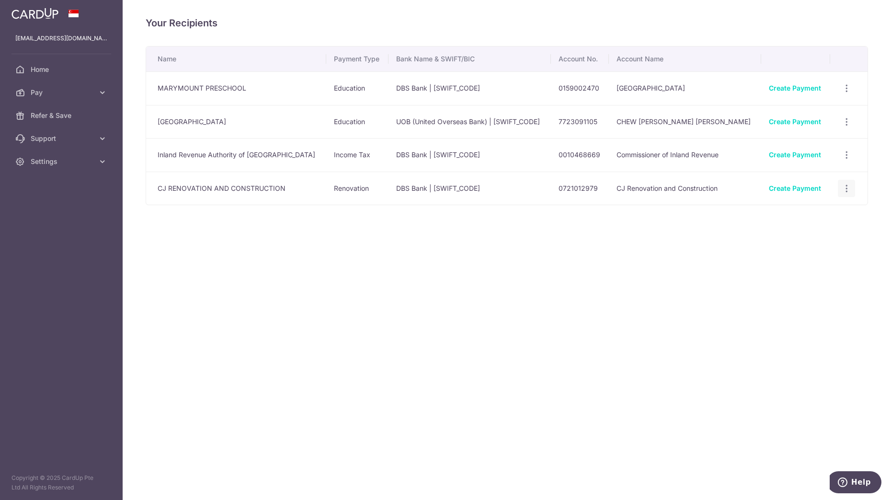
click at [842, 192] on icon "button" at bounding box center [847, 189] width 10 height 10
click at [816, 212] on span "View/Edit" at bounding box center [814, 215] width 65 height 12
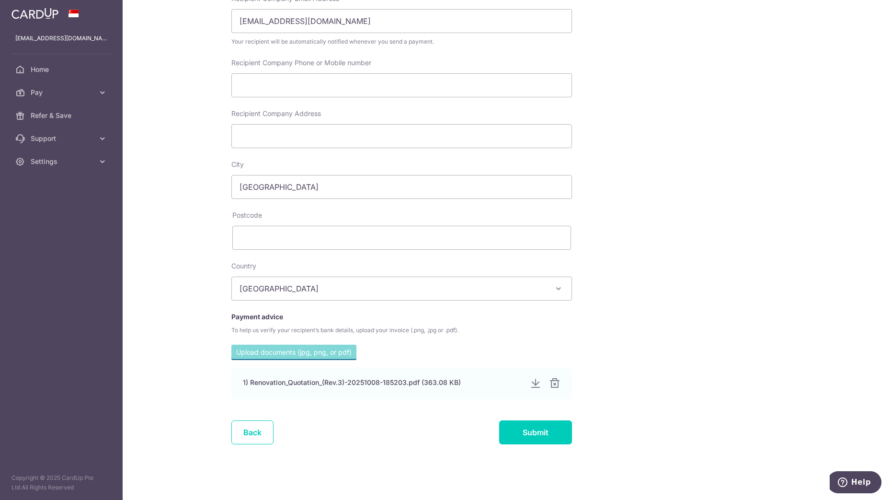
scroll to position [230, 0]
click at [550, 430] on input "Submit" at bounding box center [535, 431] width 73 height 24
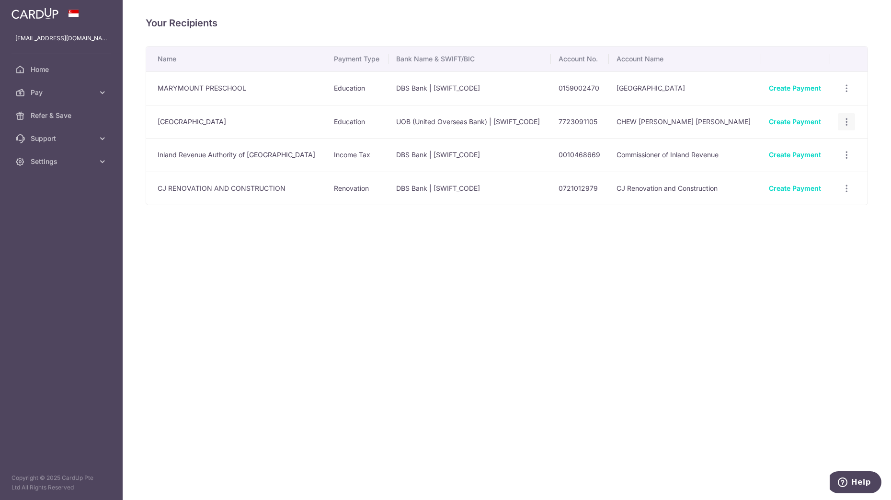
click at [842, 126] on icon "button" at bounding box center [847, 122] width 10 height 10
click at [840, 176] on span "Linked Payments" at bounding box center [814, 171] width 65 height 12
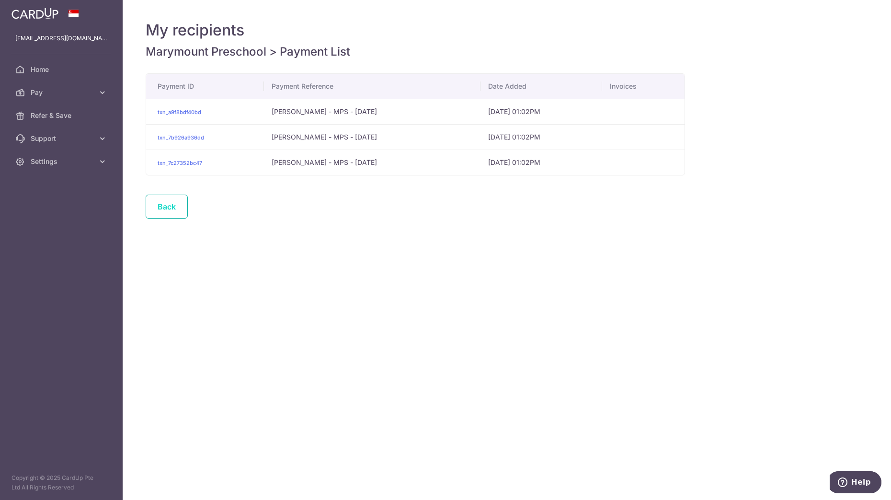
click at [172, 215] on link "Back" at bounding box center [167, 207] width 42 height 24
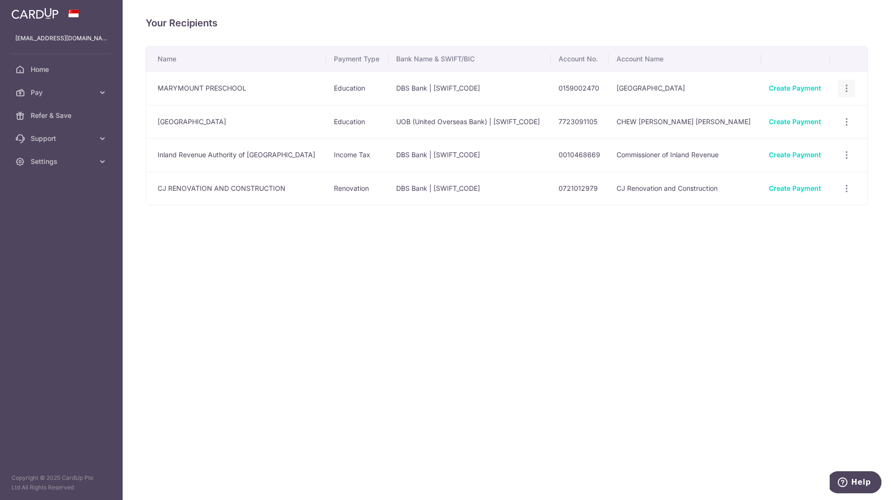
click at [843, 90] on icon "button" at bounding box center [847, 88] width 10 height 10
click at [828, 144] on link "Linked Payments" at bounding box center [805, 138] width 100 height 23
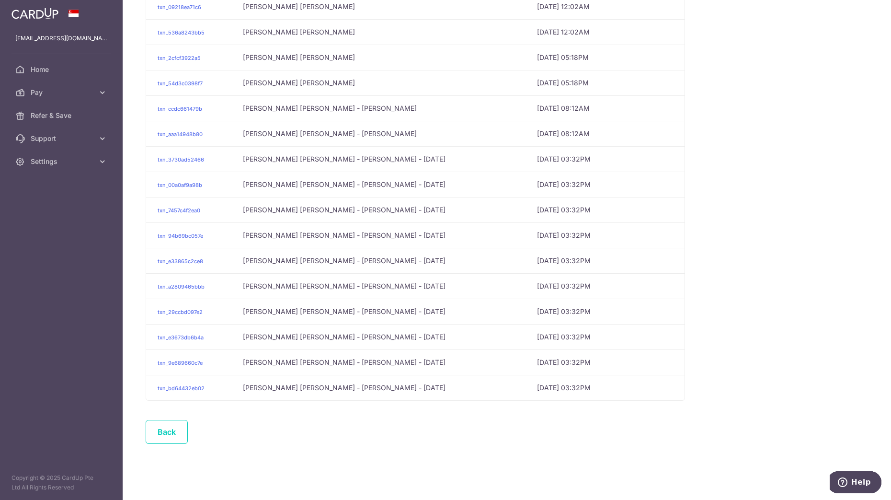
scroll to position [207, 0]
click at [163, 433] on link "Back" at bounding box center [167, 431] width 42 height 24
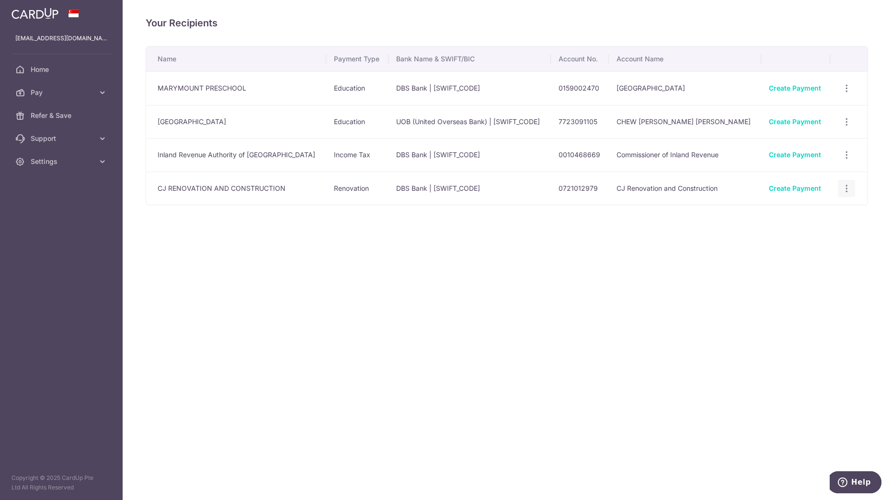
click at [842, 190] on icon "button" at bounding box center [847, 189] width 10 height 10
click at [807, 234] on span "Linked Payments" at bounding box center [812, 238] width 61 height 10
click at [847, 192] on icon "button" at bounding box center [847, 189] width 10 height 10
click at [825, 233] on span "Linked Payments" at bounding box center [812, 238] width 61 height 10
click at [845, 180] on div "View/Edit Linked Payments" at bounding box center [847, 189] width 18 height 18
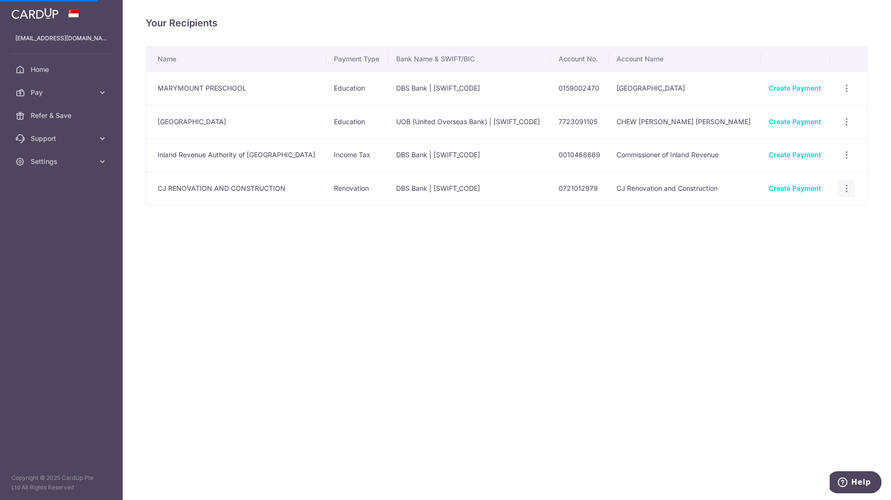
click at [845, 193] on div "View/Edit Linked Payments" at bounding box center [847, 189] width 18 height 18
click at [842, 192] on icon "button" at bounding box center [847, 189] width 10 height 10
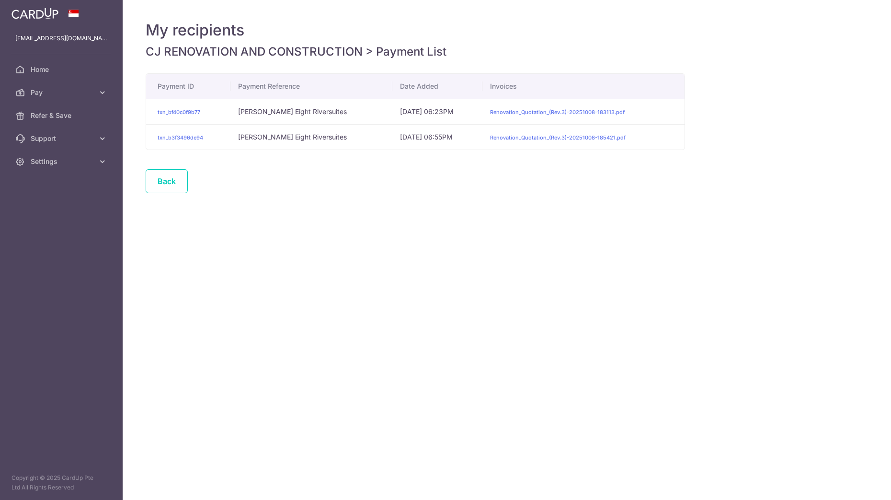
click at [809, 233] on div "My recipients CJ RENOVATION AND CONSTRUCTION > Payment List Payment ID Payment …" at bounding box center [507, 250] width 769 height 500
click at [165, 187] on link "Back" at bounding box center [167, 181] width 42 height 24
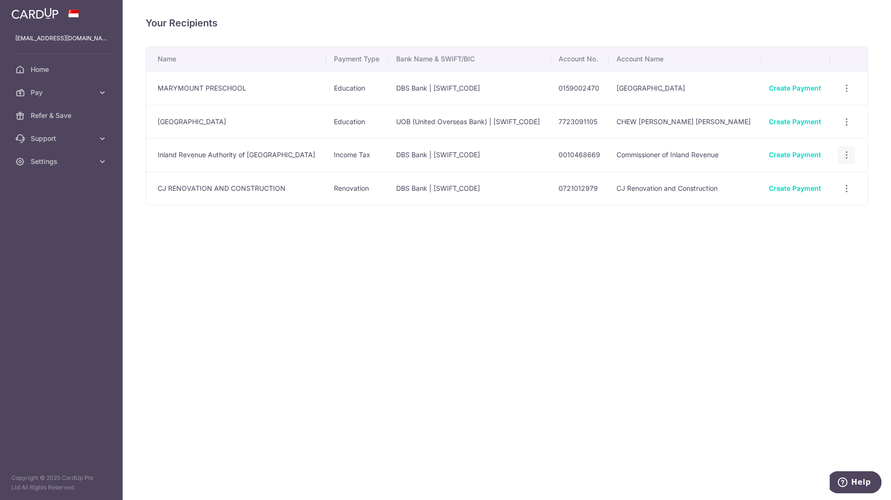
click at [848, 156] on icon "button" at bounding box center [847, 155] width 10 height 10
click at [811, 204] on span "Linked Payments" at bounding box center [812, 205] width 61 height 10
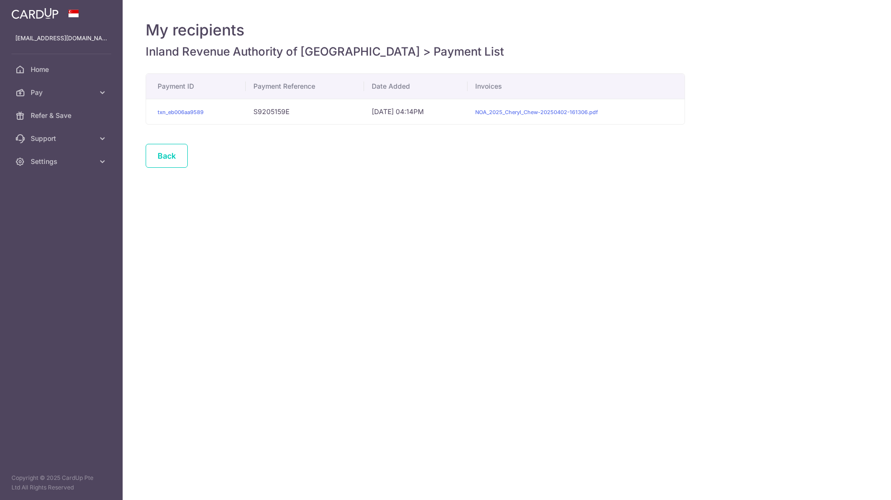
click at [687, 158] on div "Back" at bounding box center [415, 161] width 549 height 35
click at [159, 159] on link "Back" at bounding box center [167, 156] width 42 height 24
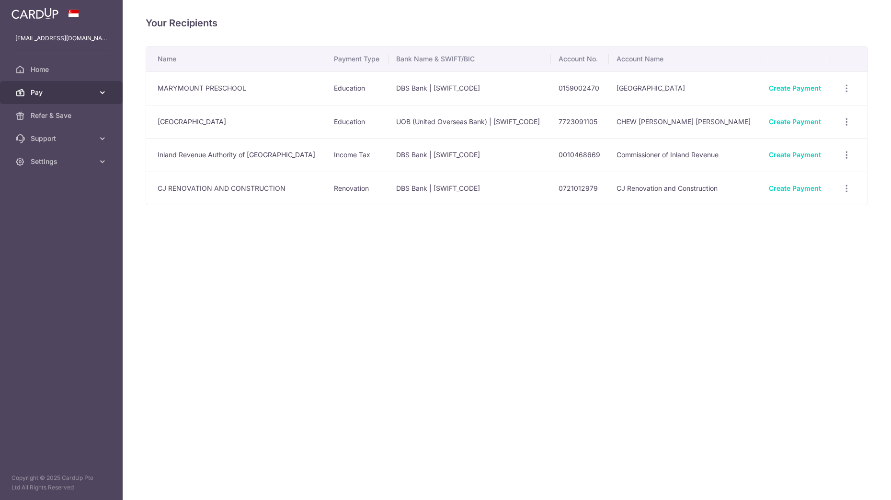
click at [83, 93] on span "Pay" at bounding box center [62, 93] width 63 height 10
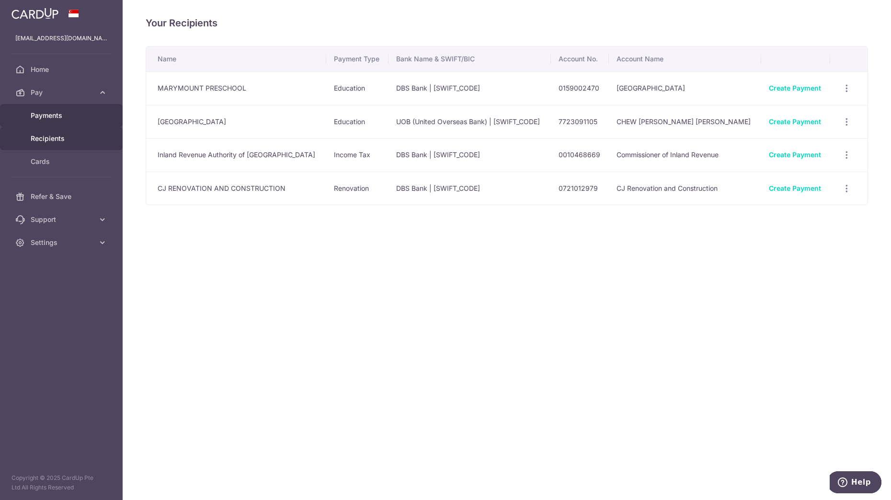
click at [67, 119] on span "Payments" at bounding box center [62, 116] width 63 height 10
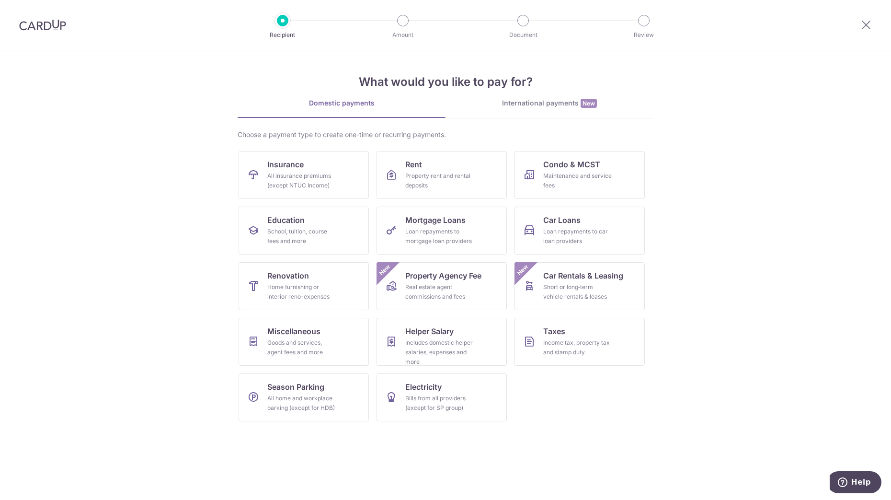
click at [46, 27] on img at bounding box center [42, 25] width 47 height 12
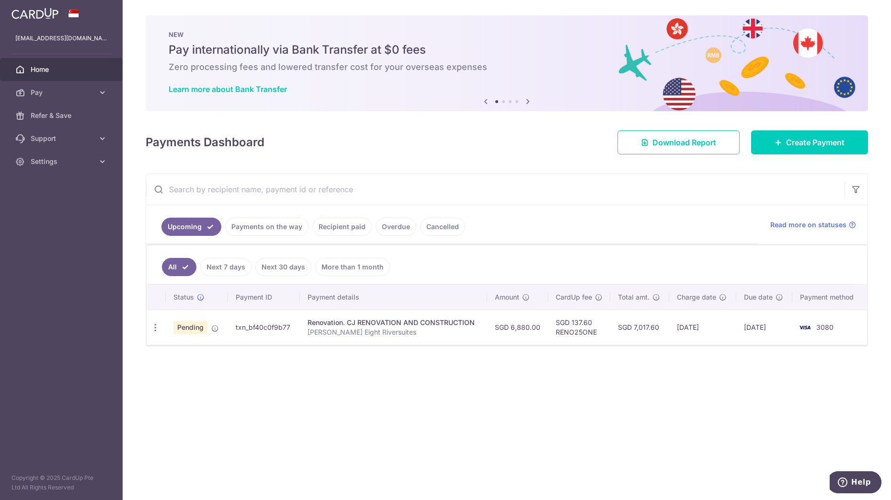
click at [428, 220] on link "Cancelled" at bounding box center [442, 227] width 45 height 18
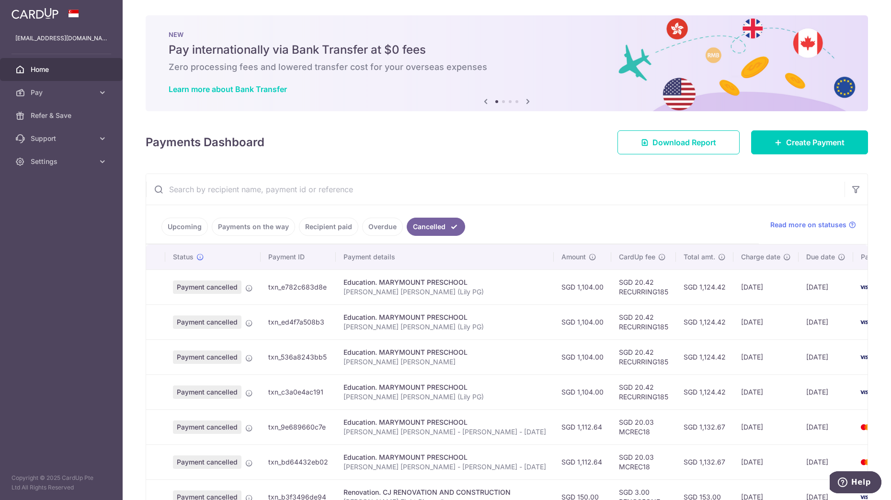
click at [282, 291] on td "txn_e782c683d8e" at bounding box center [298, 286] width 75 height 35
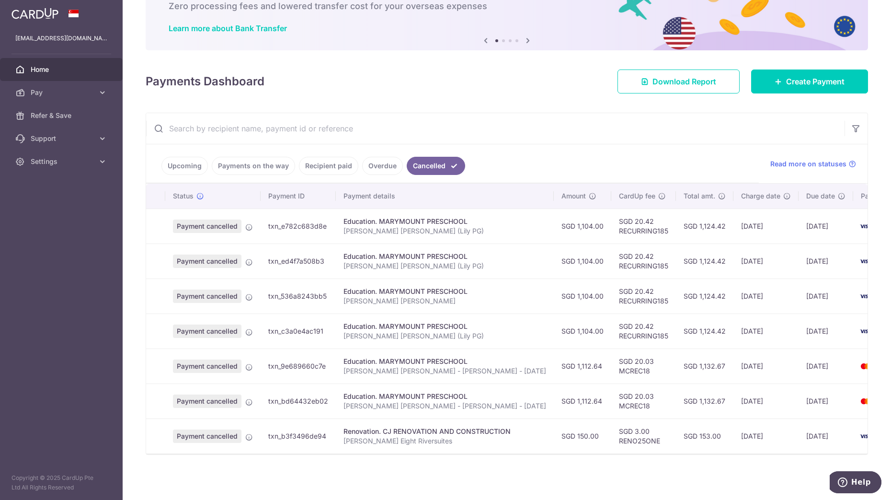
scroll to position [67, 0]
click at [799, 190] on th "Due date" at bounding box center [826, 196] width 55 height 25
click at [806, 191] on span "Due date" at bounding box center [820, 196] width 29 height 10
click at [734, 435] on td "[DATE]" at bounding box center [766, 435] width 65 height 35
click at [242, 418] on td "Payment cancelled" at bounding box center [212, 435] width 95 height 35
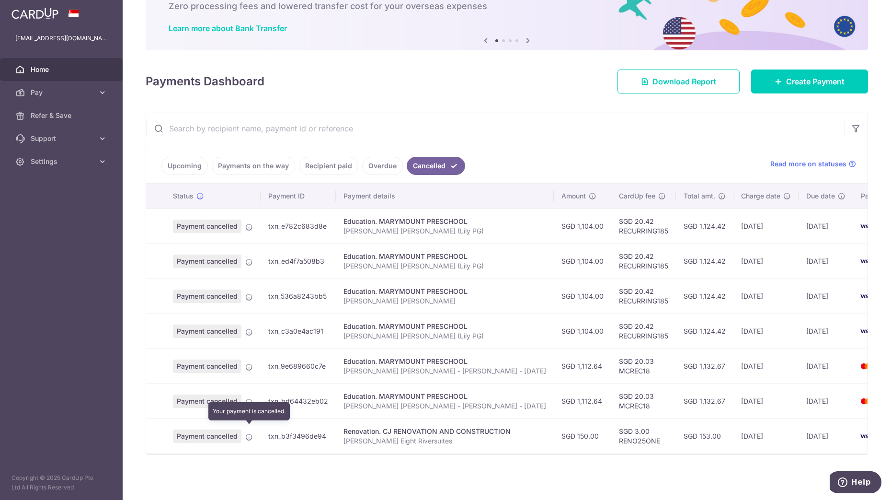
click at [248, 431] on span at bounding box center [249, 435] width 8 height 8
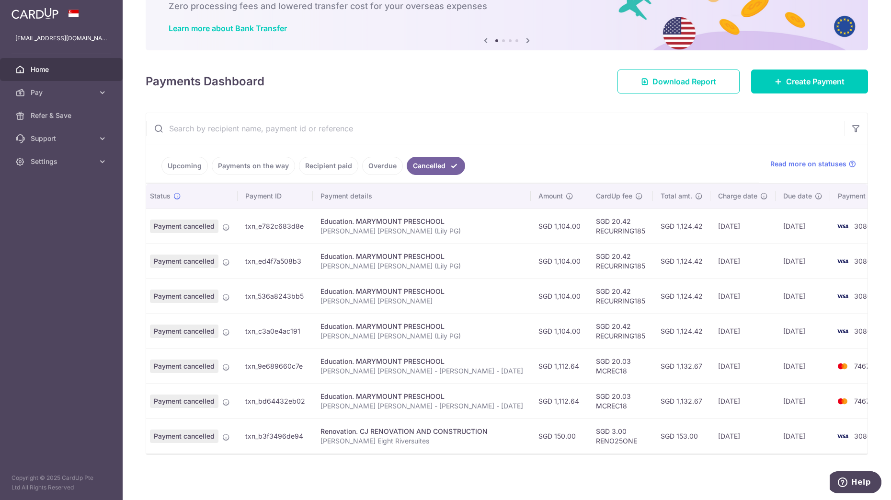
scroll to position [0, 0]
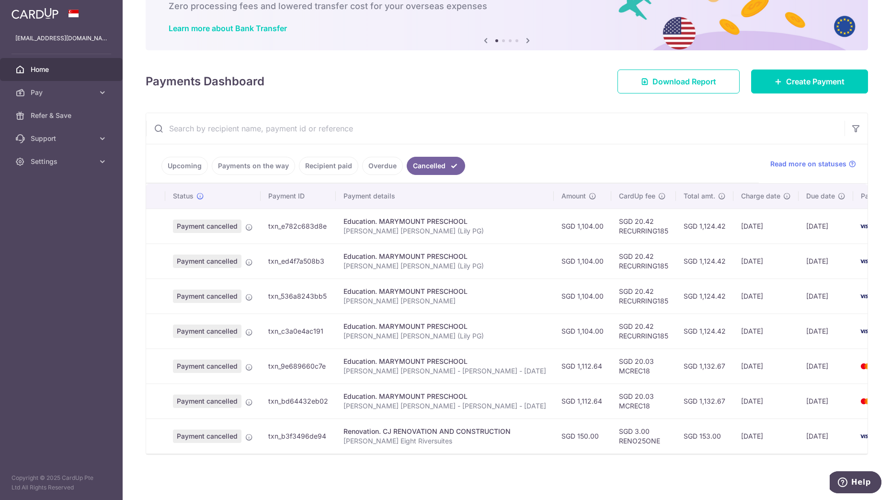
click at [179, 164] on link "Upcoming" at bounding box center [184, 166] width 46 height 18
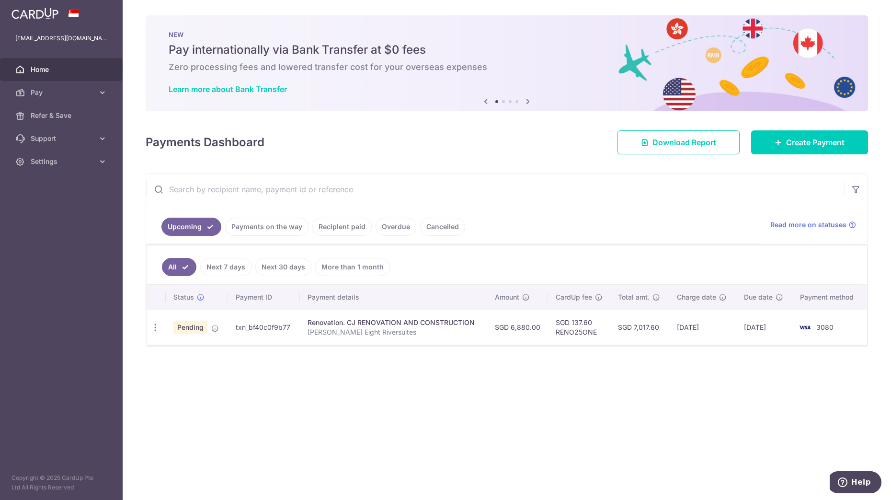
click at [504, 354] on div "× Pause Schedule Pause all future payments in this series Pause just this one p…" at bounding box center [507, 250] width 769 height 500
click at [160, 330] on icon "button" at bounding box center [155, 327] width 10 height 10
click at [171, 356] on link "Update payment" at bounding box center [197, 353] width 100 height 23
radio input "true"
type input "6,880.00"
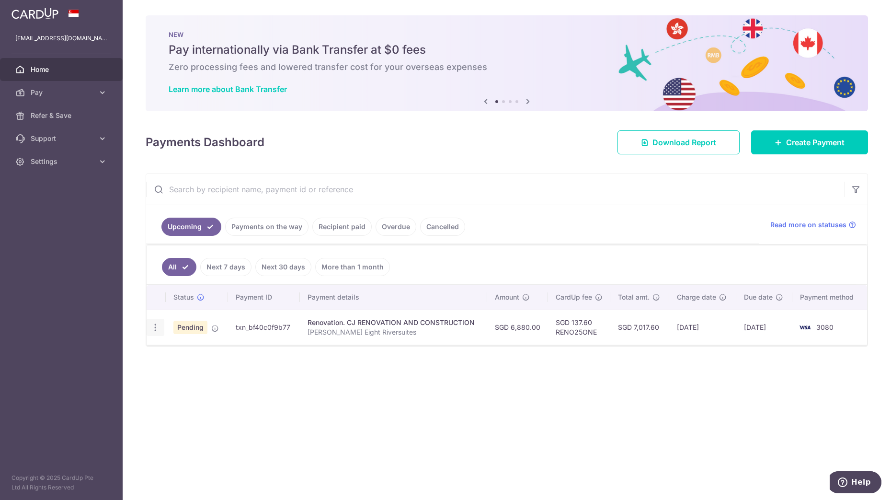
type input "[DATE]"
type input "[PERSON_NAME] Eight Riversuites"
type input "2nd Progressive"
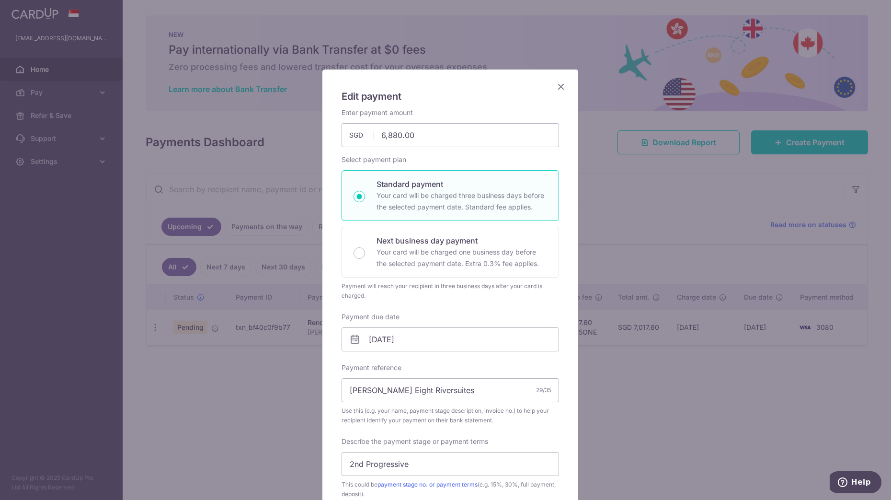
scroll to position [240, 0]
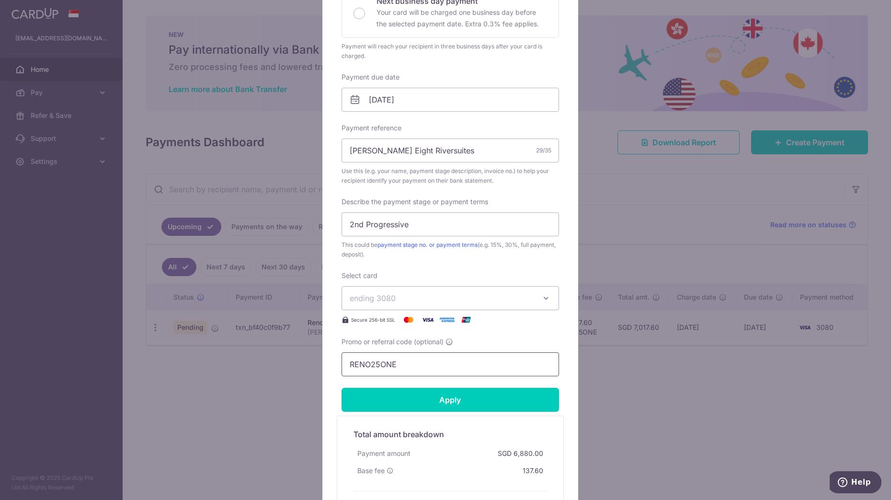
drag, startPoint x: 390, startPoint y: 365, endPoint x: 117, endPoint y: 361, distance: 272.2
click at [133, 367] on div "Edit payment By clicking apply, you will make changes to all payments to CJ REN…" at bounding box center [445, 250] width 891 height 500
paste input "VTAX25R"
type input "VTAX25R"
click at [486, 411] on input "Apply" at bounding box center [451, 400] width 218 height 24
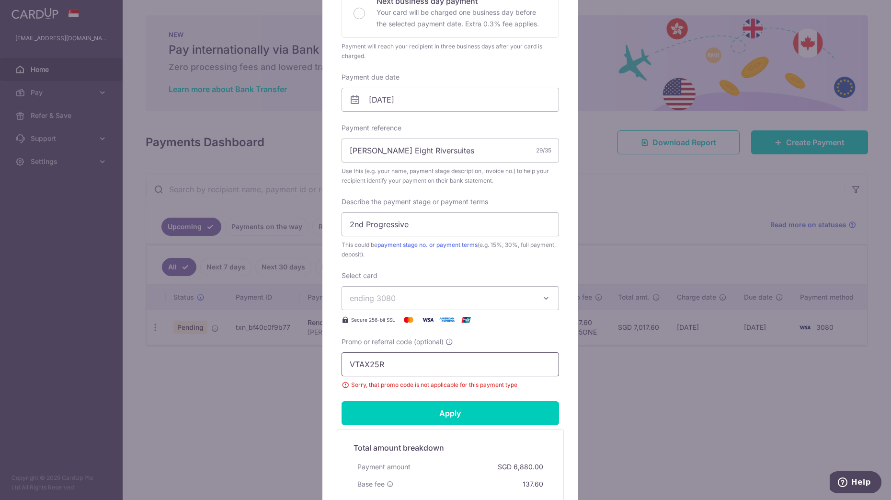
click at [510, 364] on input "VTAX25R" at bounding box center [451, 364] width 218 height 24
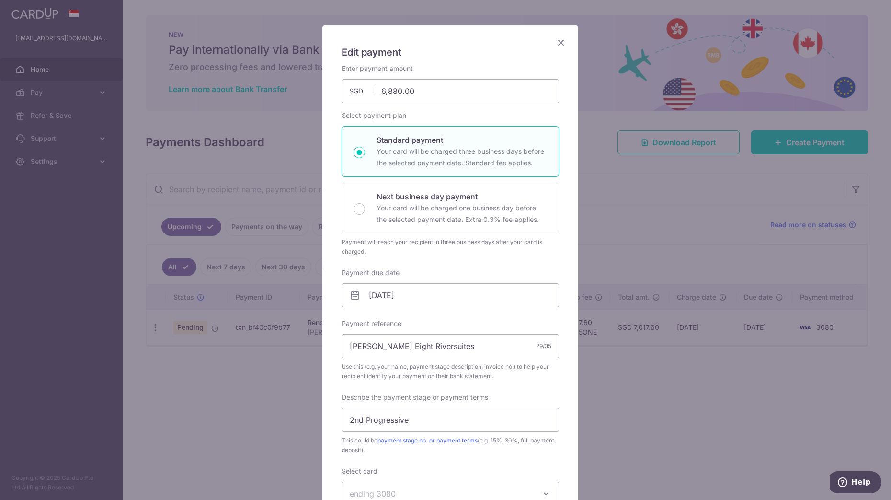
scroll to position [5, 0]
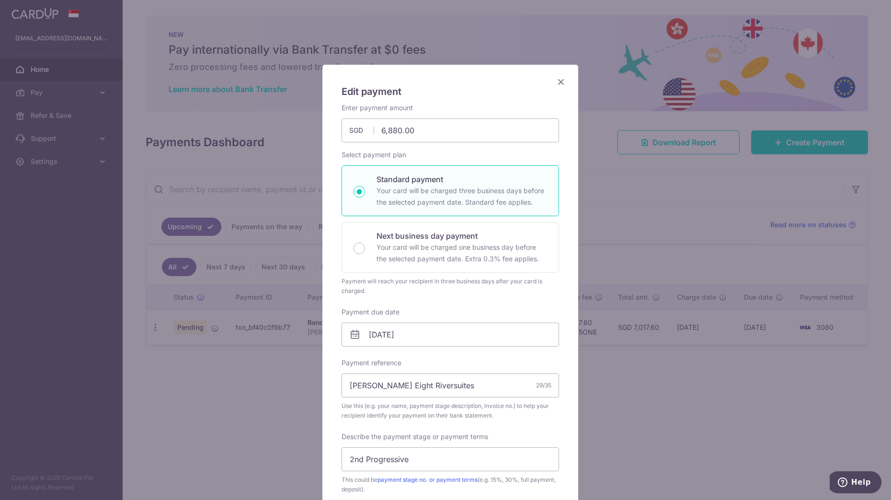
click at [561, 79] on icon "Close" at bounding box center [561, 82] width 12 height 12
